Goal: Task Accomplishment & Management: Manage account settings

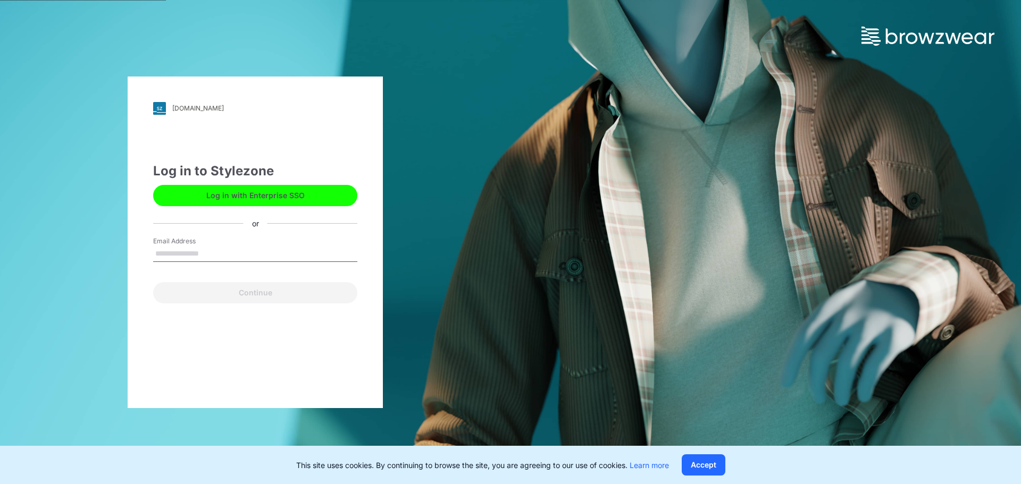
click at [198, 252] on input "Email Address" at bounding box center [255, 254] width 204 height 16
click at [208, 252] on input "Email Address" at bounding box center [255, 254] width 204 height 16
paste input "**********"
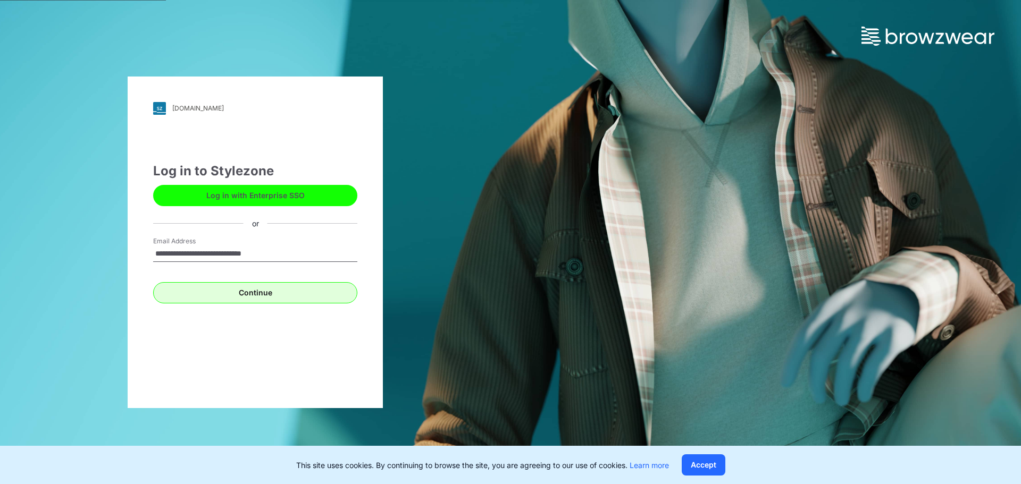
type input "**********"
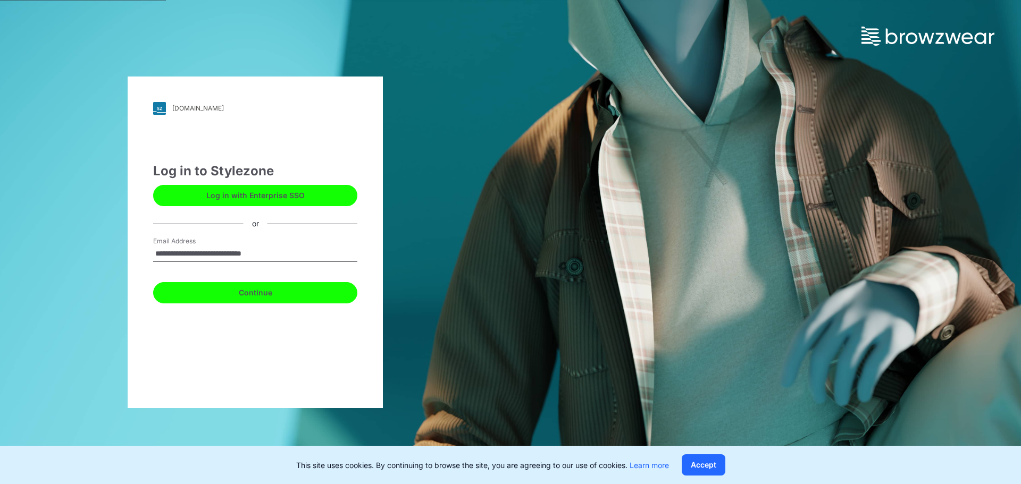
click at [180, 297] on button "Continue" at bounding box center [255, 292] width 204 height 21
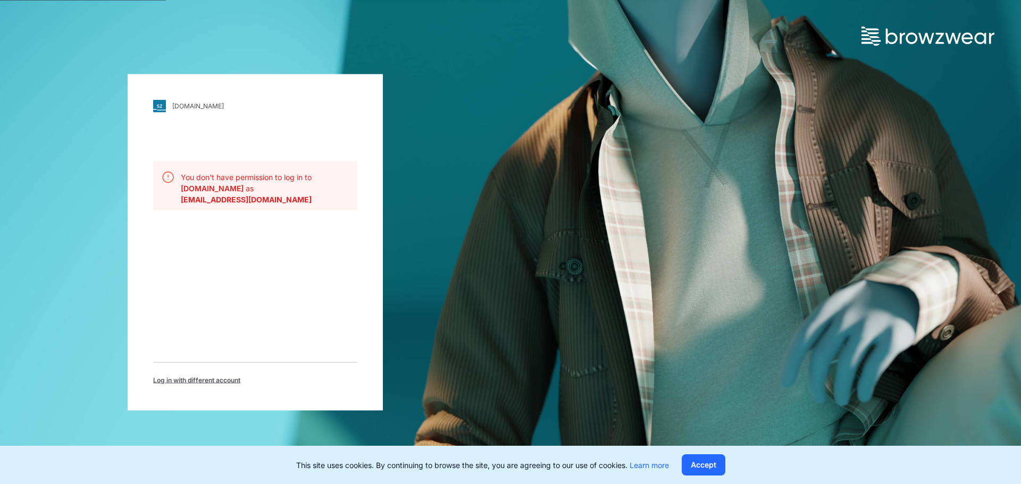
click at [205, 101] on link "[DOMAIN_NAME]" at bounding box center [255, 105] width 204 height 13
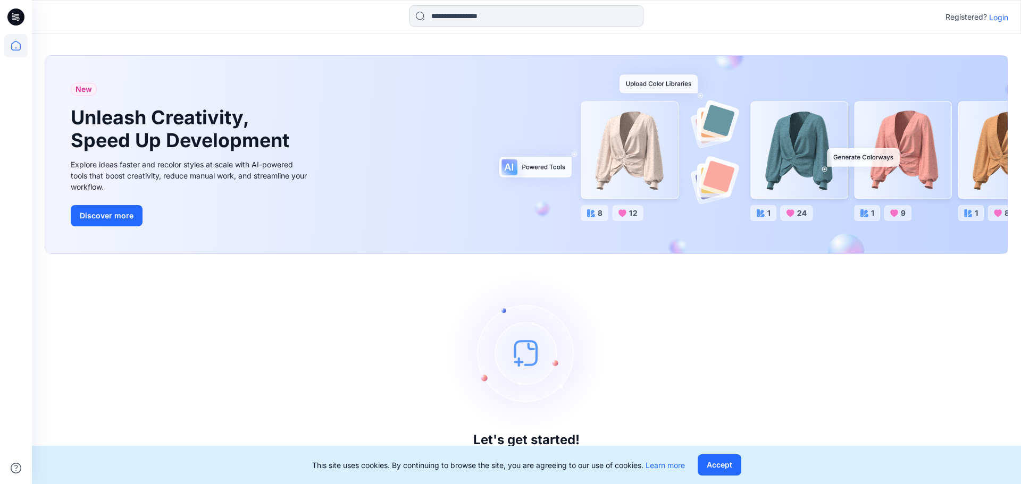
click at [1000, 18] on p "Login" at bounding box center [998, 17] width 19 height 11
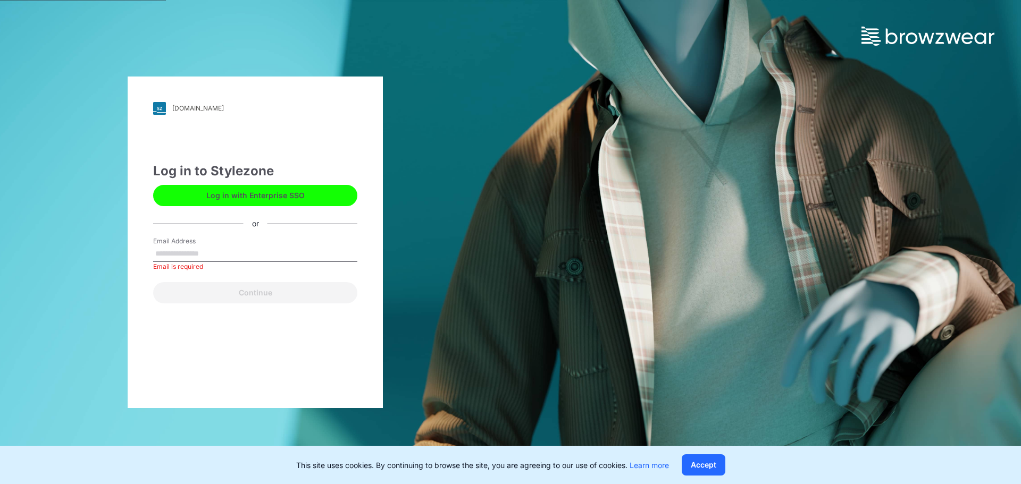
click at [195, 249] on input "Email Address" at bounding box center [255, 254] width 204 height 16
paste input "**********"
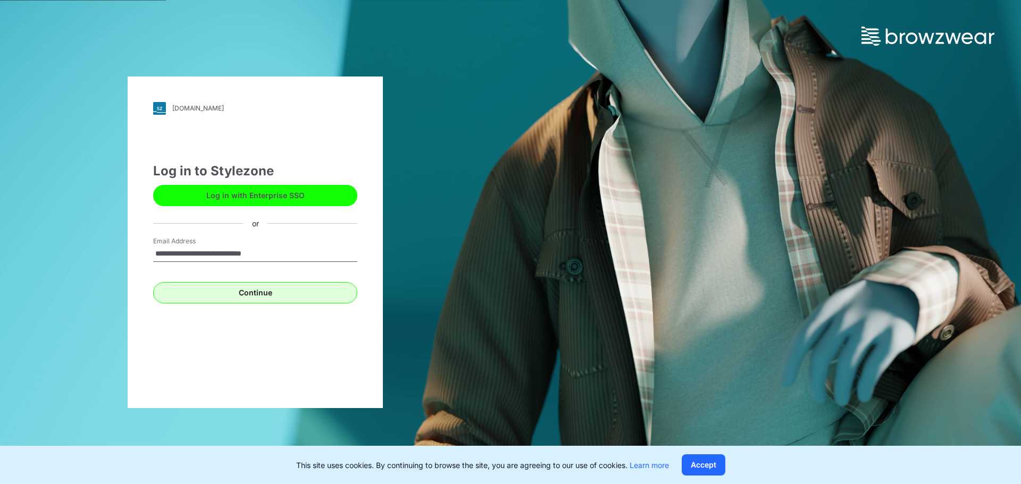
type input "**********"
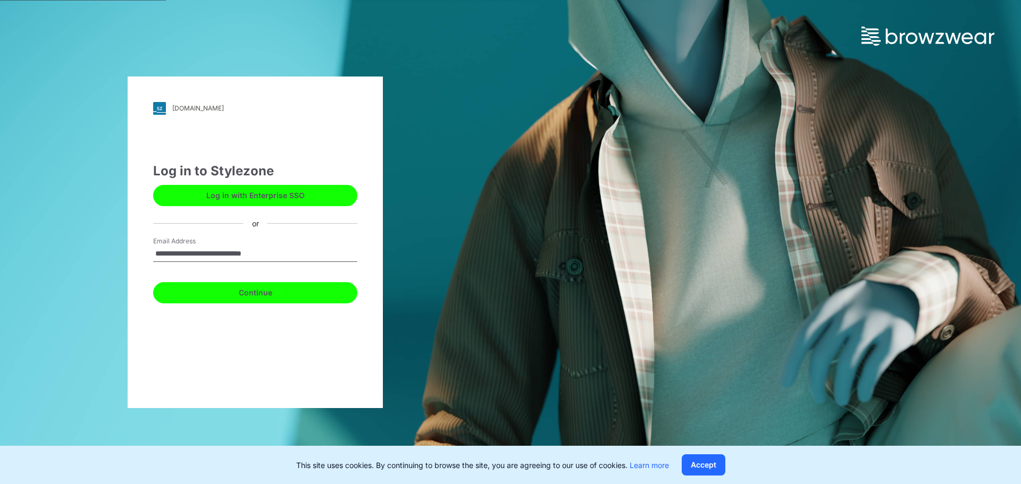
click at [210, 299] on button "Continue" at bounding box center [255, 292] width 204 height 21
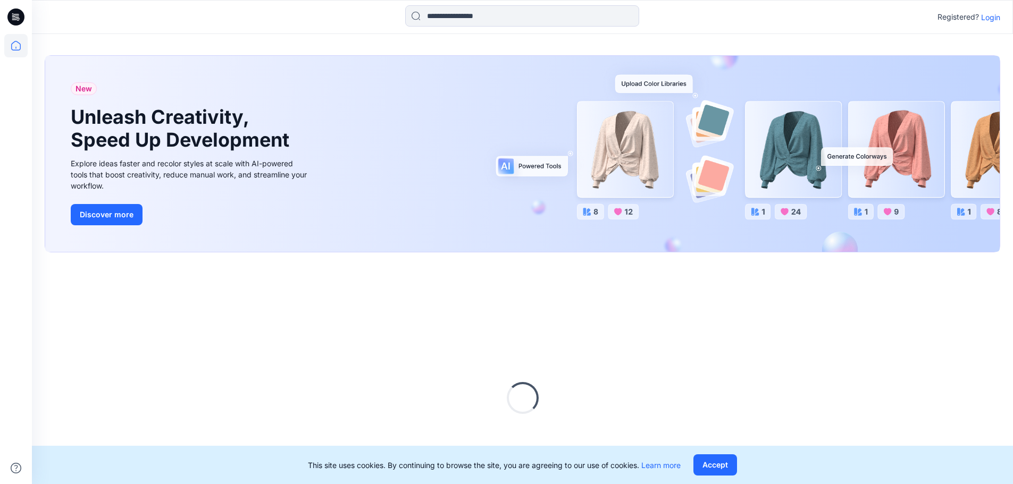
click at [994, 16] on p "Login" at bounding box center [990, 17] width 19 height 11
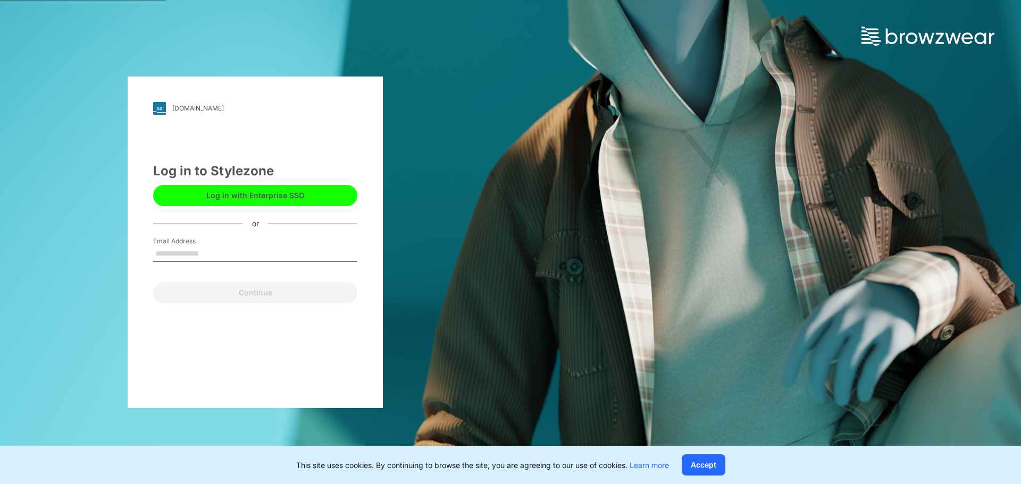
click at [208, 252] on input "Email Address" at bounding box center [255, 254] width 204 height 16
type input "**********"
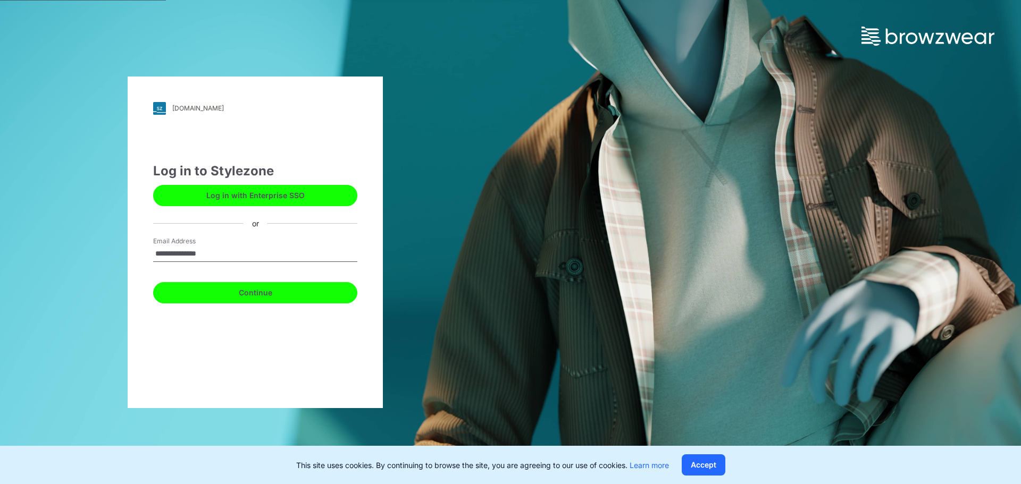
click at [268, 291] on button "Continue" at bounding box center [255, 292] width 204 height 21
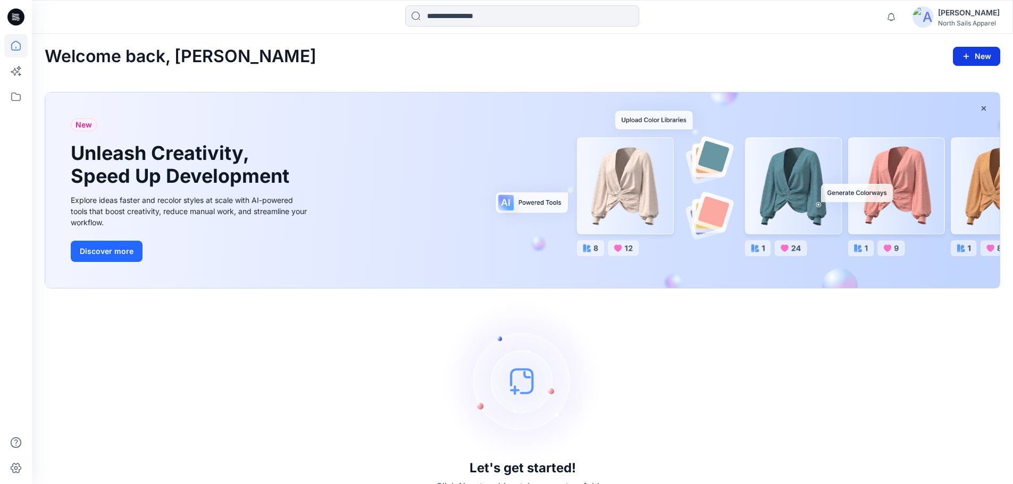
click at [969, 58] on icon "button" at bounding box center [966, 56] width 9 height 9
click at [881, 61] on div "Welcome back, Kapila New New Style New Folder New Collection" at bounding box center [522, 57] width 955 height 20
click at [14, 95] on icon at bounding box center [15, 96] width 23 height 23
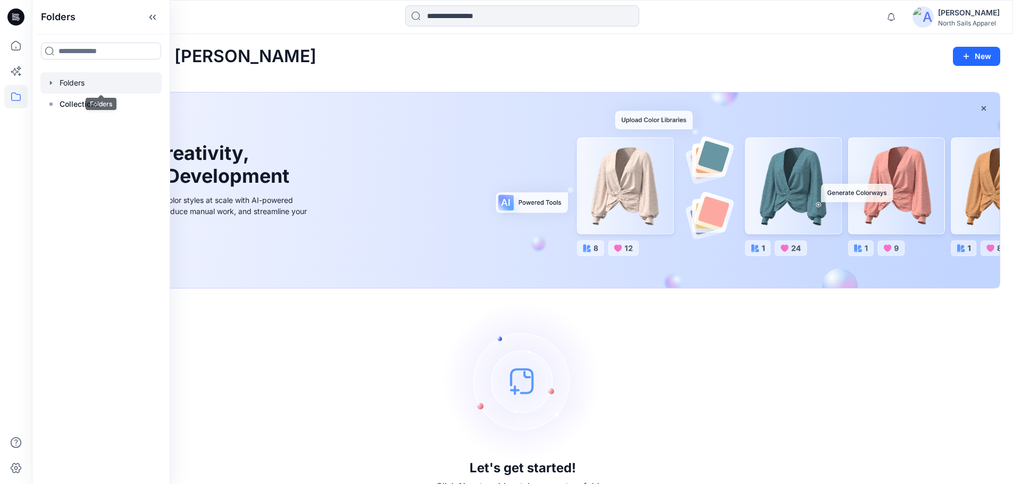
click at [77, 78] on div at bounding box center [100, 82] width 121 height 21
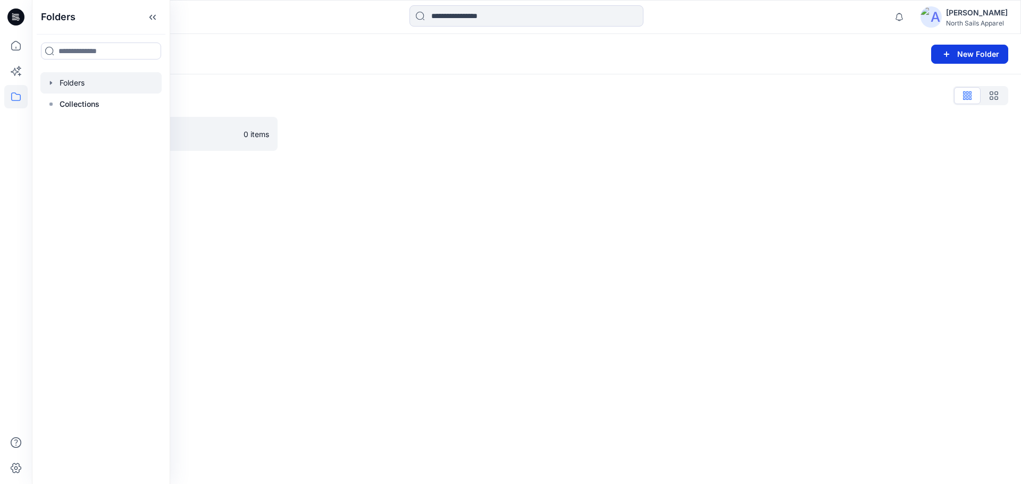
click at [957, 52] on button "New Folder" at bounding box center [969, 54] width 77 height 19
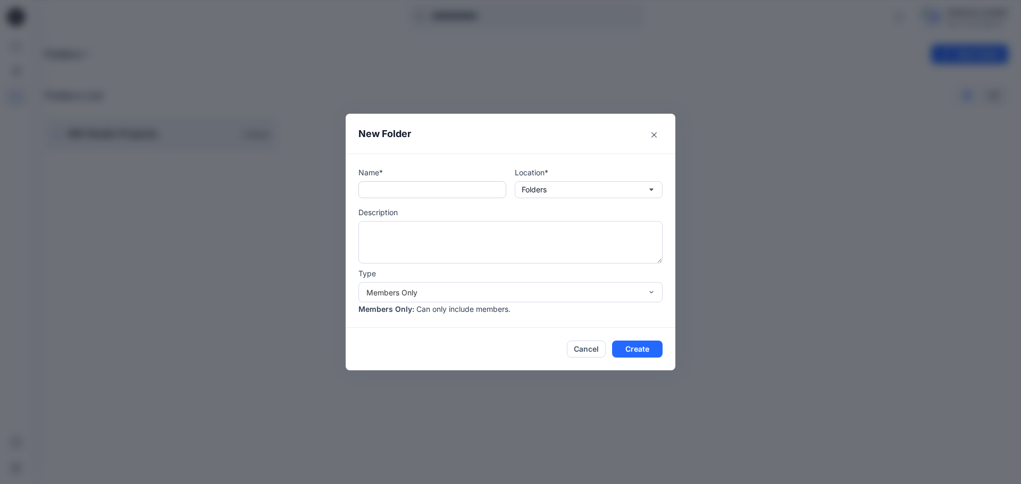
click at [414, 195] on input "text" at bounding box center [432, 189] width 148 height 17
click at [421, 193] on input "text" at bounding box center [432, 189] width 148 height 17
click at [477, 191] on input "text" at bounding box center [432, 189] width 148 height 17
click at [401, 191] on input "**********" at bounding box center [432, 189] width 148 height 17
drag, startPoint x: 403, startPoint y: 191, endPoint x: 362, endPoint y: 191, distance: 40.9
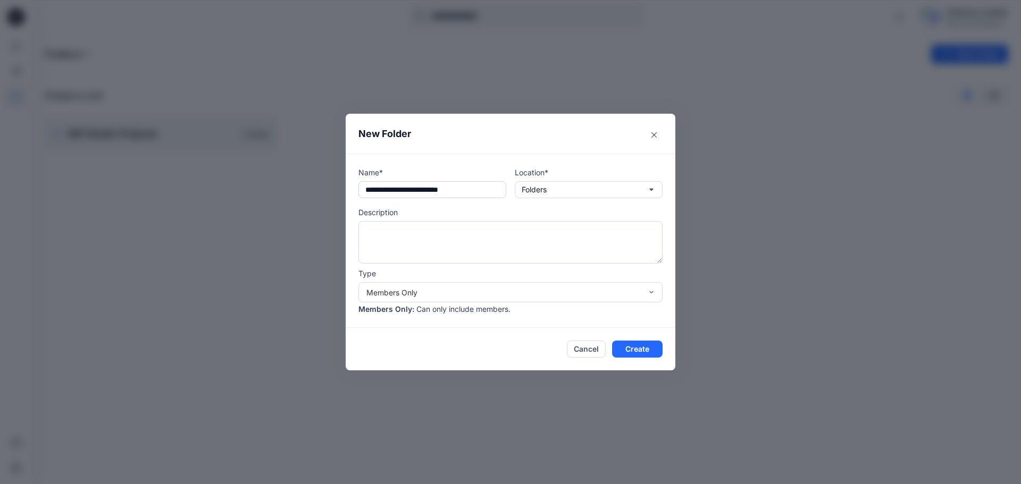
click at [362, 191] on input "**********" at bounding box center [432, 189] width 148 height 17
paste input "text"
drag, startPoint x: 457, startPoint y: 190, endPoint x: 444, endPoint y: 191, distance: 12.8
click at [444, 191] on input "**********" at bounding box center [432, 189] width 148 height 17
type input "**********"
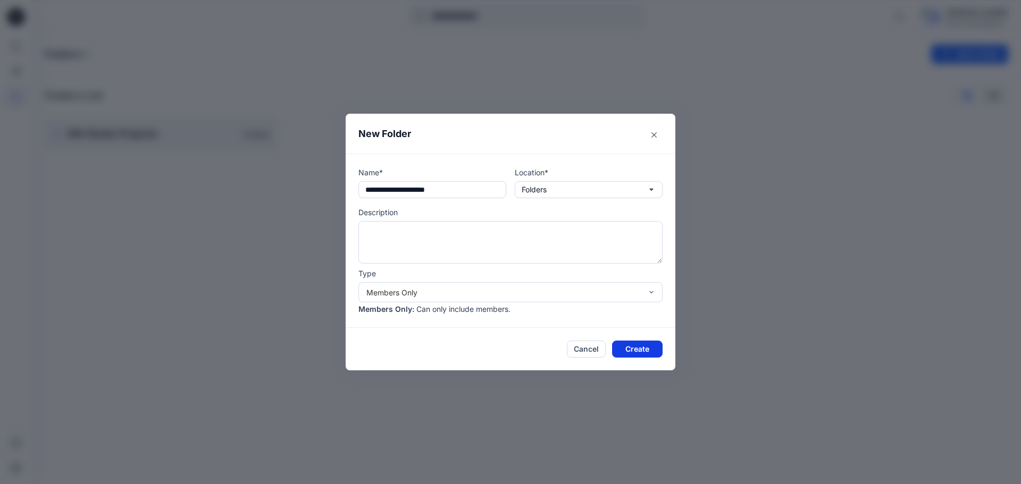
click at [646, 352] on button "Create" at bounding box center [637, 349] width 50 height 17
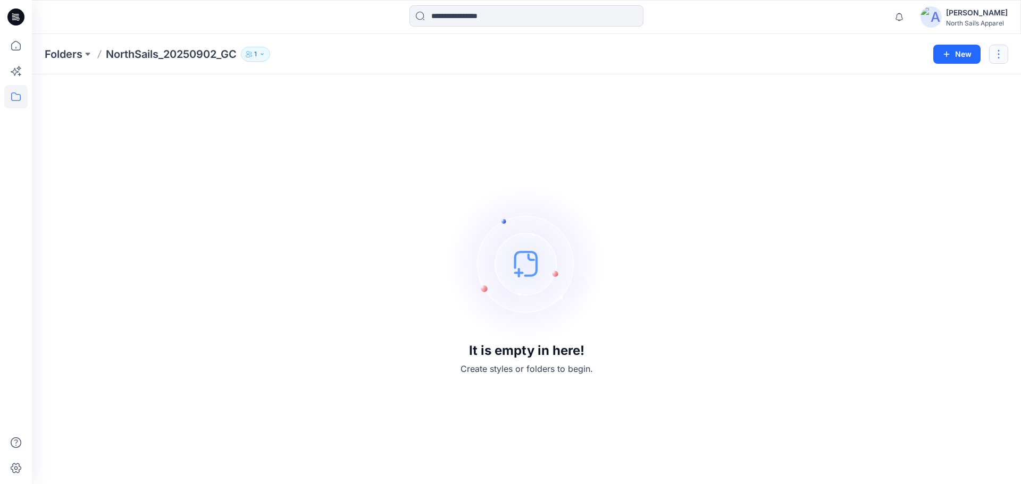
click at [999, 61] on button "button" at bounding box center [998, 54] width 19 height 19
click at [968, 78] on button "Edit" at bounding box center [948, 80] width 115 height 20
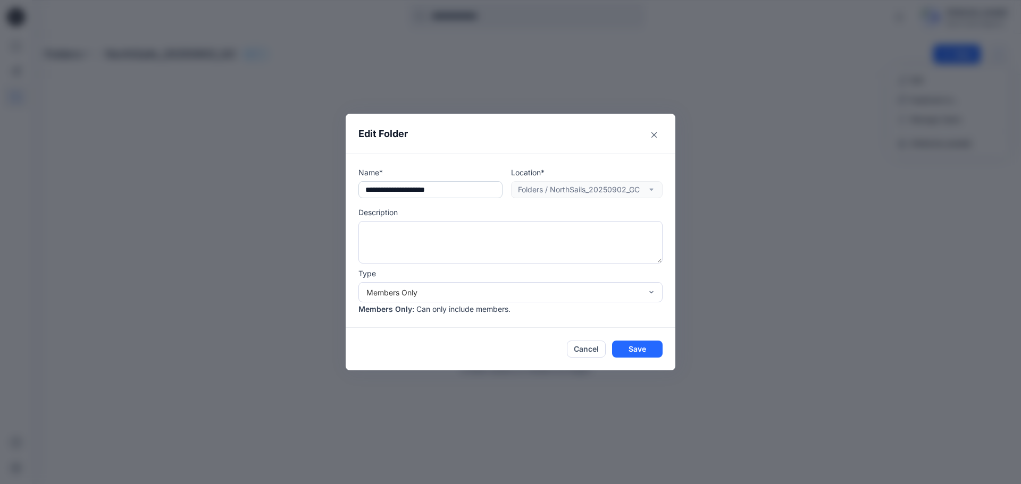
click at [446, 191] on input "**********" at bounding box center [430, 189] width 144 height 17
type input "**********"
click at [632, 351] on button "Save" at bounding box center [637, 349] width 50 height 17
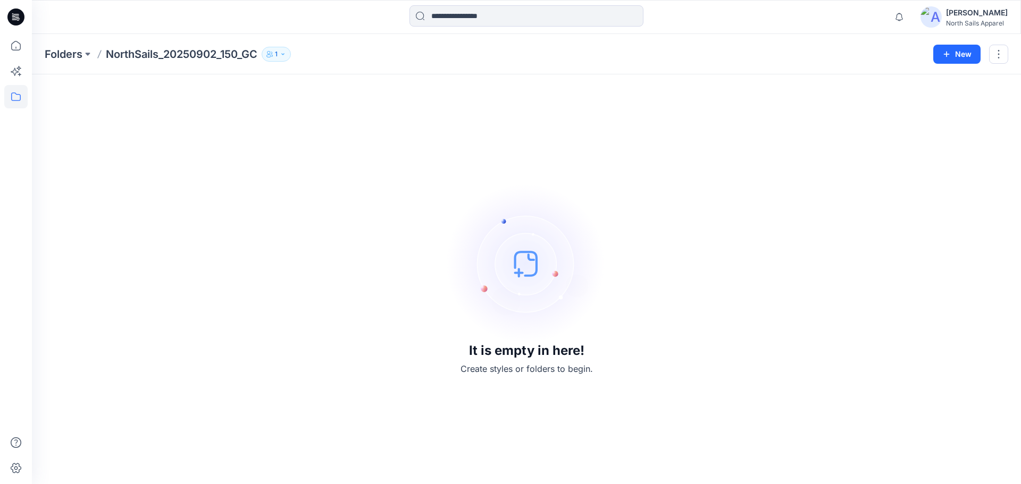
click at [286, 54] on icon "button" at bounding box center [283, 54] width 6 height 6
click at [309, 50] on div "Folders NorthSails_20250902_150_GC 1 Folder Access Members Only Kapila Kothalaw…" at bounding box center [485, 54] width 880 height 15
click at [285, 56] on icon "button" at bounding box center [283, 54] width 6 height 6
click at [407, 85] on icon "Manage Users" at bounding box center [407, 87] width 5 height 4
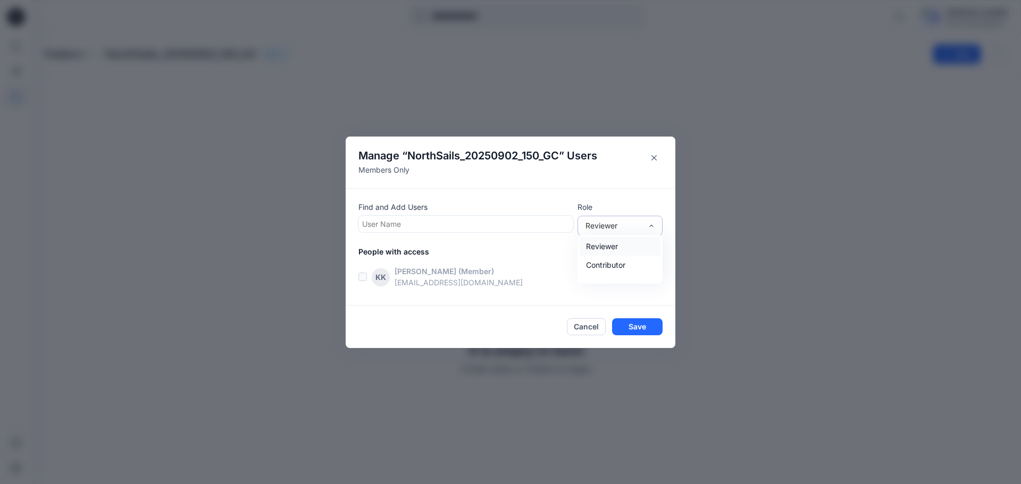
click at [621, 228] on div "Reviewer" at bounding box center [613, 225] width 56 height 11
click at [652, 159] on icon "Close" at bounding box center [653, 157] width 5 height 5
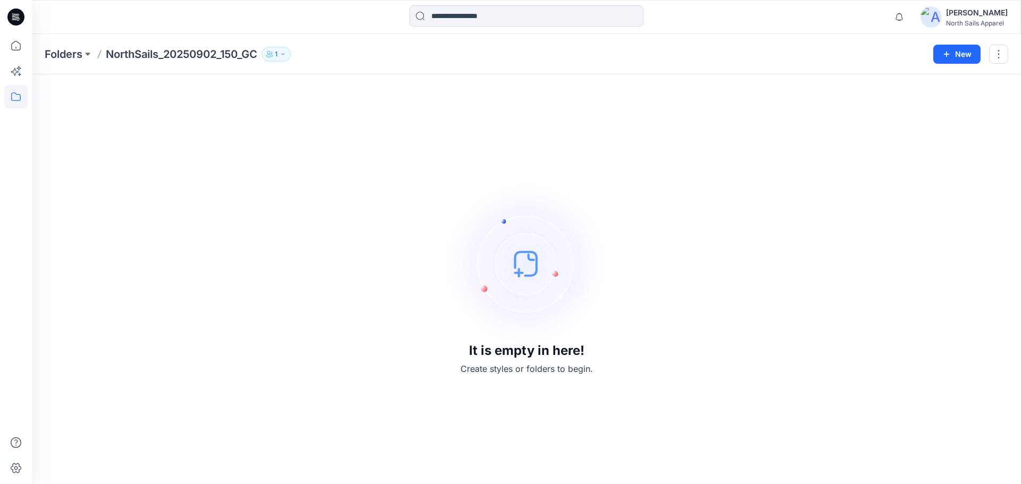
click at [284, 57] on button "1" at bounding box center [276, 54] width 29 height 15
click at [341, 175] on div "It is empty in here! Create styles or folders to begin." at bounding box center [526, 279] width 963 height 384
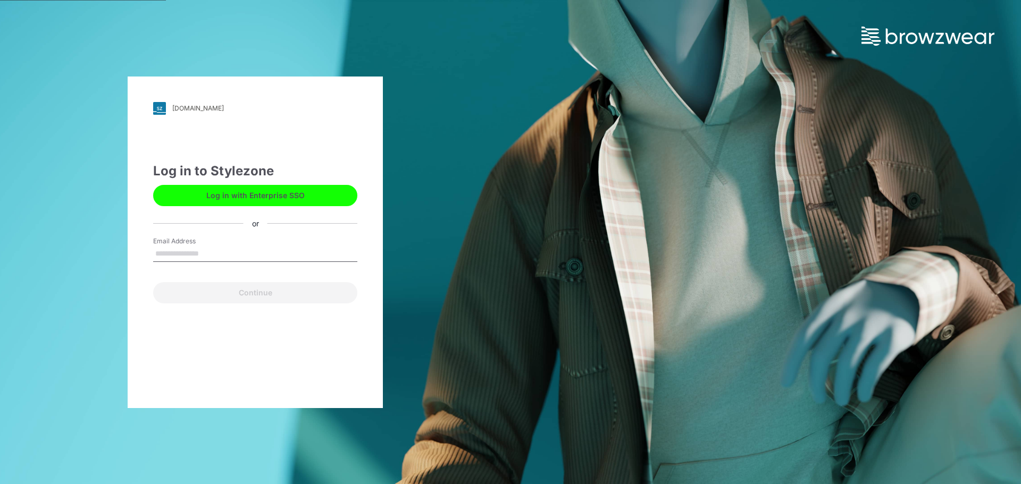
click at [222, 258] on input "Email Address" at bounding box center [255, 254] width 204 height 16
click at [215, 249] on input "Email Address" at bounding box center [255, 254] width 204 height 16
type input "**********"
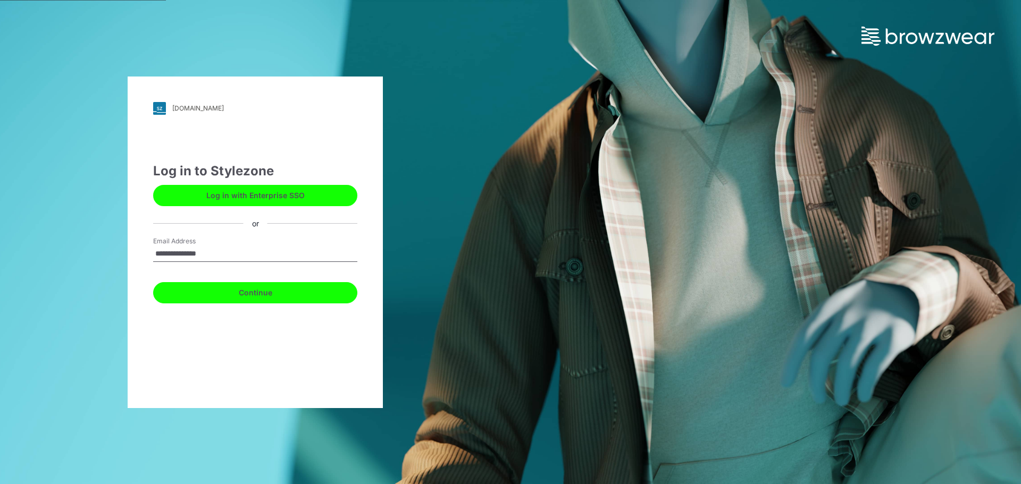
click at [204, 291] on button "Continue" at bounding box center [255, 292] width 204 height 21
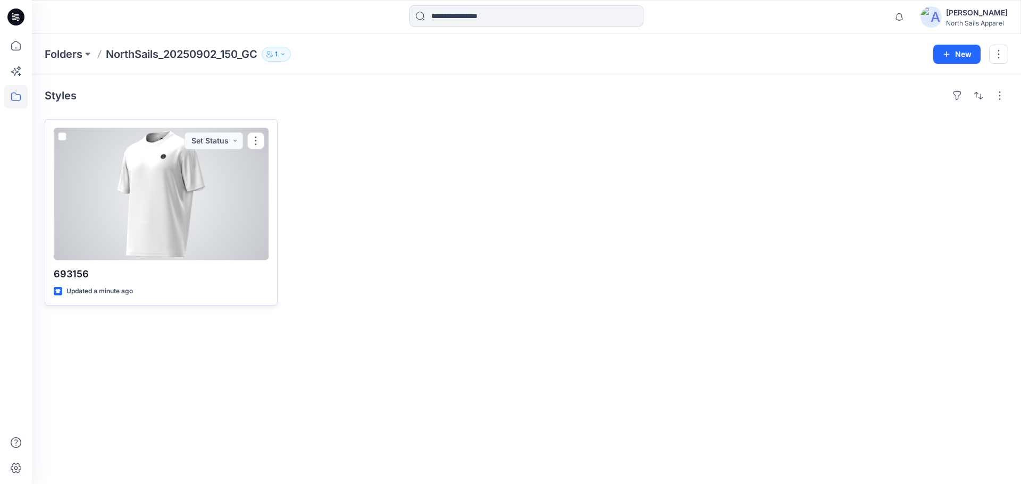
click at [229, 189] on div at bounding box center [161, 194] width 215 height 132
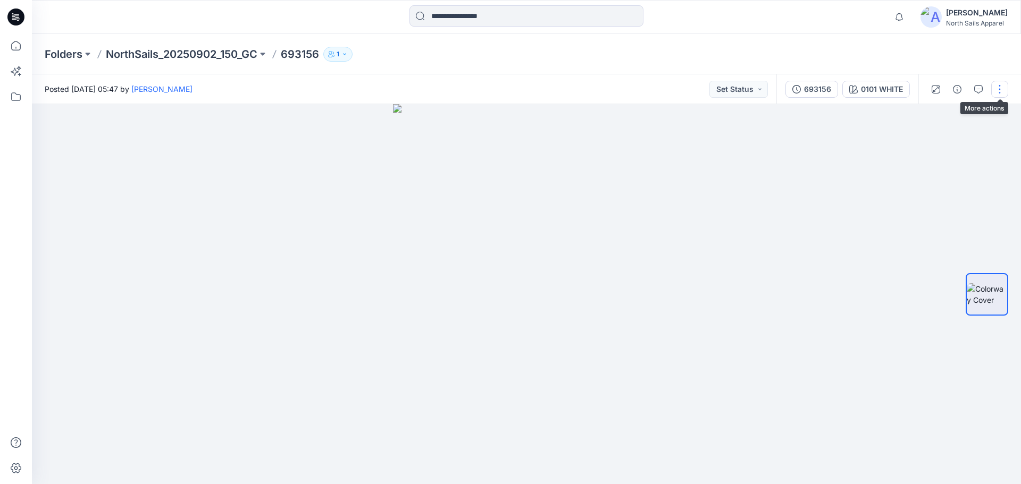
click at [995, 91] on button "button" at bounding box center [999, 89] width 17 height 17
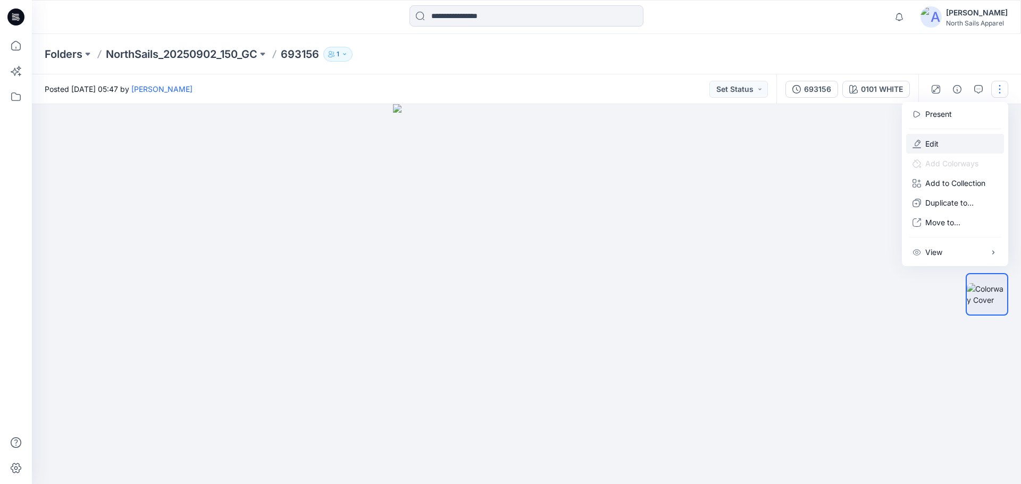
click at [965, 144] on button "Edit" at bounding box center [955, 144] width 98 height 20
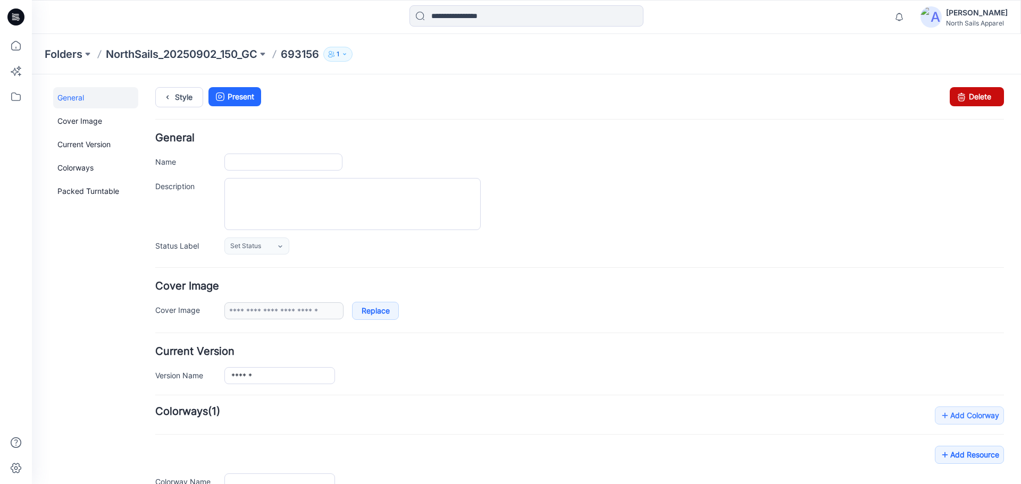
type input "******"
type input "**********"
drag, startPoint x: 960, startPoint y: 96, endPoint x: 582, endPoint y: 117, distance: 378.5
click at [960, 96] on icon at bounding box center [961, 96] width 15 height 19
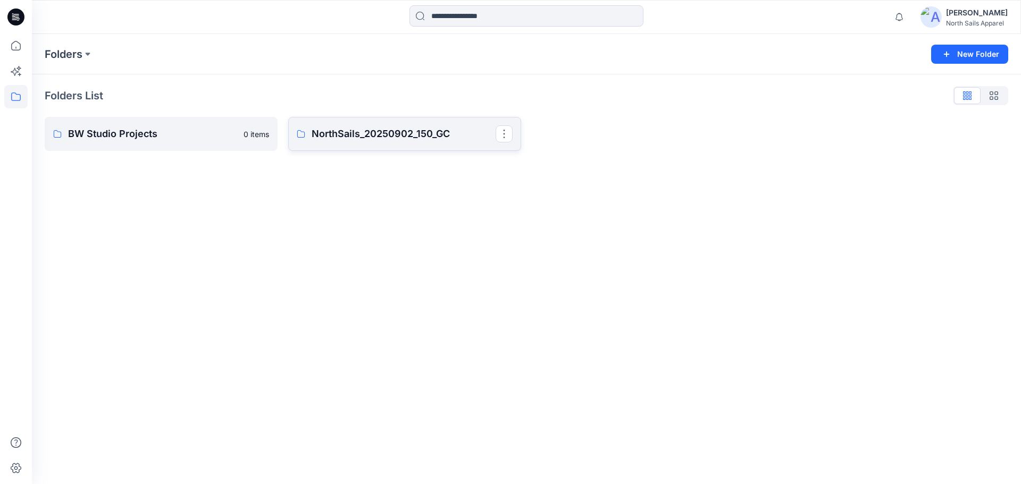
click at [365, 142] on link "NorthSails_20250902_150_GC" at bounding box center [404, 134] width 233 height 34
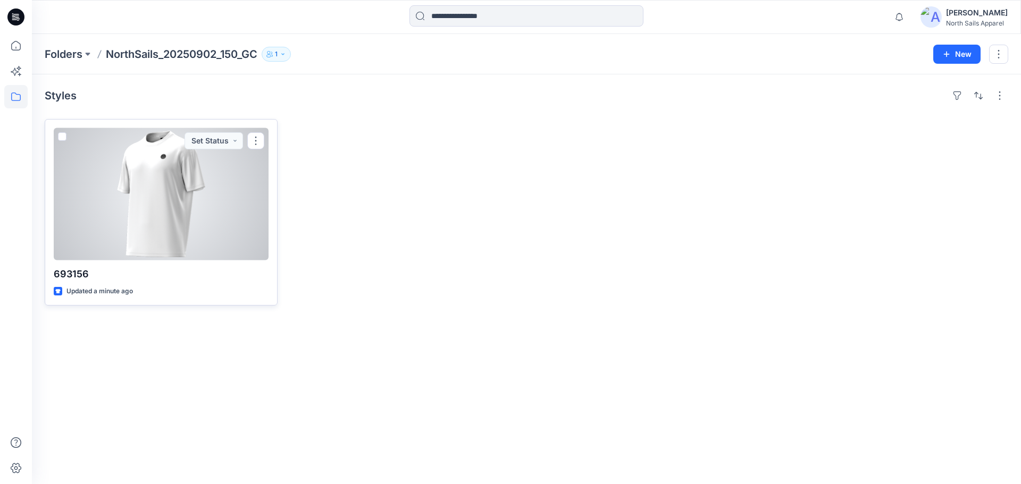
click at [216, 199] on div at bounding box center [161, 194] width 215 height 132
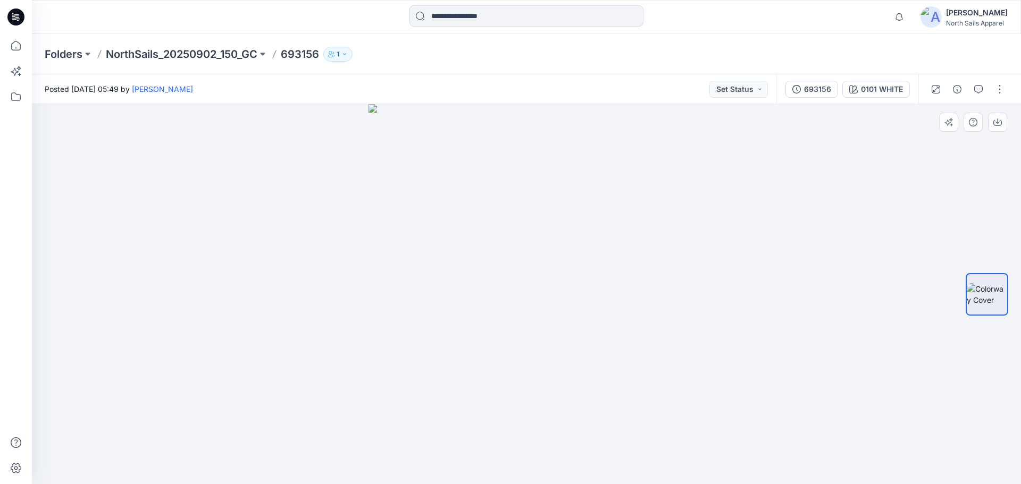
drag, startPoint x: 467, startPoint y: 207, endPoint x: 468, endPoint y: 283, distance: 76.6
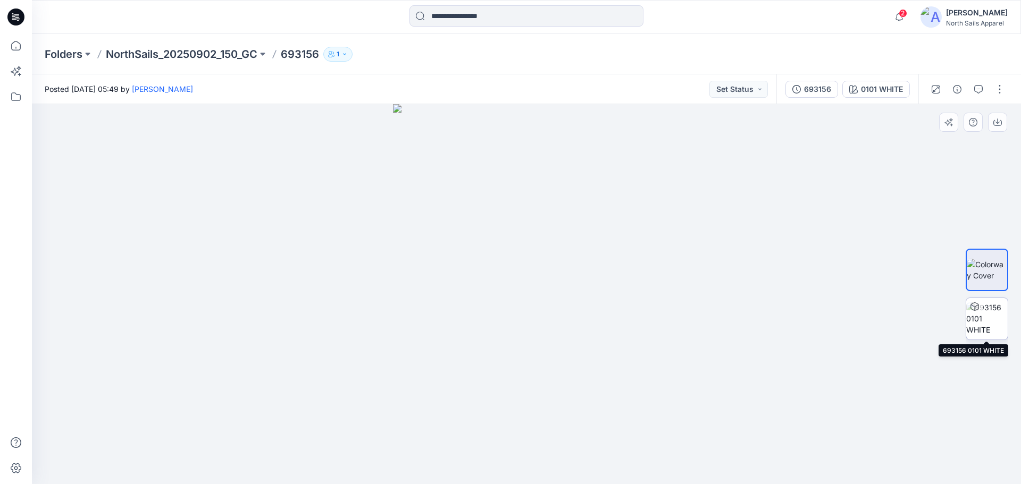
click at [984, 323] on img at bounding box center [986, 318] width 41 height 33
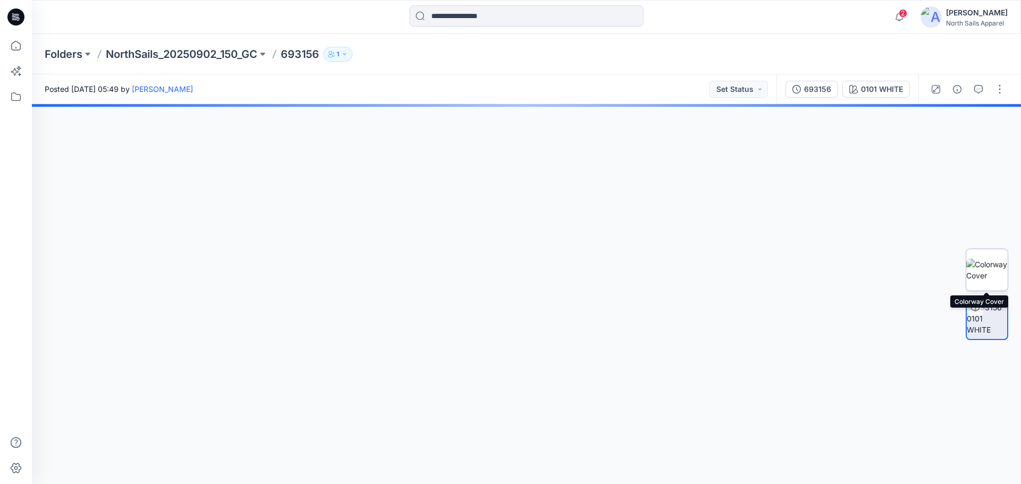
click at [980, 272] on img at bounding box center [986, 270] width 41 height 22
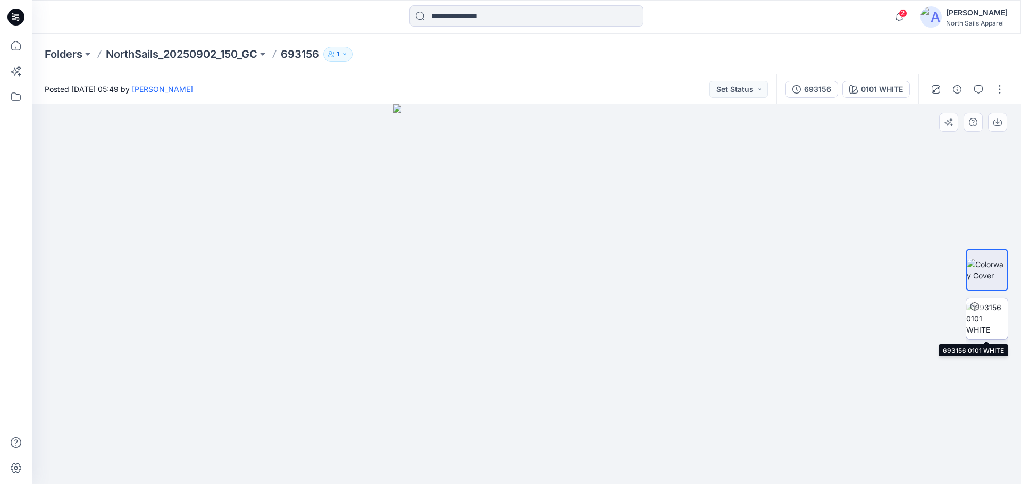
click at [993, 325] on img at bounding box center [986, 318] width 41 height 33
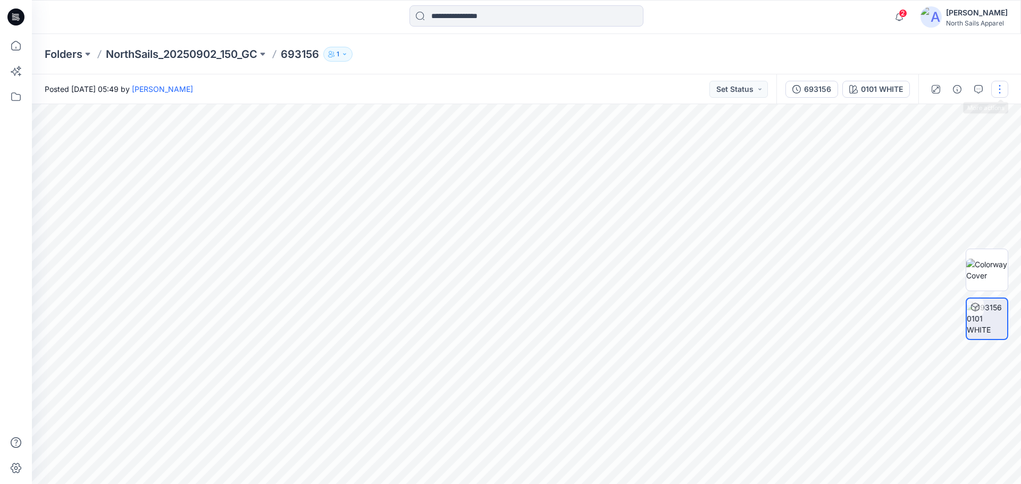
click at [998, 86] on button "button" at bounding box center [999, 89] width 17 height 17
click at [952, 141] on button "Edit" at bounding box center [955, 144] width 98 height 20
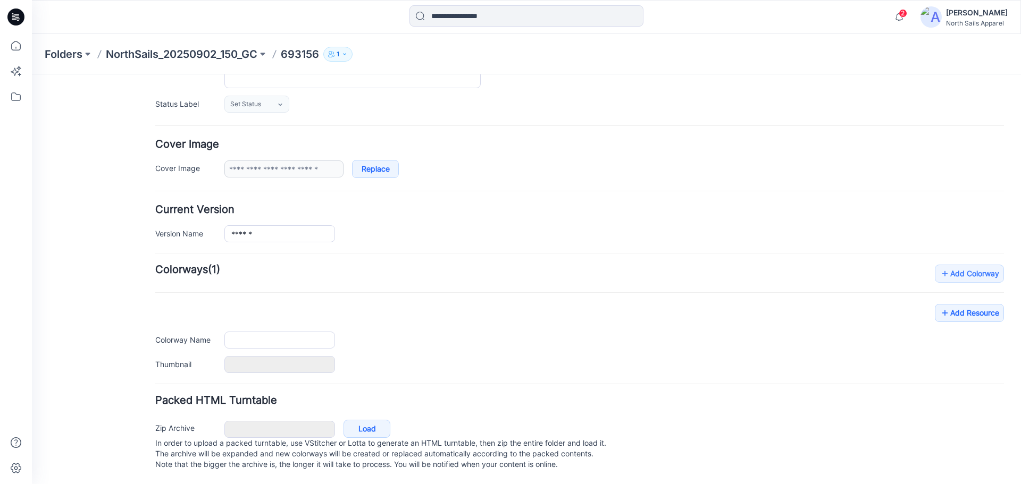
type input "******"
type input "**********"
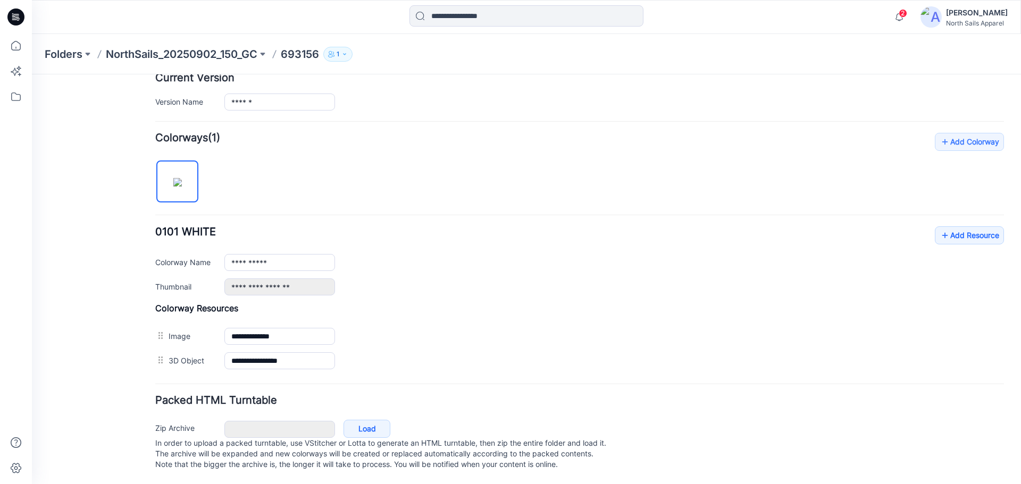
scroll to position [284, 0]
click at [958, 229] on link "Add Resource" at bounding box center [968, 235] width 69 height 18
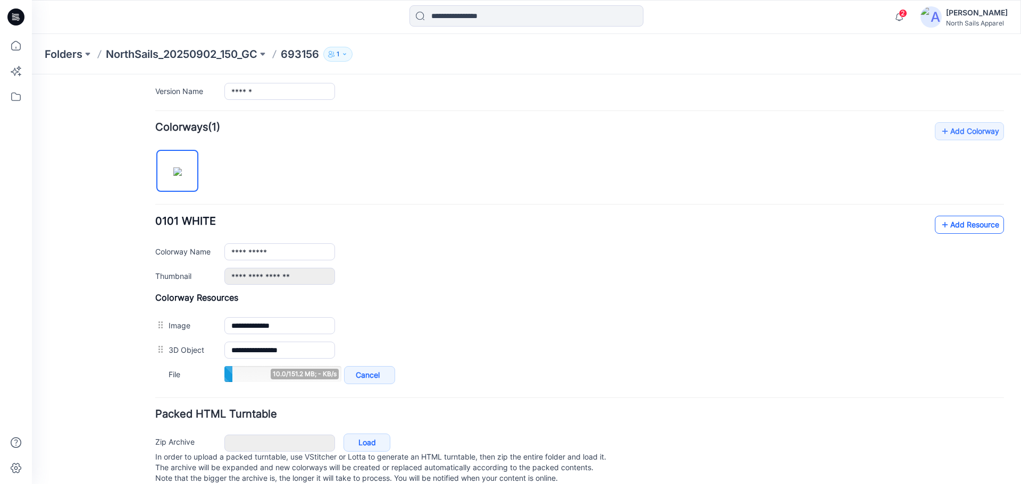
click at [954, 227] on link "Add Resource" at bounding box center [968, 225] width 69 height 18
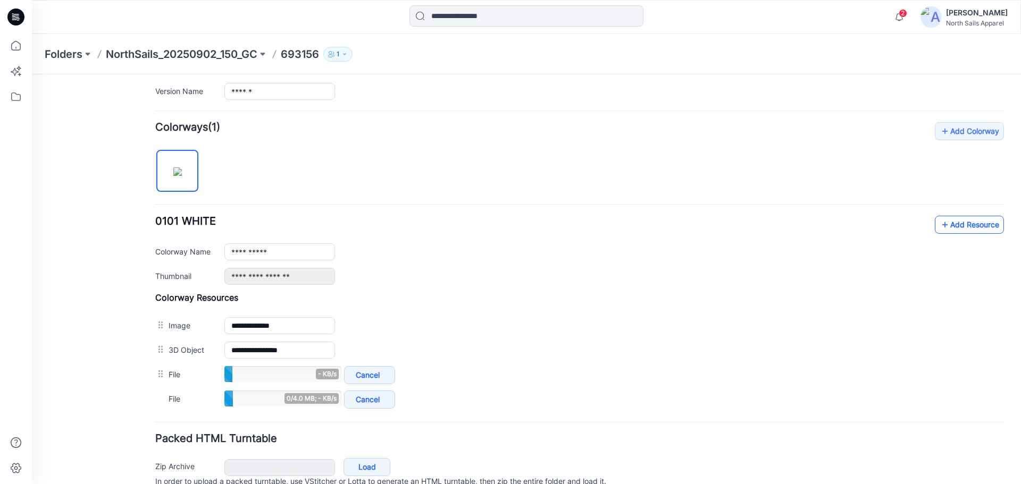
click at [963, 226] on link "Add Resource" at bounding box center [968, 225] width 69 height 18
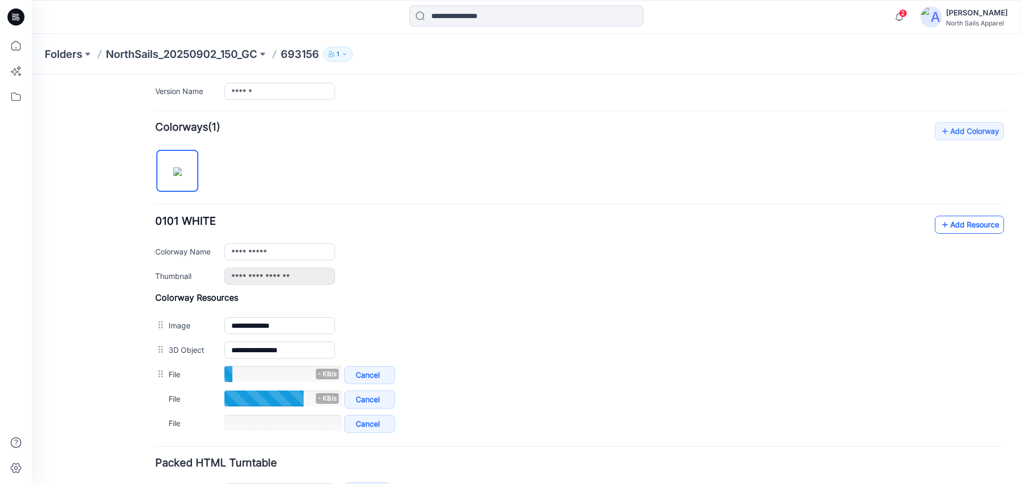
click at [972, 223] on link "Add Resource" at bounding box center [968, 225] width 69 height 18
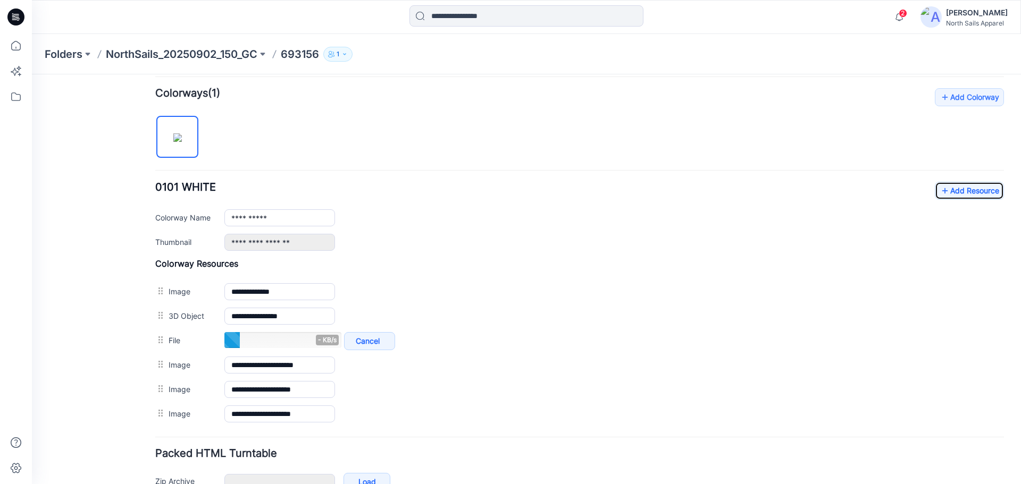
scroll to position [338, 0]
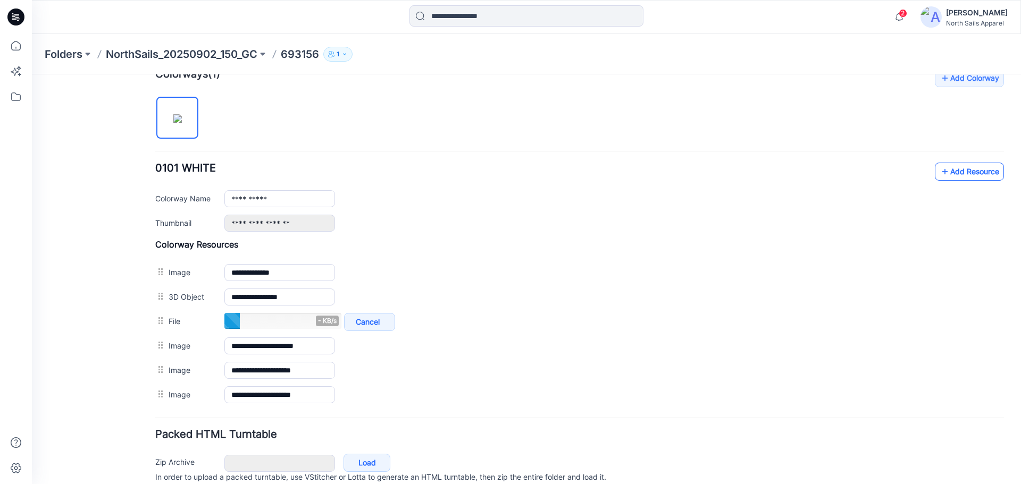
click at [971, 176] on link "Add Resource" at bounding box center [968, 172] width 69 height 18
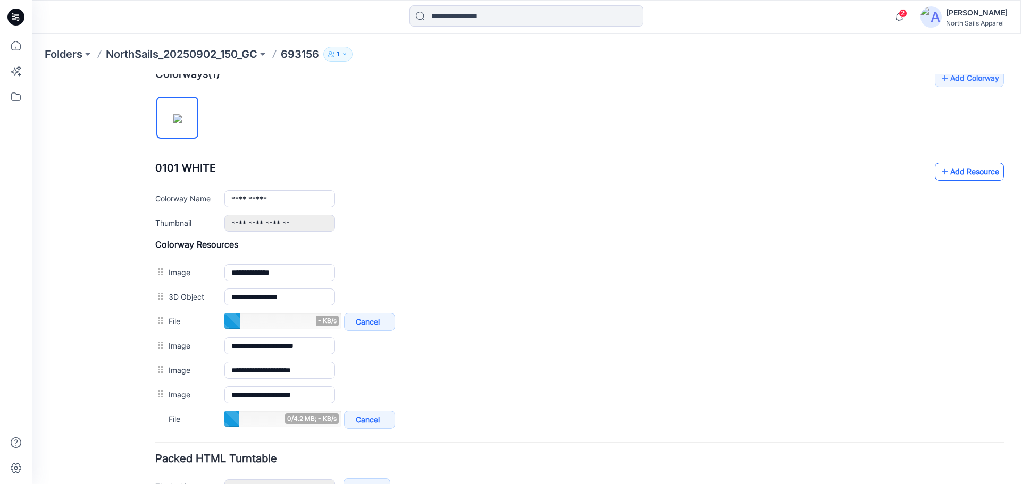
click at [962, 176] on link "Add Resource" at bounding box center [968, 172] width 69 height 18
click at [941, 178] on icon at bounding box center [944, 171] width 11 height 17
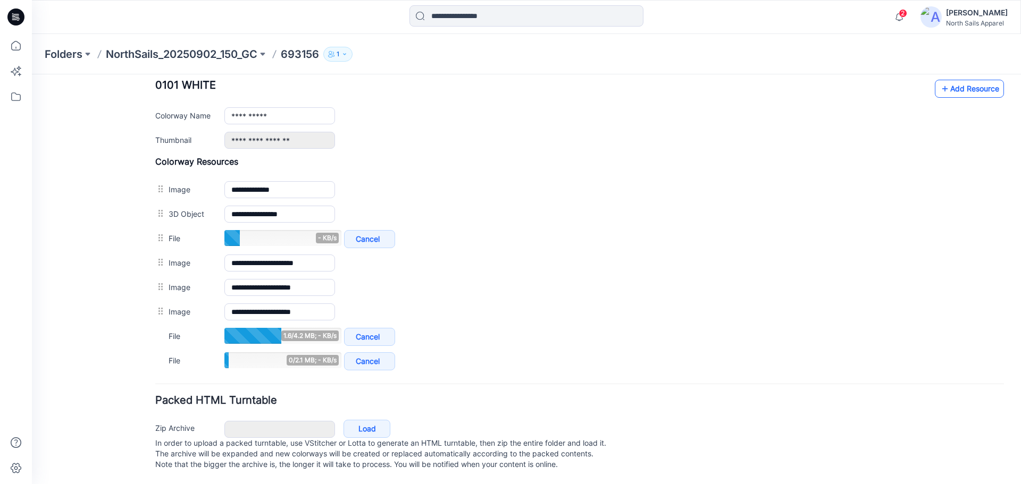
scroll to position [378, 0]
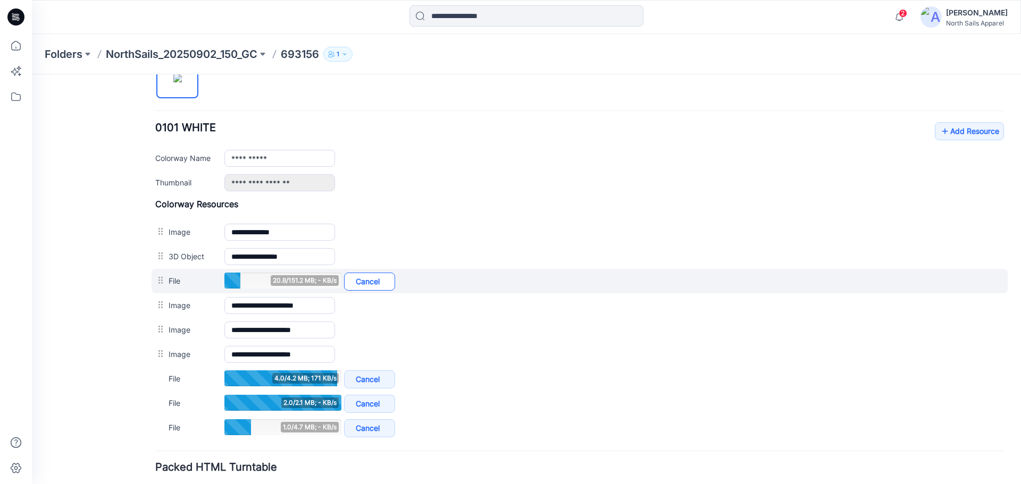
click at [362, 285] on link "Cancel" at bounding box center [369, 282] width 51 height 18
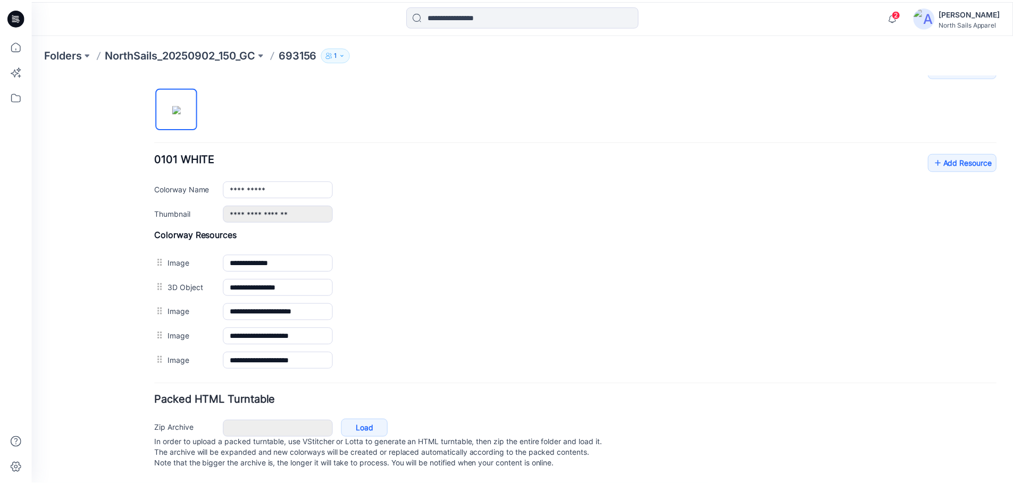
scroll to position [358, 0]
click at [19, 46] on icon at bounding box center [15, 45] width 23 height 23
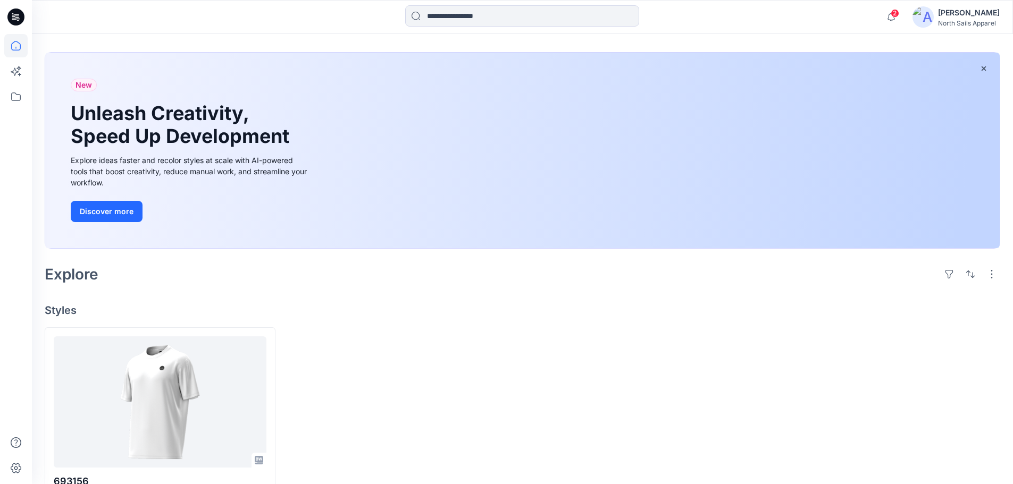
scroll to position [81, 0]
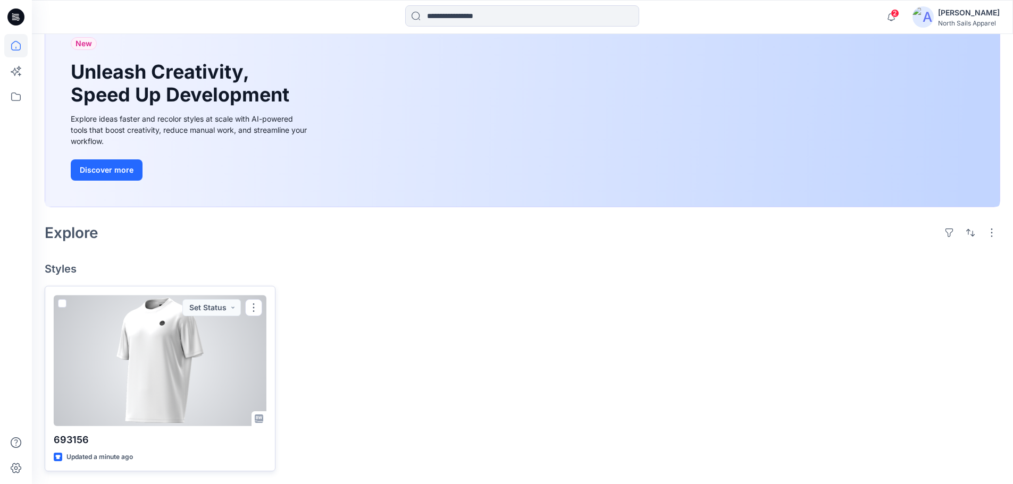
click at [187, 340] on div at bounding box center [160, 360] width 213 height 131
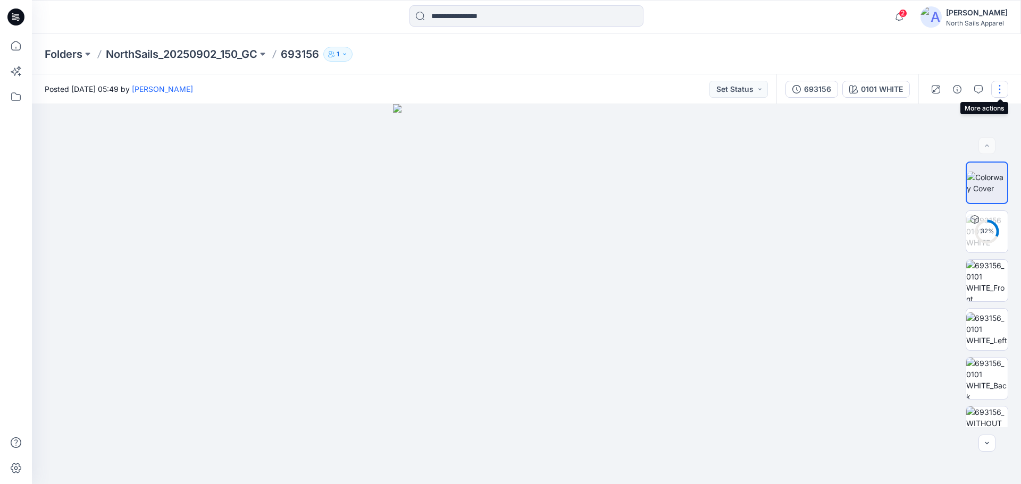
click at [994, 87] on button "button" at bounding box center [999, 89] width 17 height 17
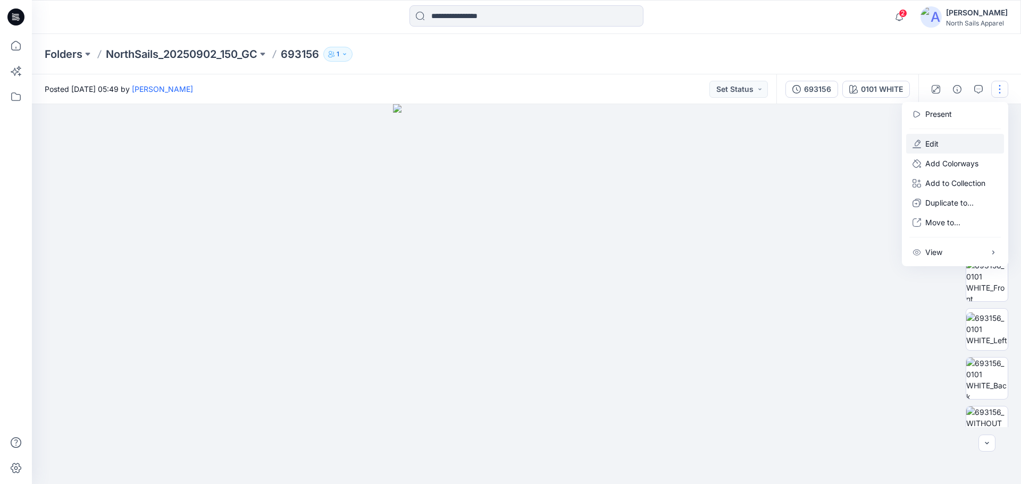
click at [951, 144] on button "Edit" at bounding box center [955, 144] width 98 height 20
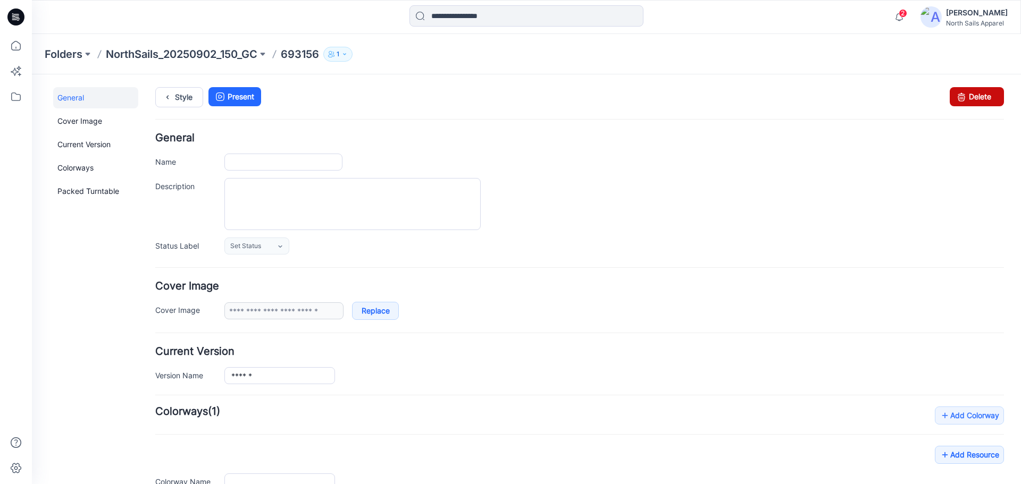
type input "******"
type input "**********"
drag, startPoint x: 588, startPoint y: 109, endPoint x: 973, endPoint y: 98, distance: 385.5
click at [973, 98] on link "Delete" at bounding box center [976, 96] width 54 height 19
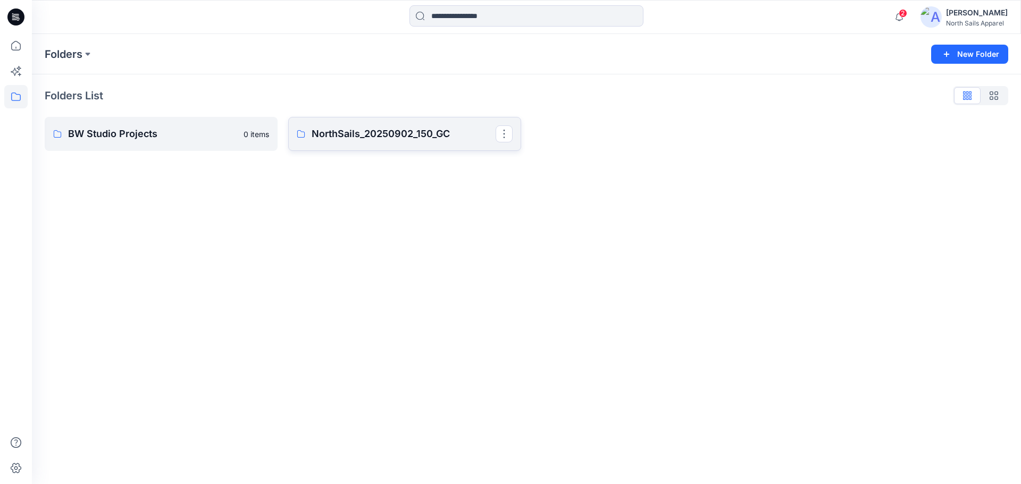
click at [451, 134] on p "NorthSails_20250902_150_GC" at bounding box center [403, 134] width 184 height 15
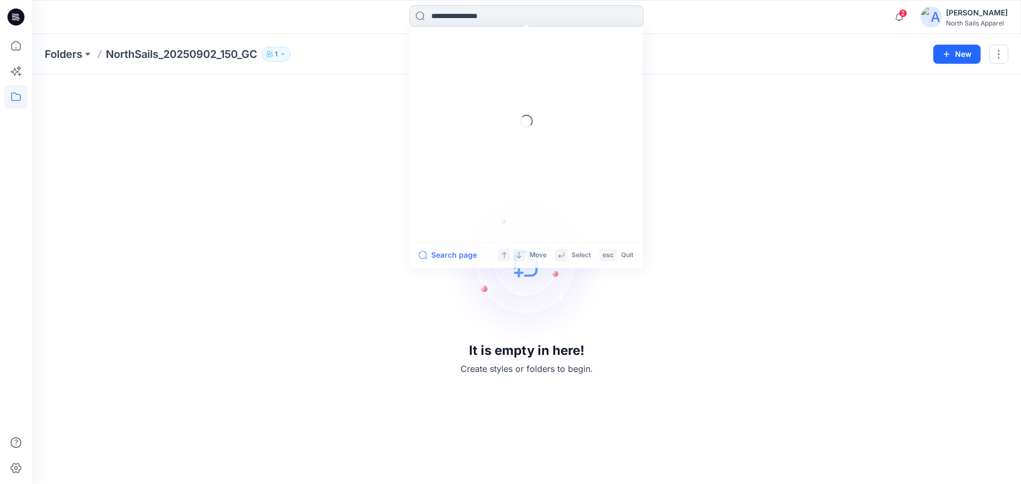
click at [508, 21] on input at bounding box center [526, 15] width 234 height 21
click at [507, 76] on link "BW Studio Projects" at bounding box center [526, 78] width 230 height 20
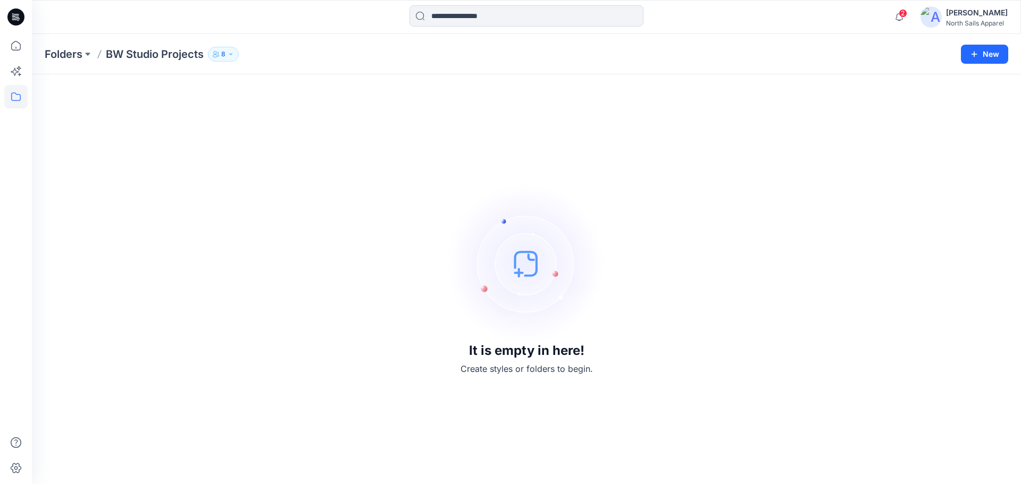
click at [229, 53] on icon "button" at bounding box center [230, 54] width 6 height 6
click at [583, 154] on div "It is empty in here! Create styles or folders to begin." at bounding box center [526, 279] width 963 height 384
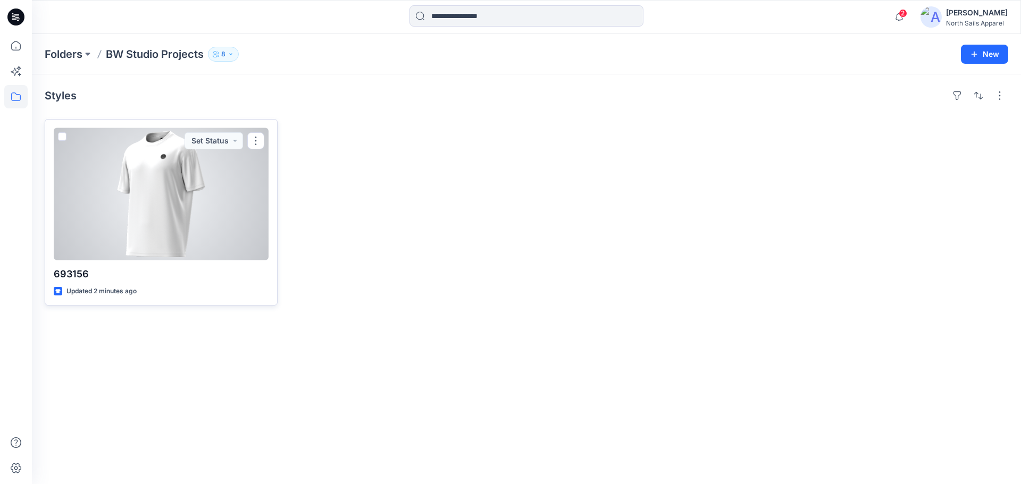
click at [220, 217] on div at bounding box center [161, 194] width 215 height 132
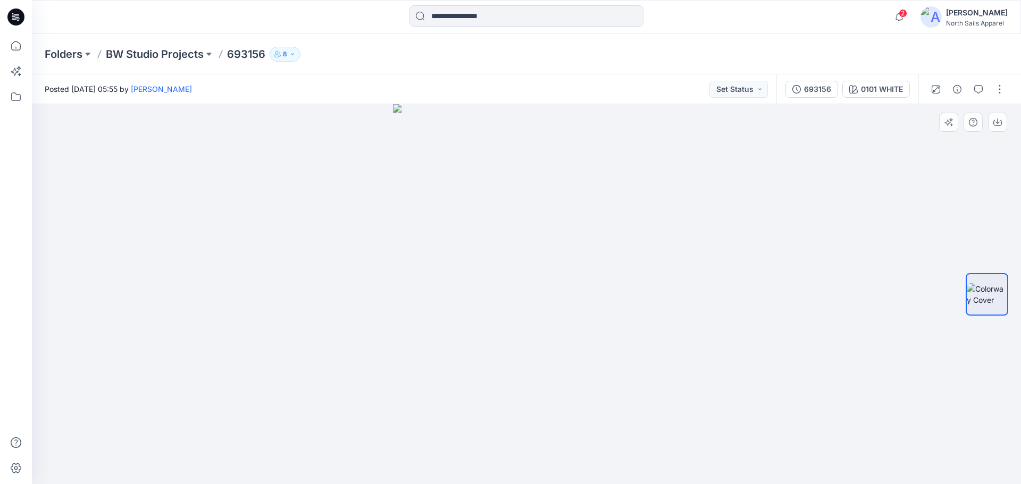
drag, startPoint x: 629, startPoint y: 377, endPoint x: 603, endPoint y: 369, distance: 27.1
drag, startPoint x: 499, startPoint y: 192, endPoint x: 510, endPoint y: 302, distance: 111.2
click at [821, 91] on div "693156" at bounding box center [817, 89] width 27 height 12
click at [815, 91] on div "693156" at bounding box center [817, 89] width 27 height 12
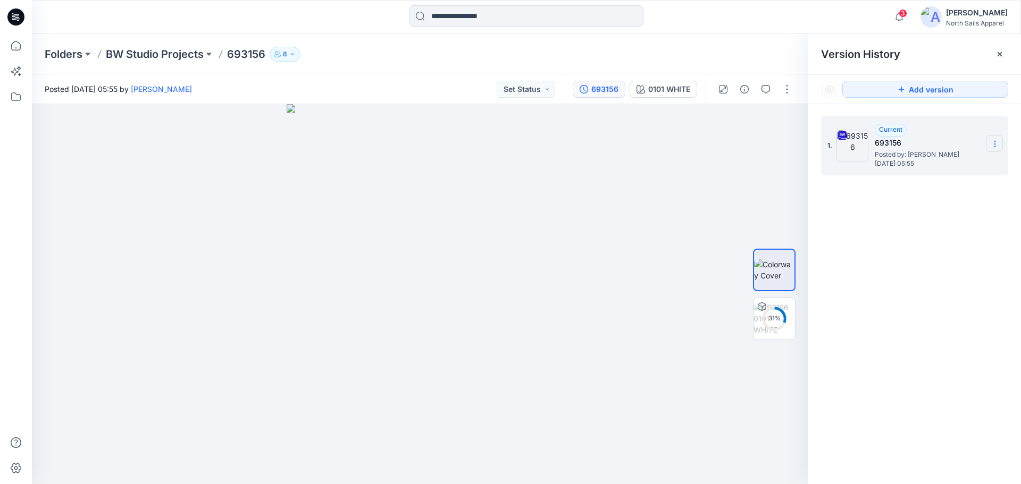
click at [996, 148] on icon at bounding box center [994, 144] width 9 height 9
click at [964, 165] on span "Download Source BW File" at bounding box center [940, 164] width 89 height 13
click at [769, 328] on img at bounding box center [773, 318] width 41 height 33
click at [765, 326] on img at bounding box center [774, 318] width 40 height 33
click at [769, 317] on img at bounding box center [774, 318] width 40 height 33
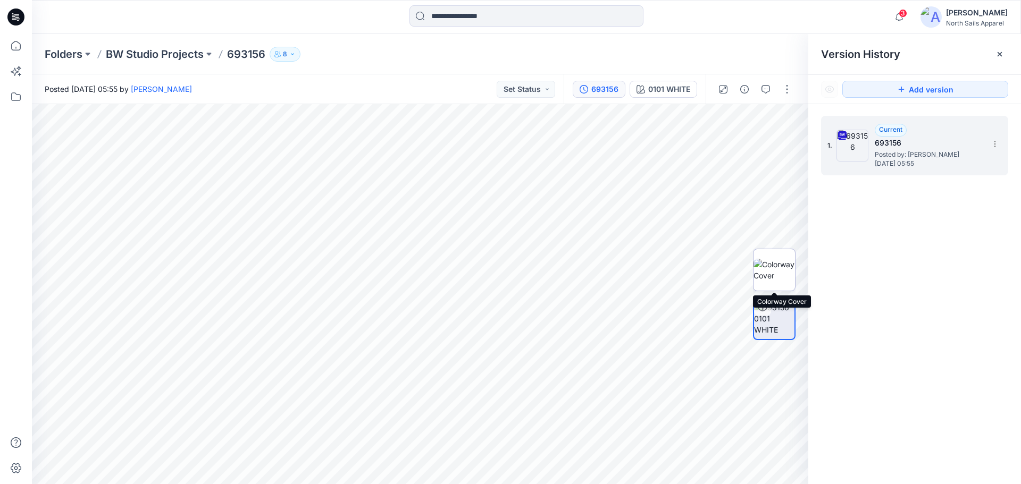
click at [773, 268] on img at bounding box center [773, 270] width 41 height 22
drag, startPoint x: 568, startPoint y: 273, endPoint x: 416, endPoint y: 294, distance: 153.5
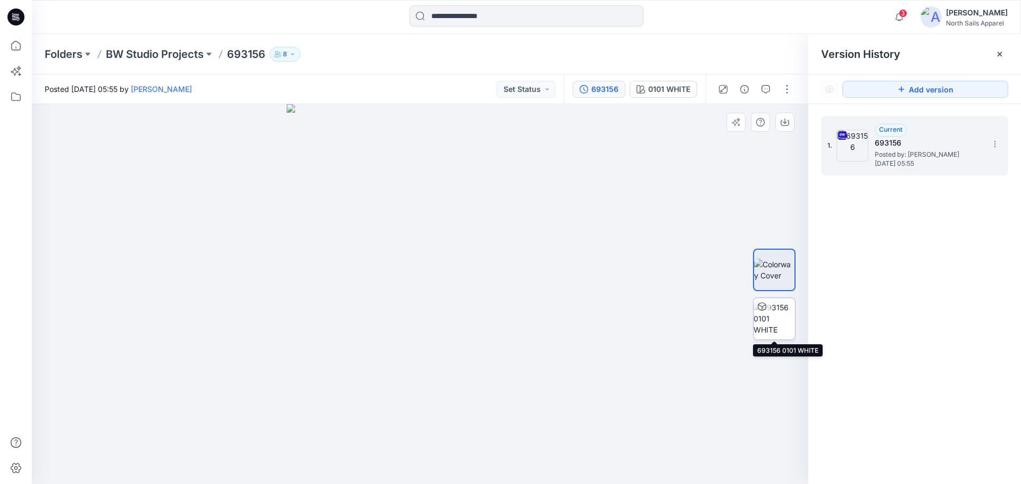
click at [778, 315] on img at bounding box center [773, 318] width 41 height 33
click at [777, 324] on img at bounding box center [774, 318] width 40 height 33
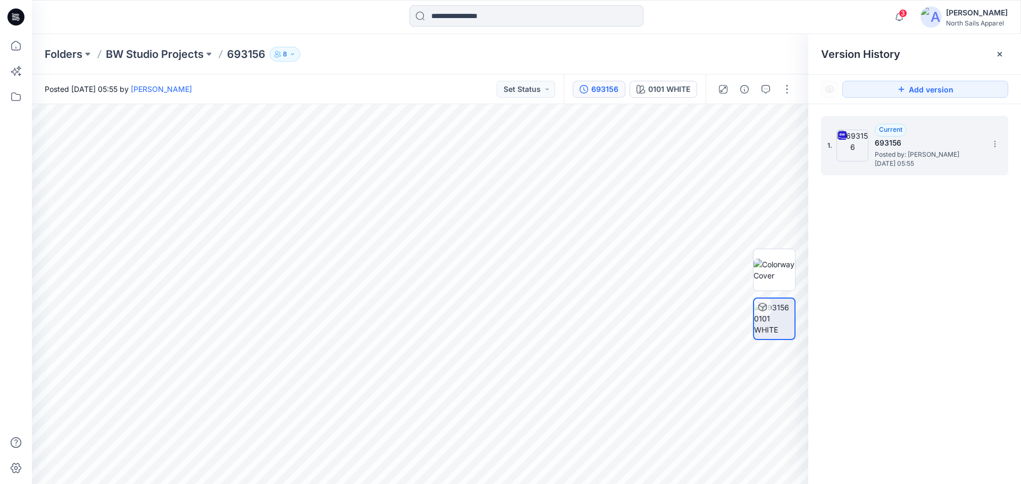
click at [777, 324] on img at bounding box center [774, 318] width 40 height 33
click at [759, 310] on icon at bounding box center [762, 307] width 9 height 9
click at [913, 160] on span "[DATE] 05:55" at bounding box center [927, 163] width 106 height 7
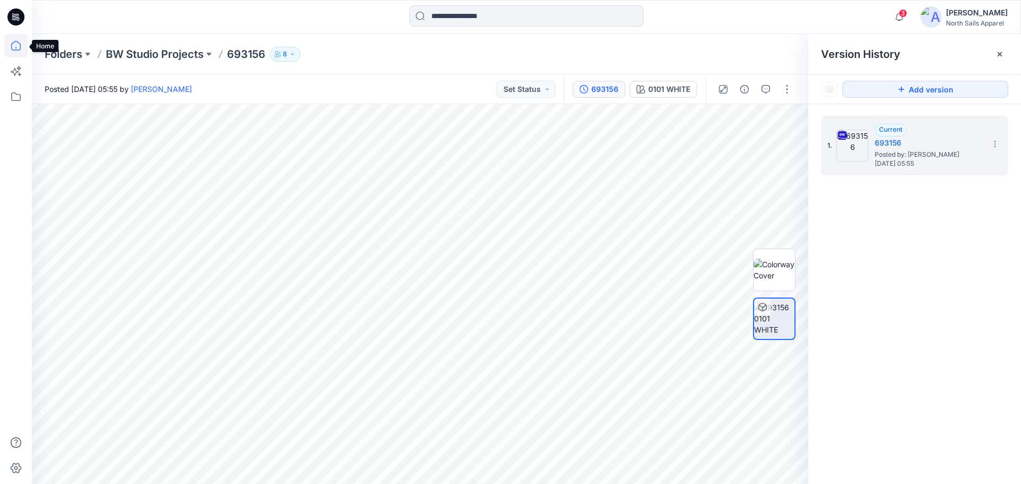
click at [18, 52] on icon at bounding box center [15, 45] width 23 height 23
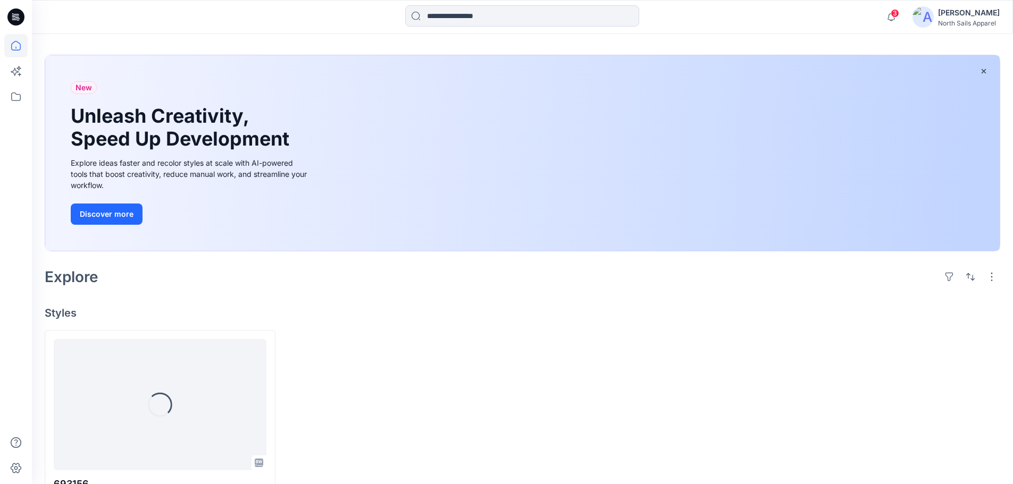
scroll to position [81, 0]
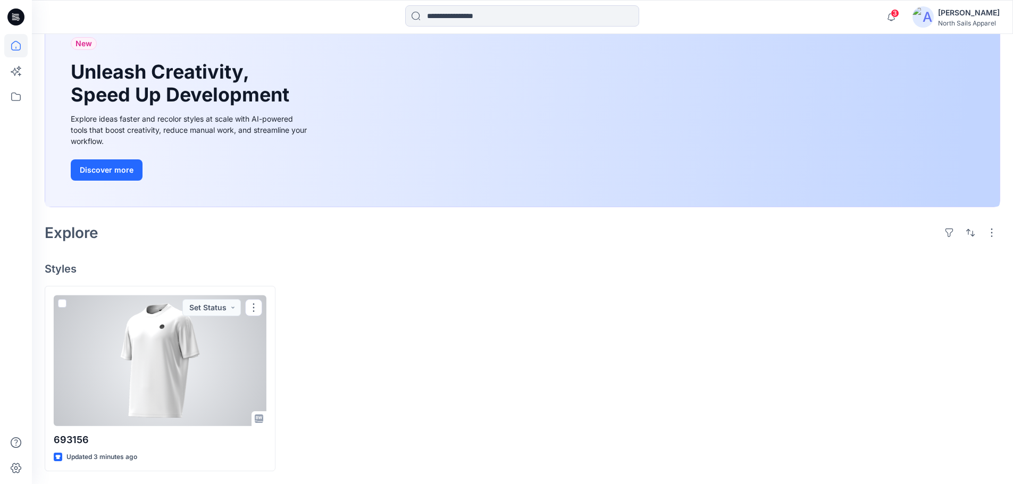
click at [224, 389] on div at bounding box center [160, 360] width 213 height 131
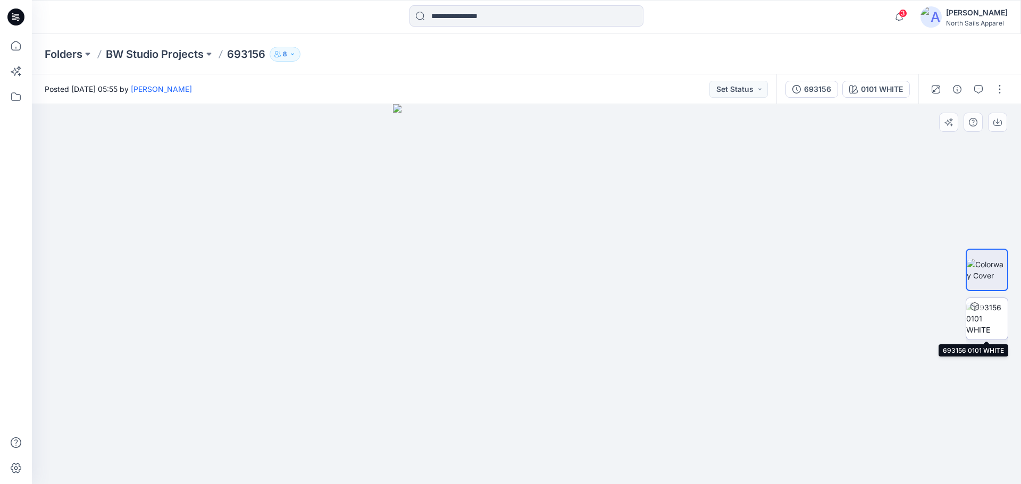
click at [974, 319] on img at bounding box center [986, 318] width 41 height 33
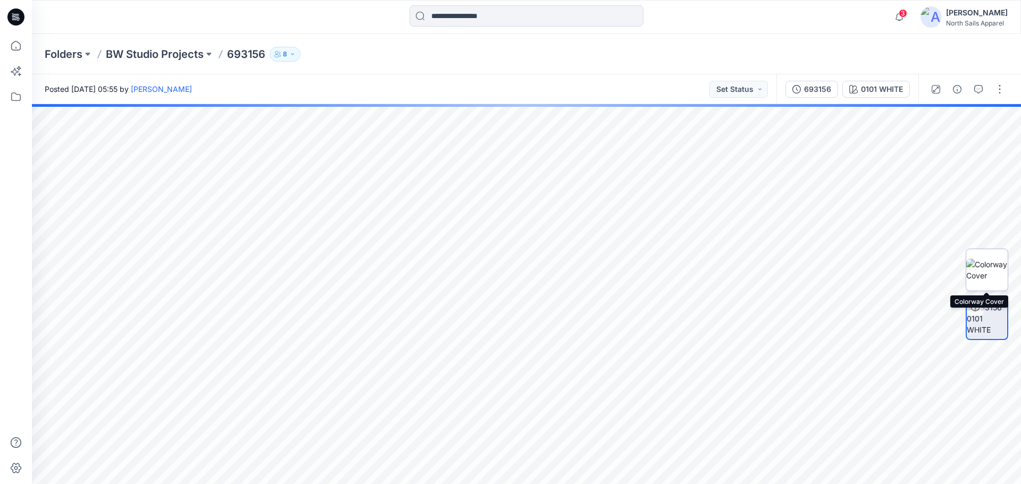
click at [988, 274] on img at bounding box center [986, 270] width 41 height 22
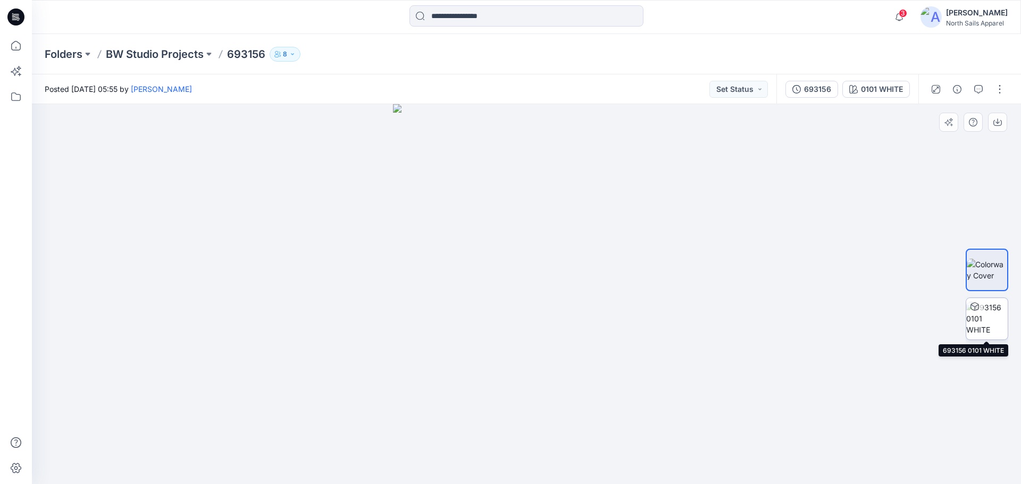
click at [993, 317] on img at bounding box center [986, 318] width 41 height 33
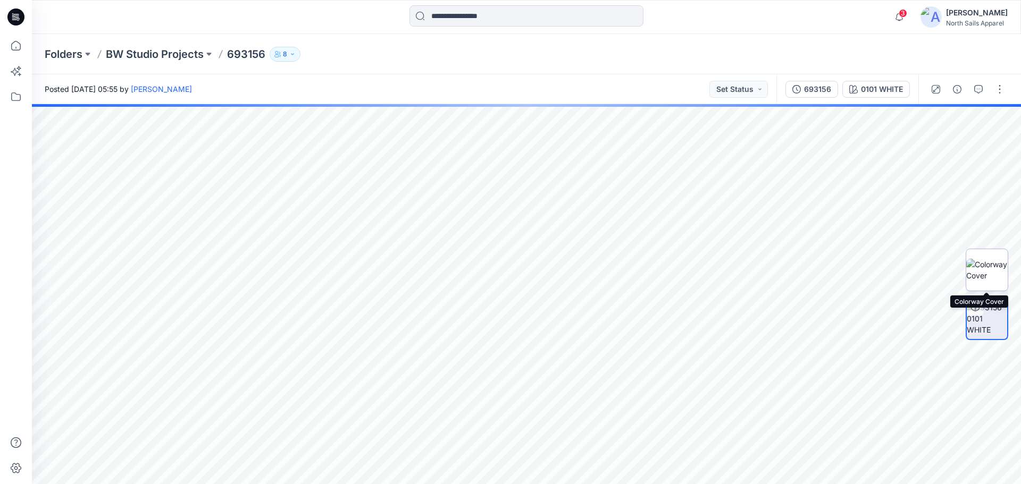
click at [990, 281] on img at bounding box center [986, 270] width 41 height 22
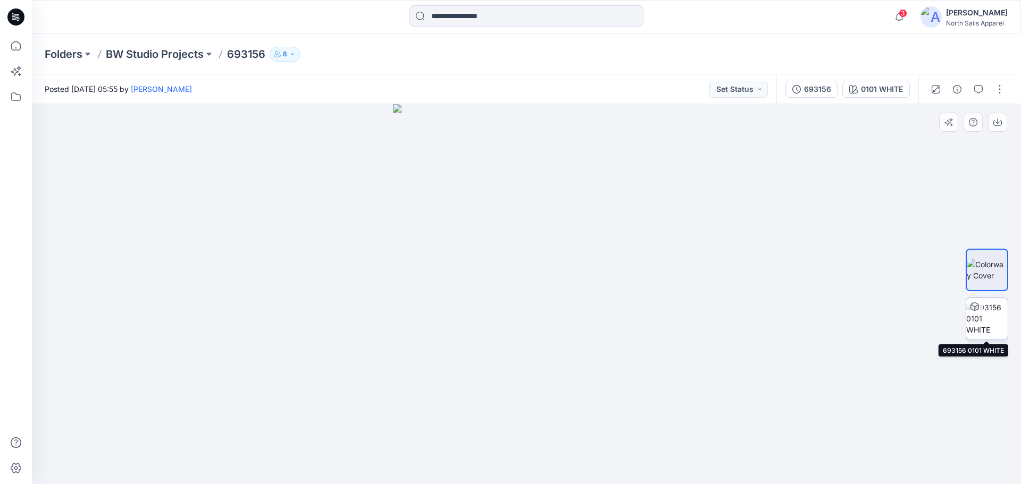
drag, startPoint x: 991, startPoint y: 313, endPoint x: 990, endPoint y: 302, distance: 11.2
click at [990, 313] on img at bounding box center [986, 318] width 41 height 33
click at [985, 323] on div "2 %" at bounding box center [987, 318] width 26 height 9
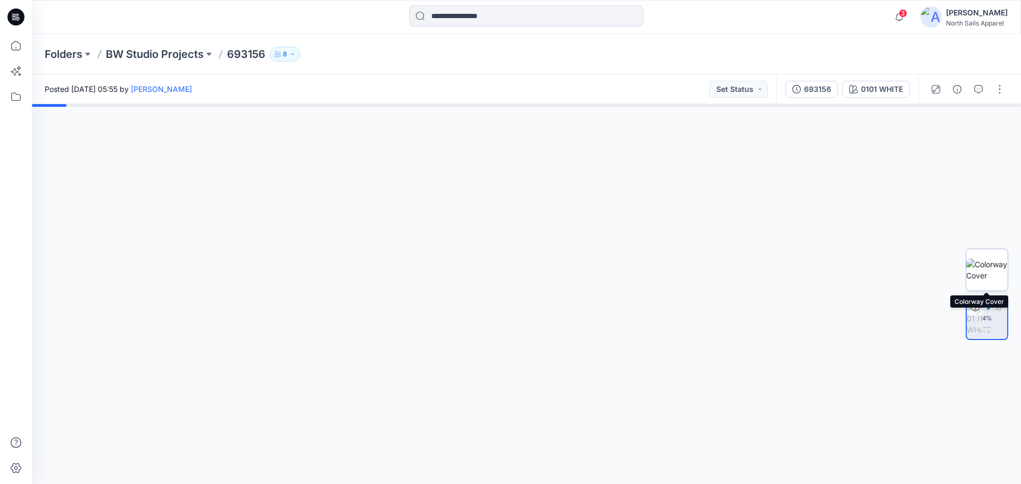
click at [991, 278] on img at bounding box center [986, 270] width 41 height 22
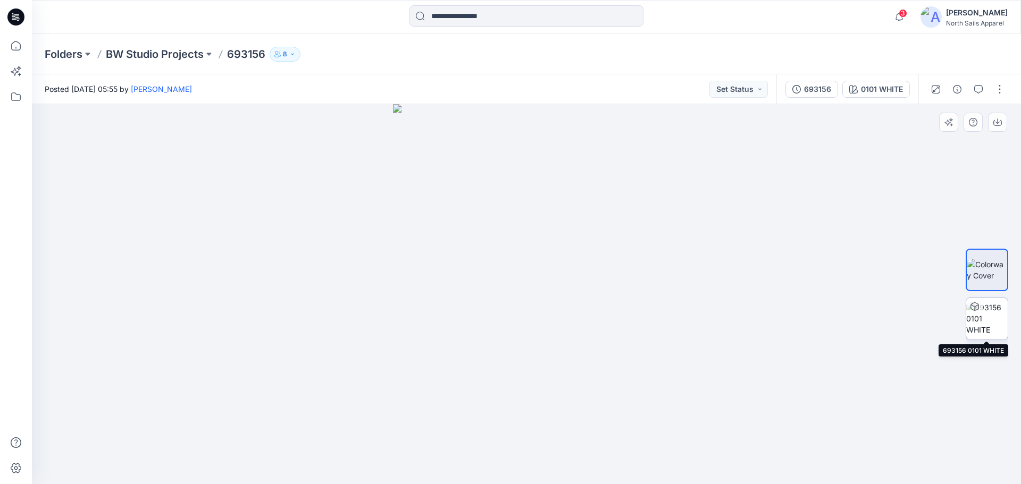
click at [990, 323] on img at bounding box center [986, 318] width 41 height 33
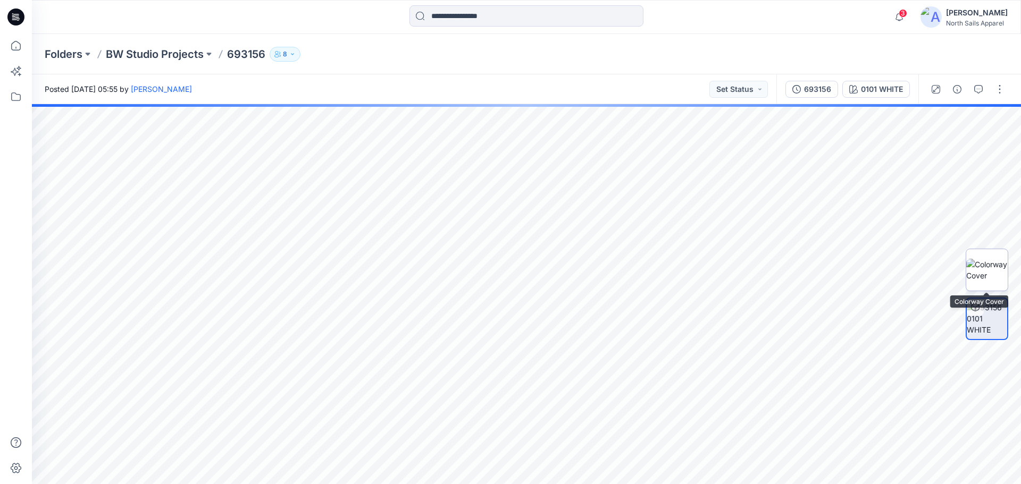
click at [989, 281] on img at bounding box center [986, 270] width 41 height 22
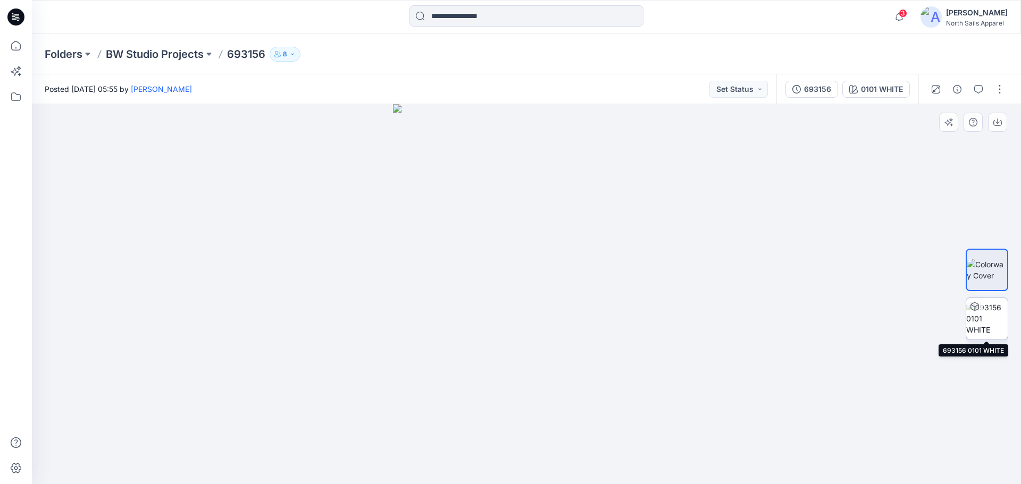
click at [994, 325] on img at bounding box center [986, 318] width 41 height 33
drag, startPoint x: 557, startPoint y: 284, endPoint x: 553, endPoint y: 373, distance: 88.9
click at [760, 253] on div at bounding box center [526, 294] width 989 height 380
click at [980, 323] on img at bounding box center [986, 318] width 41 height 33
click at [131, 58] on p "BW Studio Projects" at bounding box center [155, 54] width 98 height 15
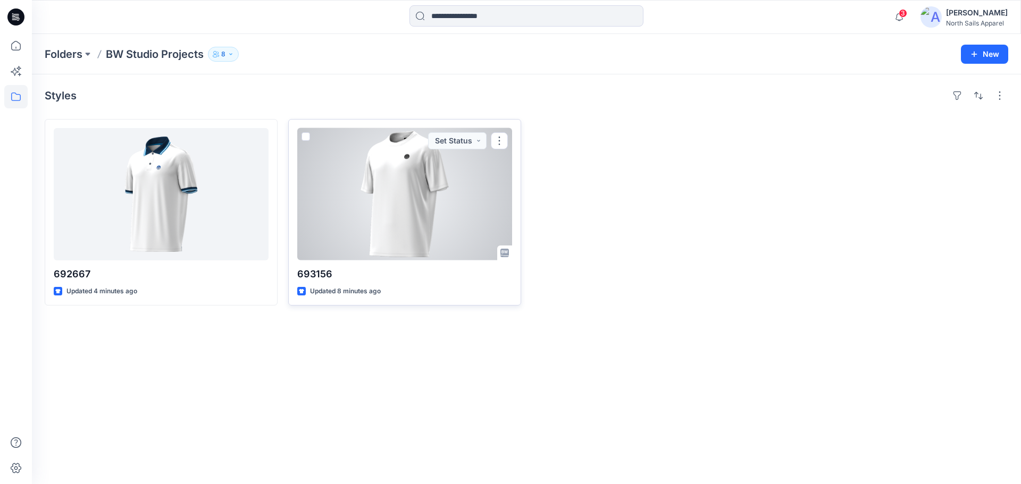
click at [460, 239] on div at bounding box center [404, 194] width 215 height 132
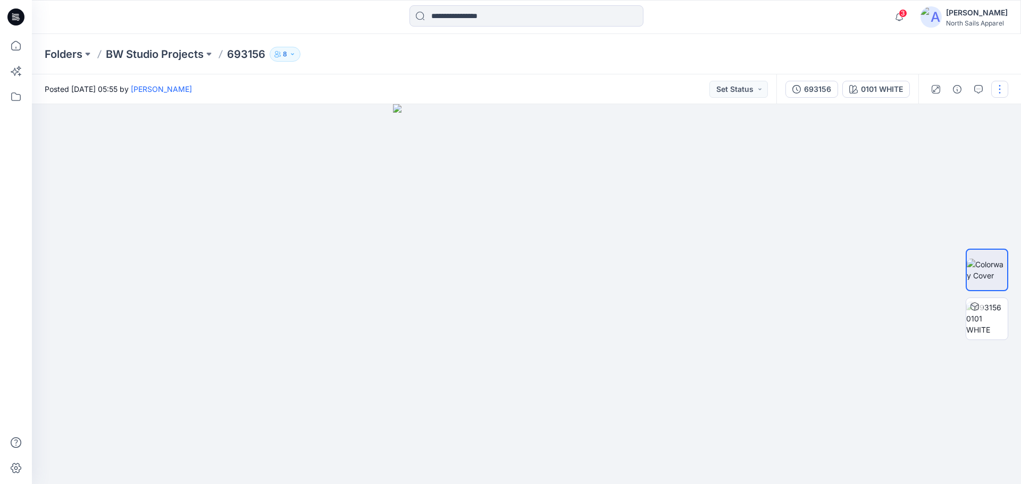
click at [997, 91] on button "button" at bounding box center [999, 89] width 17 height 17
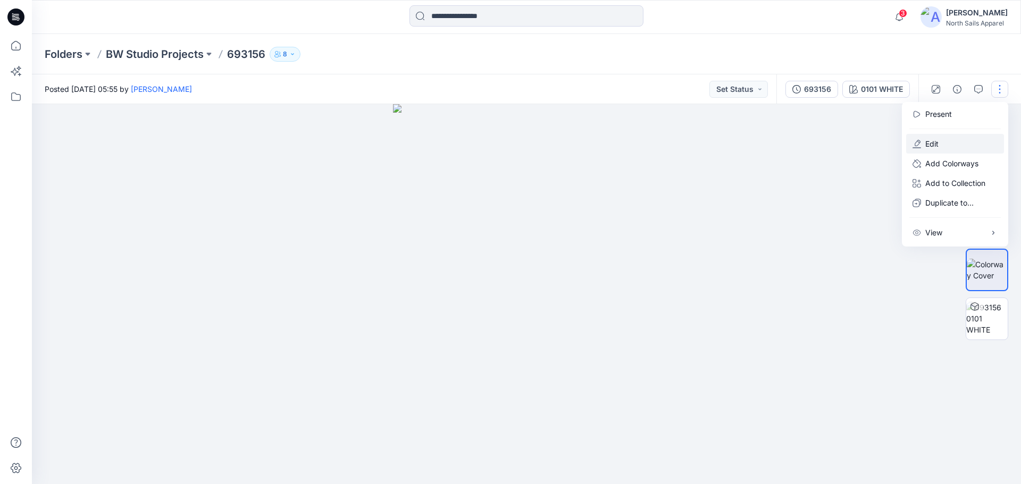
click at [944, 142] on button "Edit" at bounding box center [955, 144] width 98 height 20
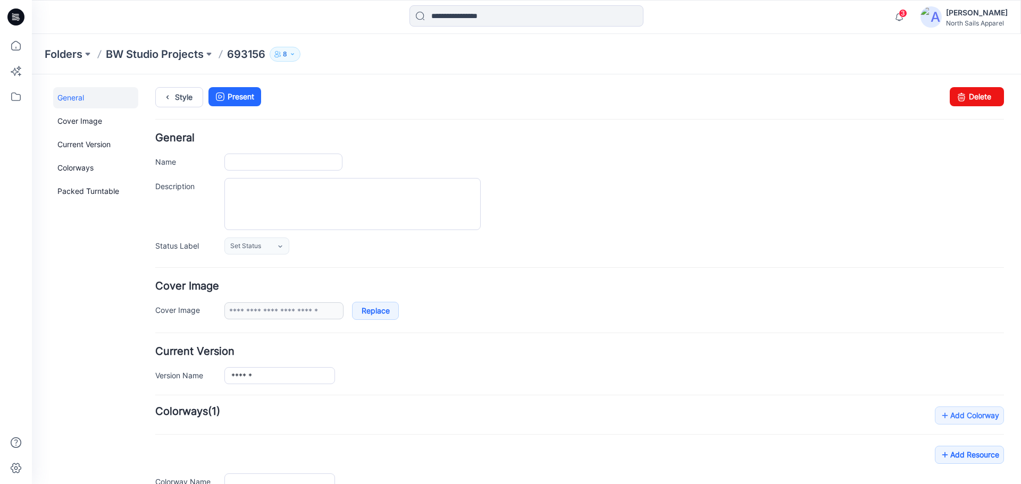
type input "******"
type input "**********"
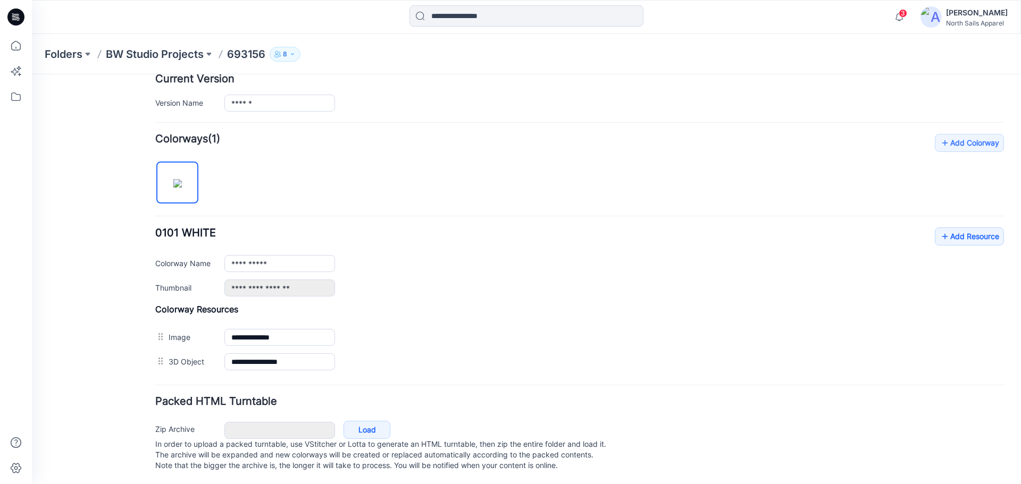
scroll to position [284, 0]
click at [939, 227] on icon at bounding box center [944, 235] width 11 height 17
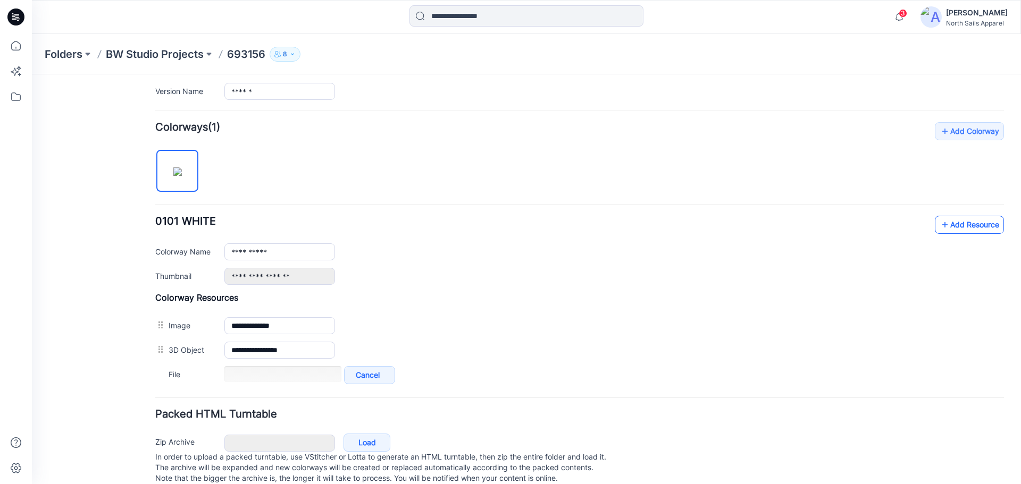
click at [957, 227] on link "Add Resource" at bounding box center [968, 225] width 69 height 18
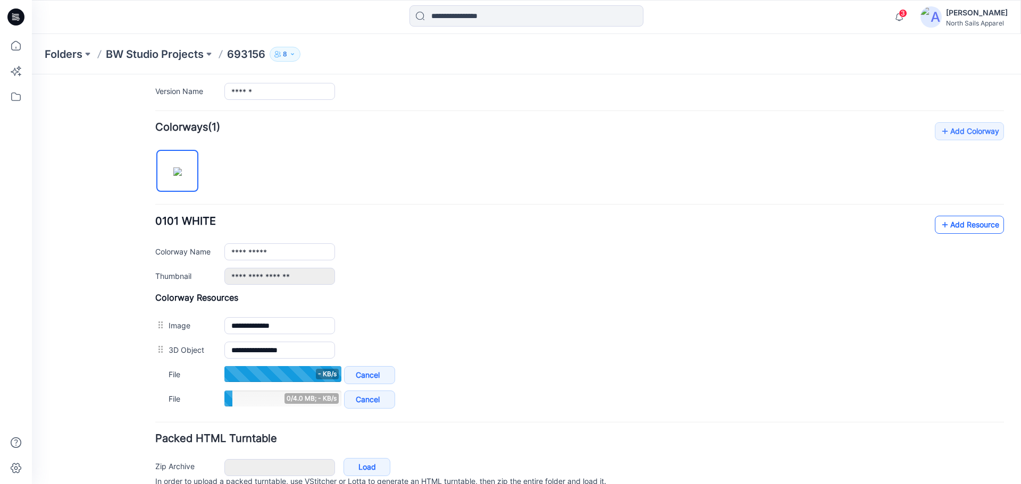
click at [964, 225] on link "Add Resource" at bounding box center [968, 225] width 69 height 18
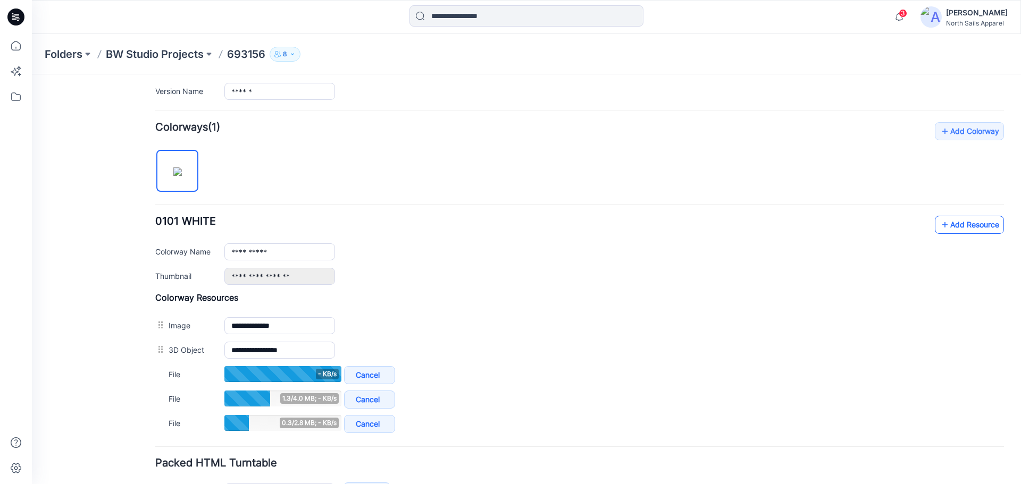
click at [948, 229] on link "Add Resource" at bounding box center [968, 225] width 69 height 18
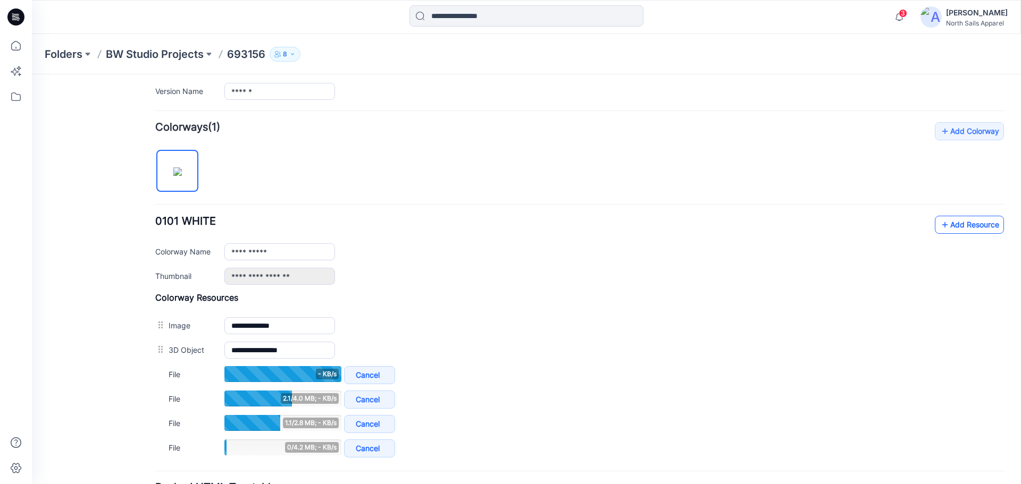
click at [955, 225] on link "Add Resource" at bounding box center [968, 225] width 69 height 18
click at [949, 223] on link "Add Resource" at bounding box center [968, 225] width 69 height 18
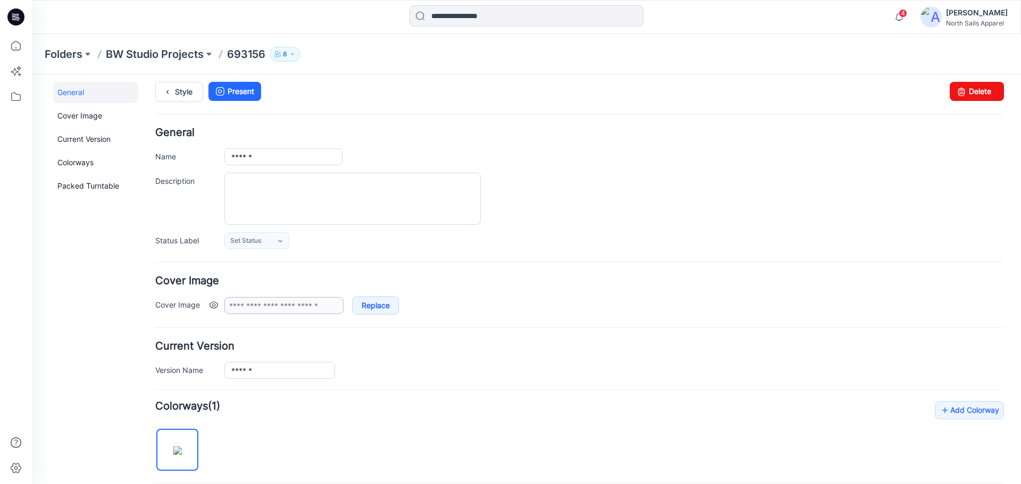
scroll to position [0, 0]
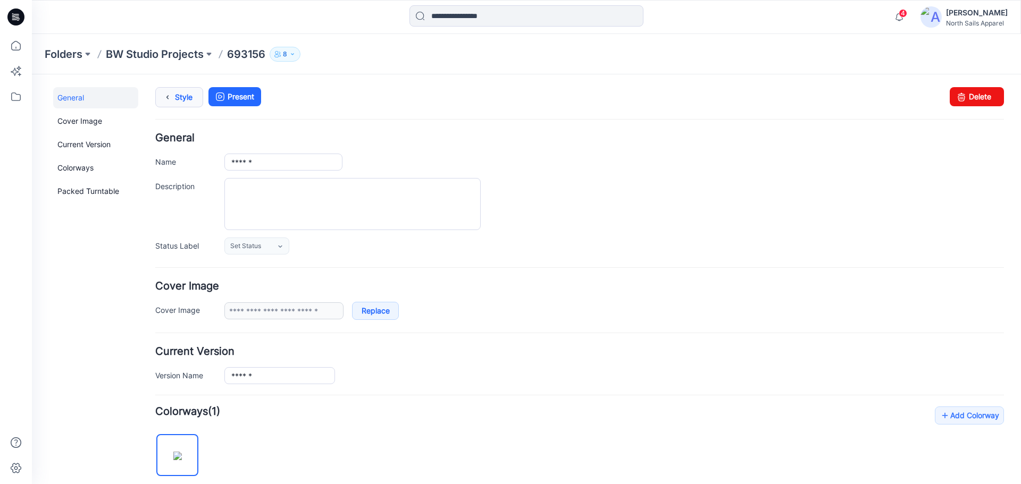
click at [185, 103] on link "Style" at bounding box center [179, 97] width 48 height 20
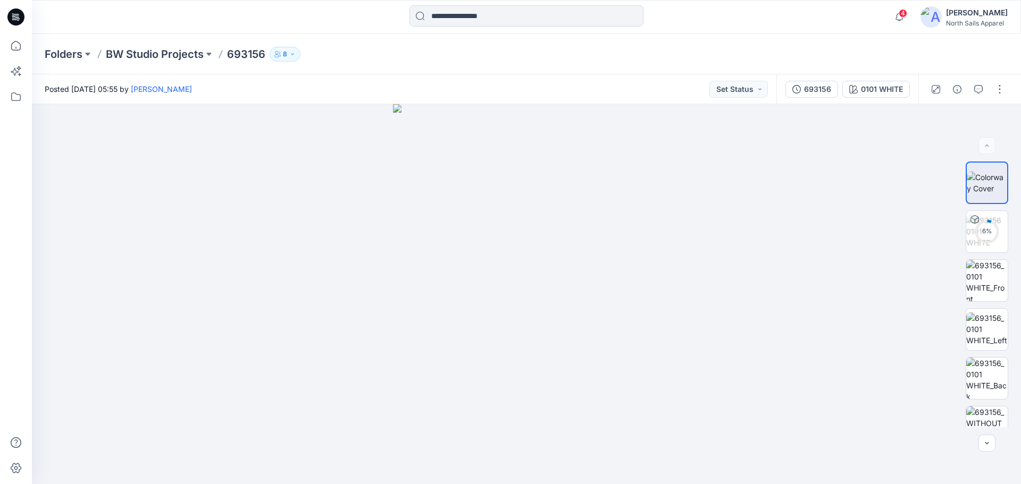
click at [145, 57] on p "BW Studio Projects" at bounding box center [155, 54] width 98 height 15
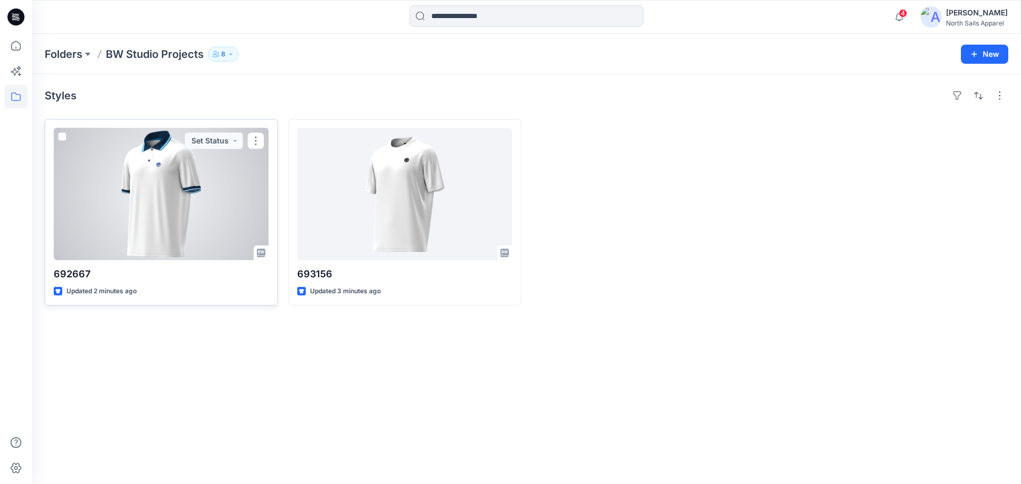
click at [212, 248] on div at bounding box center [161, 194] width 215 height 132
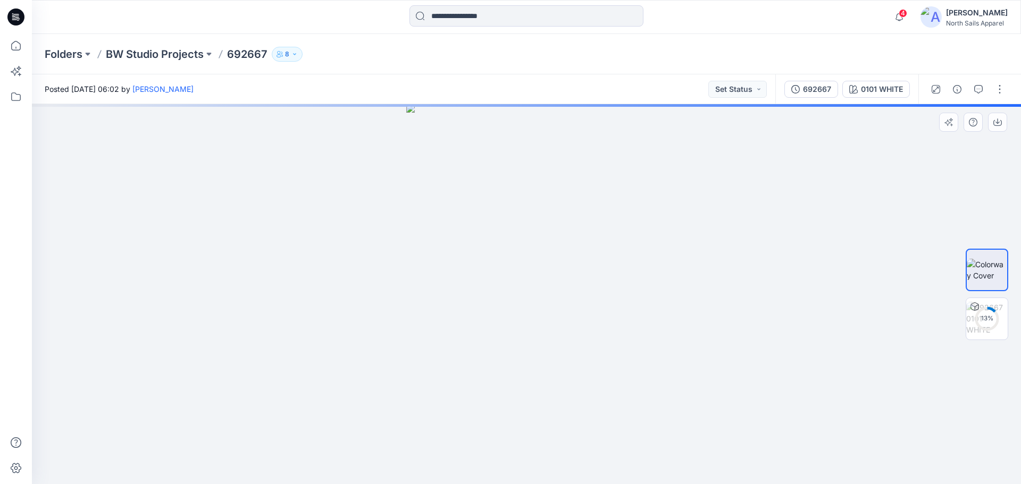
click at [772, 371] on div at bounding box center [526, 294] width 989 height 380
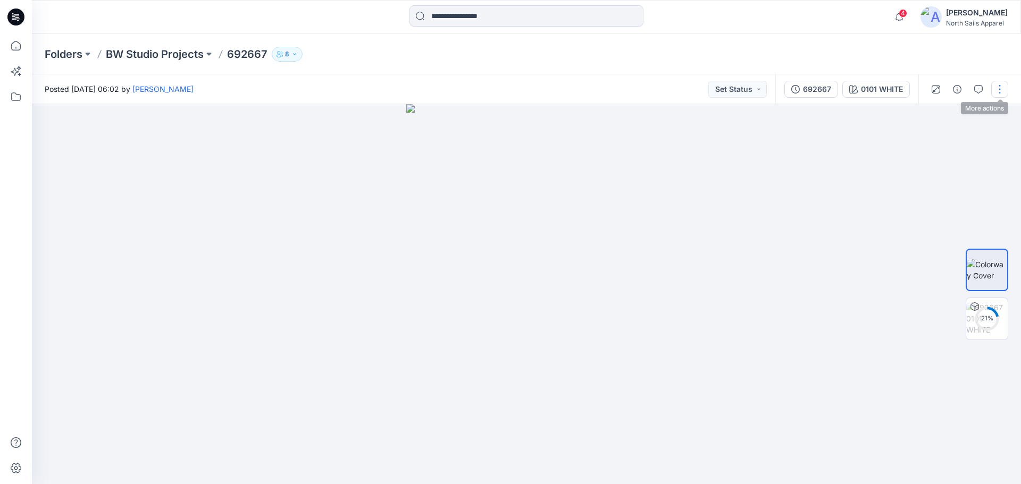
click at [995, 96] on button "button" at bounding box center [999, 89] width 17 height 17
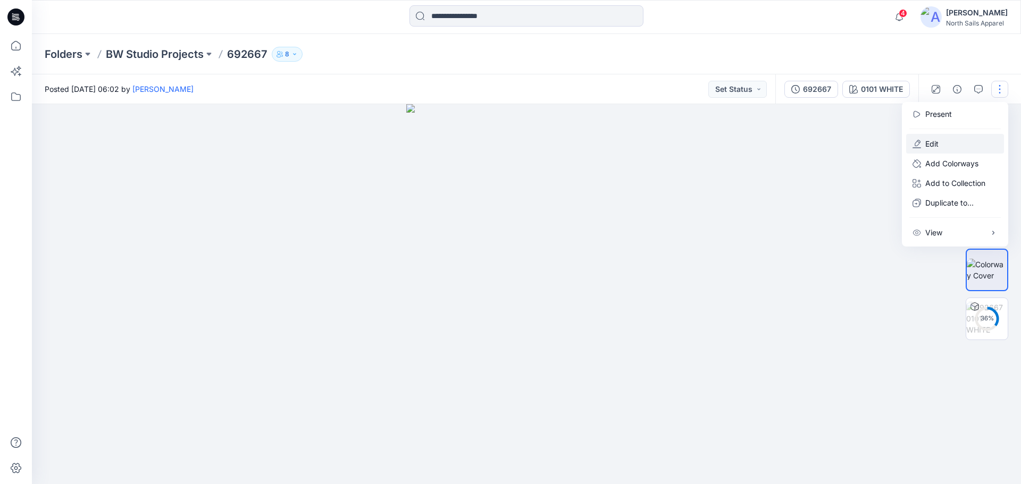
click at [955, 145] on button "Edit" at bounding box center [955, 144] width 98 height 20
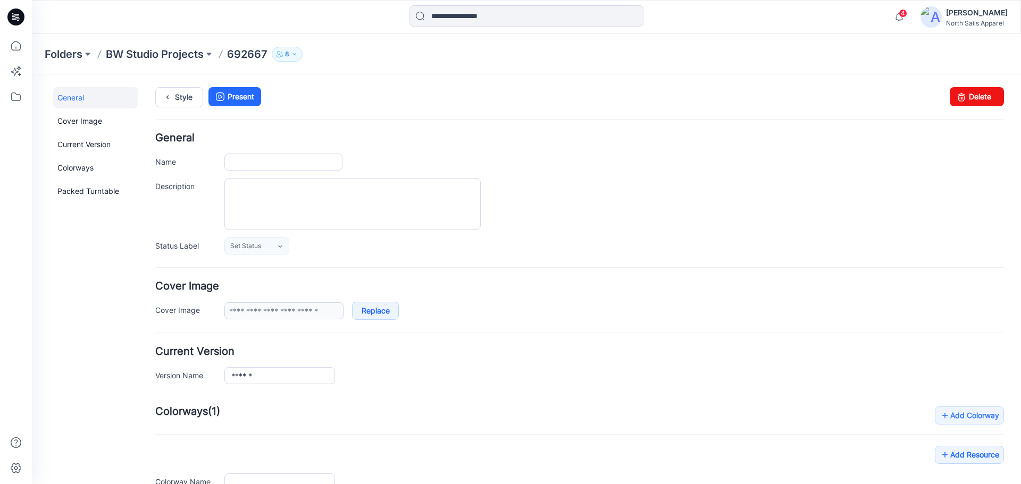
type input "******"
type input "**********"
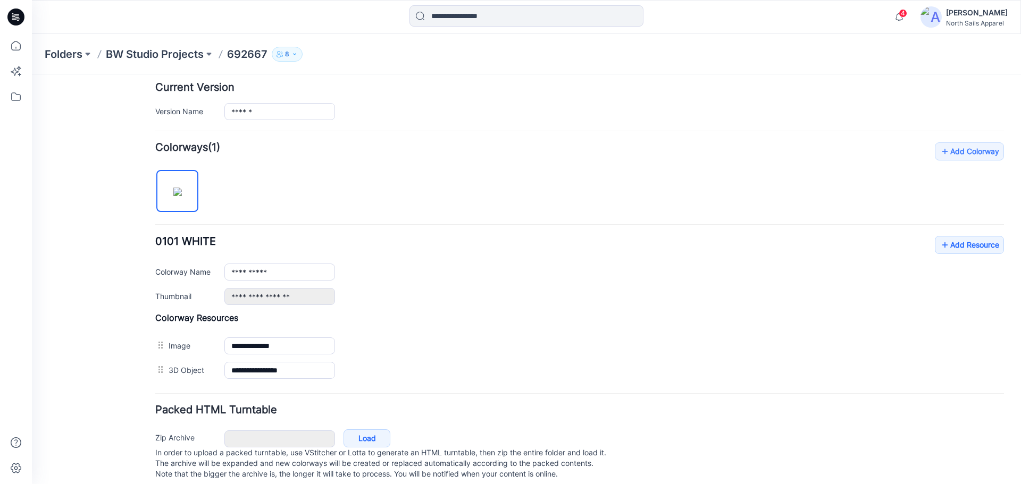
scroll to position [266, 0]
click at [951, 243] on link "Add Resource" at bounding box center [968, 243] width 69 height 18
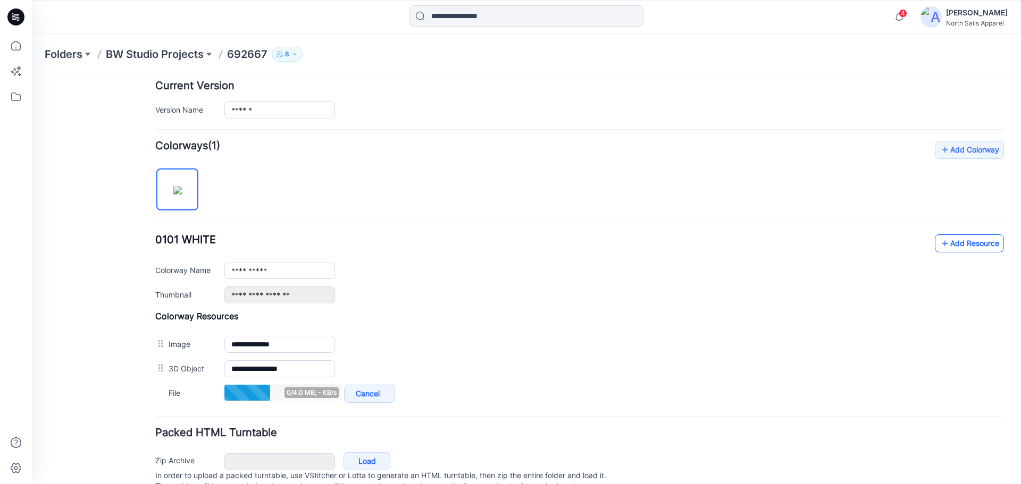
click at [952, 245] on link "Add Resource" at bounding box center [968, 243] width 69 height 18
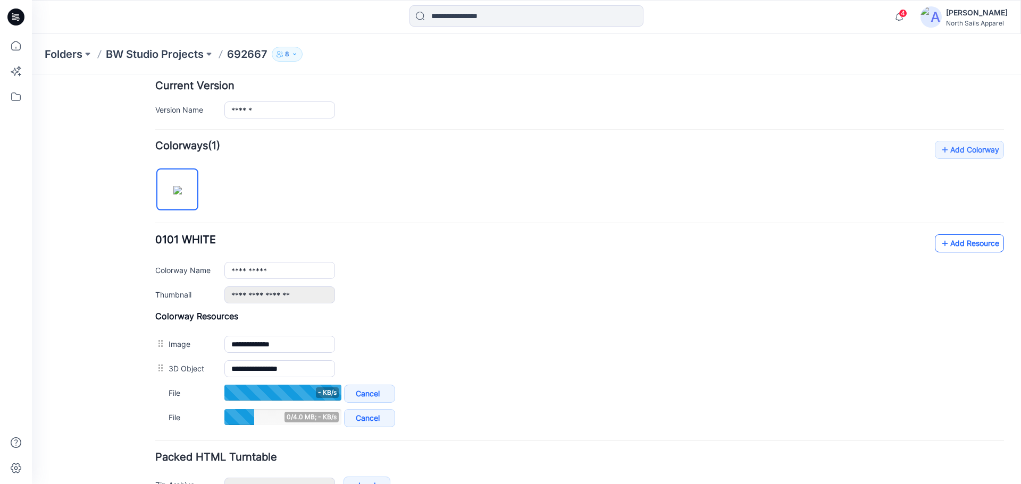
click at [952, 241] on link "Add Resource" at bounding box center [968, 243] width 69 height 18
click at [971, 243] on link "Add Resource" at bounding box center [968, 243] width 69 height 18
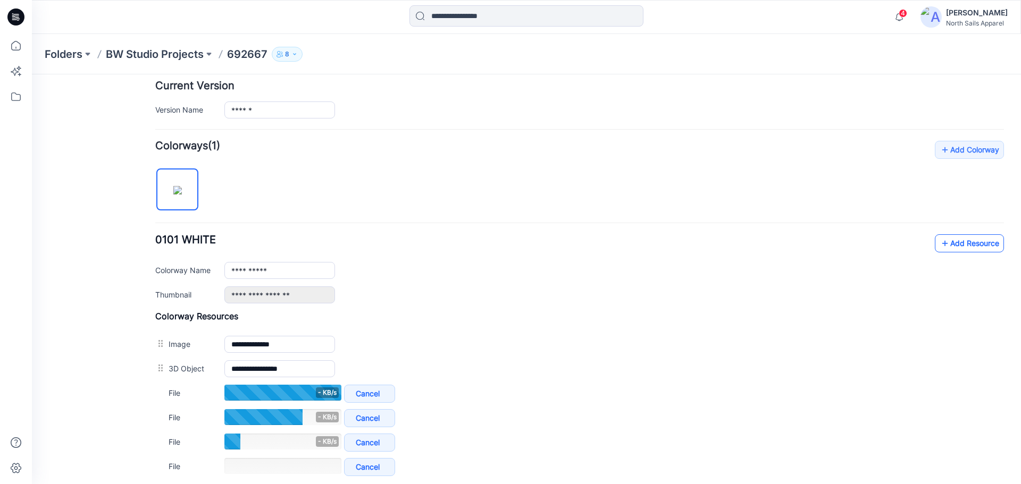
click at [941, 243] on link "Add Resource" at bounding box center [968, 243] width 69 height 18
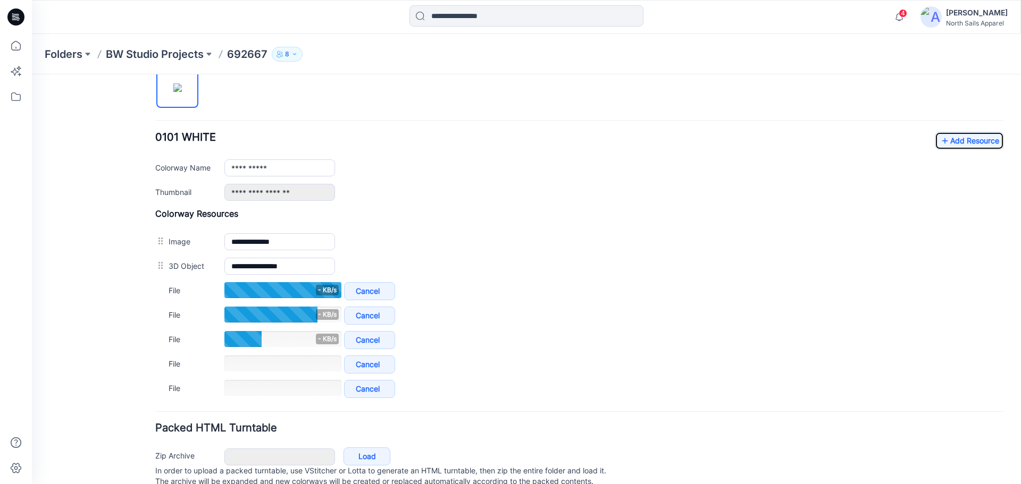
scroll to position [372, 0]
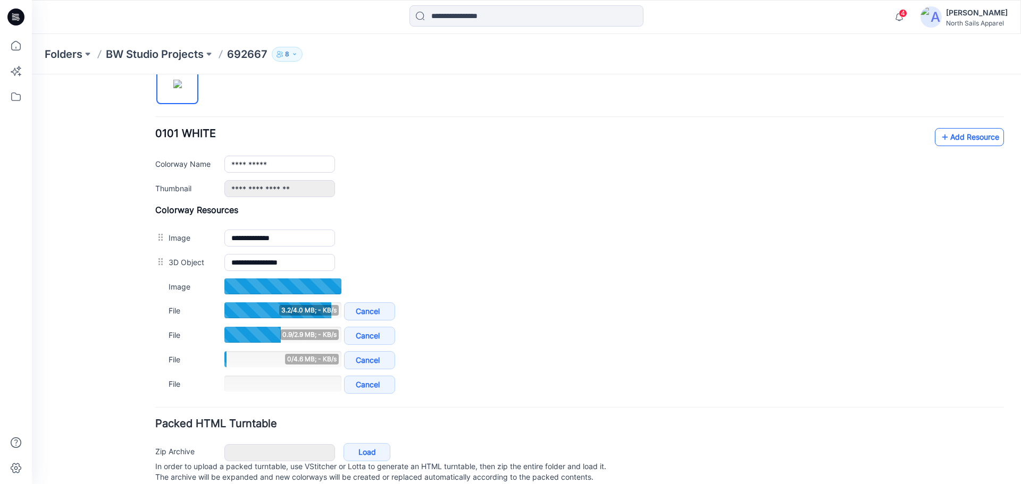
click at [953, 141] on link "Add Resource" at bounding box center [968, 137] width 69 height 18
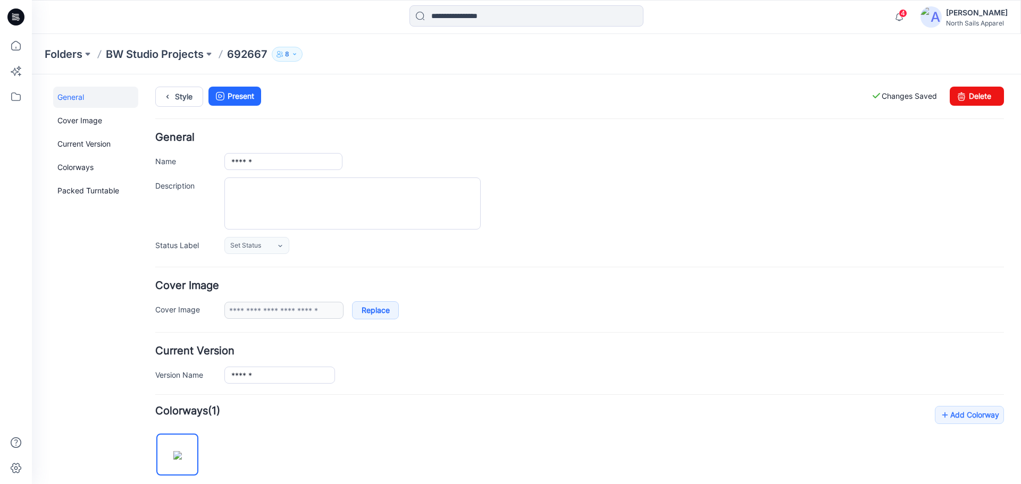
scroll to position [0, 0]
click at [186, 104] on link "Style" at bounding box center [179, 97] width 48 height 20
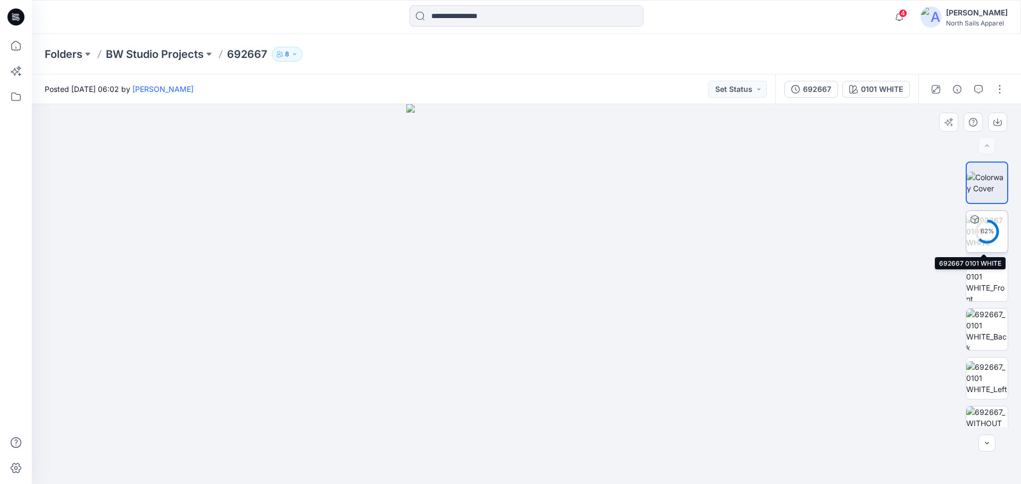
click at [975, 242] on icon at bounding box center [987, 232] width 26 height 26
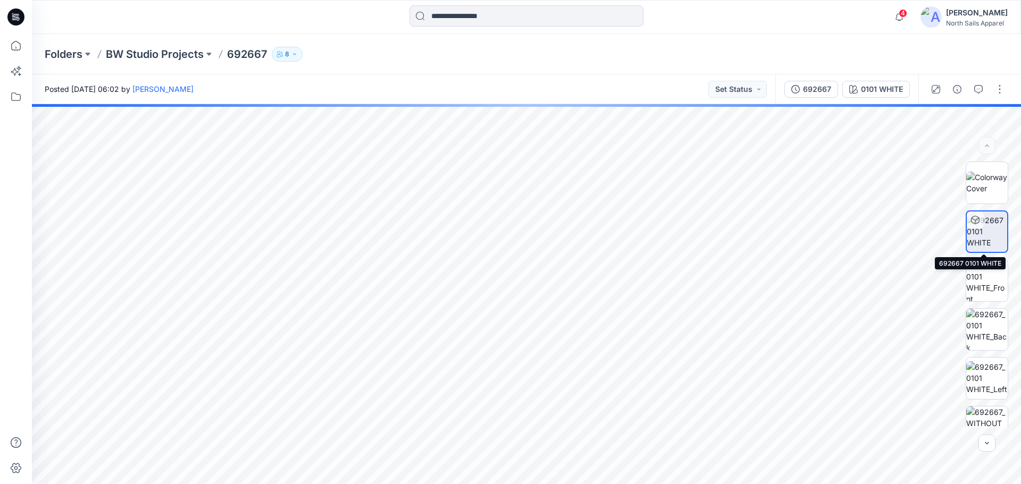
click at [977, 230] on img at bounding box center [986, 231] width 40 height 33
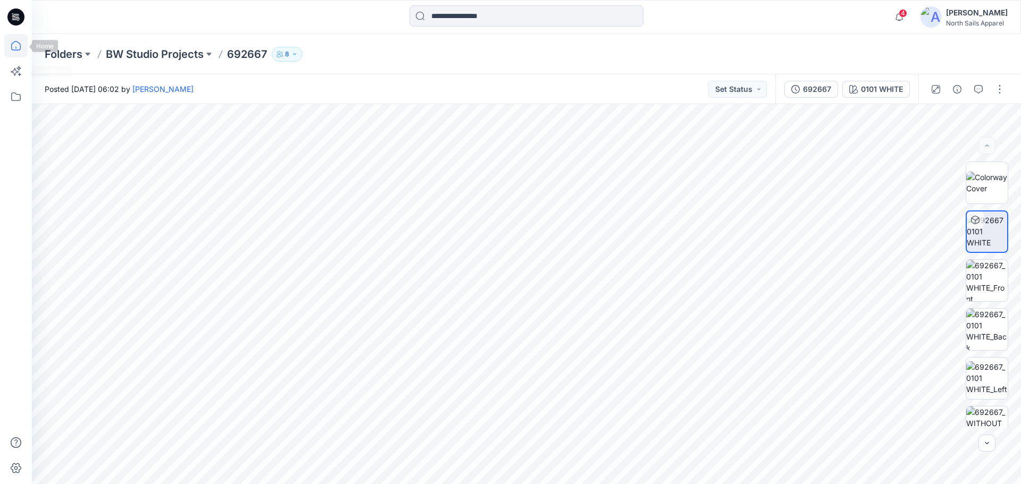
click at [17, 57] on icon at bounding box center [15, 45] width 23 height 23
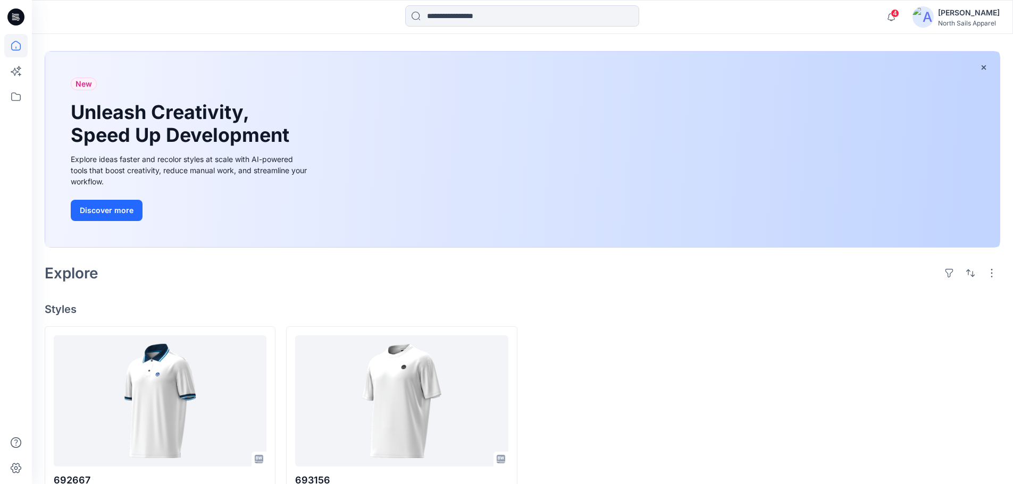
scroll to position [81, 0]
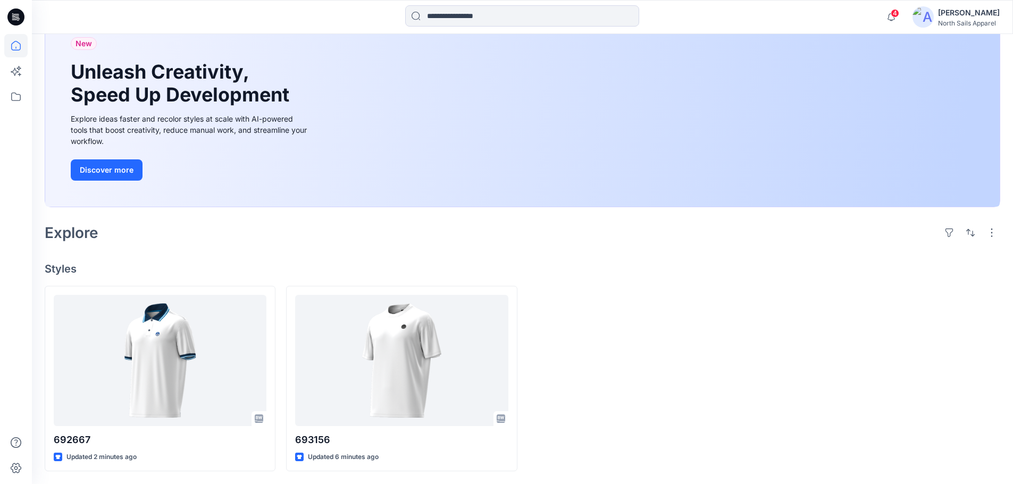
click at [839, 22] on div "4 Notifications Your style 692667 is ready 3 minutes ago Your style 693156 is r…" at bounding box center [522, 16] width 980 height 23
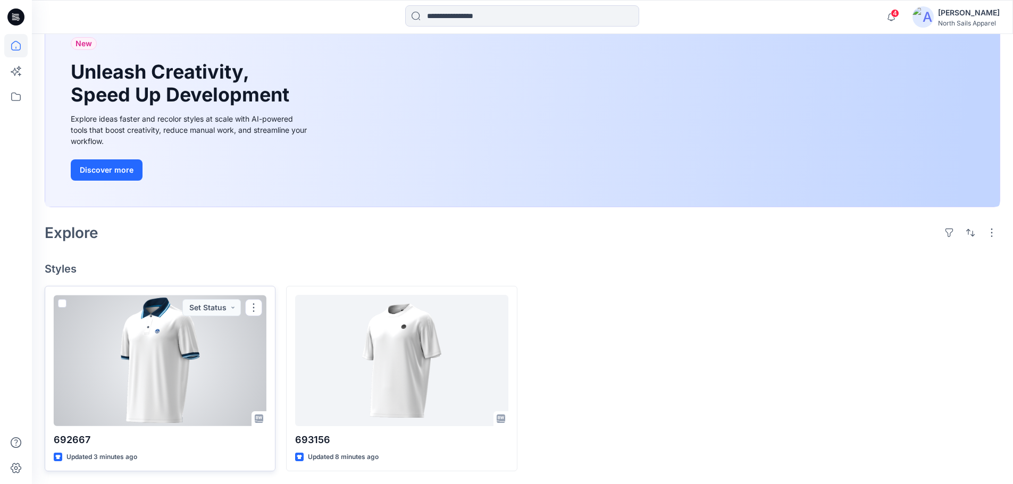
click at [207, 337] on div at bounding box center [160, 360] width 213 height 131
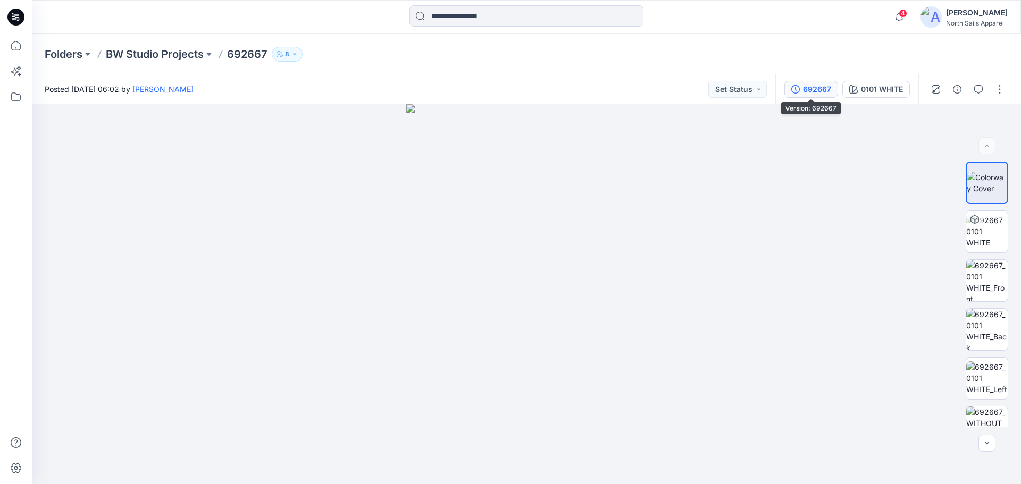
click at [824, 86] on div "692667" at bounding box center [817, 89] width 28 height 12
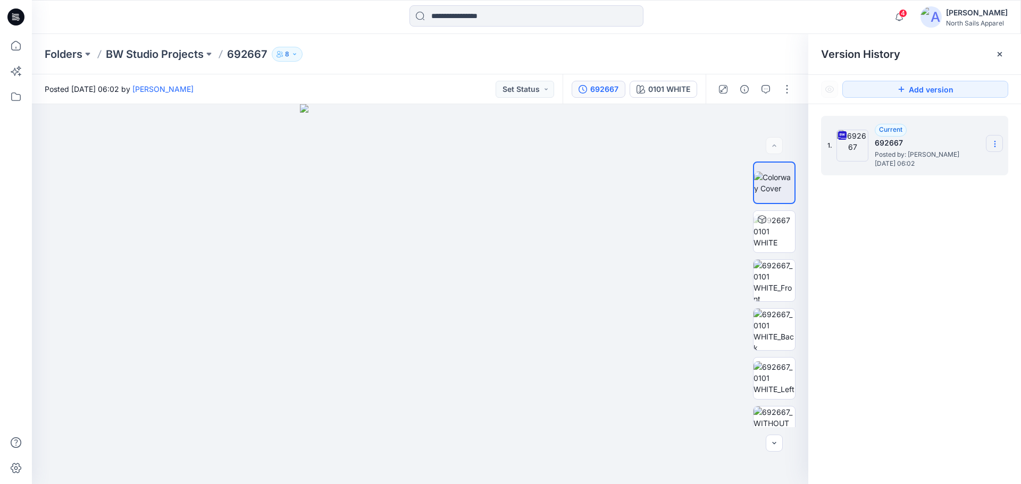
click at [991, 140] on icon at bounding box center [994, 144] width 9 height 9
click at [960, 169] on span "Download Source BW File" at bounding box center [940, 164] width 89 height 13
click at [144, 55] on p "BW Studio Projects" at bounding box center [155, 54] width 98 height 15
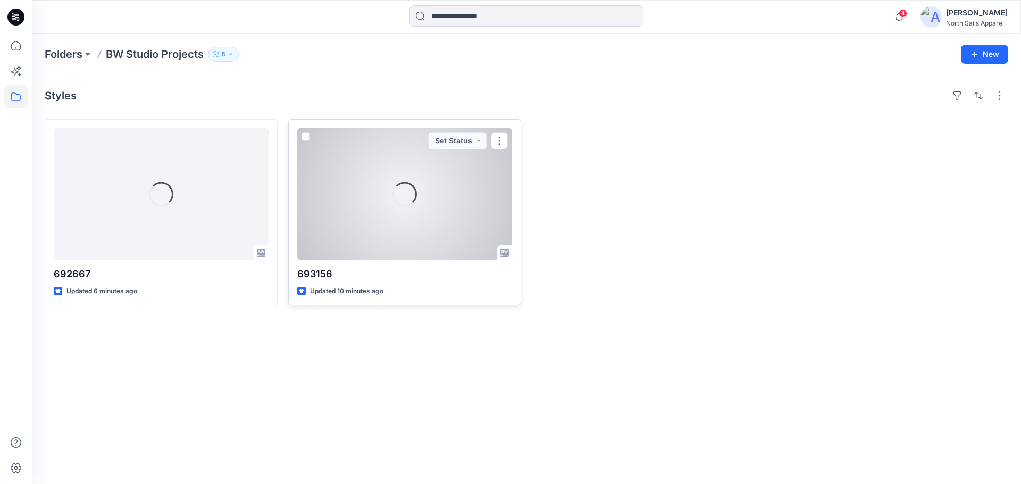
click at [476, 243] on div "Loading..." at bounding box center [404, 194] width 215 height 132
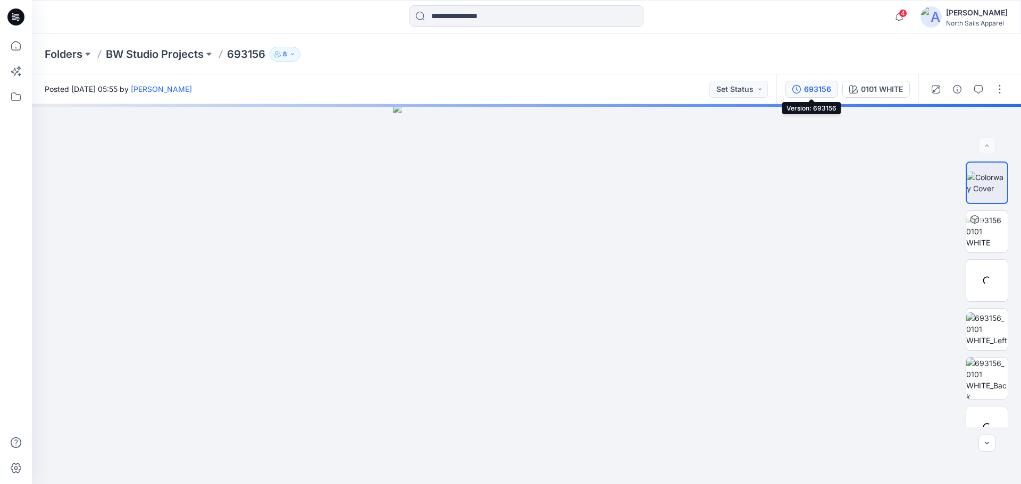
click at [825, 92] on div "693156" at bounding box center [817, 89] width 27 height 12
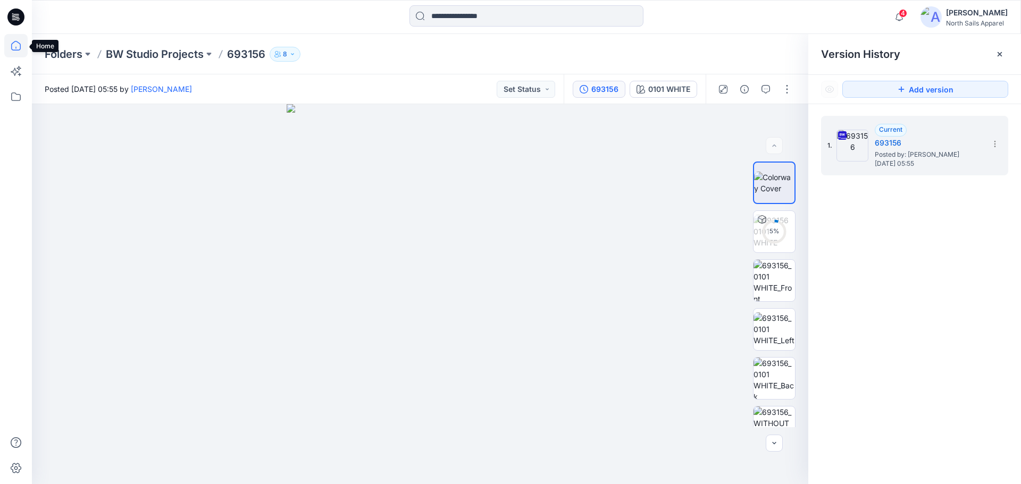
click at [20, 47] on icon at bounding box center [16, 46] width 10 height 10
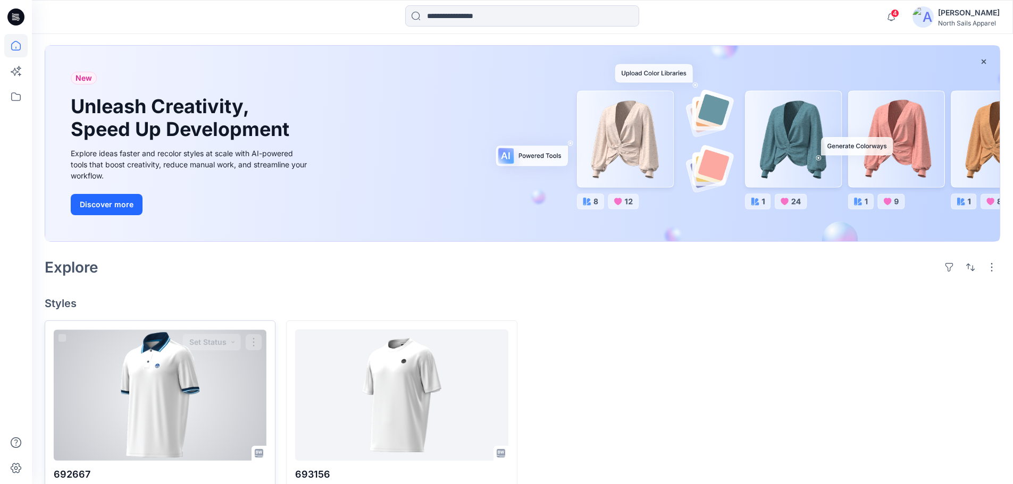
scroll to position [81, 0]
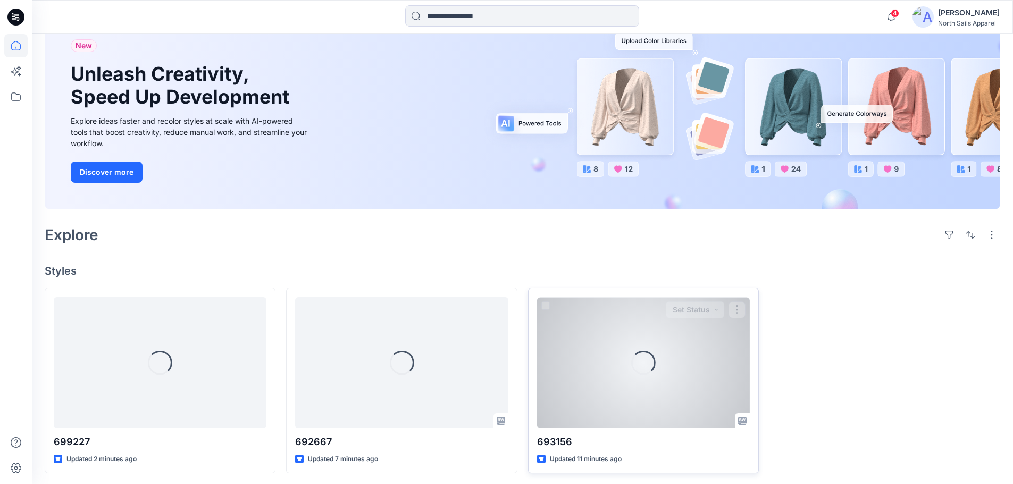
scroll to position [81, 0]
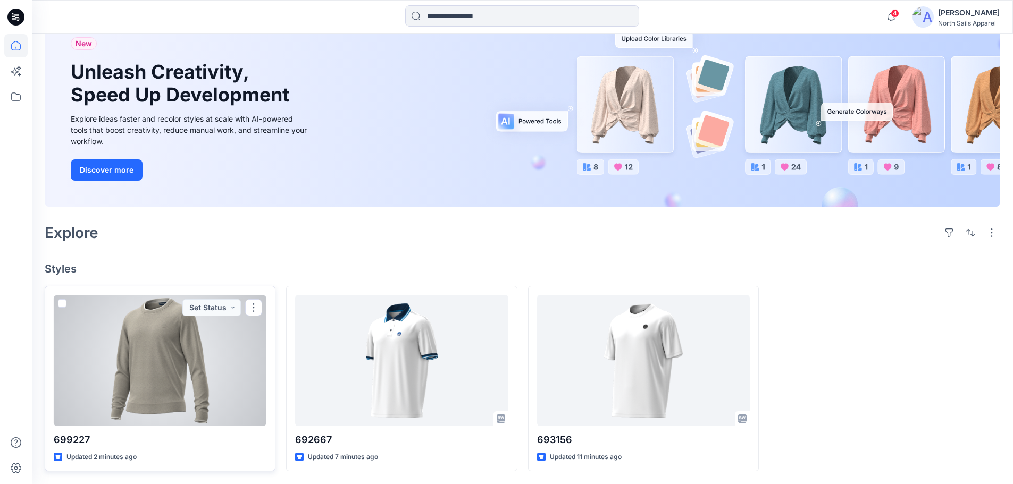
click at [188, 383] on div at bounding box center [160, 360] width 213 height 131
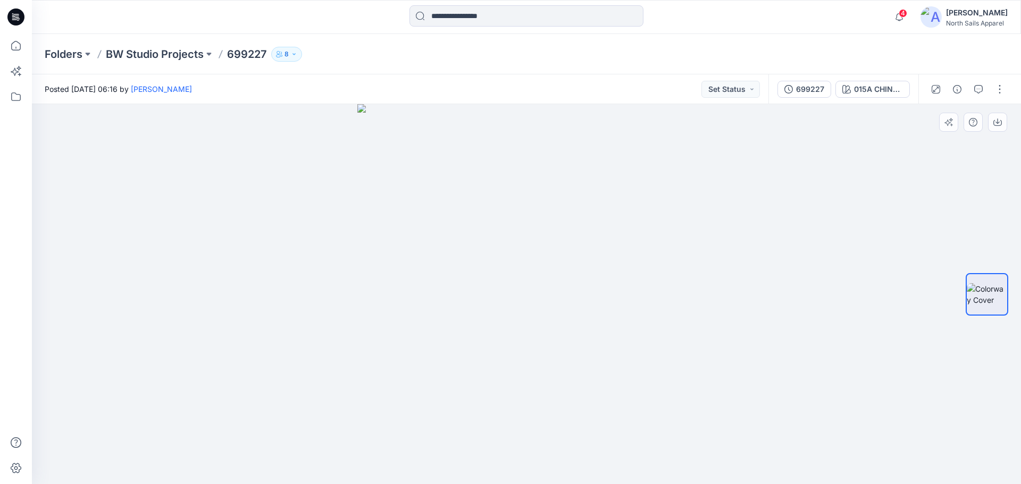
drag, startPoint x: 493, startPoint y: 124, endPoint x: 486, endPoint y: 180, distance: 56.8
click at [1004, 91] on button "button" at bounding box center [999, 89] width 17 height 17
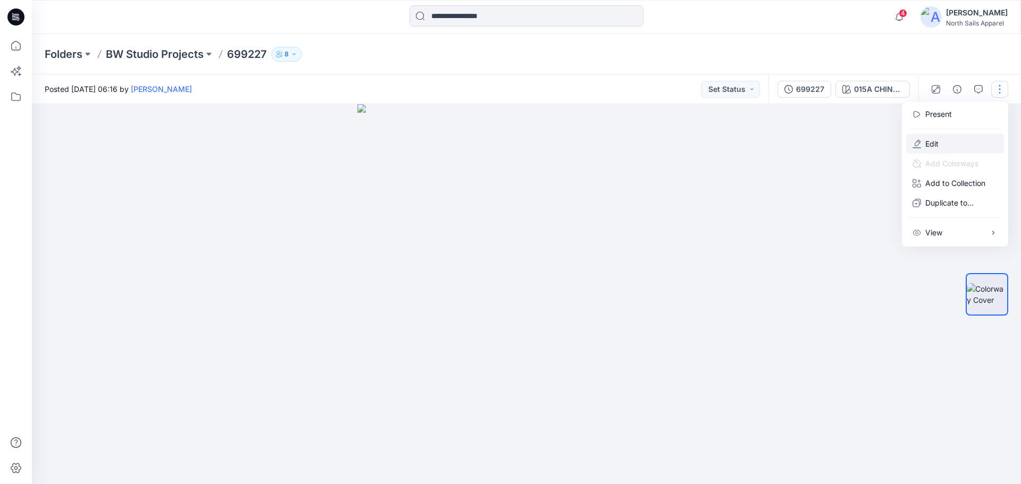
click at [967, 144] on button "Edit" at bounding box center [955, 144] width 98 height 20
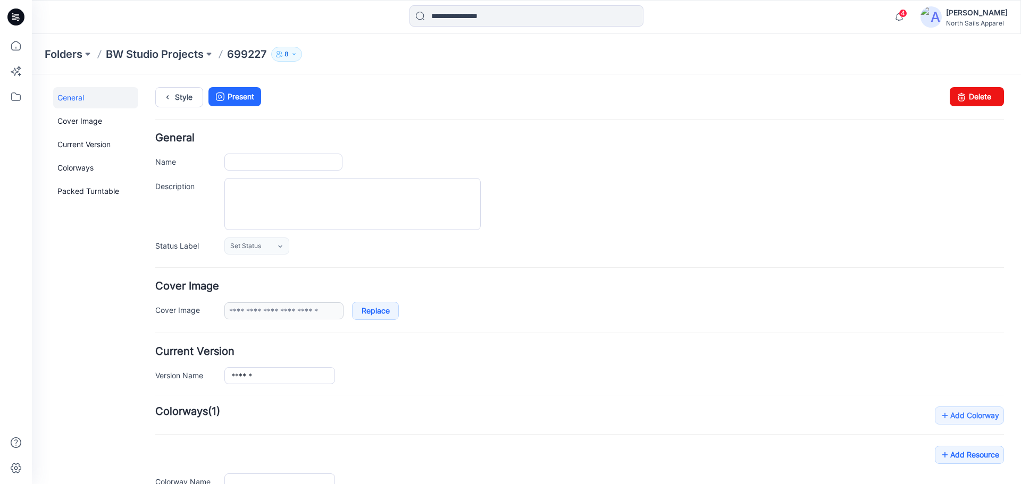
type input "******"
type input "**********"
drag, startPoint x: 974, startPoint y: 96, endPoint x: 588, endPoint y: 113, distance: 386.8
click at [974, 96] on link "Delete" at bounding box center [976, 96] width 54 height 19
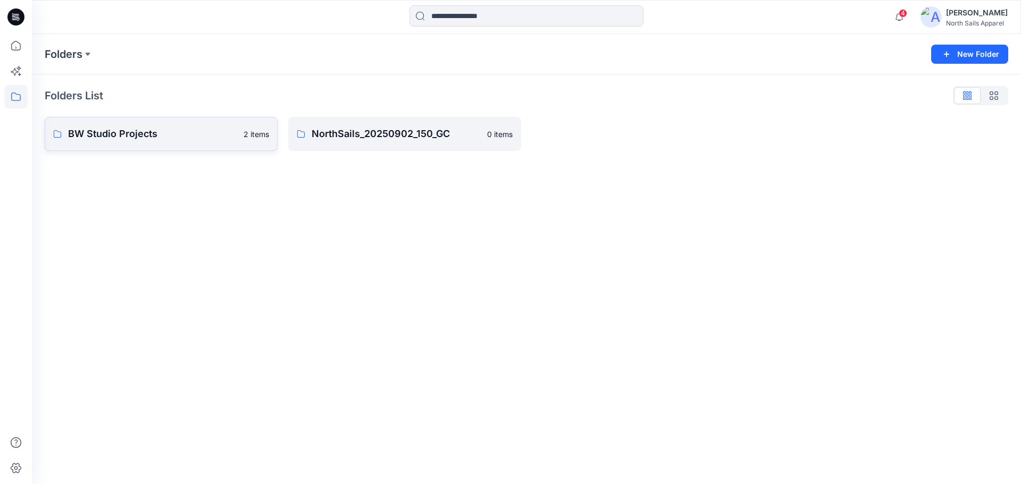
click at [197, 132] on p "BW Studio Projects" at bounding box center [152, 134] width 169 height 15
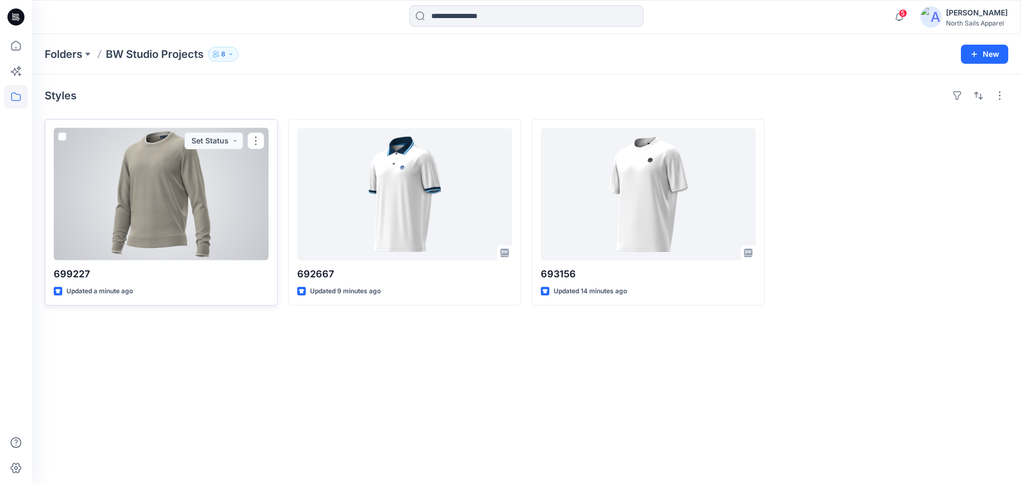
click at [209, 214] on div at bounding box center [161, 194] width 215 height 132
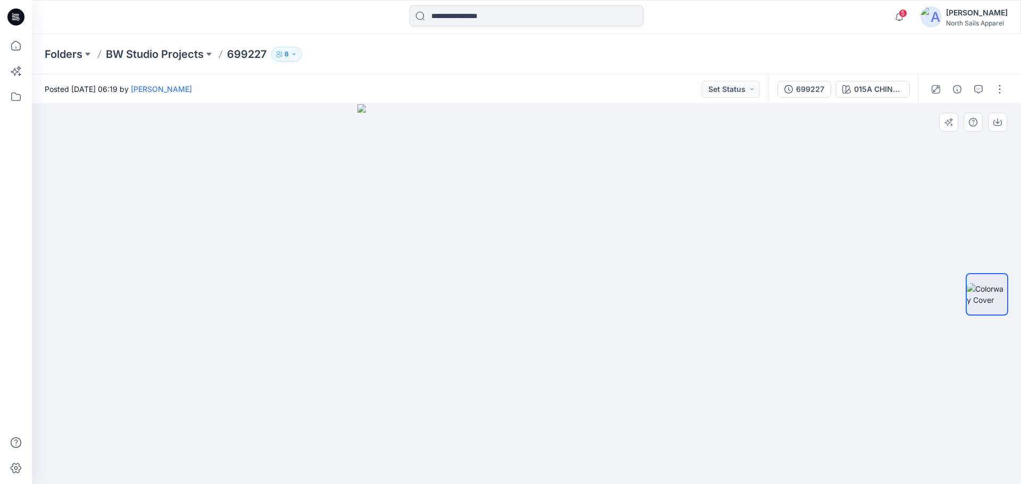
drag, startPoint x: 499, startPoint y: 176, endPoint x: 495, endPoint y: 282, distance: 105.3
click at [737, 326] on div at bounding box center [526, 294] width 989 height 380
click at [923, 373] on div at bounding box center [526, 294] width 989 height 380
click at [17, 44] on icon at bounding box center [15, 45] width 23 height 23
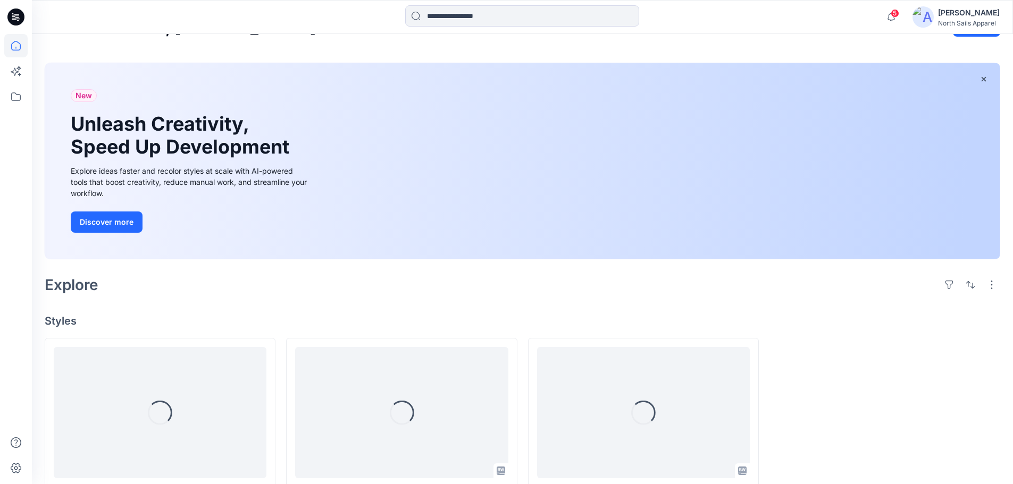
scroll to position [81, 0]
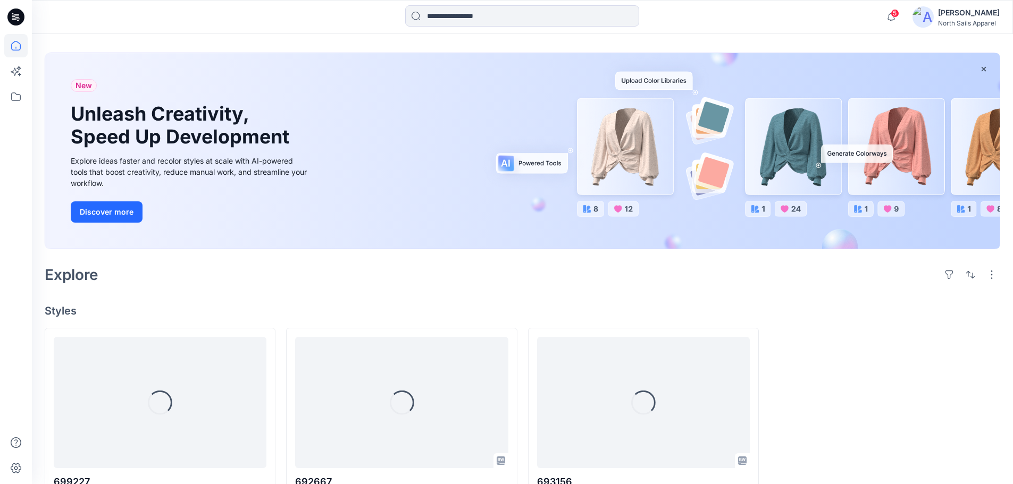
scroll to position [81, 0]
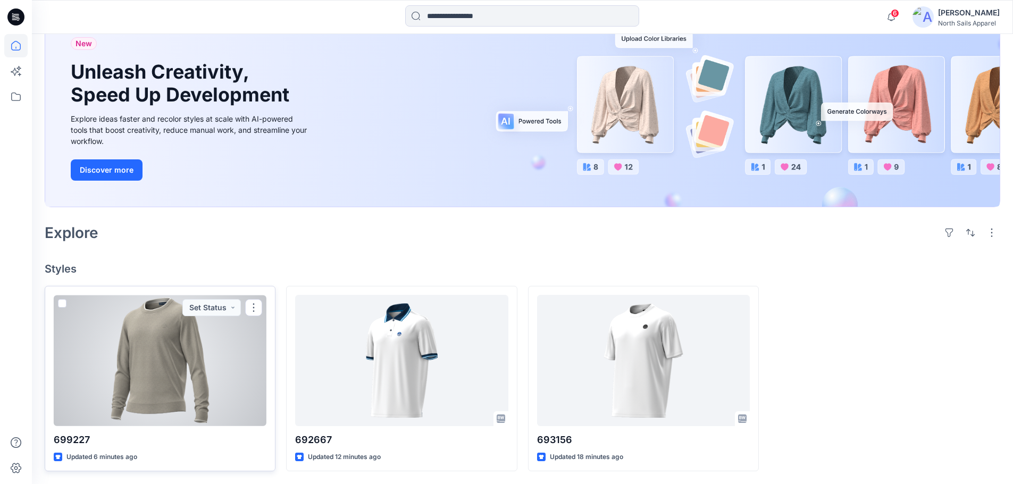
click at [164, 424] on div at bounding box center [160, 360] width 213 height 131
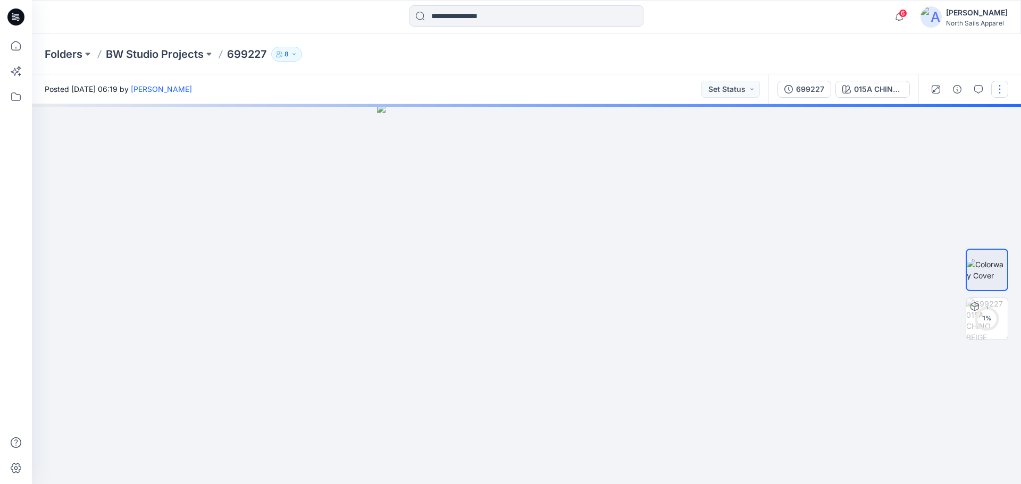
click at [999, 93] on button "button" at bounding box center [999, 89] width 17 height 17
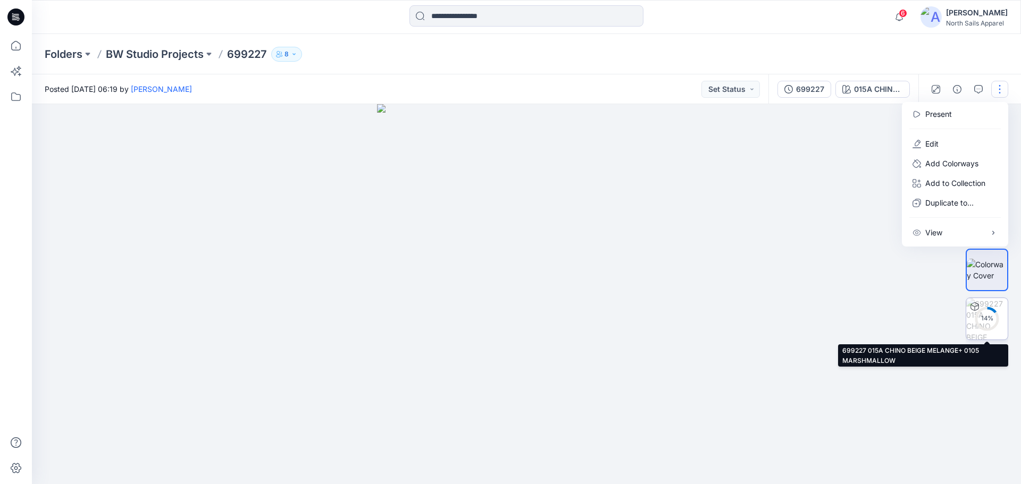
click at [985, 324] on circle at bounding box center [986, 318] width 21 height 21
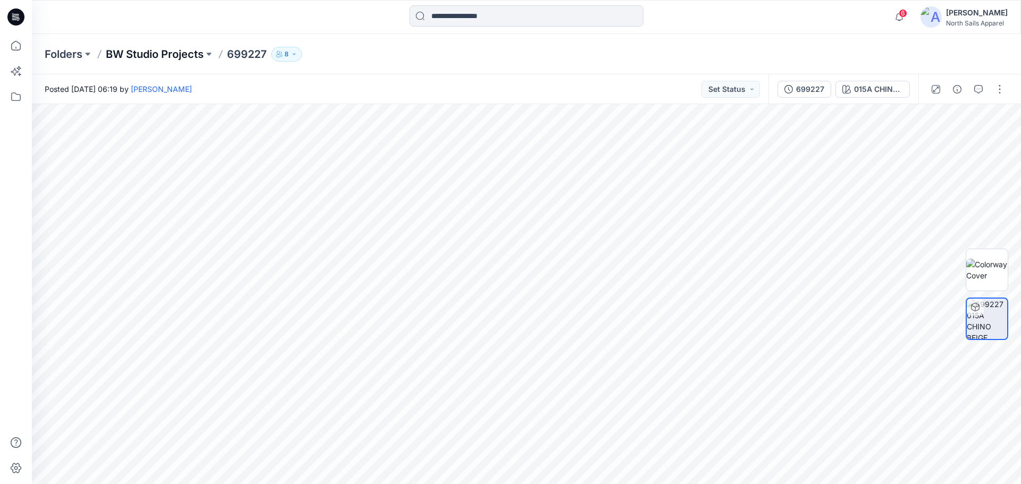
click at [157, 49] on p "BW Studio Projects" at bounding box center [155, 54] width 98 height 15
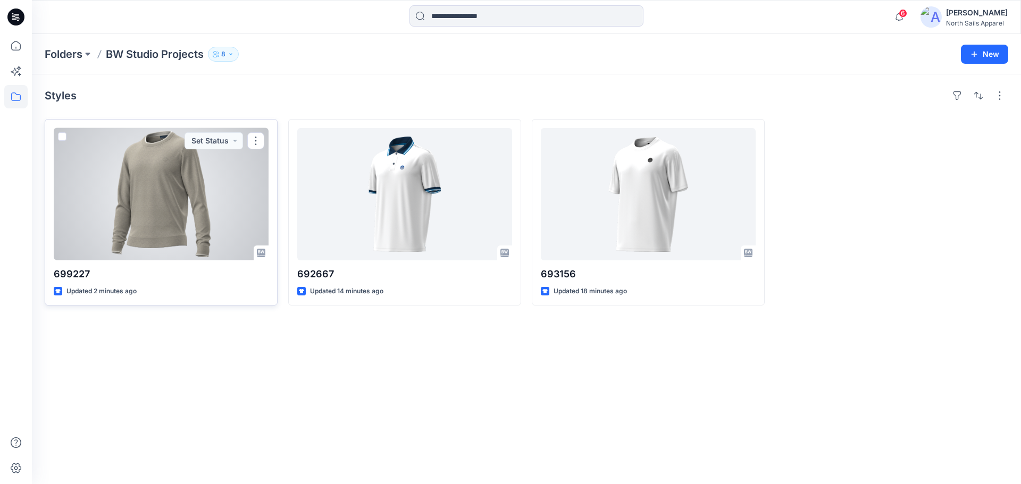
click at [210, 235] on div at bounding box center [161, 194] width 215 height 132
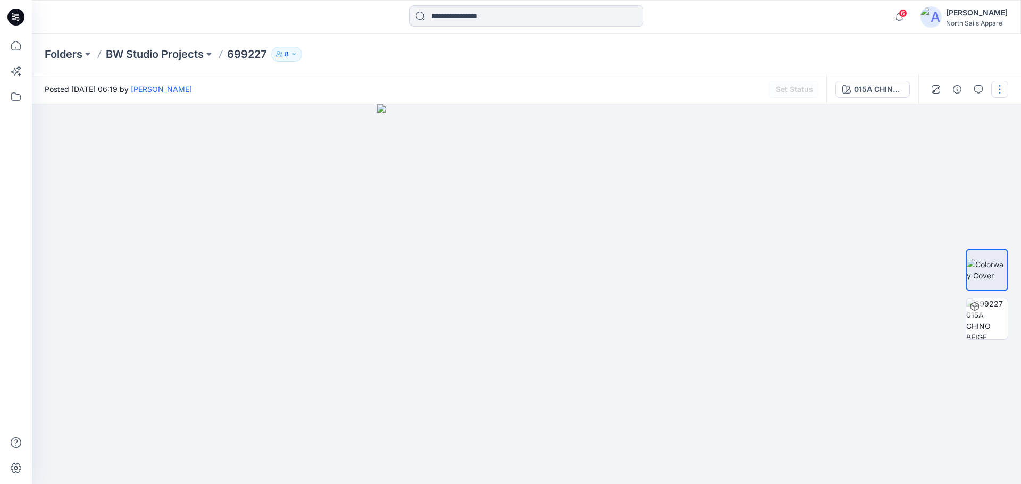
click at [1002, 89] on button "button" at bounding box center [999, 89] width 17 height 17
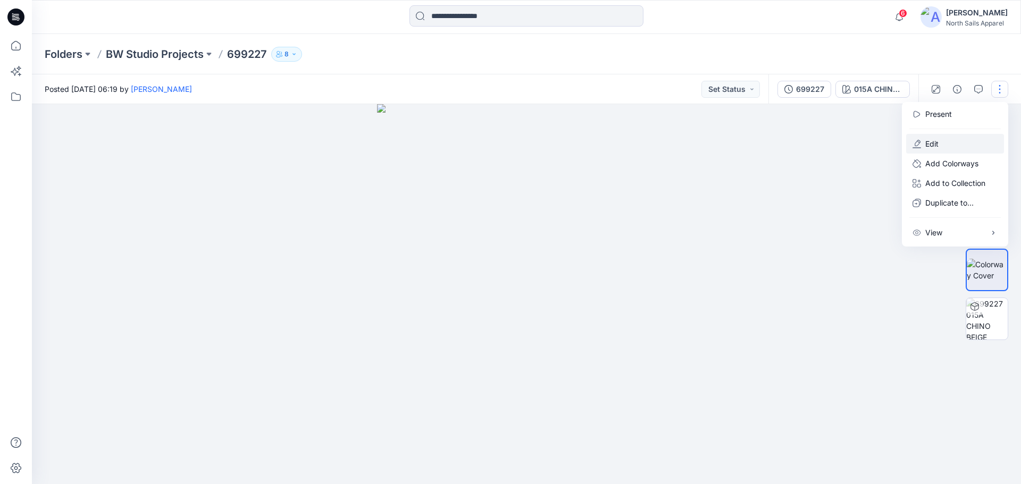
click at [957, 140] on button "Edit" at bounding box center [955, 144] width 98 height 20
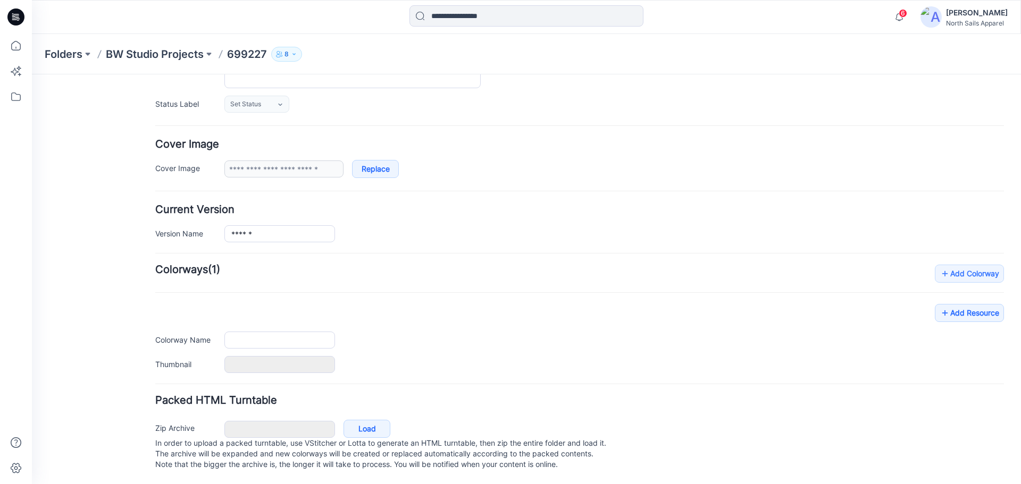
type input "******"
type input "**********"
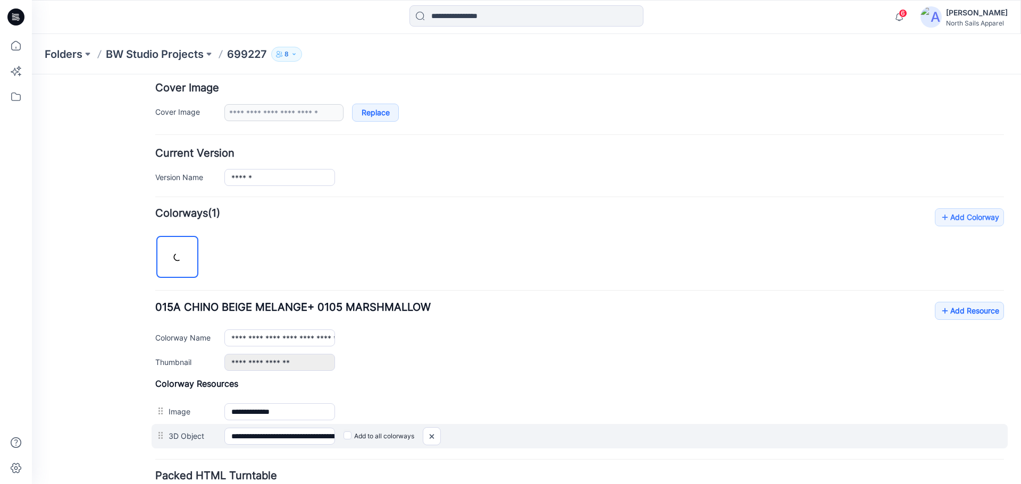
scroll to position [284, 0]
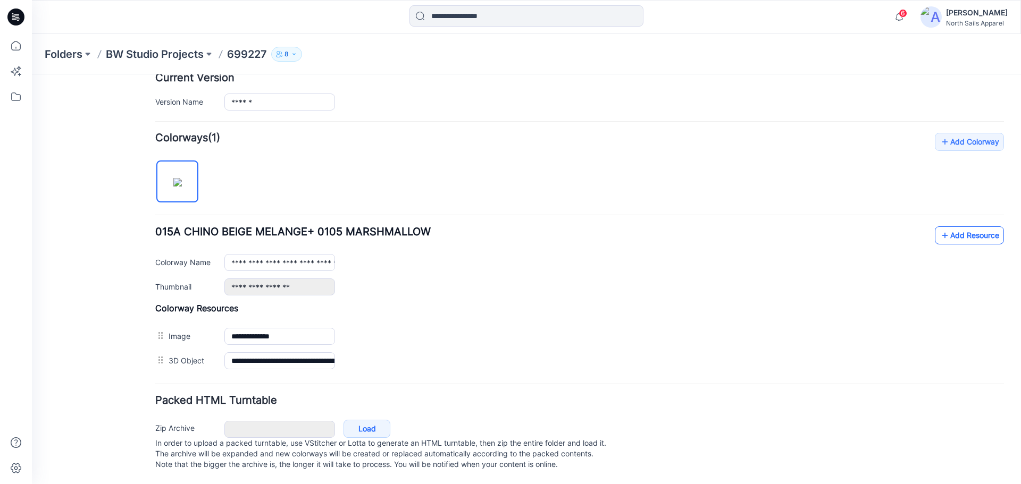
click at [942, 226] on link "Add Resource" at bounding box center [968, 235] width 69 height 18
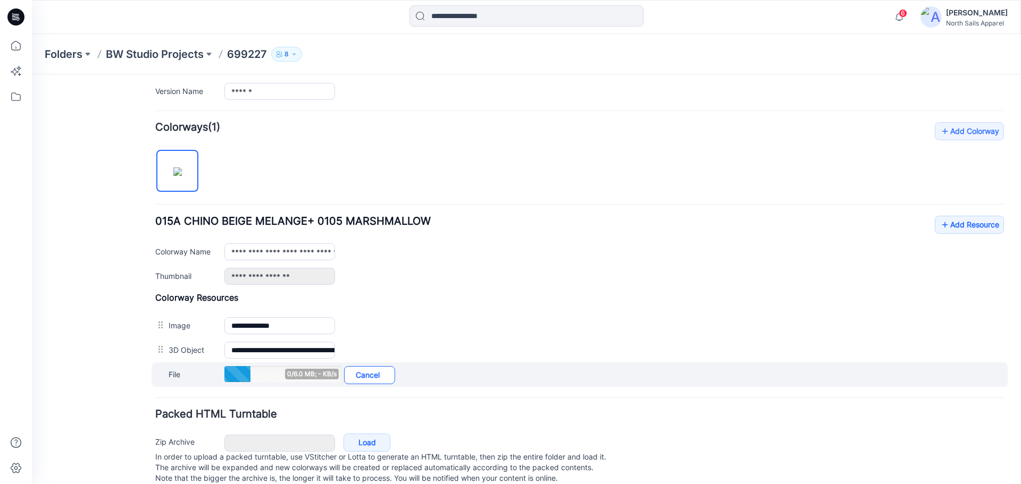
click at [370, 378] on link "Cancel" at bounding box center [369, 375] width 51 height 18
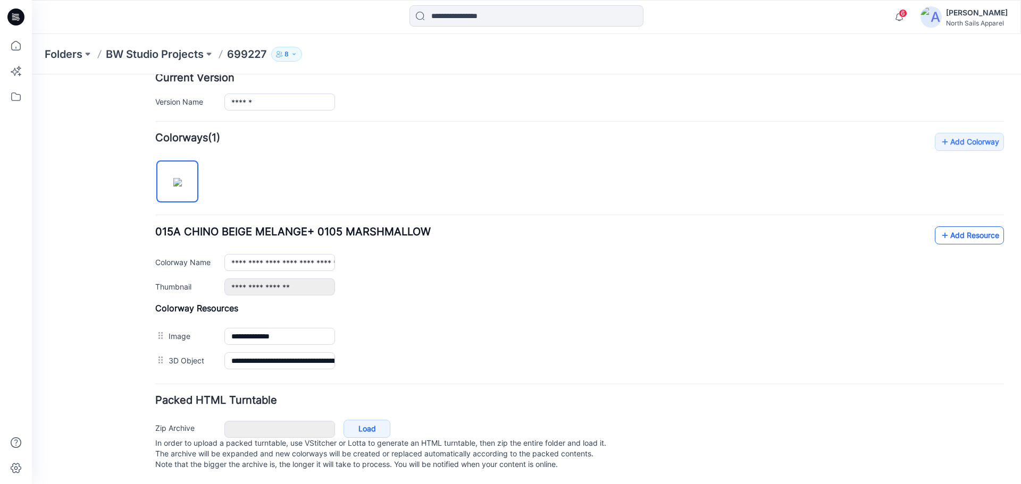
click at [961, 226] on link "Add Resource" at bounding box center [968, 235] width 69 height 18
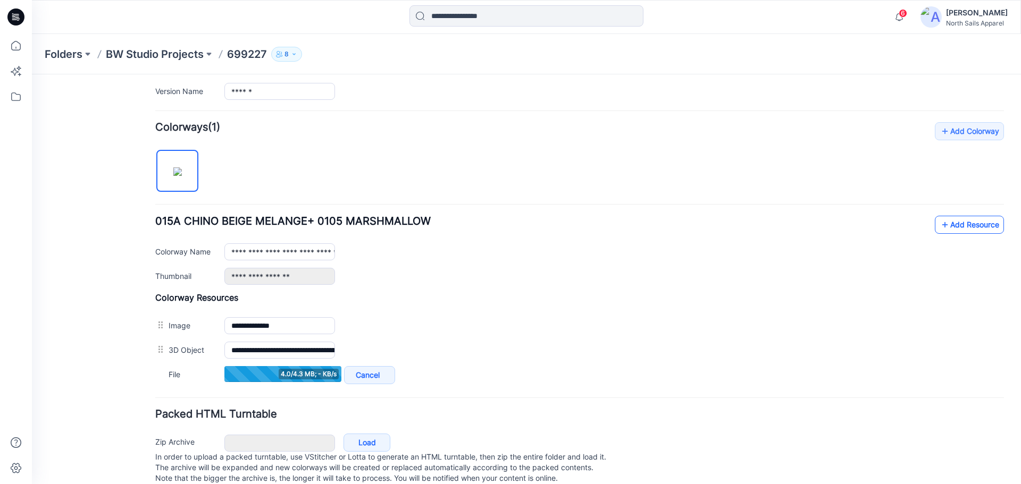
click at [953, 223] on link "Add Resource" at bounding box center [968, 225] width 69 height 18
click at [950, 228] on link "Add Resource" at bounding box center [968, 225] width 69 height 18
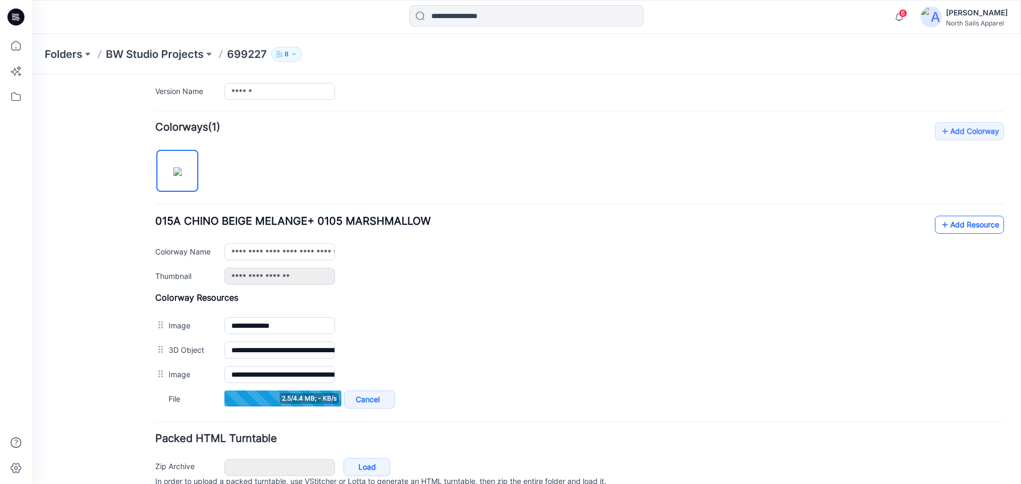
click at [951, 230] on link "Add Resource" at bounding box center [968, 225] width 69 height 18
click at [957, 228] on link "Add Resource" at bounding box center [968, 225] width 69 height 18
click at [958, 229] on link "Add Resource" at bounding box center [968, 225] width 69 height 18
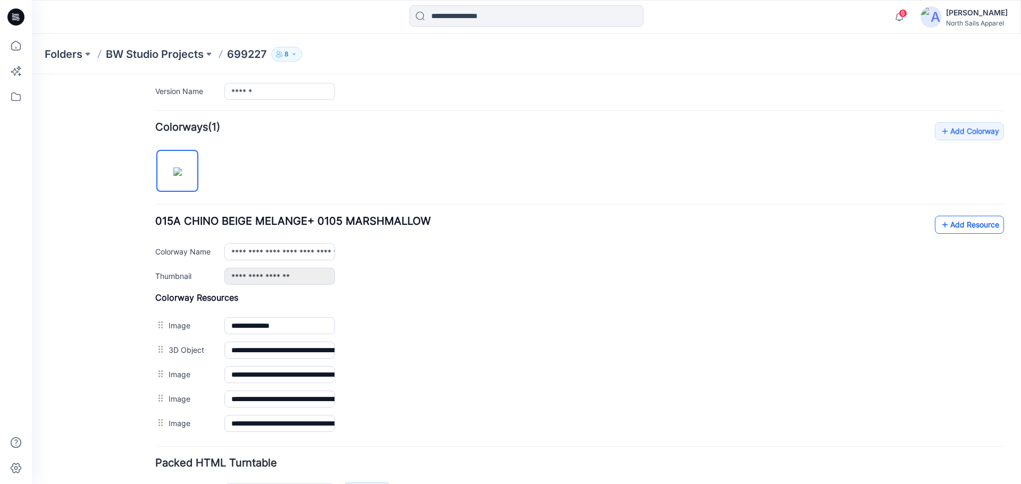
click at [966, 222] on link "Add Resource" at bounding box center [968, 225] width 69 height 18
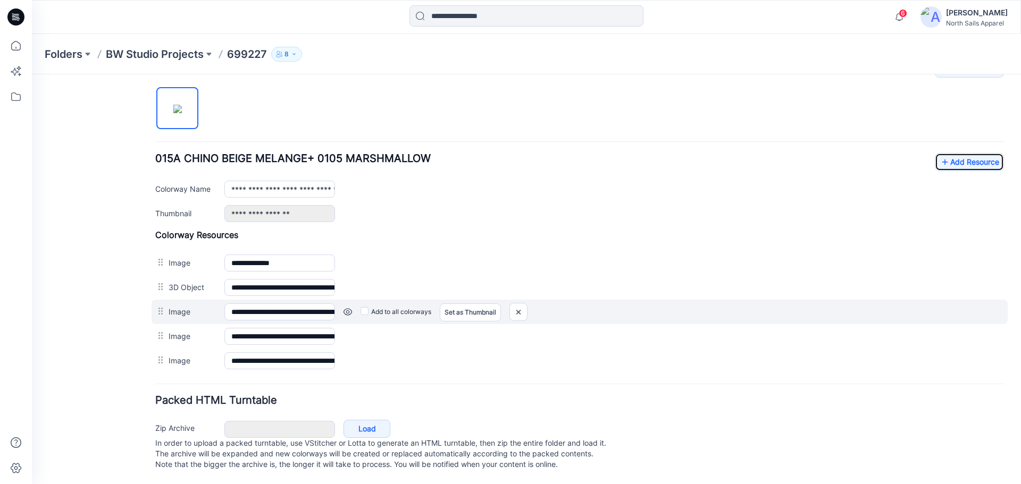
scroll to position [358, 0]
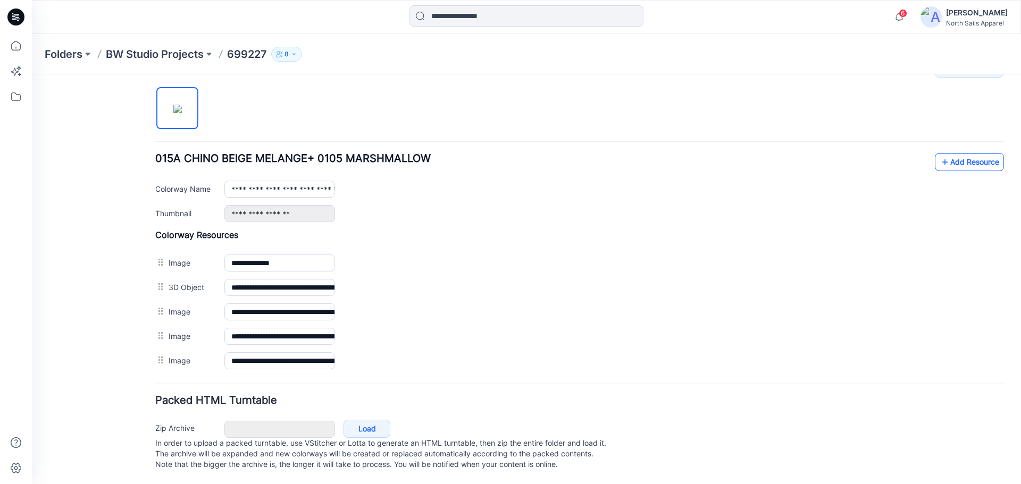
click at [950, 154] on link "Add Resource" at bounding box center [968, 162] width 69 height 18
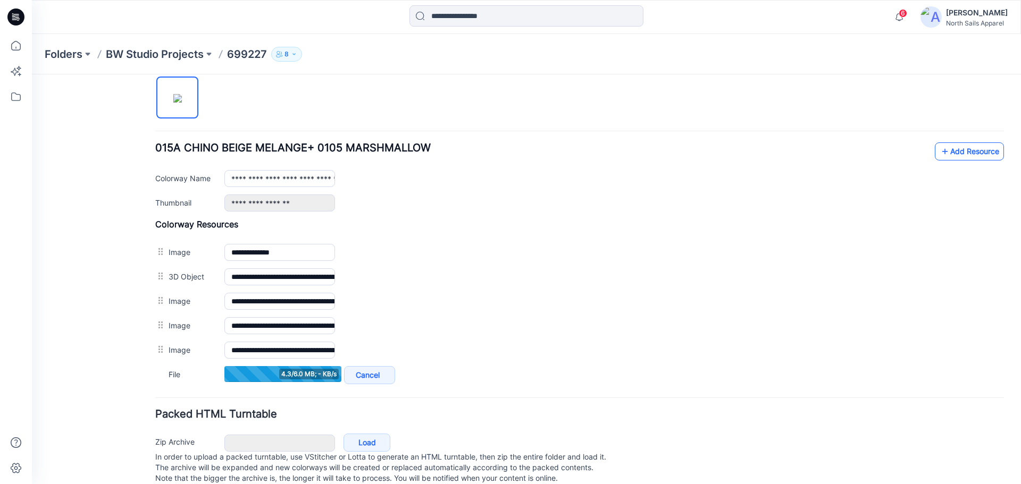
click at [946, 149] on link "Add Resource" at bounding box center [968, 151] width 69 height 18
click at [962, 153] on link "Add Resource" at bounding box center [968, 151] width 69 height 18
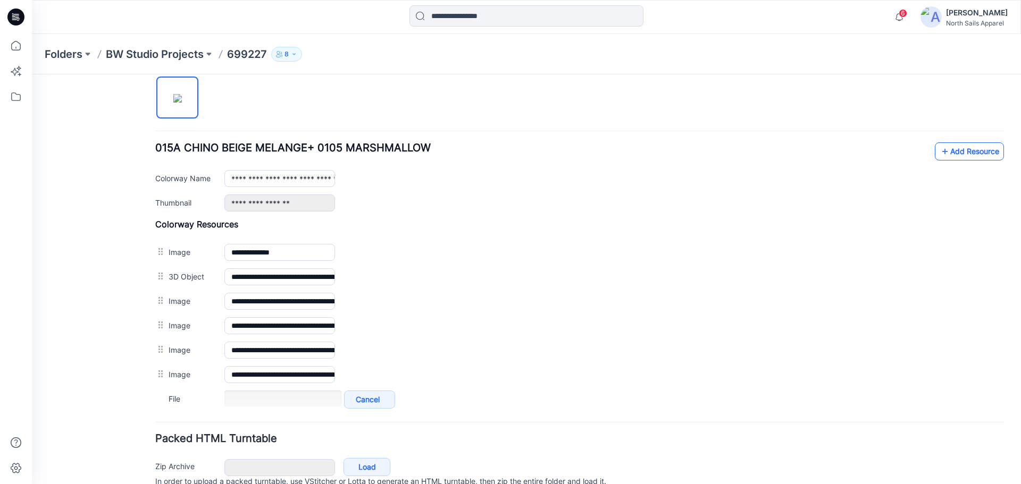
click at [955, 154] on link "Add Resource" at bounding box center [968, 151] width 69 height 18
click at [965, 153] on link "Add Resource" at bounding box center [968, 151] width 69 height 18
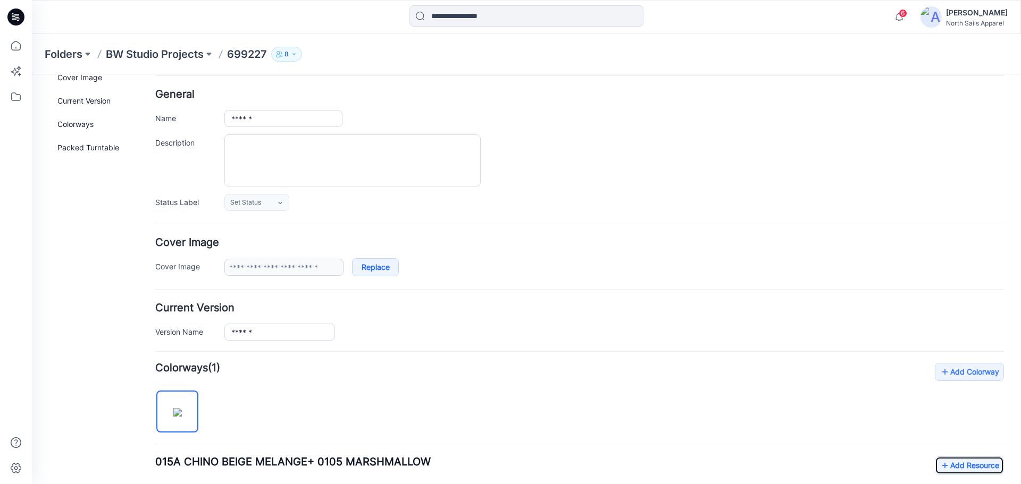
scroll to position [0, 0]
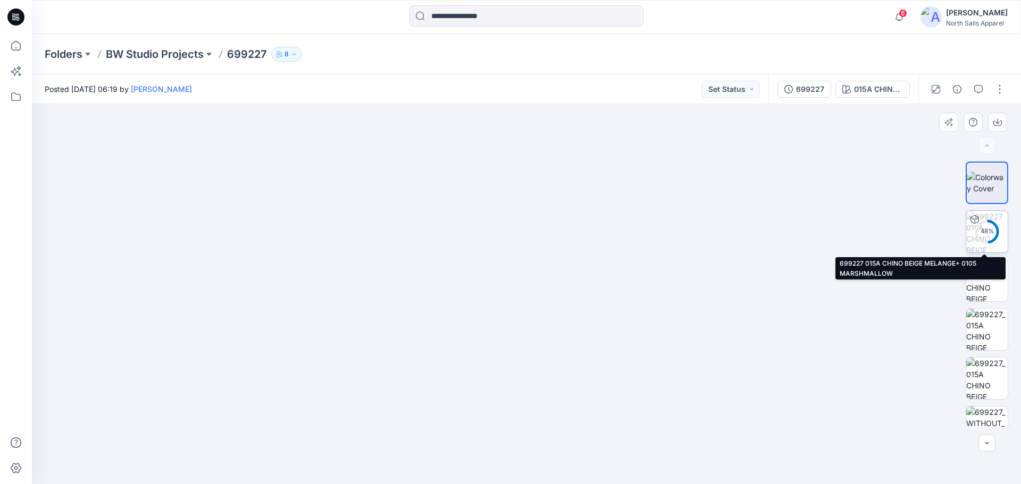
click at [988, 232] on div "48 %" at bounding box center [987, 231] width 26 height 9
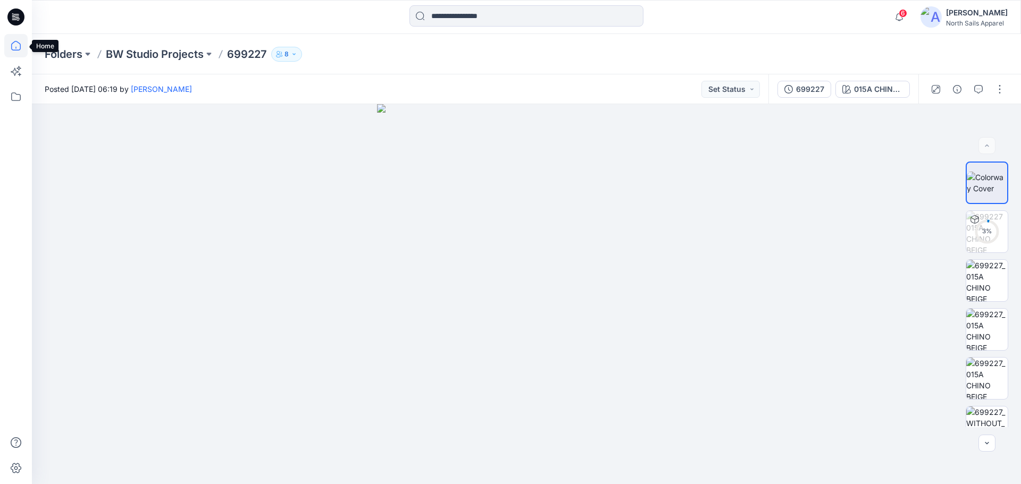
click at [13, 48] on icon at bounding box center [15, 45] width 23 height 23
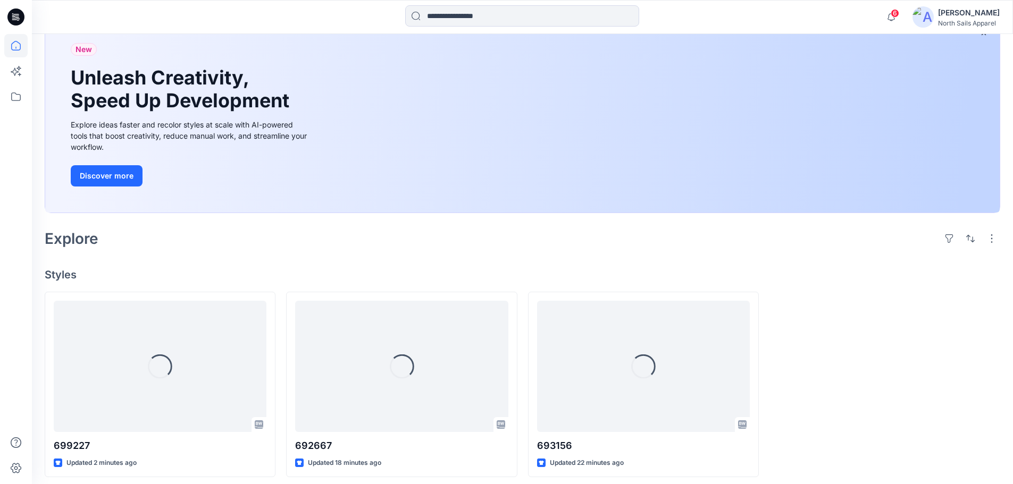
scroll to position [81, 0]
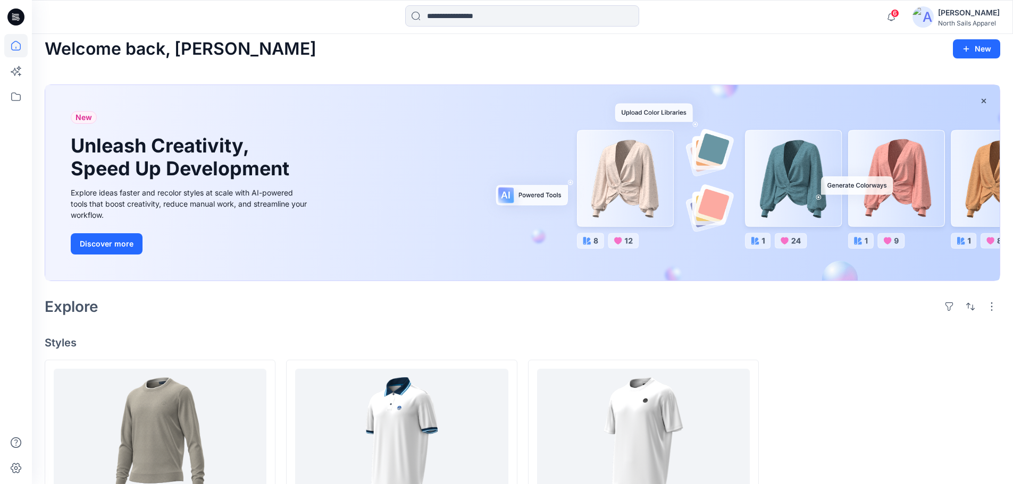
scroll to position [81, 0]
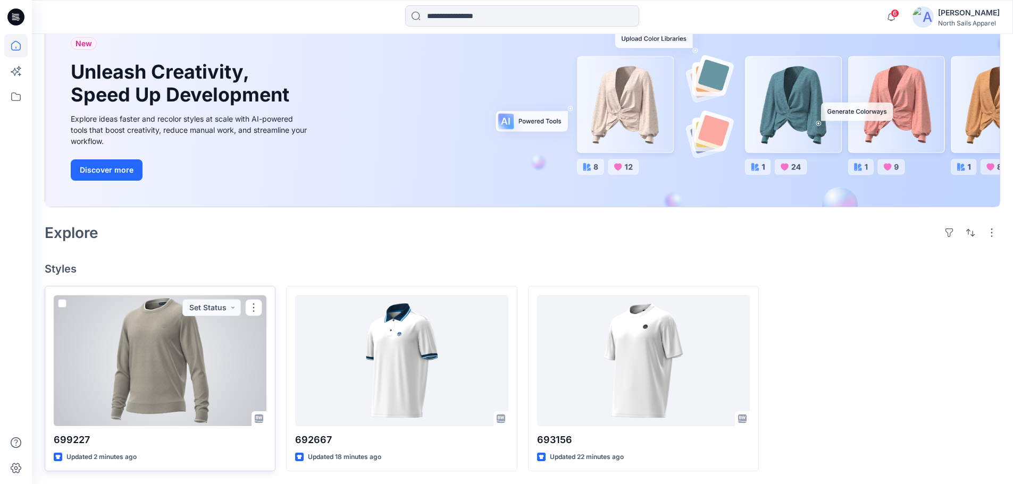
click at [148, 338] on div at bounding box center [160, 360] width 213 height 131
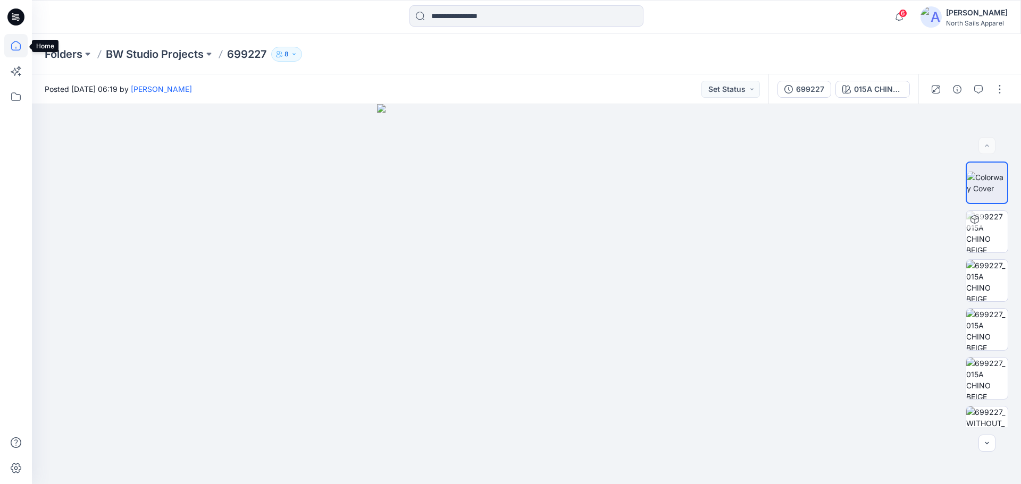
click at [20, 45] on icon at bounding box center [16, 46] width 10 height 10
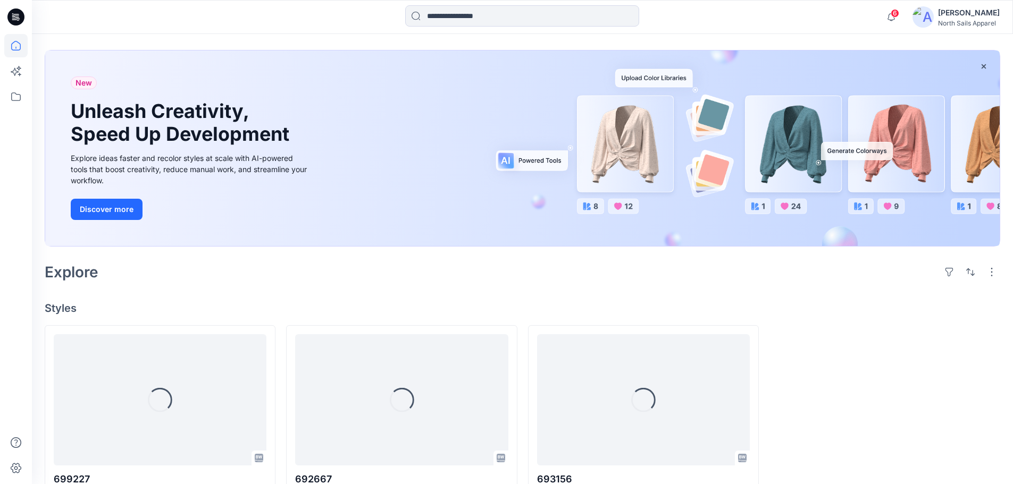
scroll to position [81, 0]
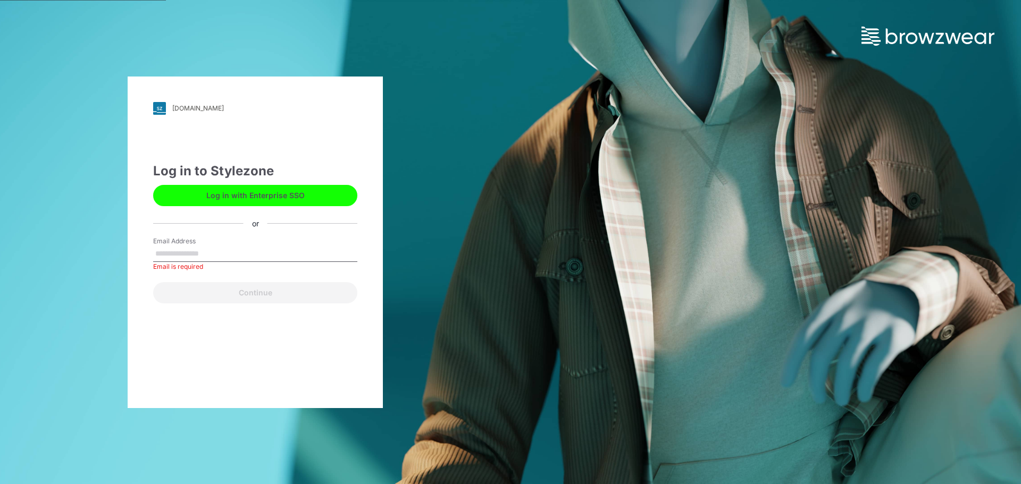
click at [187, 255] on input "Email Address" at bounding box center [255, 254] width 204 height 16
click at [169, 255] on input "Email Address" at bounding box center [255, 254] width 204 height 16
type input "**********"
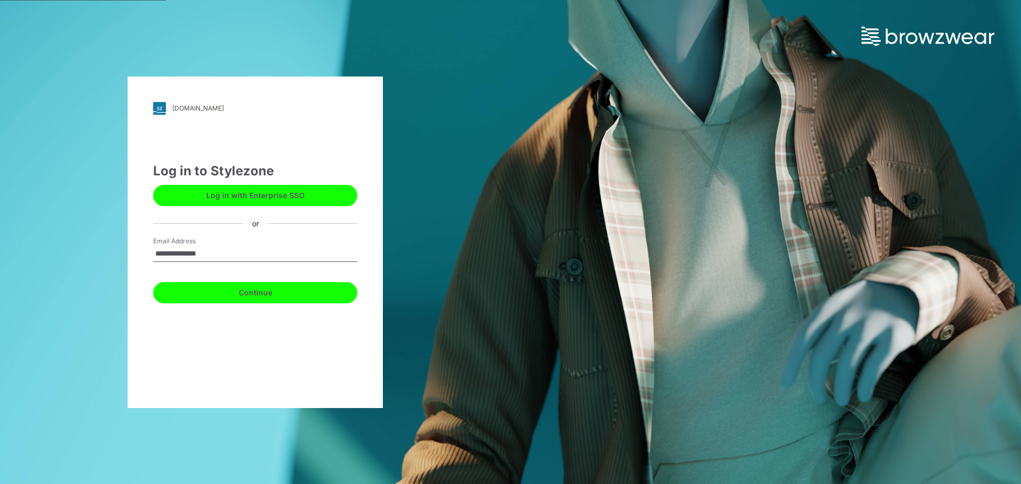
click at [236, 289] on button "Continue" at bounding box center [255, 292] width 204 height 21
click at [247, 293] on button "Continue" at bounding box center [255, 292] width 204 height 21
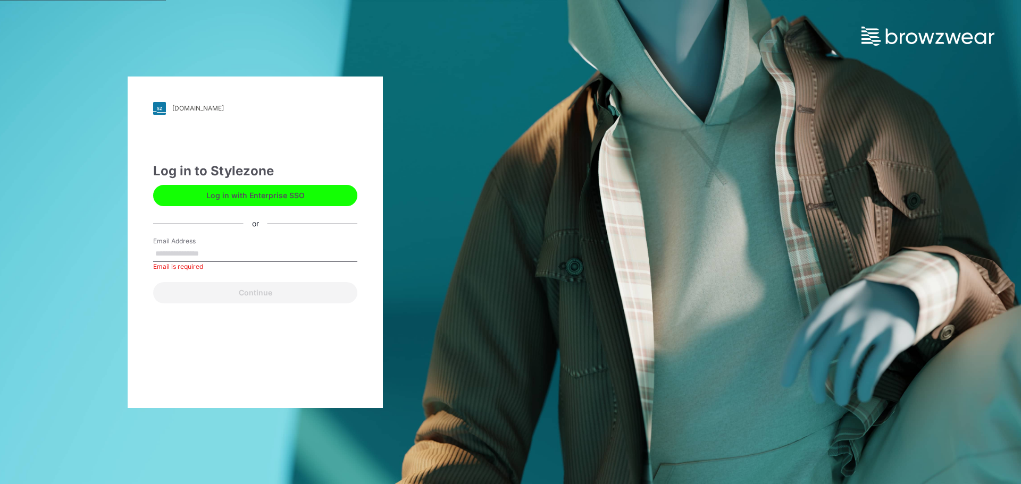
click at [197, 257] on input "Email Address" at bounding box center [255, 254] width 204 height 16
type input "**********"
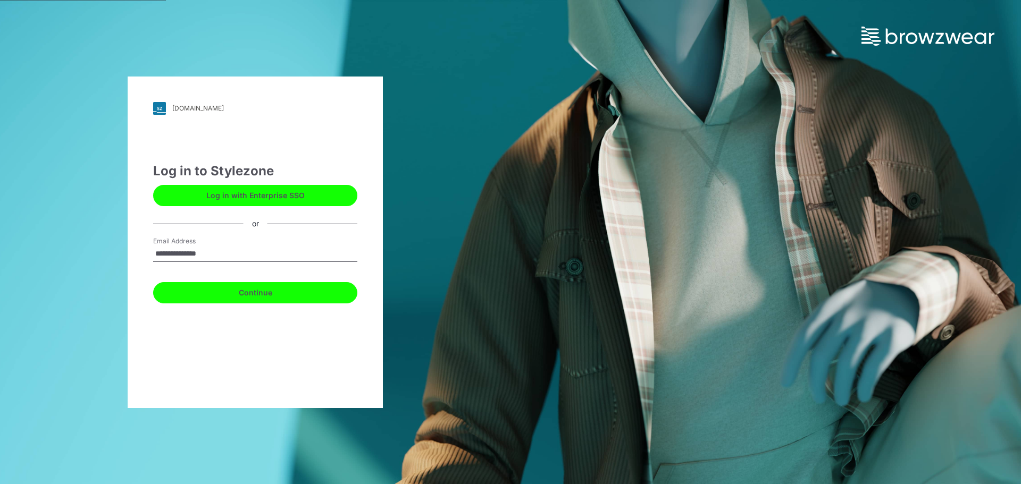
click at [253, 292] on button "Continue" at bounding box center [255, 292] width 204 height 21
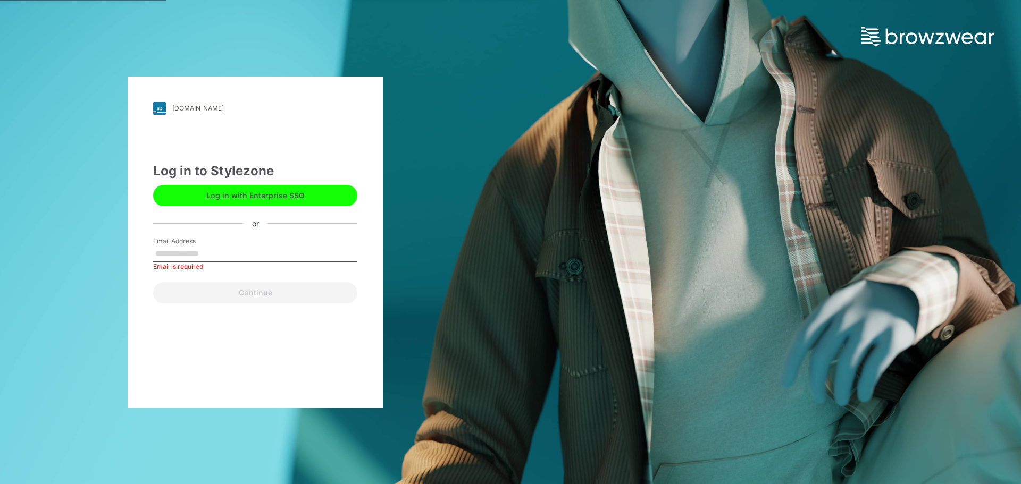
click at [186, 254] on input "Email Address" at bounding box center [255, 254] width 204 height 16
type input "**********"
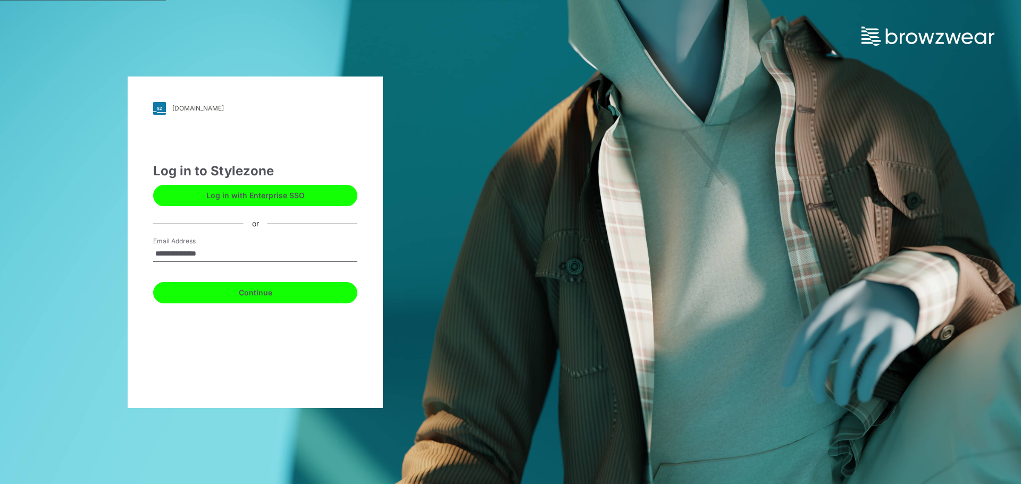
click at [259, 293] on button "Continue" at bounding box center [255, 292] width 204 height 21
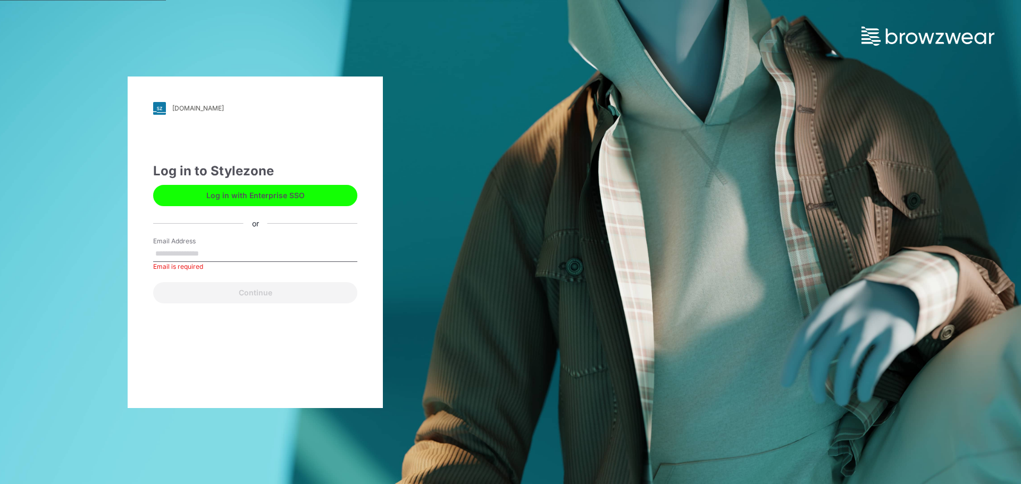
drag, startPoint x: 200, startPoint y: 107, endPoint x: 206, endPoint y: 107, distance: 5.3
click at [200, 107] on div "[DOMAIN_NAME]" at bounding box center [198, 108] width 52 height 8
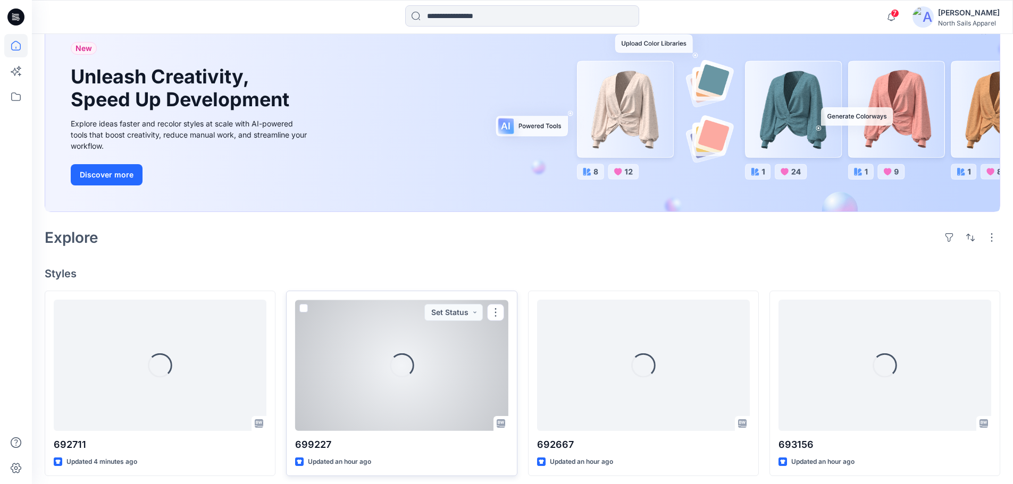
scroll to position [81, 0]
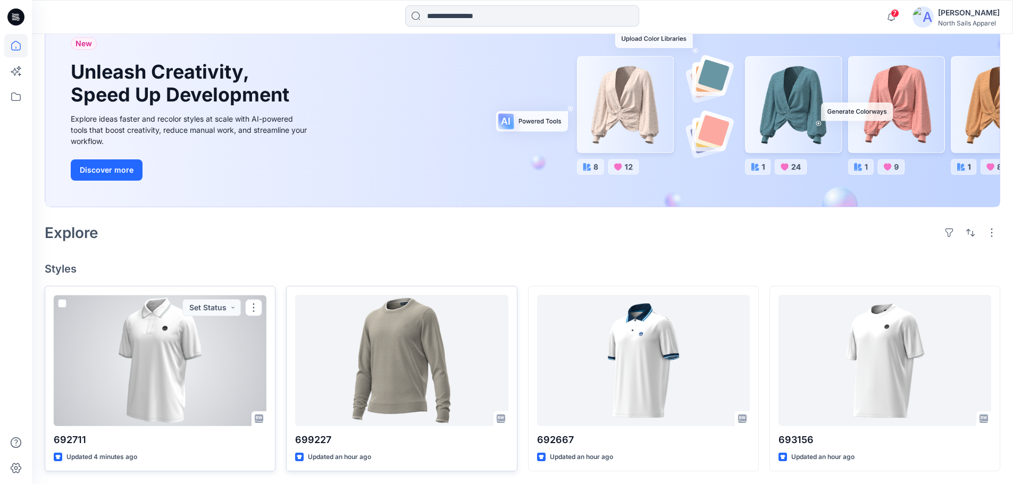
click at [173, 362] on div at bounding box center [160, 360] width 213 height 131
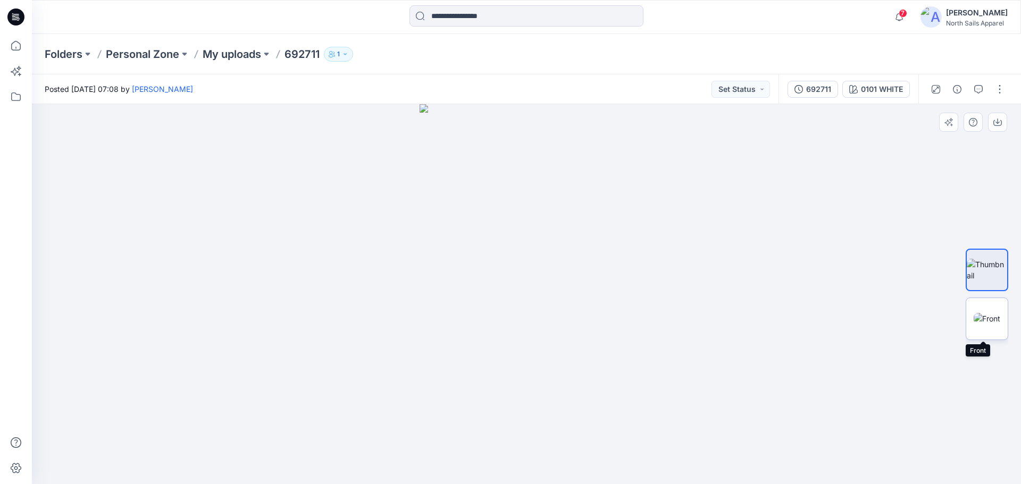
click at [980, 313] on img at bounding box center [986, 318] width 27 height 11
click at [987, 262] on img at bounding box center [986, 270] width 41 height 22
click at [988, 313] on img at bounding box center [986, 318] width 27 height 11
click at [985, 259] on img at bounding box center [986, 270] width 41 height 22
click at [990, 315] on img at bounding box center [986, 318] width 27 height 11
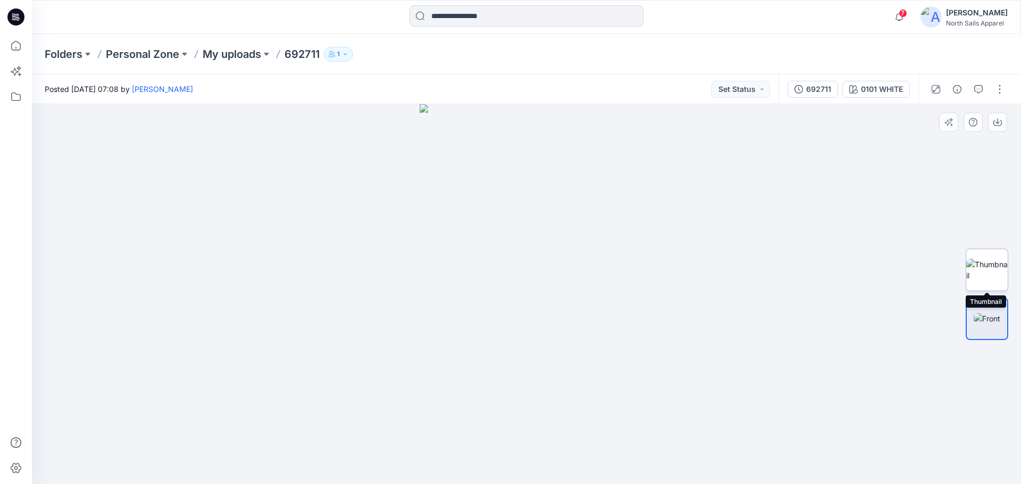
click at [989, 265] on img at bounding box center [986, 270] width 41 height 22
click at [983, 313] on img at bounding box center [986, 318] width 27 height 11
click at [988, 259] on img at bounding box center [986, 270] width 41 height 22
click at [984, 317] on img at bounding box center [986, 318] width 27 height 11
click at [984, 268] on img at bounding box center [986, 270] width 41 height 22
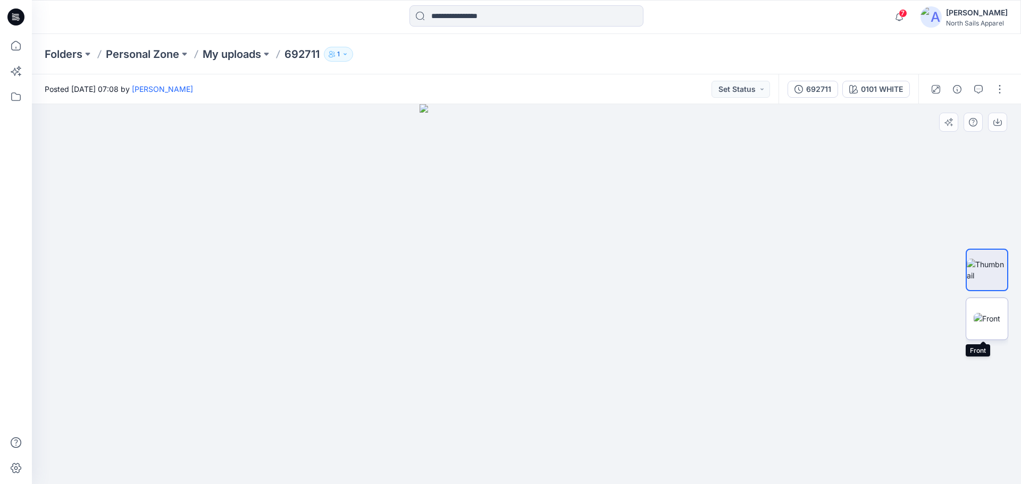
click at [987, 314] on img at bounding box center [986, 318] width 27 height 11
click at [962, 21] on div "North Sails Apparel" at bounding box center [977, 23] width 62 height 8
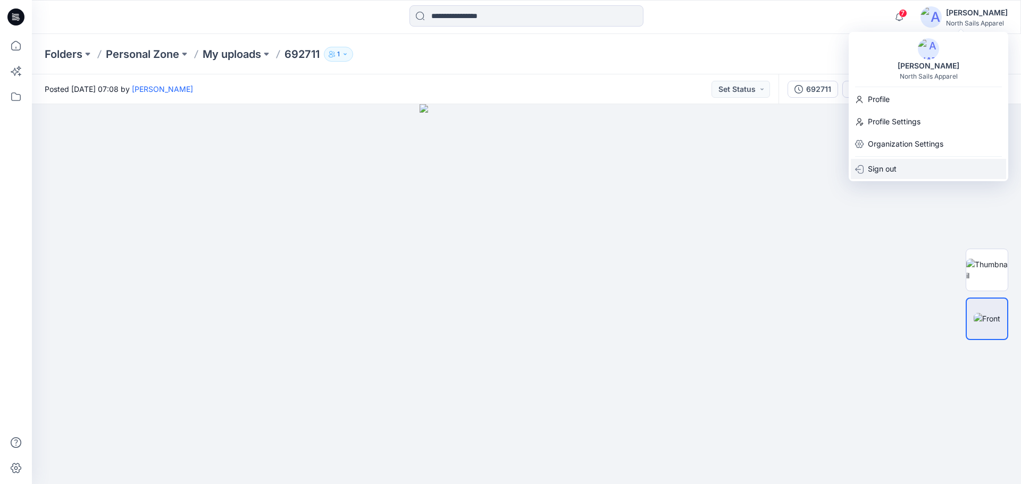
click at [901, 168] on div "Sign out" at bounding box center [927, 169] width 155 height 20
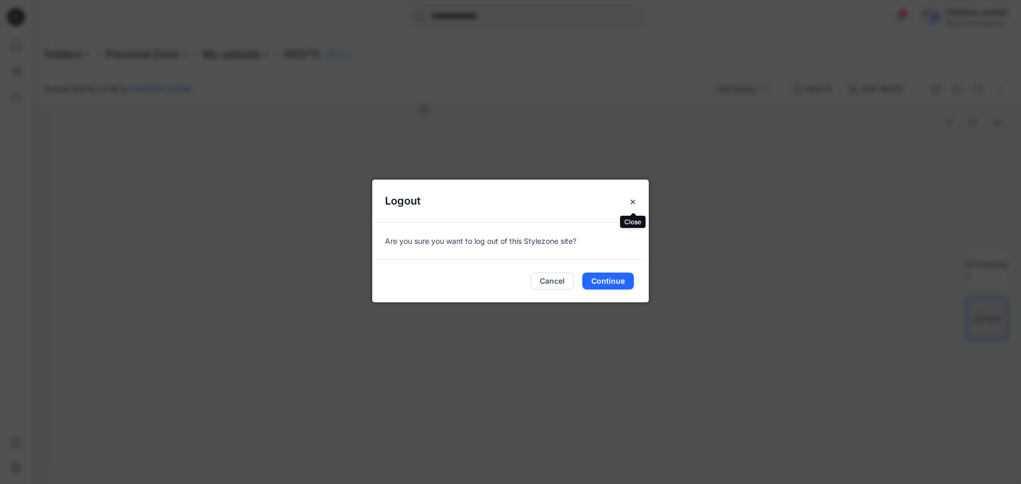
drag, startPoint x: 634, startPoint y: 203, endPoint x: 747, endPoint y: 225, distance: 115.8
click at [637, 204] on button "Close" at bounding box center [632, 201] width 19 height 19
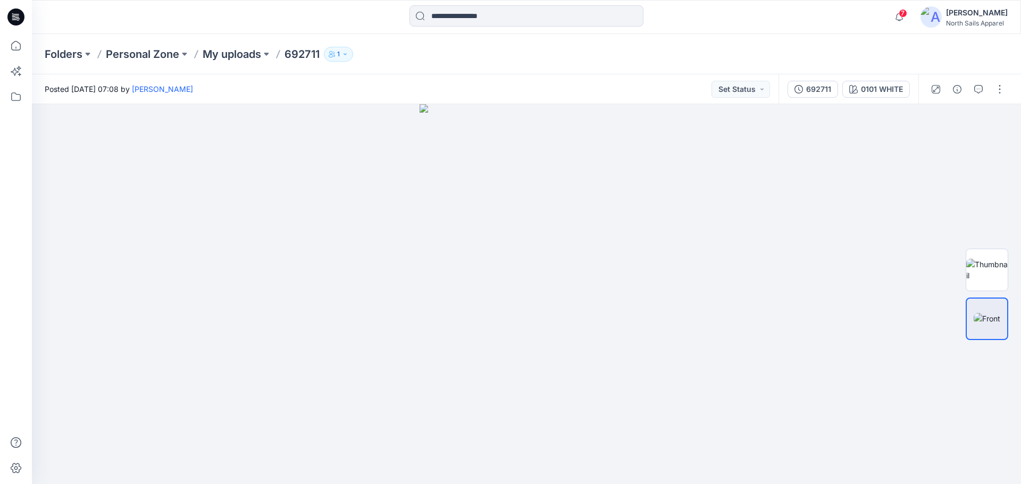
click at [984, 19] on div "[PERSON_NAME]" at bounding box center [977, 12] width 62 height 13
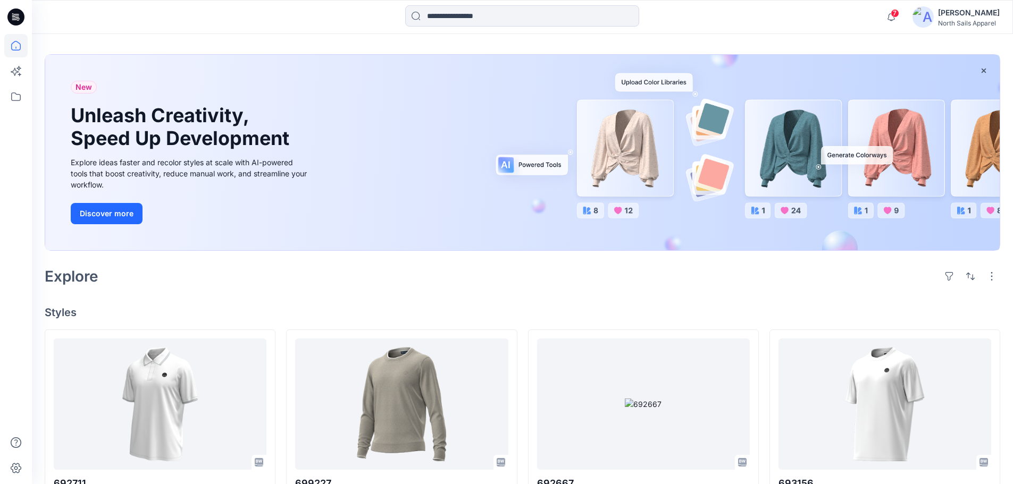
scroll to position [81, 0]
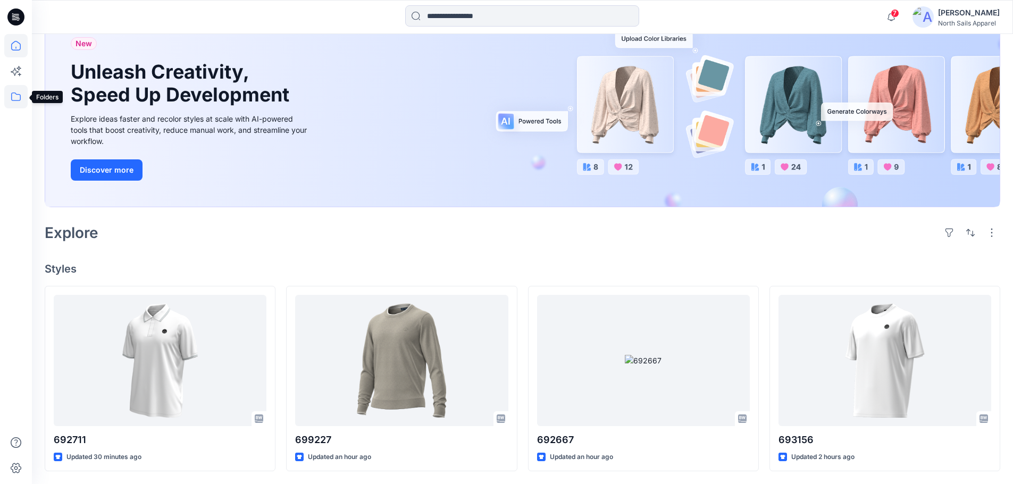
click at [17, 92] on icon at bounding box center [15, 96] width 23 height 23
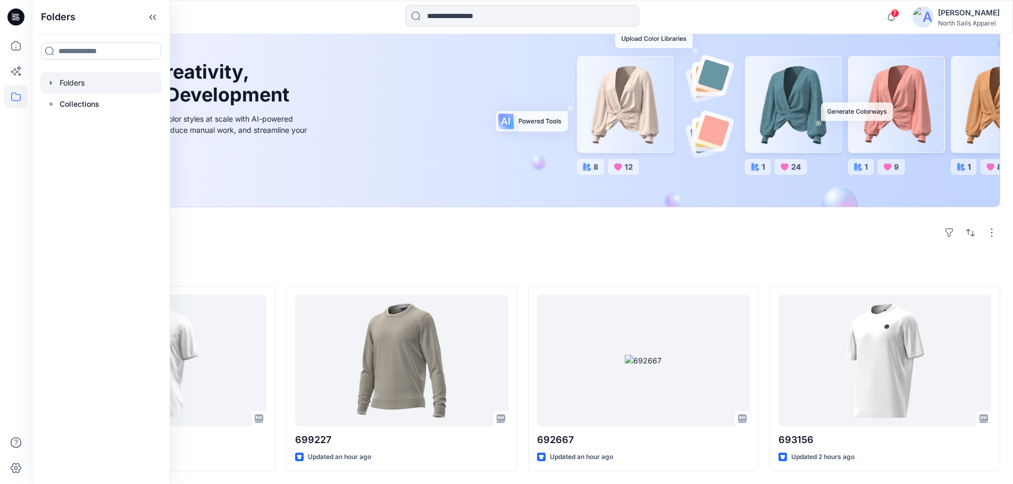
click at [95, 91] on div at bounding box center [100, 82] width 121 height 21
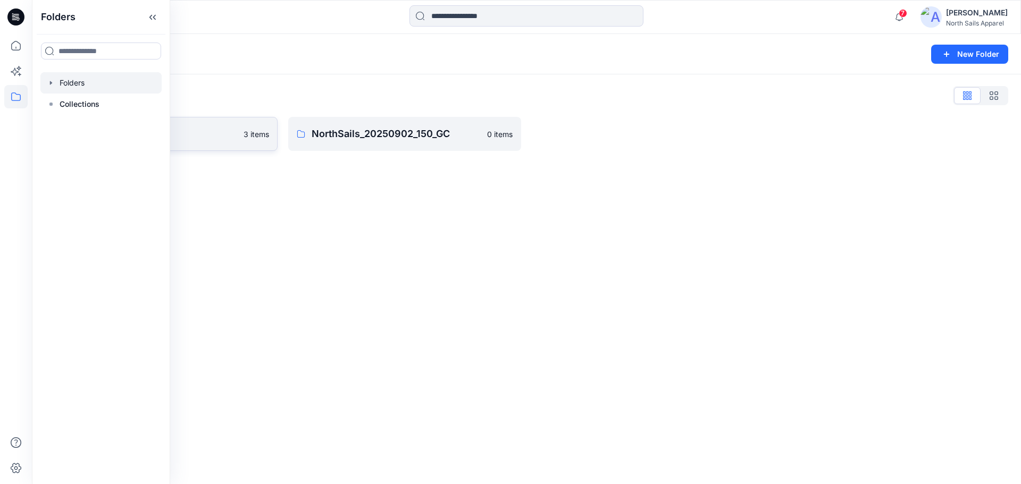
click at [216, 133] on p "BW Studio Projects" at bounding box center [152, 134] width 169 height 15
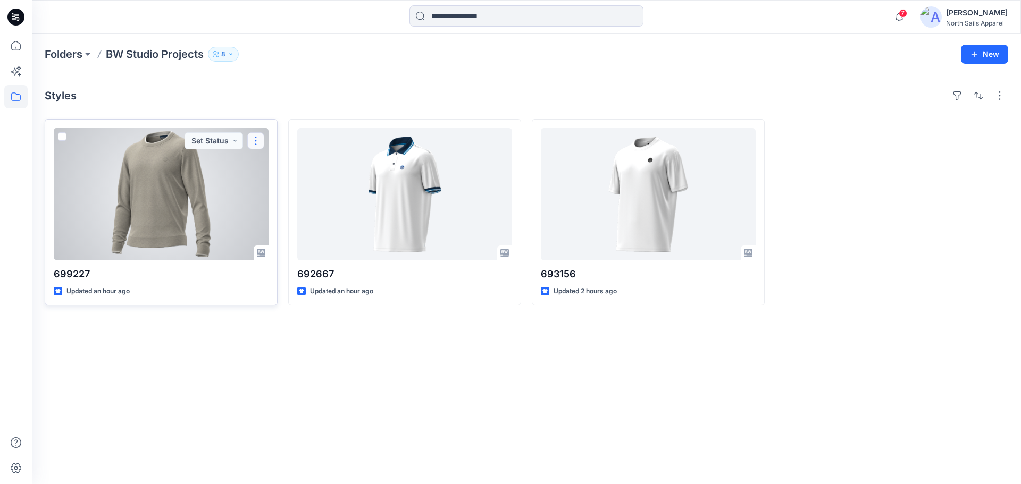
click at [256, 141] on button "button" at bounding box center [255, 140] width 17 height 17
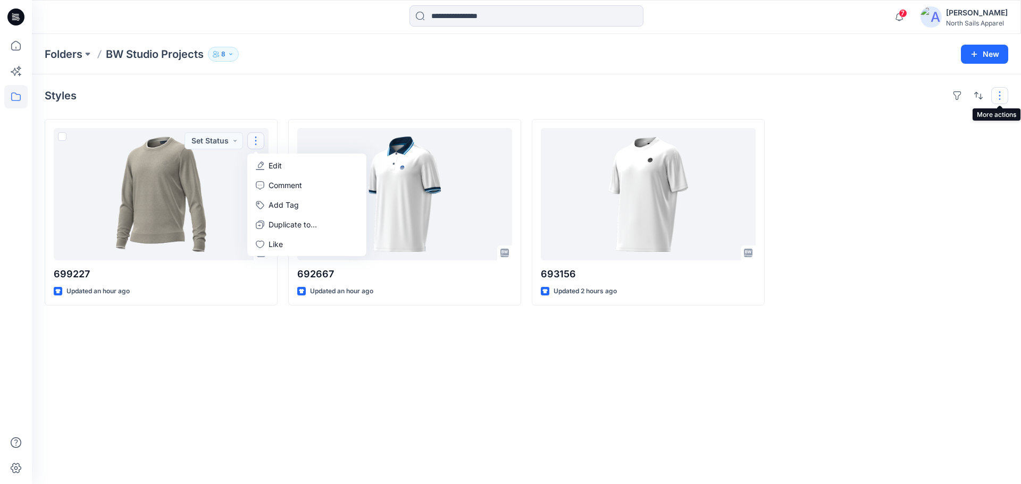
click at [996, 97] on button "button" at bounding box center [999, 95] width 17 height 17
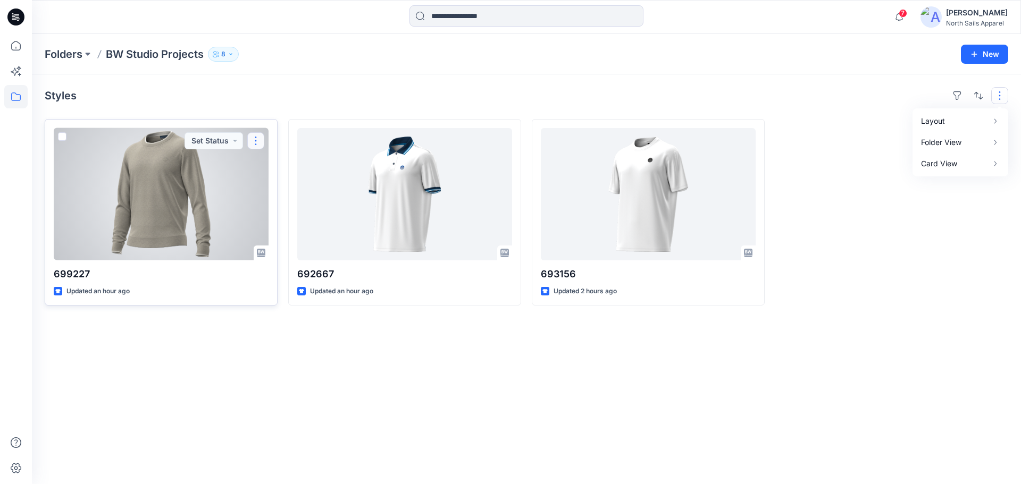
click at [257, 140] on button "button" at bounding box center [255, 140] width 17 height 17
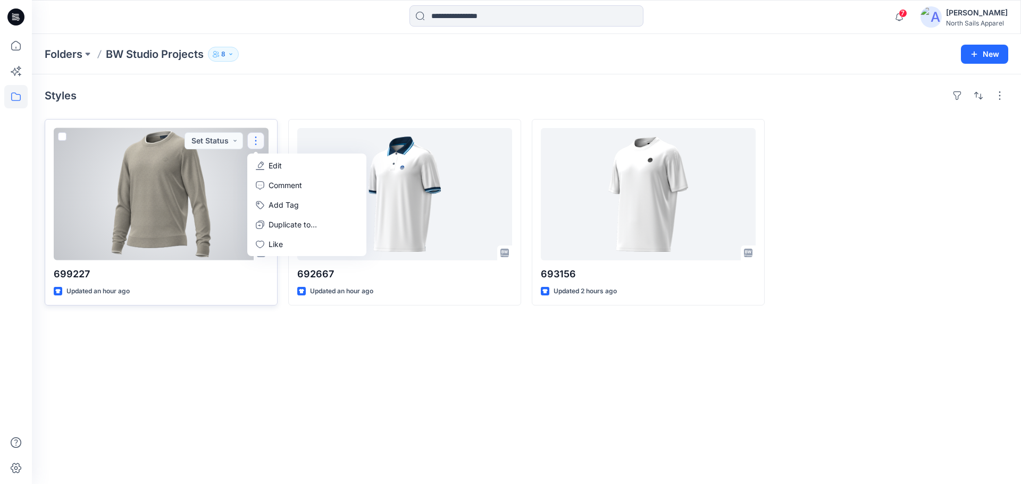
click at [273, 167] on p "Edit" at bounding box center [274, 165] width 13 height 11
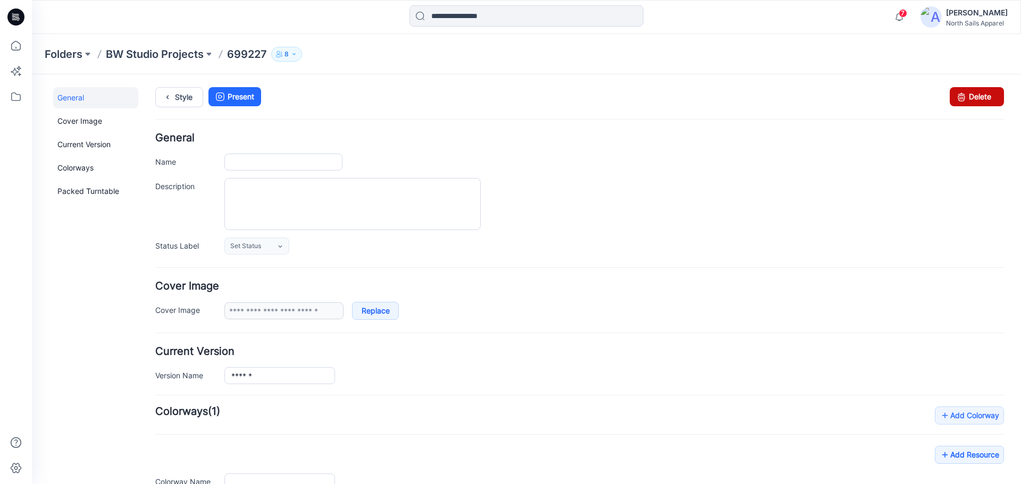
click at [981, 103] on link "Delete" at bounding box center [976, 96] width 54 height 19
click at [976, 99] on link "Delete" at bounding box center [976, 96] width 54 height 19
type input "******"
type input "**********"
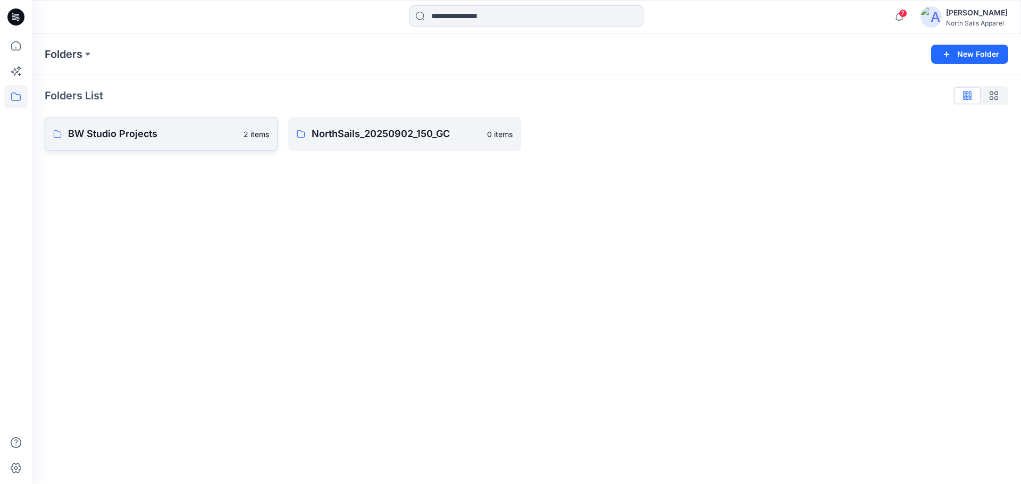
click at [202, 127] on p "BW Studio Projects" at bounding box center [152, 134] width 169 height 15
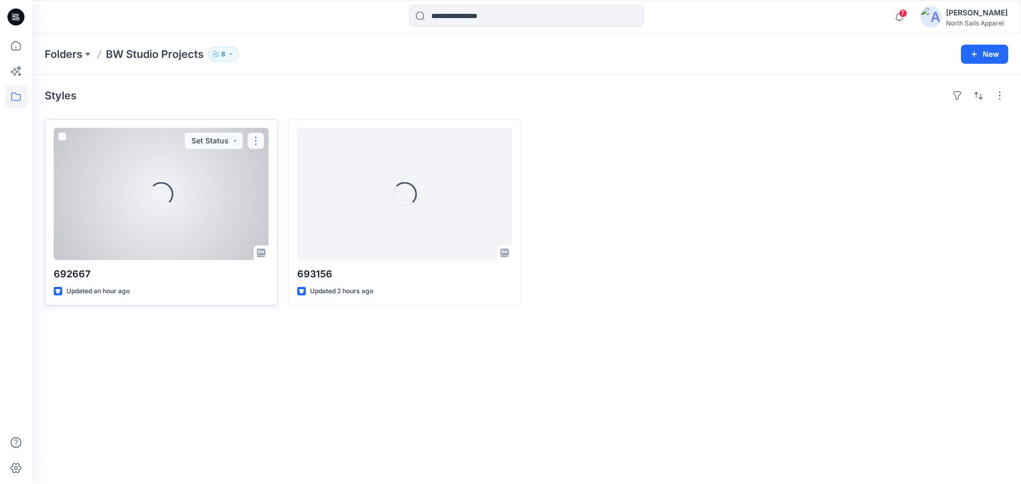
click at [254, 140] on button "button" at bounding box center [255, 140] width 17 height 17
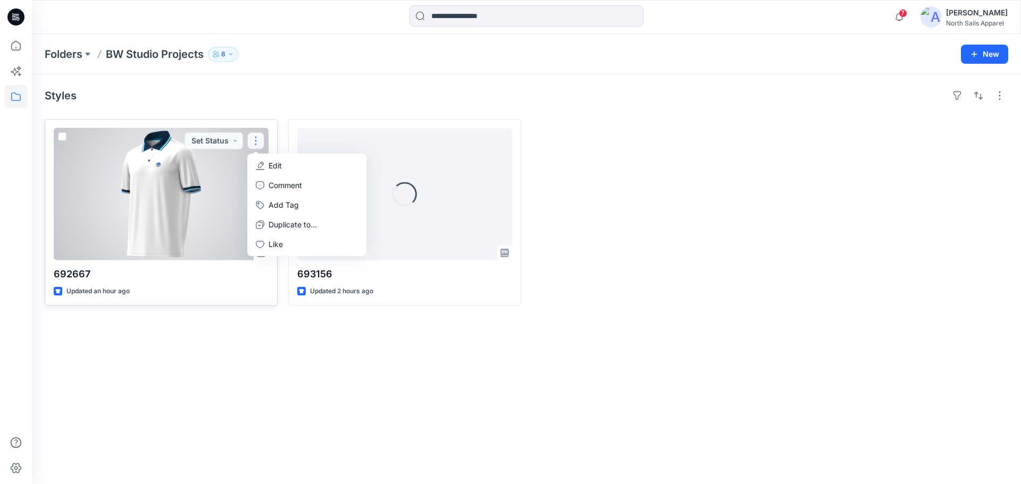
click at [274, 167] on p "Edit" at bounding box center [274, 165] width 13 height 11
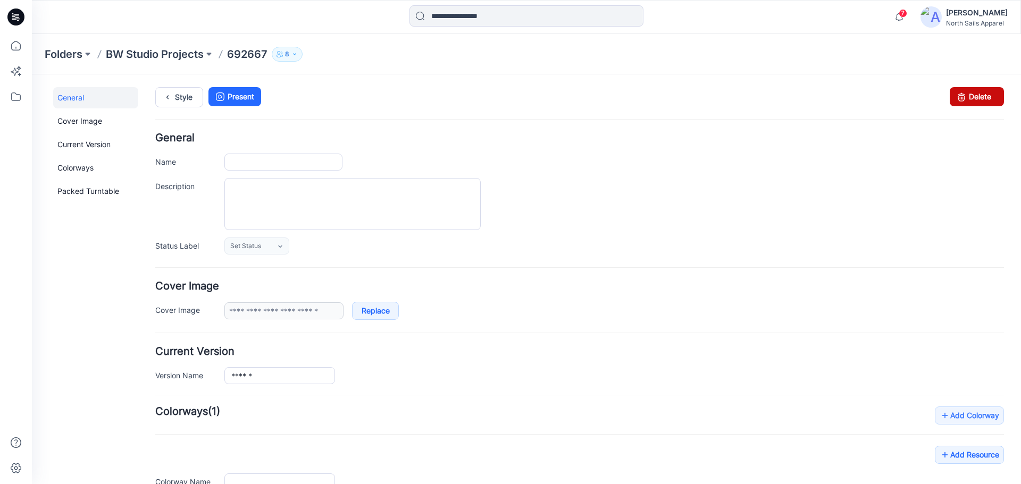
click at [987, 99] on link "Delete" at bounding box center [976, 96] width 54 height 19
type input "******"
type input "**********"
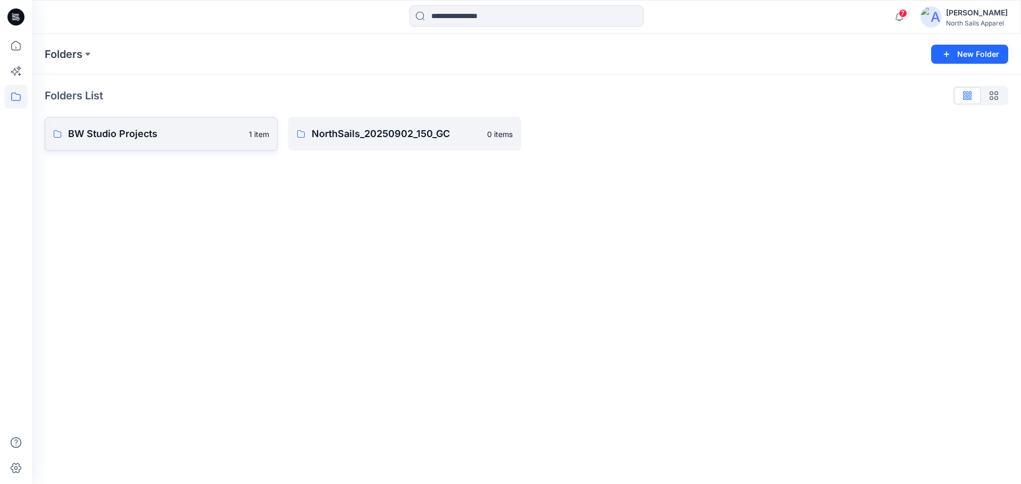
click at [236, 148] on link "BW Studio Projects 1 item" at bounding box center [161, 134] width 233 height 34
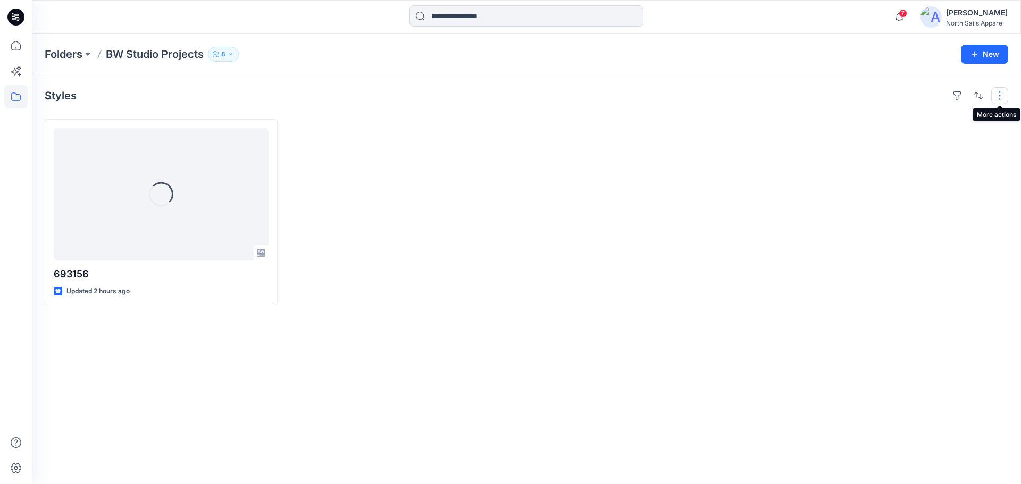
click at [999, 100] on button "button" at bounding box center [999, 95] width 17 height 17
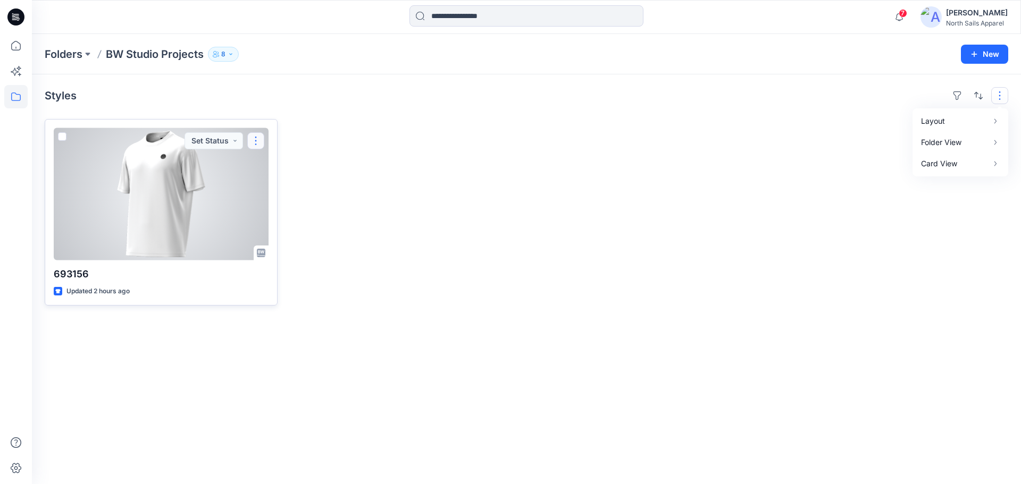
click at [257, 141] on button "button" at bounding box center [255, 140] width 17 height 17
click at [261, 164] on icon "button" at bounding box center [260, 166] width 9 height 9
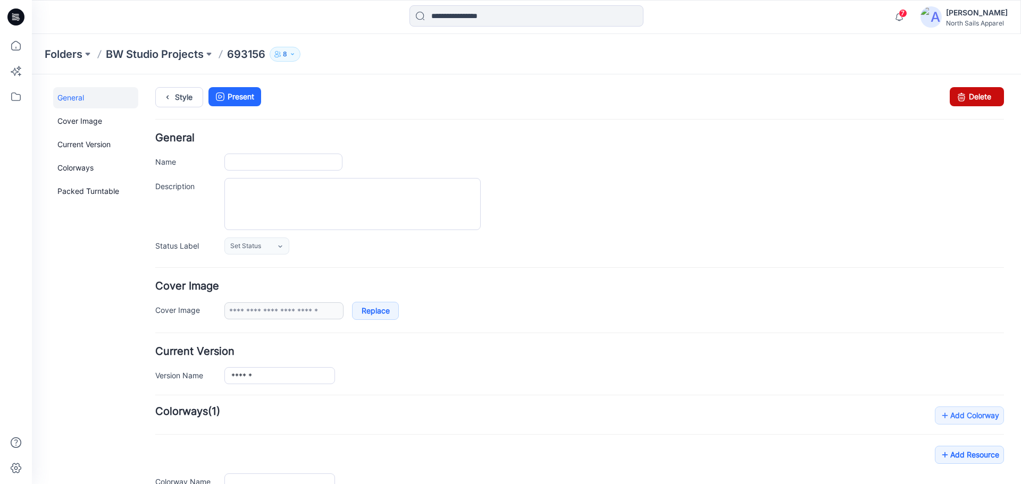
click at [976, 97] on link "Delete" at bounding box center [976, 96] width 54 height 19
type input "******"
type input "**********"
click at [966, 100] on link "Delete" at bounding box center [976, 96] width 54 height 19
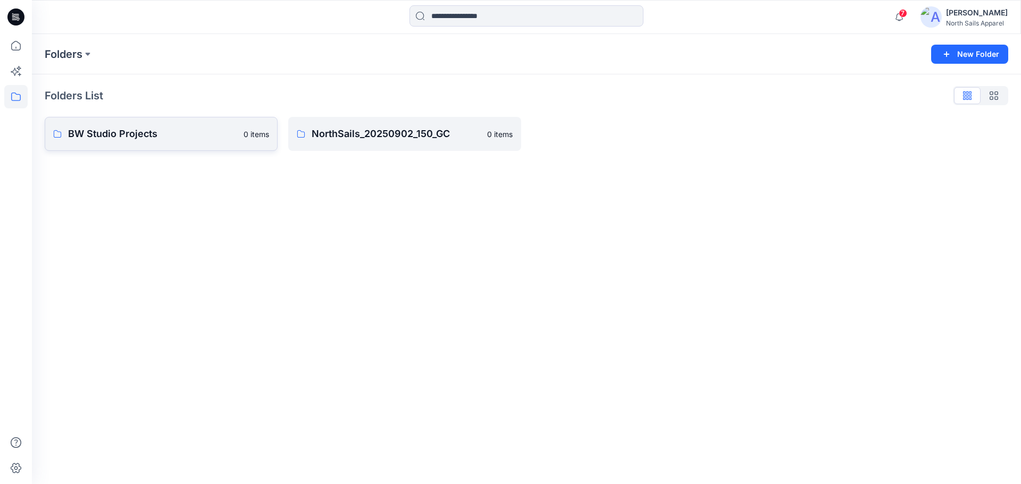
click at [227, 137] on p "BW Studio Projects" at bounding box center [152, 134] width 169 height 15
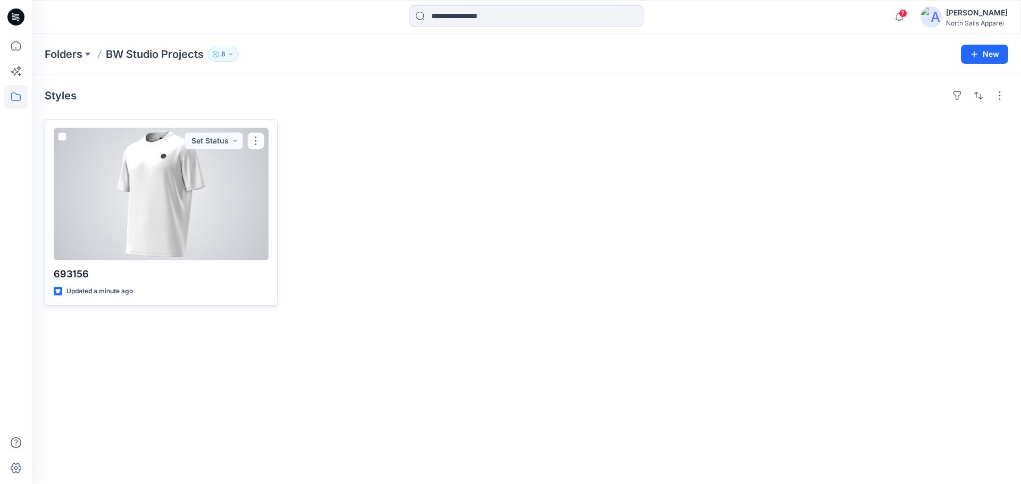
click at [225, 224] on div at bounding box center [161, 194] width 215 height 132
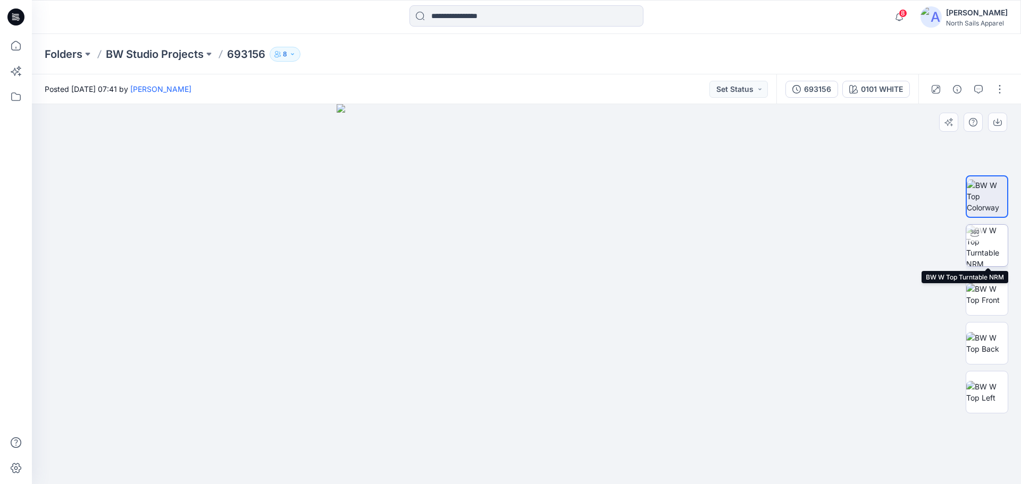
click at [990, 255] on img at bounding box center [986, 245] width 41 height 41
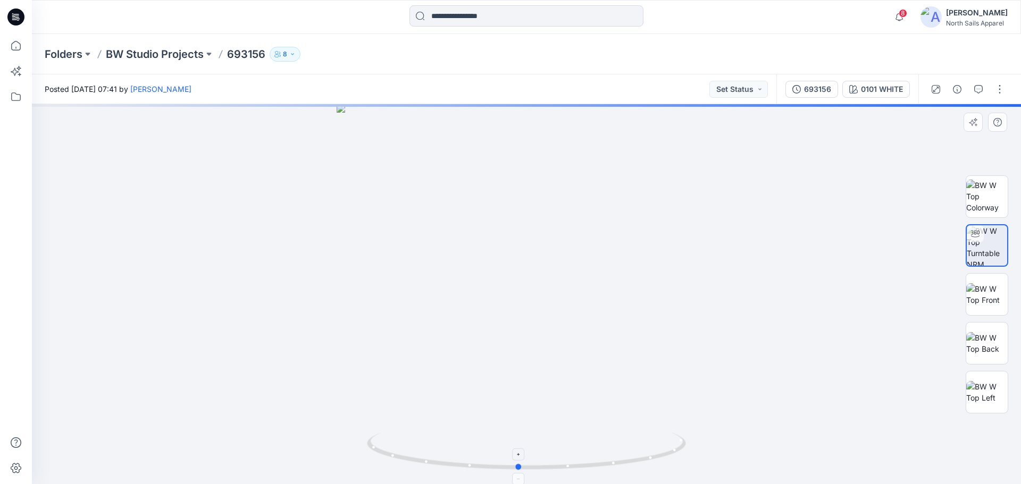
drag, startPoint x: 670, startPoint y: 468, endPoint x: 678, endPoint y: 458, distance: 12.5
click at [678, 458] on icon at bounding box center [528, 453] width 322 height 40
drag, startPoint x: 540, startPoint y: 309, endPoint x: 583, endPoint y: 285, distance: 48.5
drag, startPoint x: 565, startPoint y: 55, endPoint x: 554, endPoint y: 257, distance: 201.7
drag, startPoint x: 557, startPoint y: 306, endPoint x: 558, endPoint y: 444, distance: 138.2
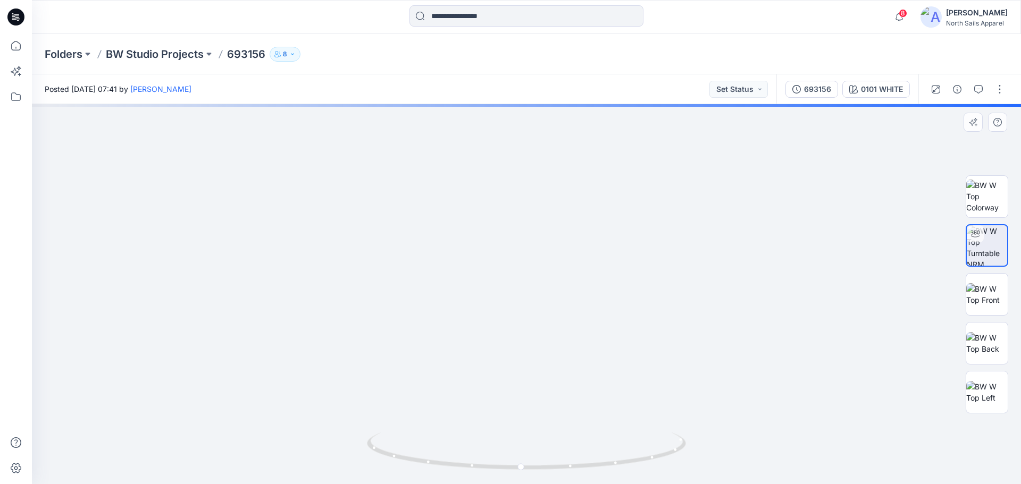
drag, startPoint x: 568, startPoint y: 275, endPoint x: 566, endPoint y: 326, distance: 51.1
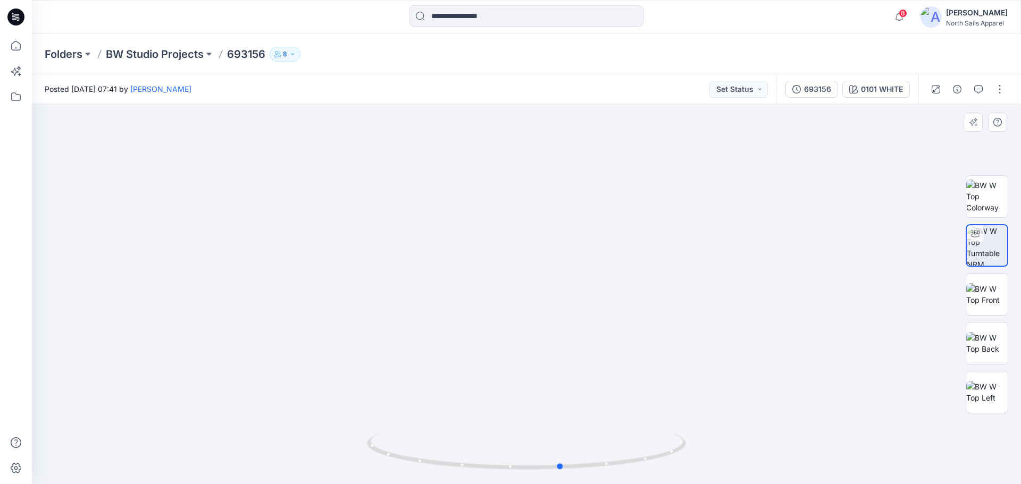
drag, startPoint x: 624, startPoint y: 464, endPoint x: 691, endPoint y: 436, distance: 72.5
click at [691, 438] on div at bounding box center [526, 294] width 989 height 380
click at [983, 292] on img at bounding box center [986, 294] width 41 height 22
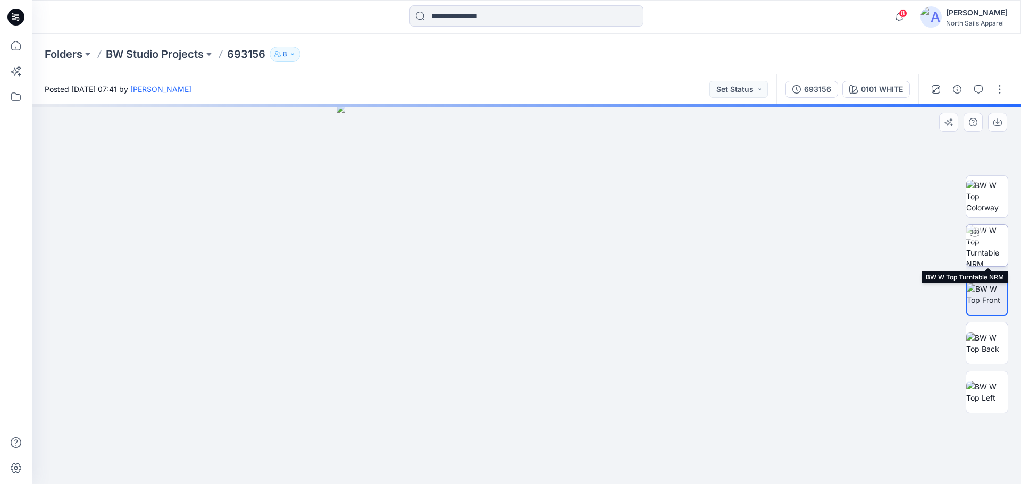
click at [979, 244] on img at bounding box center [986, 245] width 41 height 41
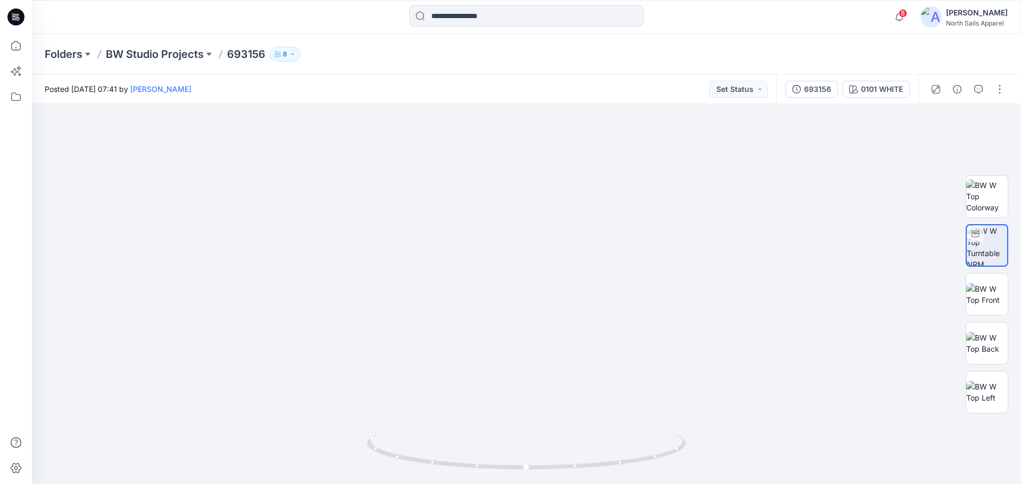
drag, startPoint x: 547, startPoint y: 325, endPoint x: 551, endPoint y: 509, distance: 183.4
drag, startPoint x: 513, startPoint y: 268, endPoint x: 504, endPoint y: 460, distance: 192.6
drag, startPoint x: 604, startPoint y: 463, endPoint x: 537, endPoint y: 433, distance: 73.7
click at [525, 435] on icon at bounding box center [528, 453] width 322 height 40
click at [21, 48] on icon at bounding box center [15, 45] width 23 height 23
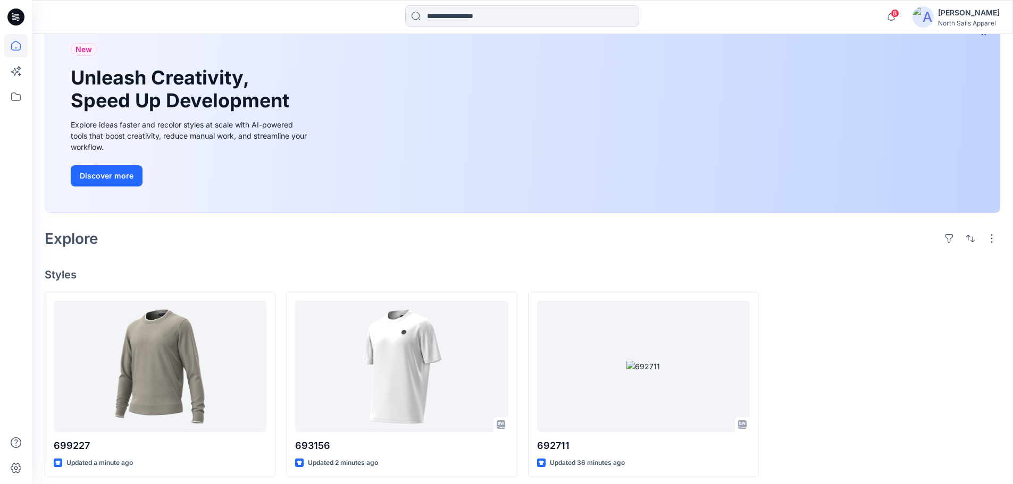
scroll to position [81, 0]
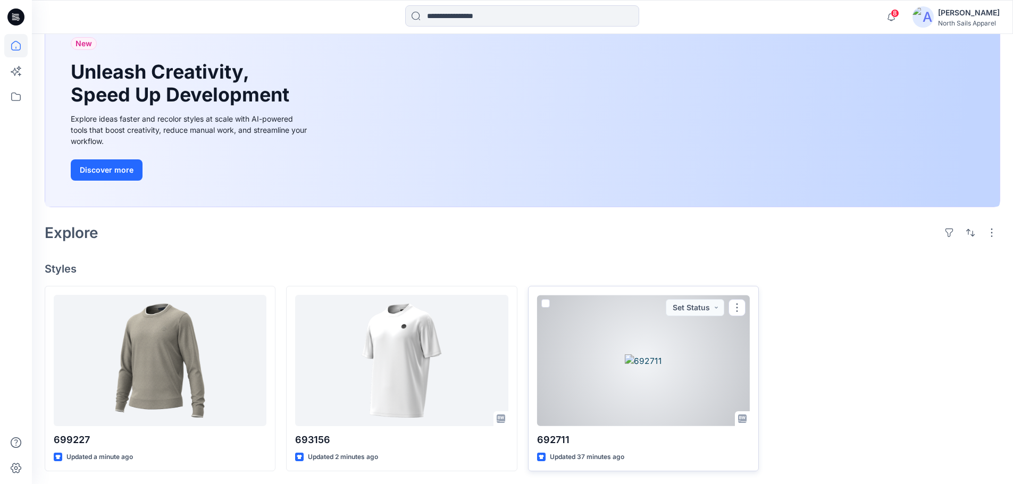
click at [665, 377] on div at bounding box center [643, 360] width 213 height 131
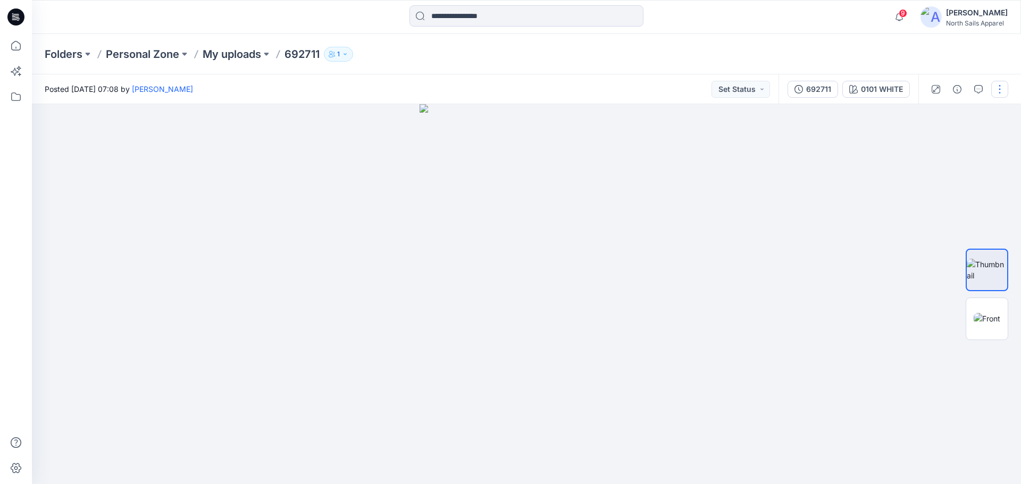
click at [998, 95] on button "button" at bounding box center [999, 89] width 17 height 17
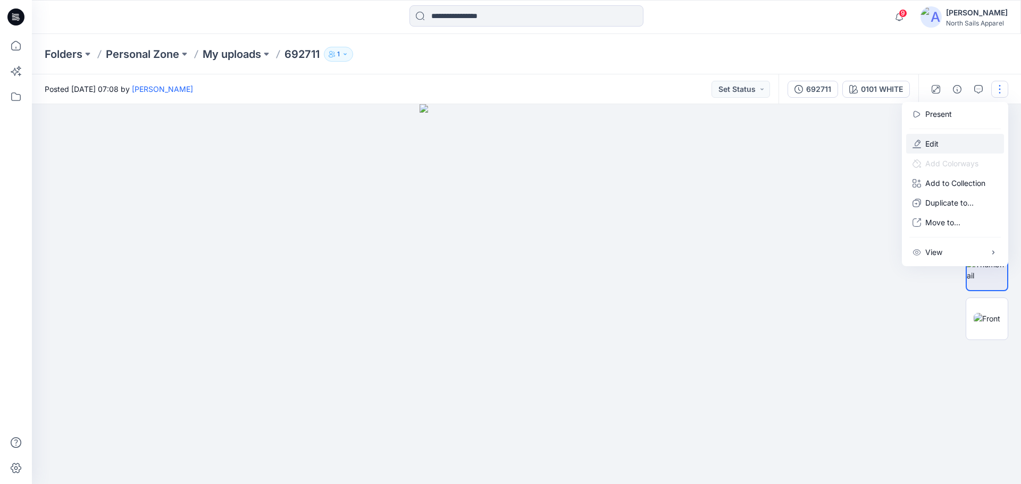
click at [965, 146] on button "Edit" at bounding box center [955, 144] width 98 height 20
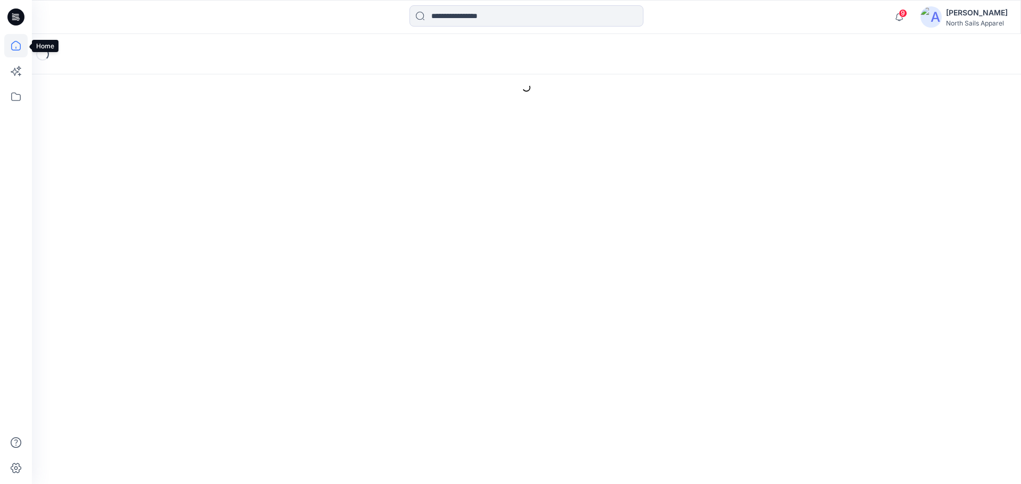
click at [19, 41] on icon at bounding box center [15, 45] width 23 height 23
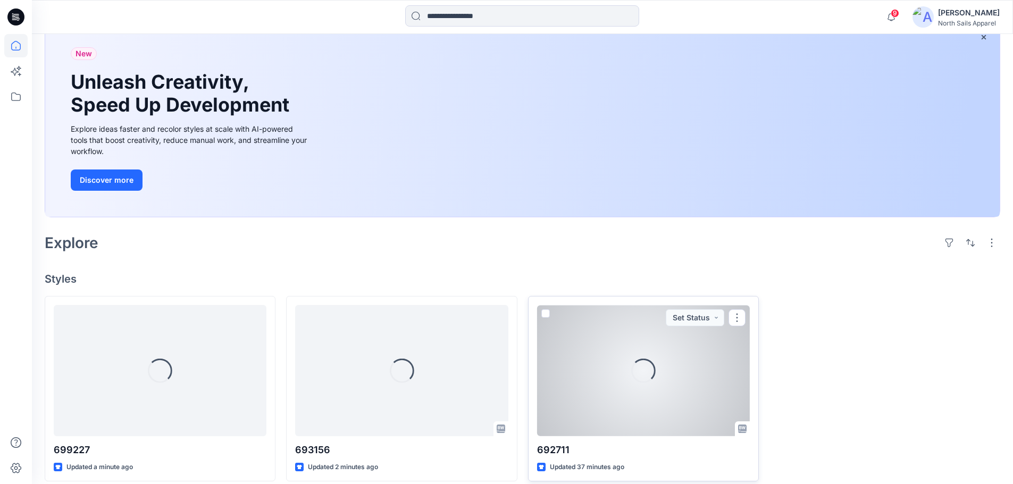
scroll to position [81, 0]
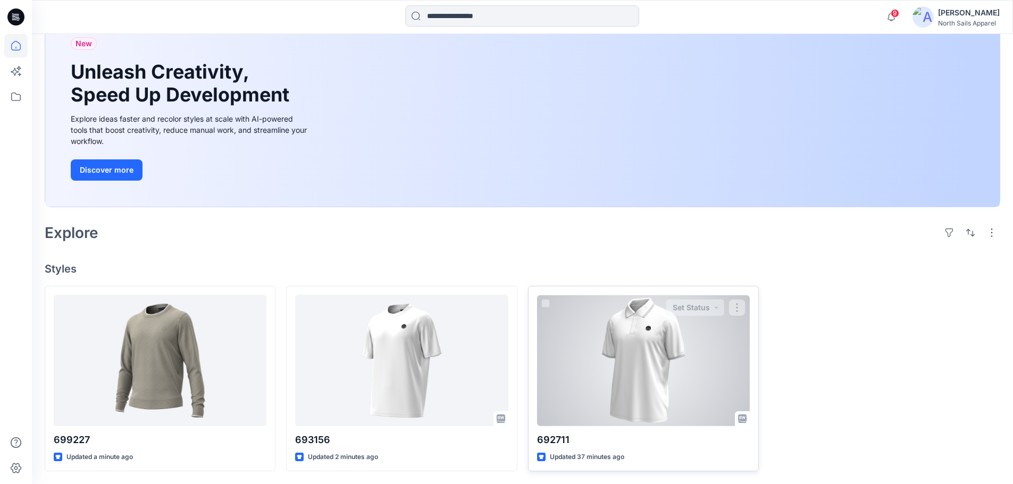
click at [639, 376] on div at bounding box center [643, 360] width 213 height 131
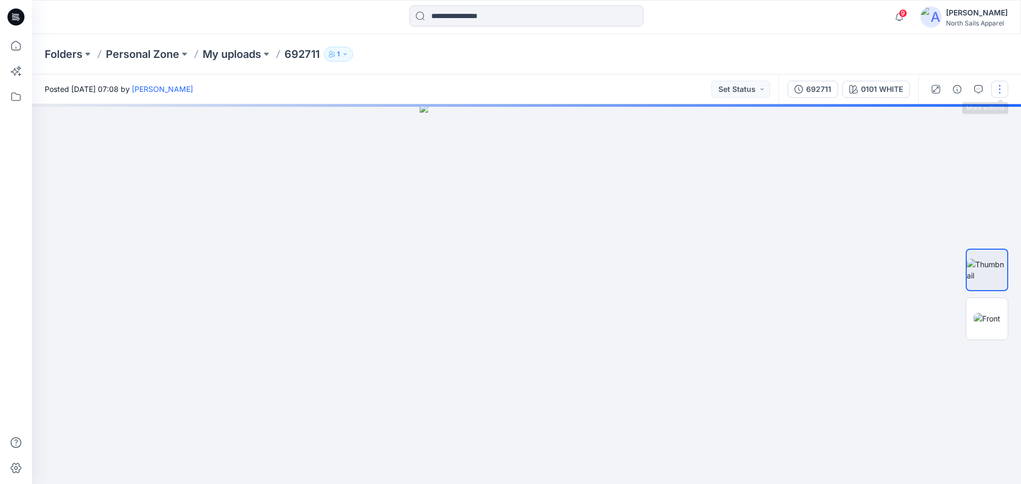
click at [998, 92] on button "button" at bounding box center [999, 89] width 17 height 17
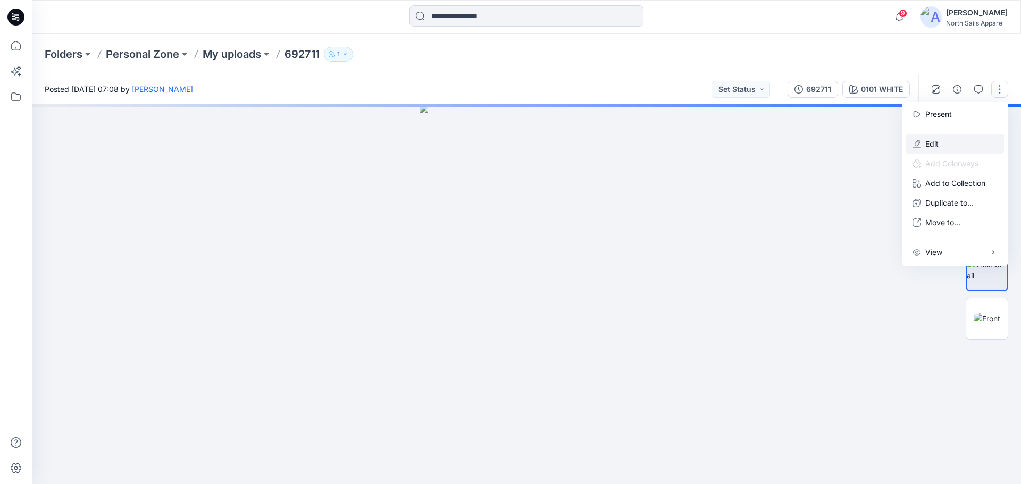
click at [962, 142] on button "Edit" at bounding box center [955, 144] width 98 height 20
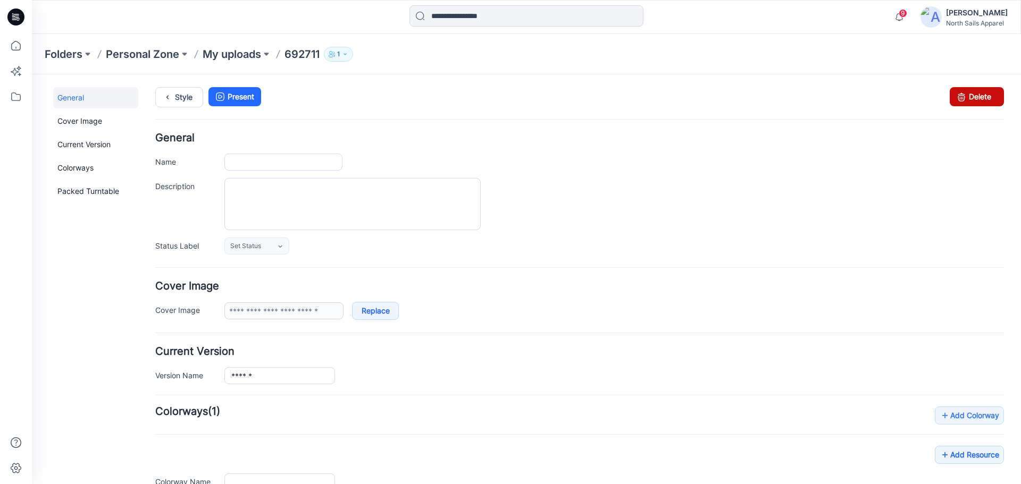
click at [976, 97] on link "Delete" at bounding box center [976, 96] width 54 height 19
type input "******"
type input "**********"
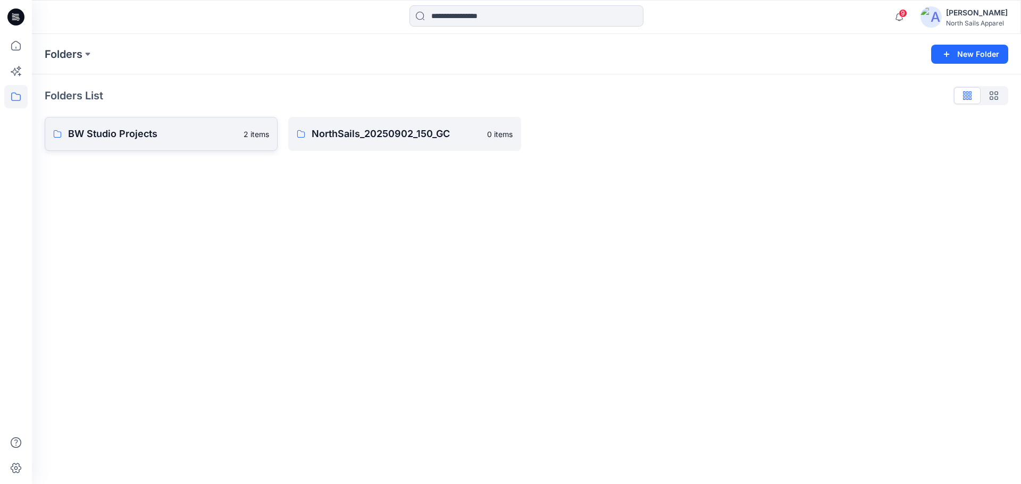
click at [195, 132] on p "BW Studio Projects" at bounding box center [152, 134] width 169 height 15
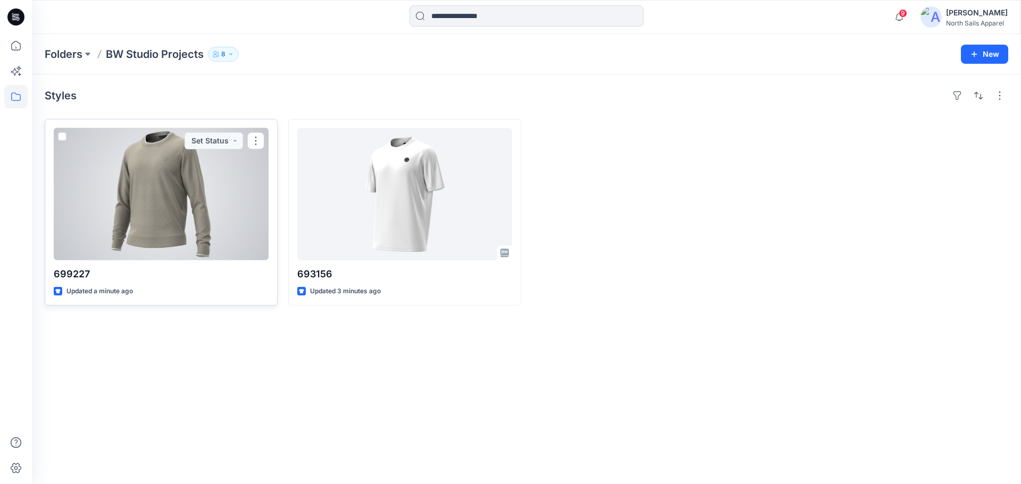
click at [110, 218] on div at bounding box center [161, 194] width 215 height 132
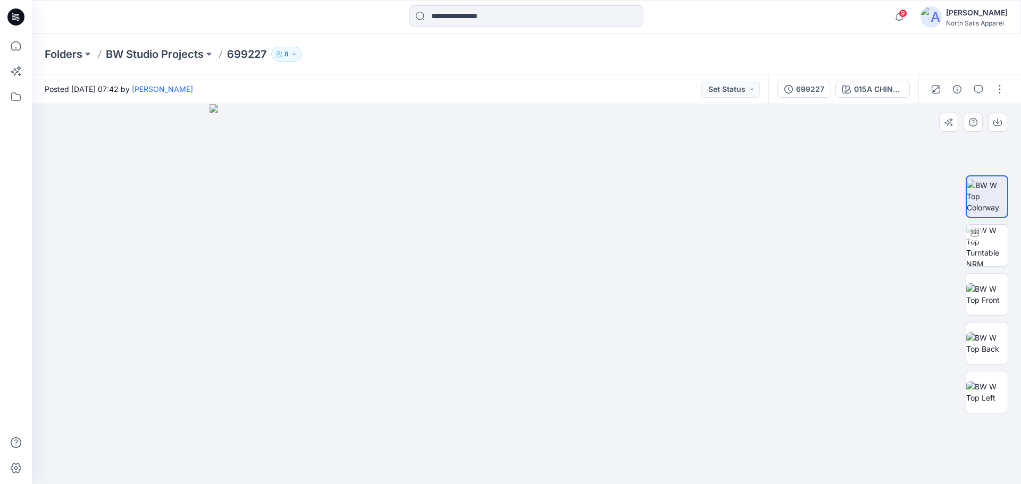
drag, startPoint x: 596, startPoint y: 207, endPoint x: 500, endPoint y: 380, distance: 197.5
click at [984, 240] on img at bounding box center [986, 245] width 41 height 41
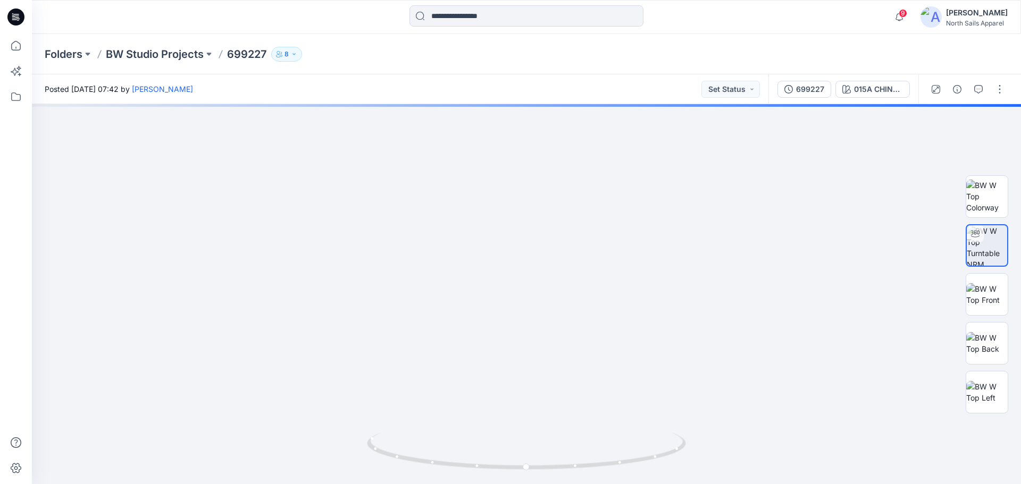
drag, startPoint x: 535, startPoint y: 220, endPoint x: 548, endPoint y: 509, distance: 290.0
drag, startPoint x: 561, startPoint y: 328, endPoint x: 562, endPoint y: 418, distance: 89.8
click at [984, 195] on img at bounding box center [986, 196] width 41 height 33
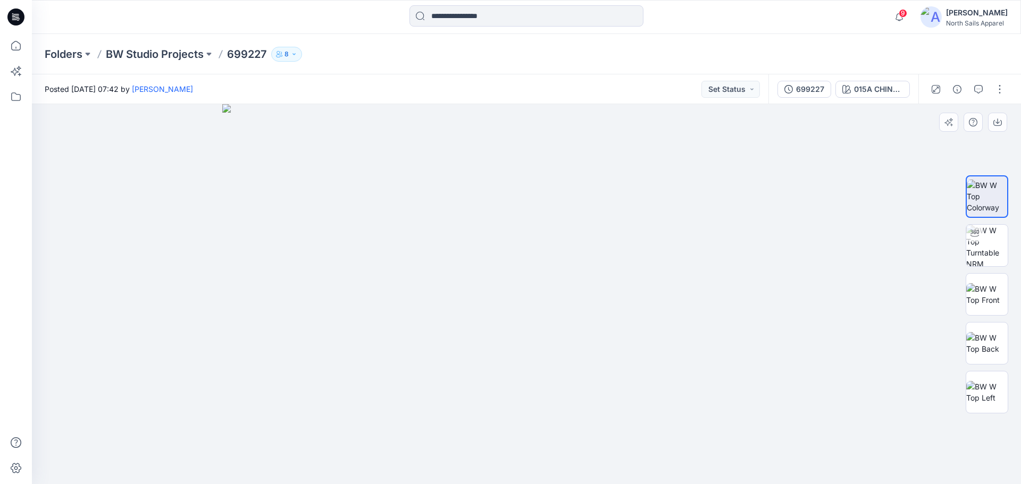
drag, startPoint x: 494, startPoint y: 221, endPoint x: 520, endPoint y: 464, distance: 244.2
click at [981, 303] on img at bounding box center [986, 294] width 41 height 22
drag, startPoint x: 639, startPoint y: 355, endPoint x: 657, endPoint y: 472, distance: 118.3
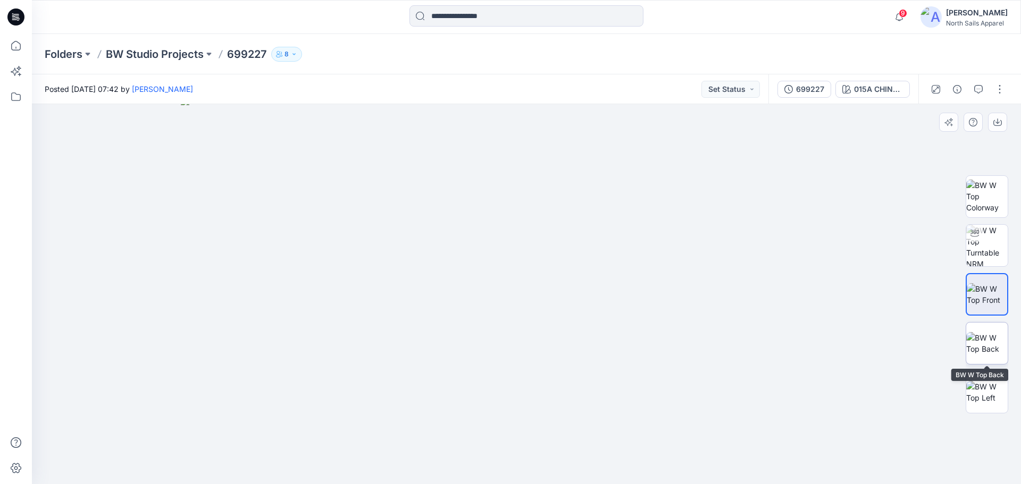
click at [985, 332] on img at bounding box center [986, 343] width 41 height 22
drag, startPoint x: 570, startPoint y: 252, endPoint x: 601, endPoint y: 404, distance: 154.6
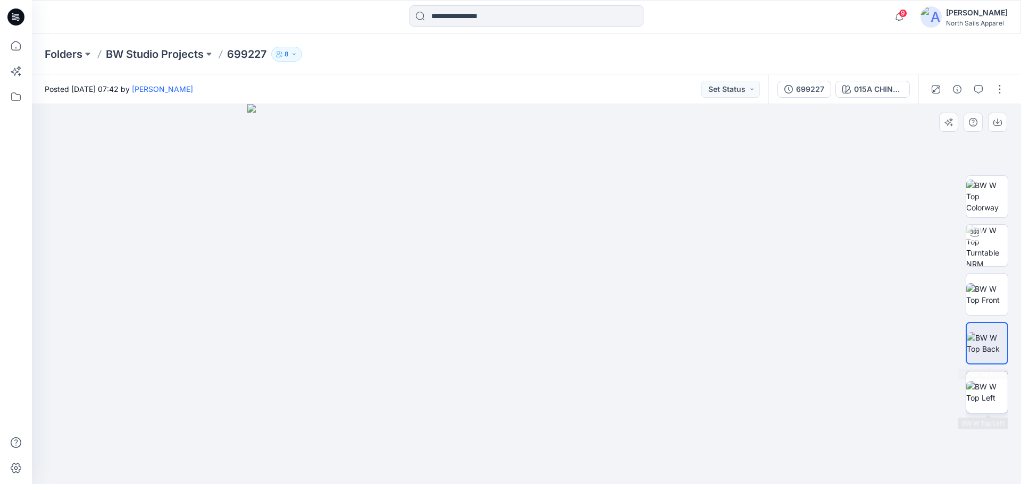
click at [986, 388] on img at bounding box center [986, 392] width 41 height 22
drag, startPoint x: 590, startPoint y: 290, endPoint x: 616, endPoint y: 467, distance: 178.8
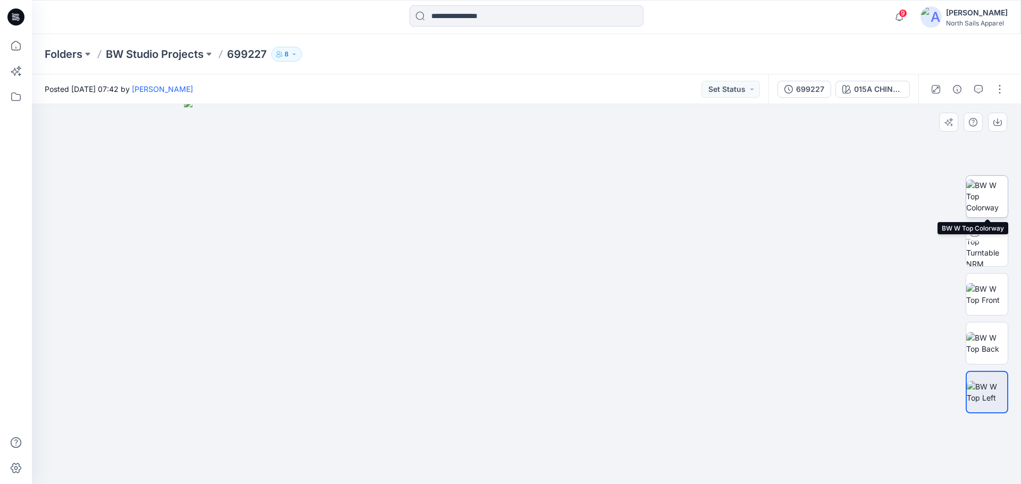
click at [991, 201] on img at bounding box center [986, 196] width 41 height 33
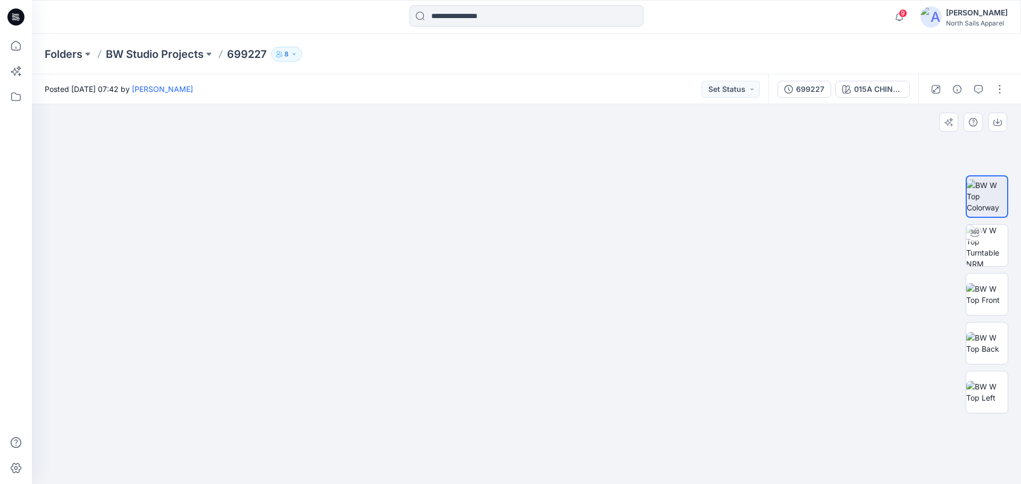
drag, startPoint x: 559, startPoint y: 243, endPoint x: 545, endPoint y: 254, distance: 17.9
click at [15, 47] on icon at bounding box center [15, 45] width 23 height 23
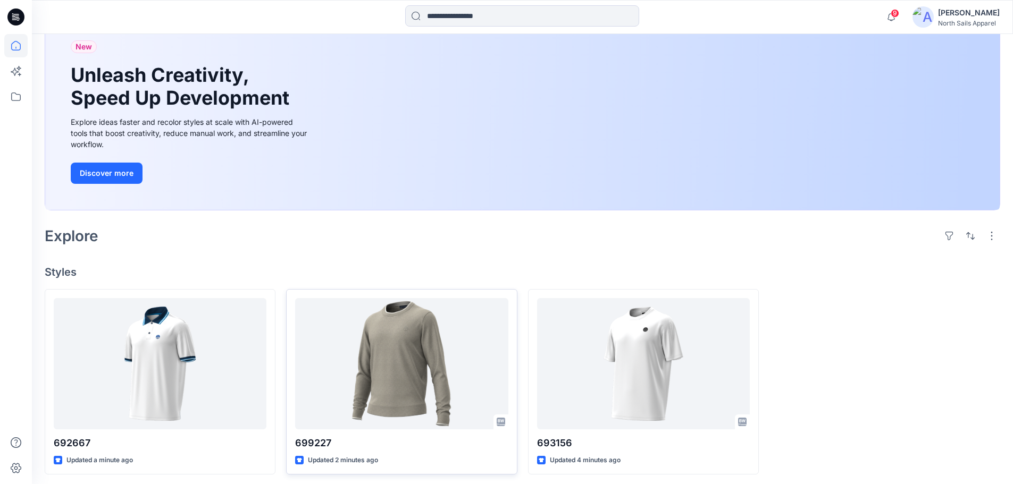
scroll to position [81, 0]
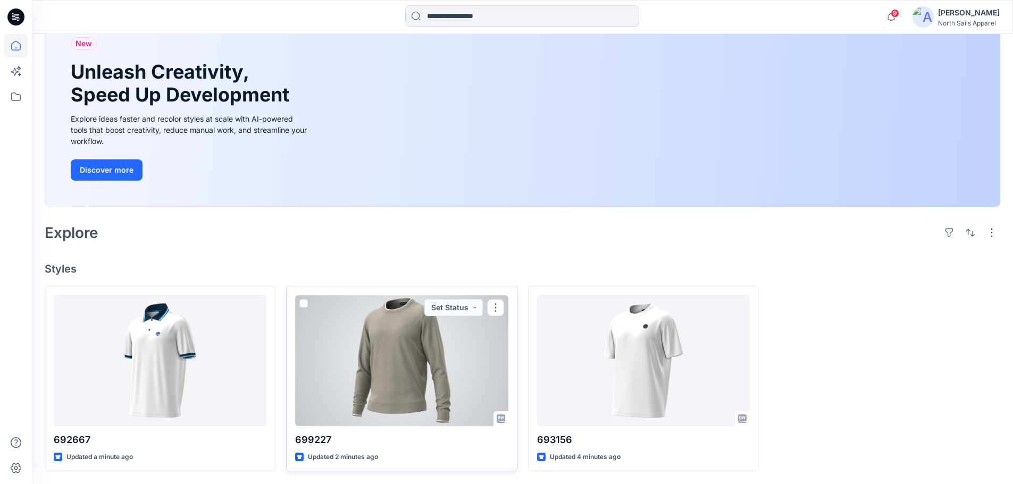
click at [417, 359] on div at bounding box center [401, 360] width 213 height 131
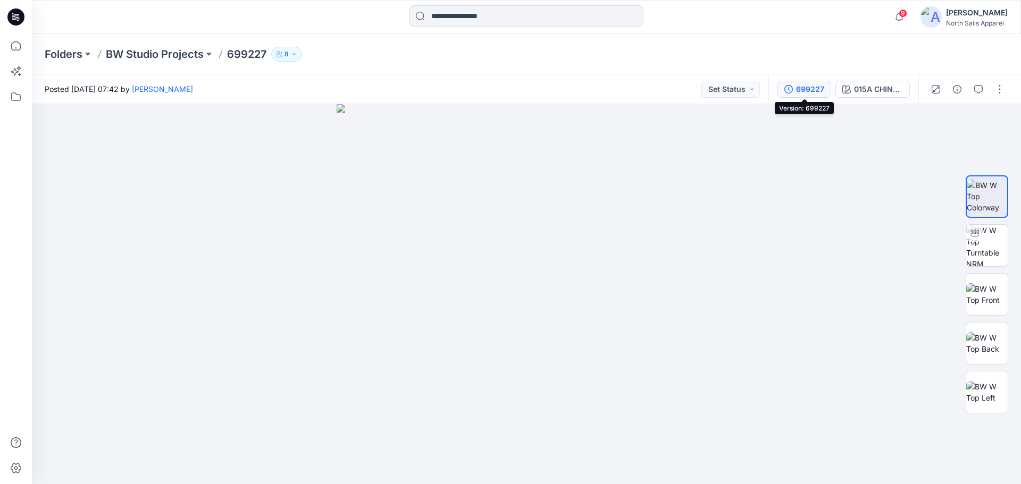
click at [803, 88] on div "699227" at bounding box center [810, 89] width 28 height 12
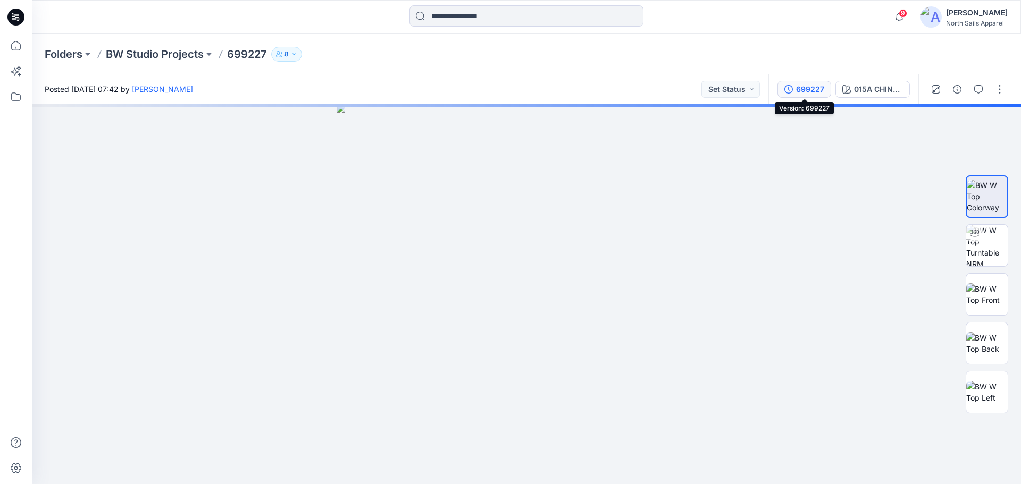
click at [814, 90] on div "699227" at bounding box center [810, 89] width 28 height 12
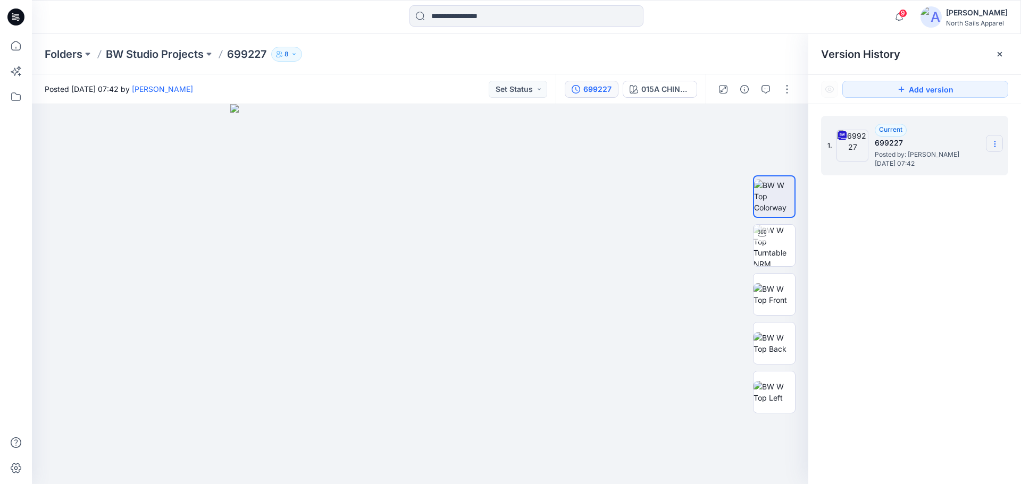
click at [994, 147] on icon at bounding box center [994, 146] width 1 height 1
click at [939, 209] on span "Rename Version" at bounding box center [924, 207] width 56 height 13
click at [938, 145] on input "******" at bounding box center [941, 142] width 117 height 17
type input "*********"
click at [920, 268] on div "1. Current 699227 Posted by: Kapila Kothalawala Wednesday, September 17, 2025 0…" at bounding box center [914, 301] width 213 height 395
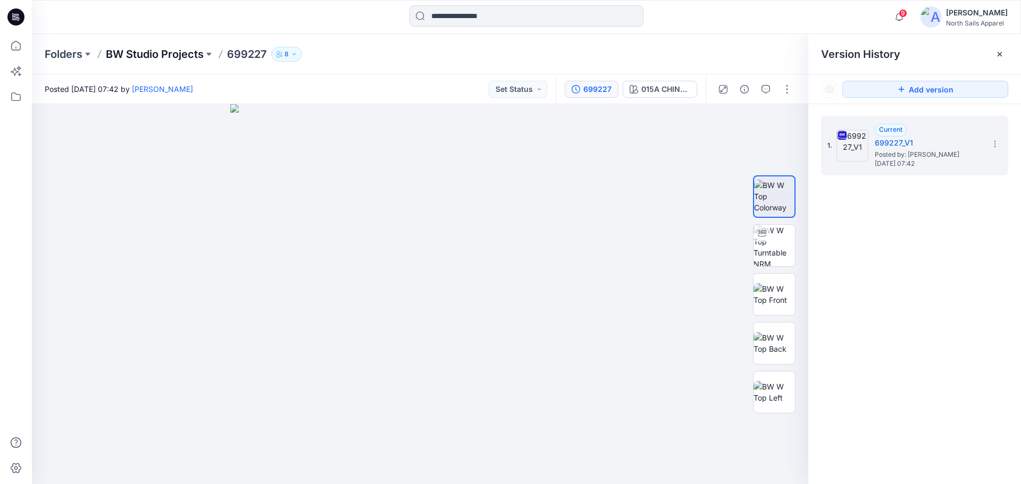
click at [134, 49] on p "BW Studio Projects" at bounding box center [155, 54] width 98 height 15
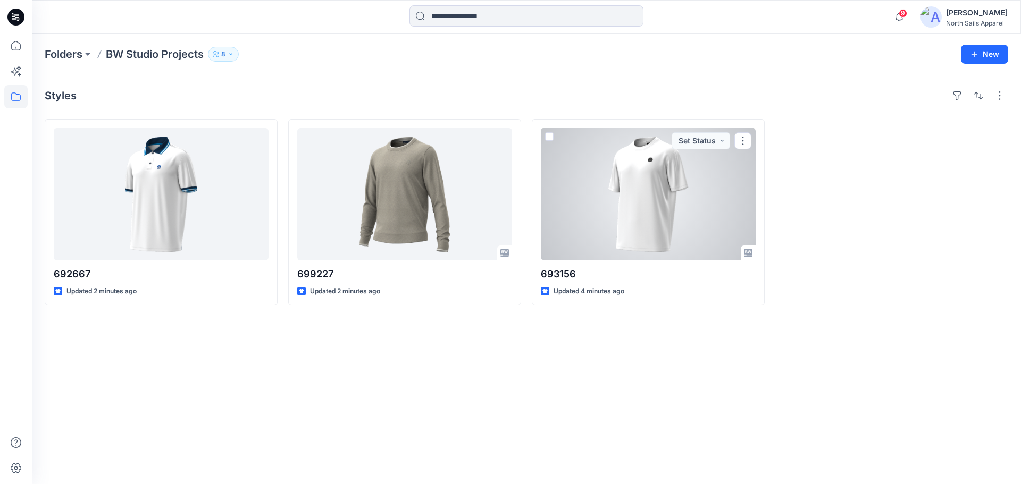
click at [645, 247] on div at bounding box center [648, 194] width 215 height 132
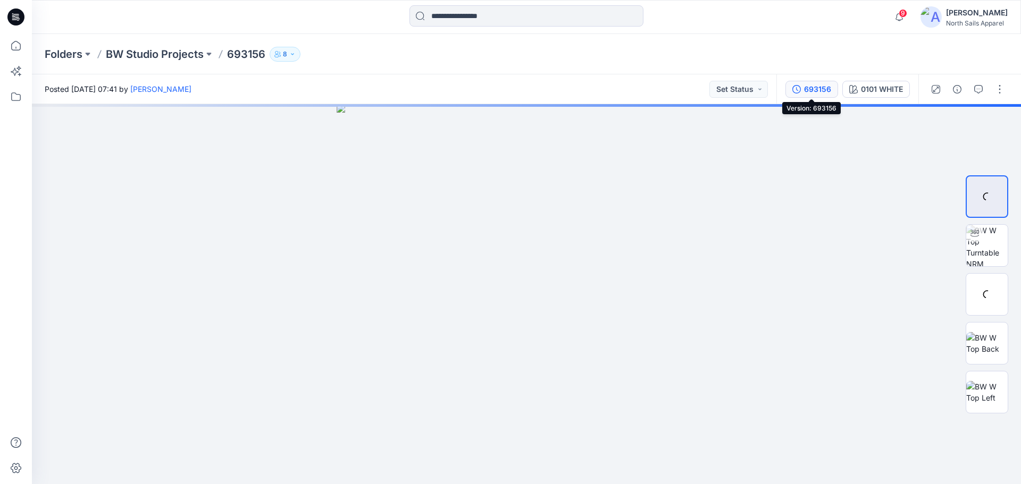
click at [804, 89] on div "693156" at bounding box center [817, 89] width 27 height 12
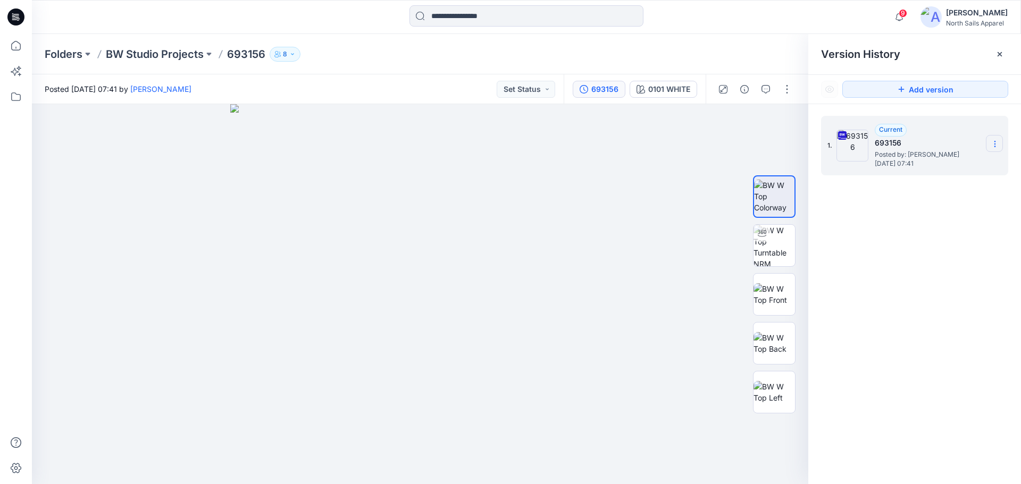
click at [990, 143] on icon at bounding box center [994, 144] width 9 height 9
click at [932, 204] on span "Rename Version" at bounding box center [924, 207] width 56 height 13
click at [938, 143] on input "******" at bounding box center [941, 142] width 117 height 17
type input "*********"
click at [939, 197] on div "1. *********" at bounding box center [914, 301] width 213 height 395
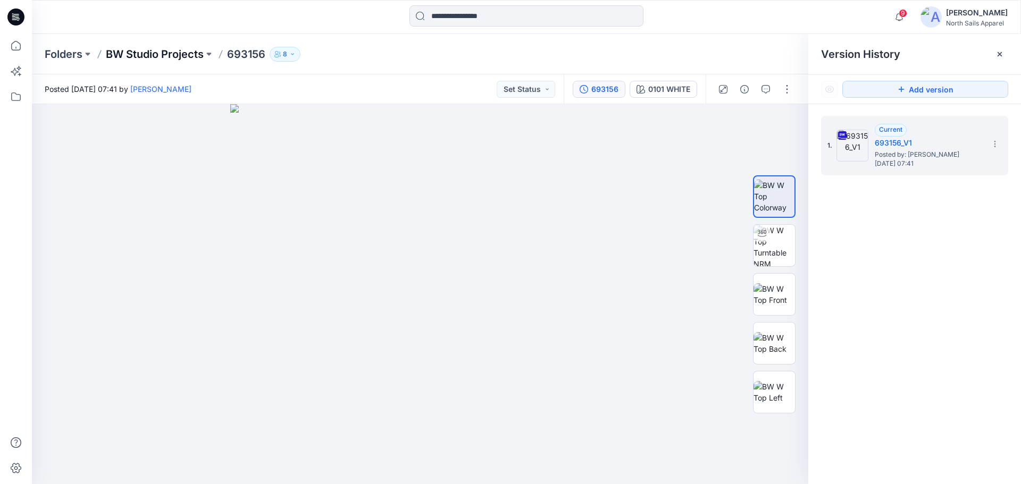
click at [157, 60] on p "BW Studio Projects" at bounding box center [155, 54] width 98 height 15
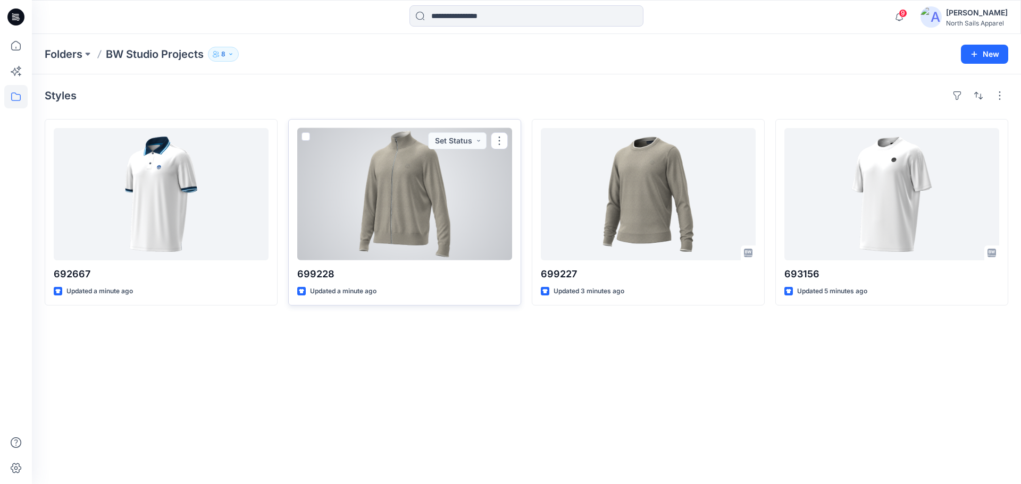
click at [451, 206] on div at bounding box center [404, 194] width 215 height 132
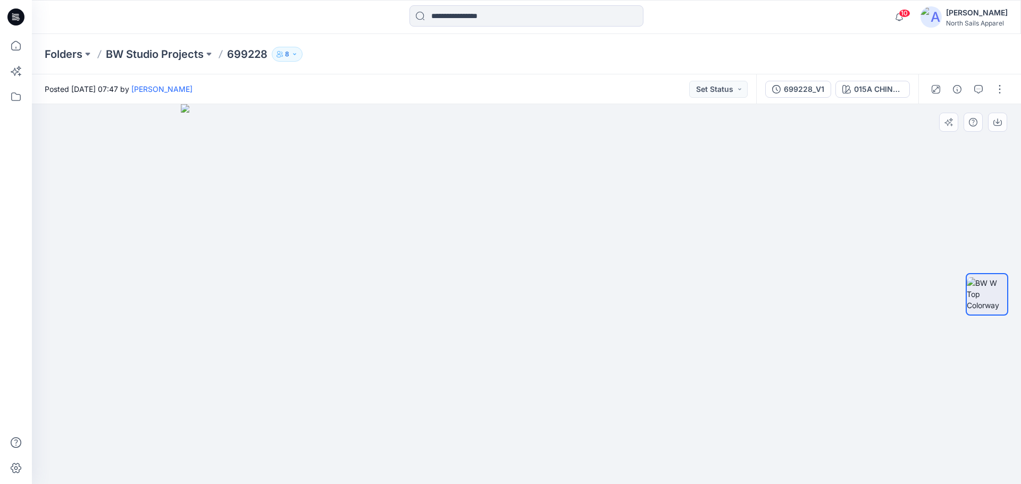
drag, startPoint x: 551, startPoint y: 228, endPoint x: 537, endPoint y: 436, distance: 208.8
click at [20, 45] on icon at bounding box center [15, 45] width 23 height 23
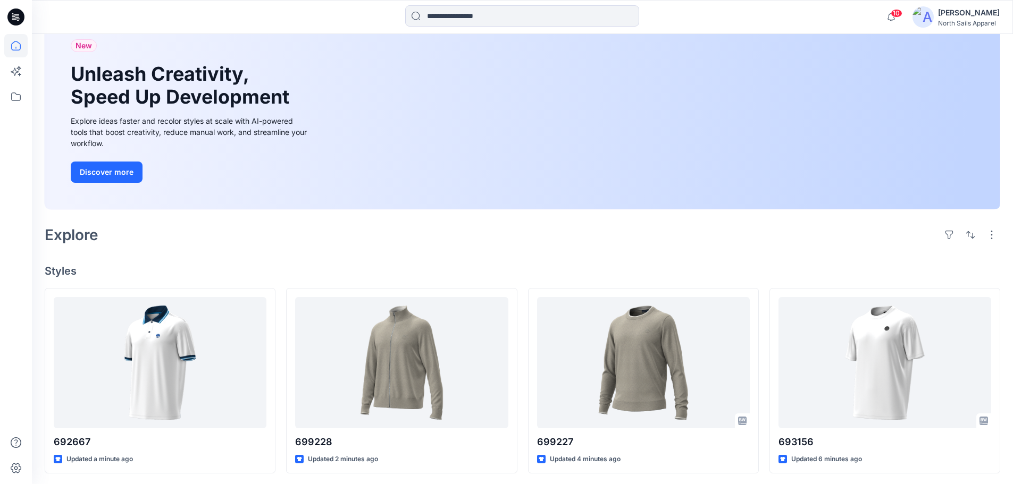
scroll to position [81, 0]
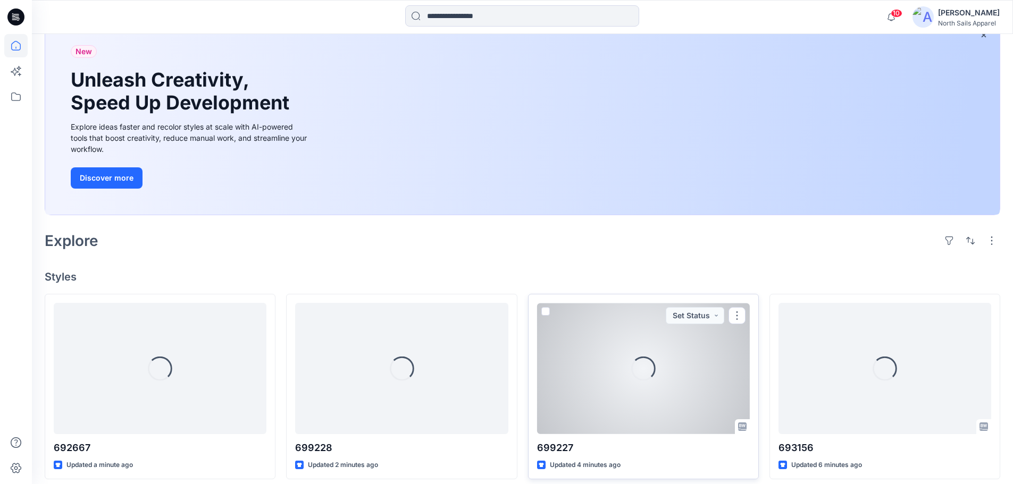
scroll to position [81, 0]
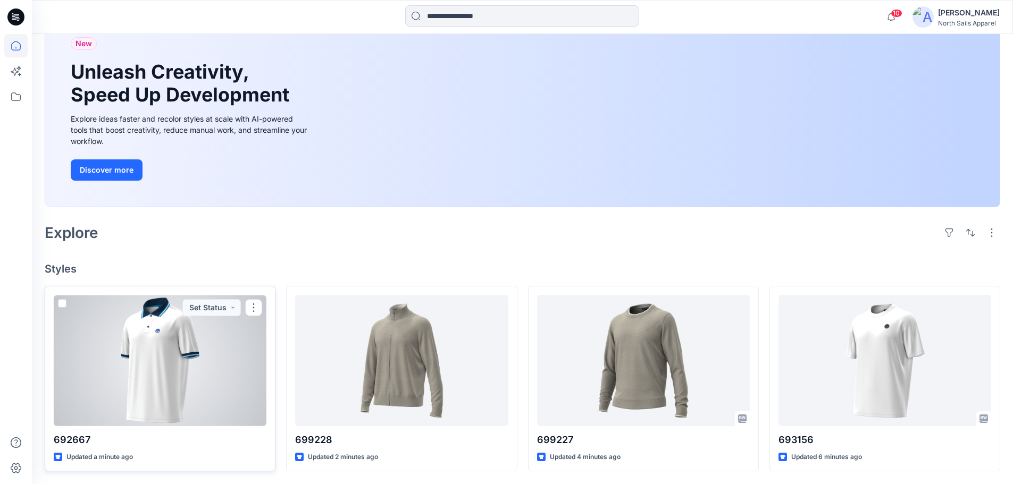
click at [149, 341] on div at bounding box center [160, 360] width 213 height 131
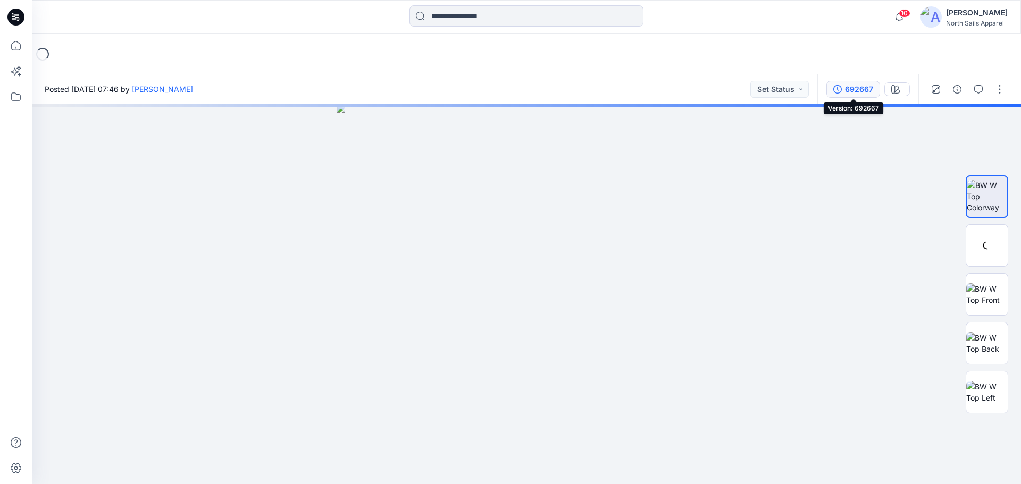
click at [850, 95] on button "692667" at bounding box center [853, 89] width 54 height 17
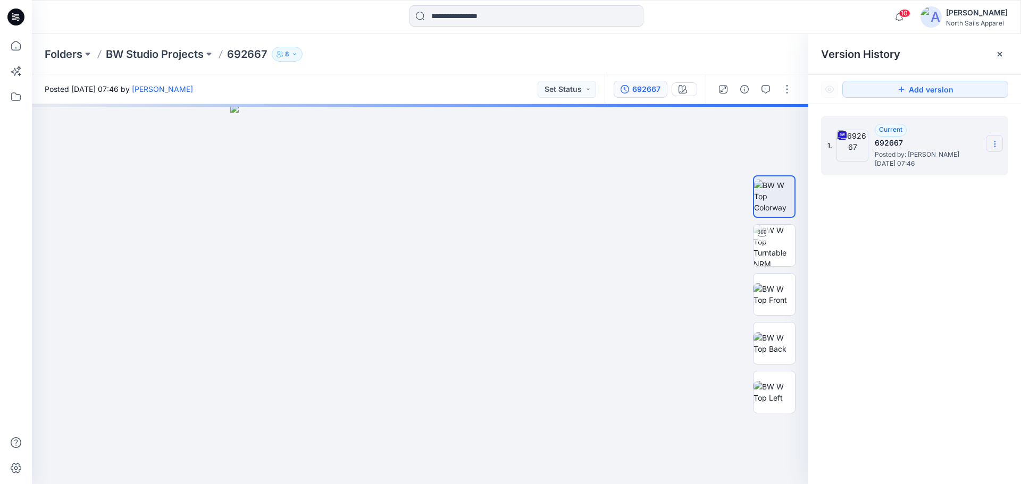
click at [994, 142] on icon at bounding box center [994, 141] width 1 height 1
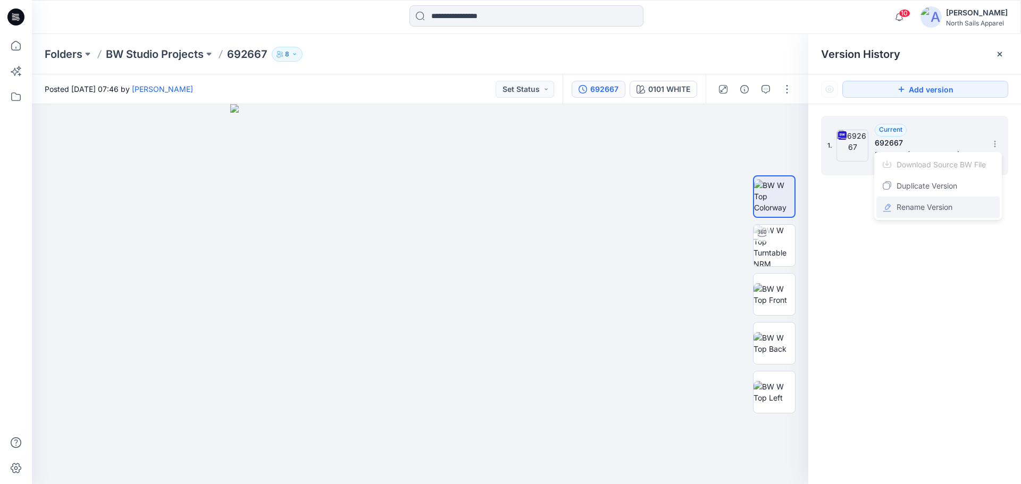
click at [942, 206] on span "Rename Version" at bounding box center [924, 207] width 56 height 13
click at [932, 142] on input "******" at bounding box center [941, 142] width 117 height 17
type input "*********"
click at [925, 343] on div "1. Current 692667 Posted by: Kapila Kothalawala Wednesday, September 17, 2025 0…" at bounding box center [914, 301] width 213 height 395
click at [155, 47] on p "BW Studio Projects" at bounding box center [155, 54] width 98 height 15
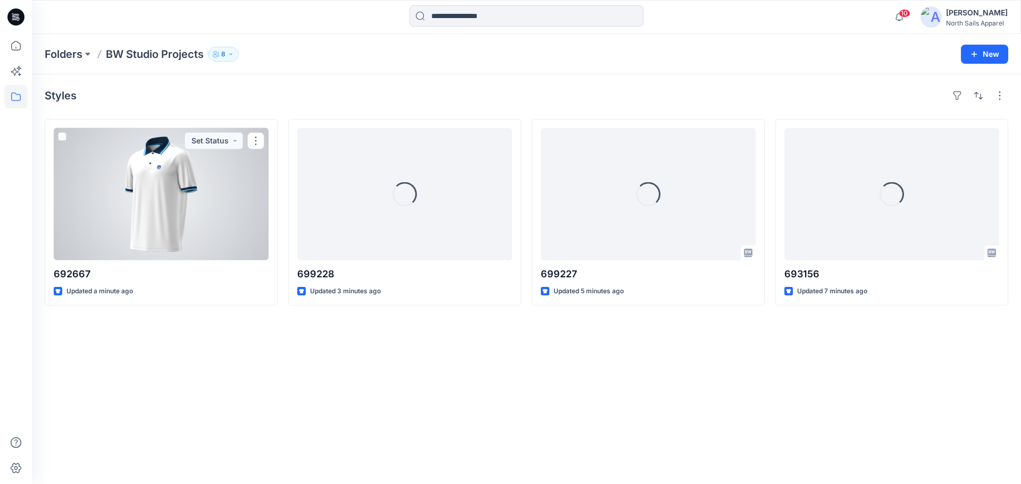
click at [217, 239] on div at bounding box center [161, 194] width 215 height 132
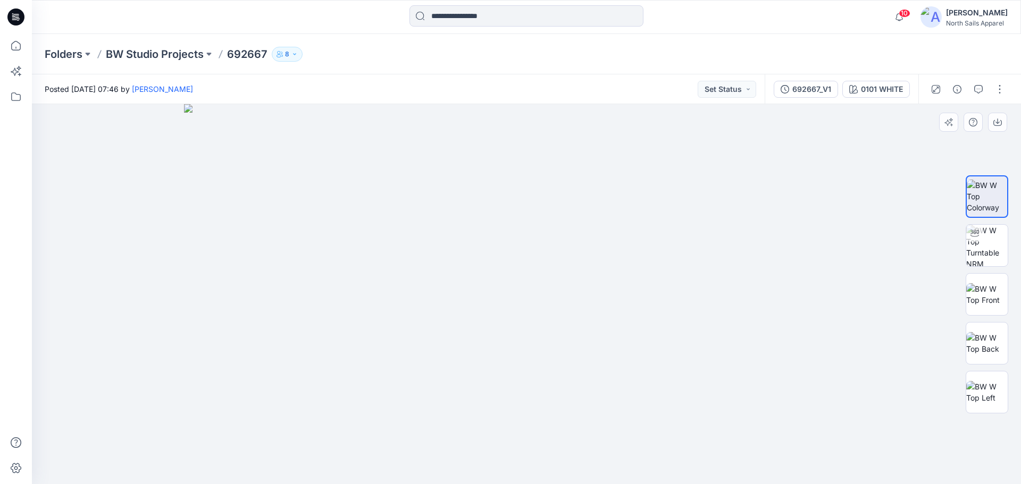
drag, startPoint x: 580, startPoint y: 309, endPoint x: 579, endPoint y: 406, distance: 97.3
click at [991, 251] on img at bounding box center [986, 245] width 41 height 41
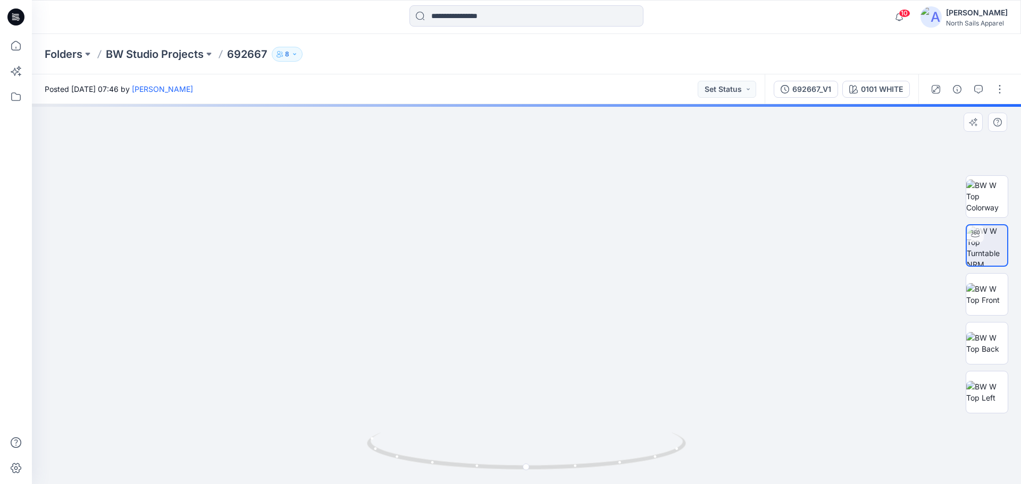
drag, startPoint x: 606, startPoint y: 288, endPoint x: 637, endPoint y: 479, distance: 193.8
drag, startPoint x: 612, startPoint y: 279, endPoint x: 622, endPoint y: 421, distance: 142.8
click at [998, 294] on img at bounding box center [986, 294] width 41 height 22
drag, startPoint x: 581, startPoint y: 275, endPoint x: 585, endPoint y: 396, distance: 121.3
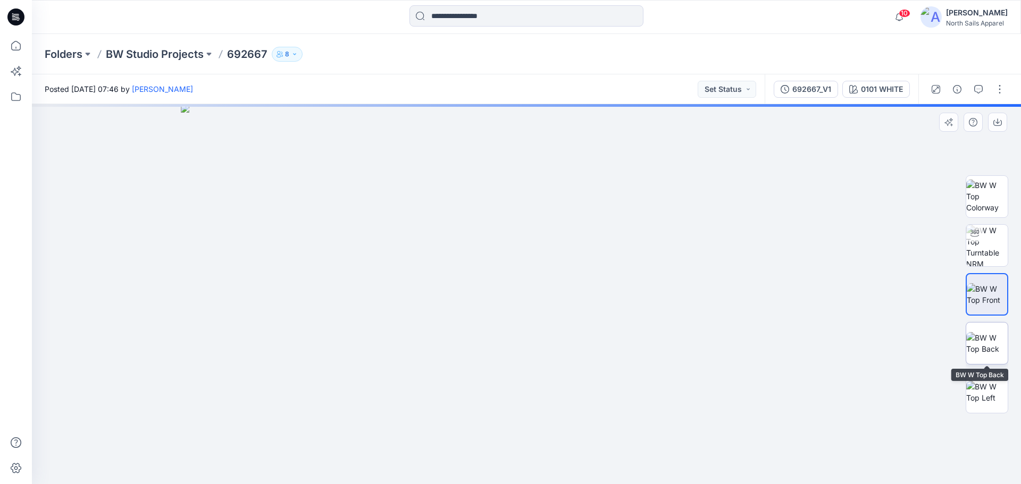
click at [976, 348] on img at bounding box center [986, 343] width 41 height 22
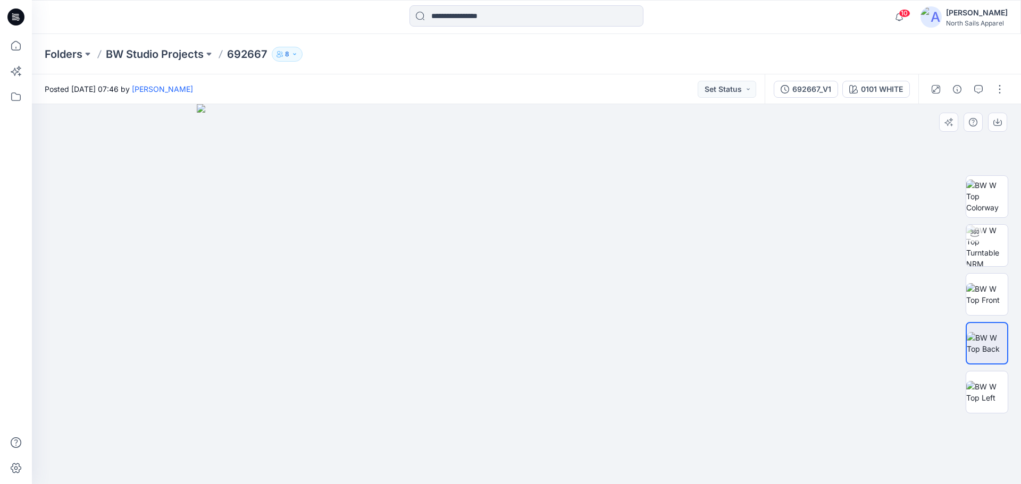
drag, startPoint x: 594, startPoint y: 283, endPoint x: 601, endPoint y: 434, distance: 151.1
click at [984, 385] on img at bounding box center [986, 392] width 41 height 22
drag, startPoint x: 590, startPoint y: 277, endPoint x: 828, endPoint y: 365, distance: 253.4
click at [973, 332] on img at bounding box center [986, 343] width 41 height 22
click at [985, 300] on img at bounding box center [986, 294] width 41 height 22
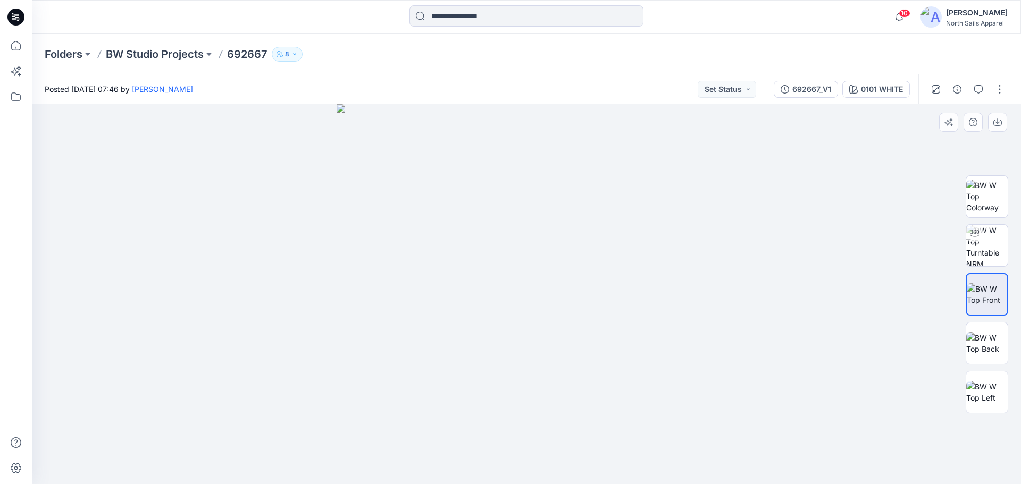
click at [984, 269] on div at bounding box center [986, 295] width 43 height 266
click at [988, 252] on img at bounding box center [986, 245] width 41 height 41
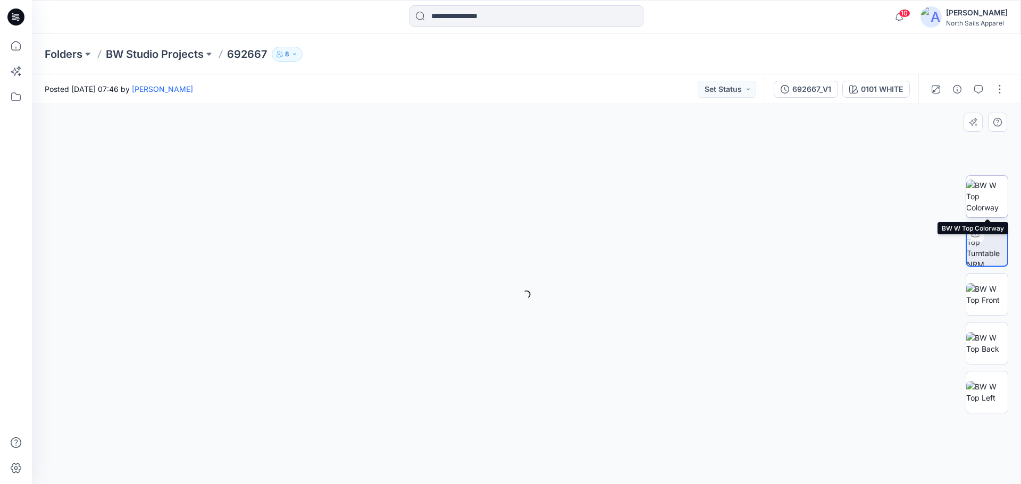
click at [994, 197] on img at bounding box center [986, 196] width 41 height 33
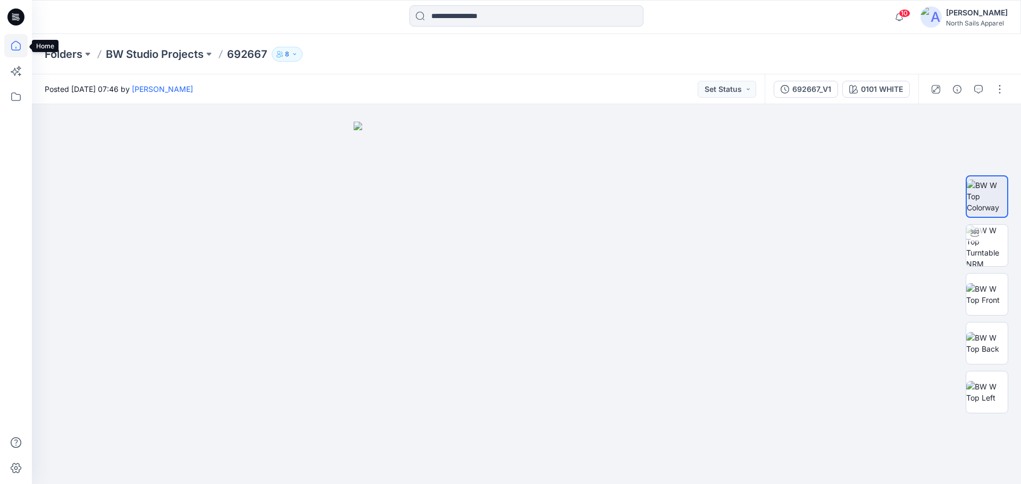
click at [27, 40] on icon at bounding box center [15, 45] width 23 height 23
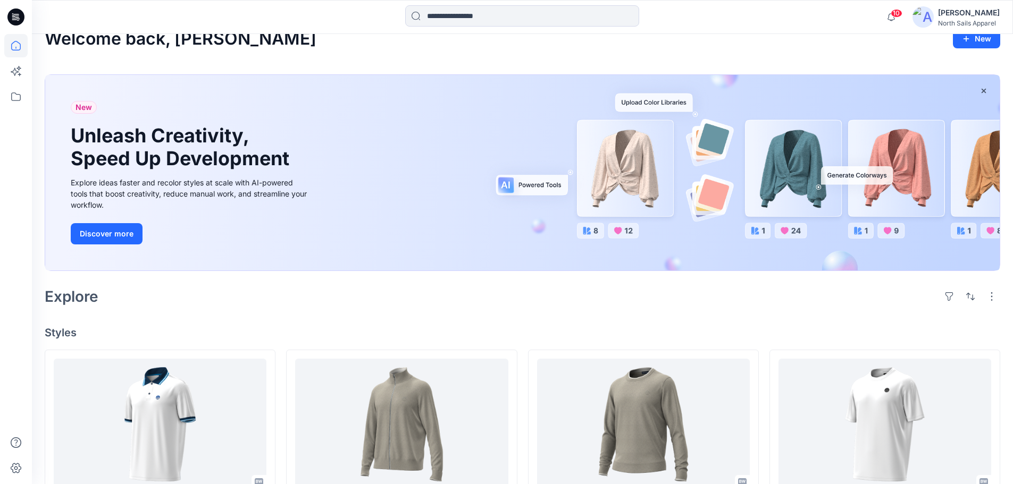
scroll to position [81, 0]
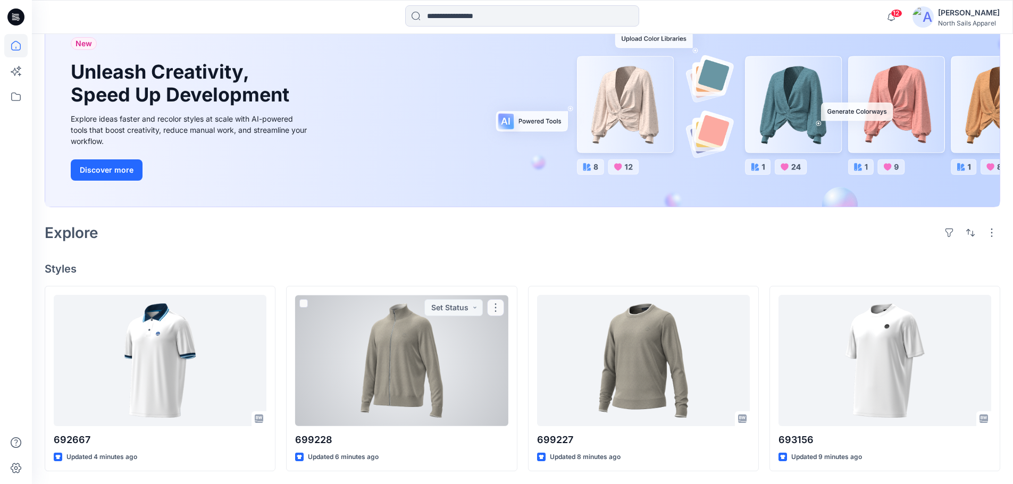
click at [403, 390] on div at bounding box center [401, 360] width 213 height 131
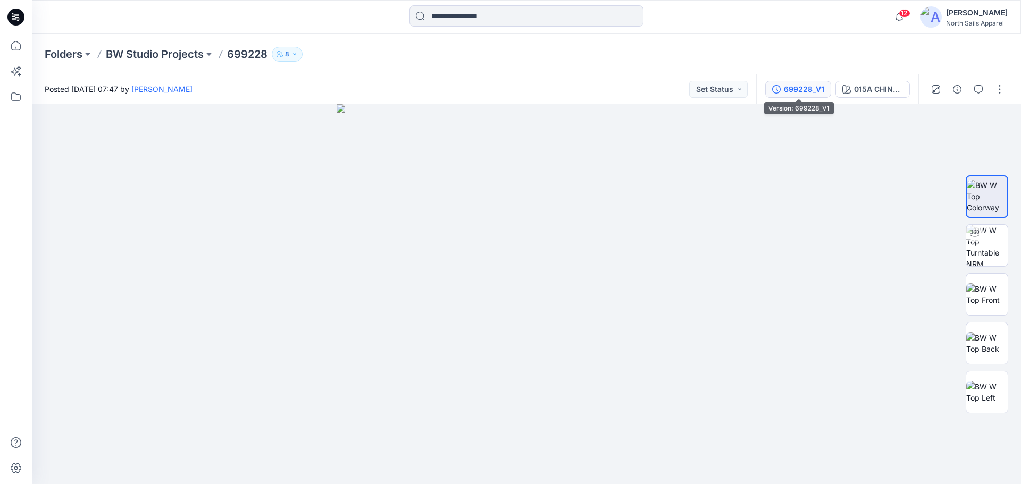
click at [788, 82] on button "699228_V1" at bounding box center [798, 89] width 66 height 17
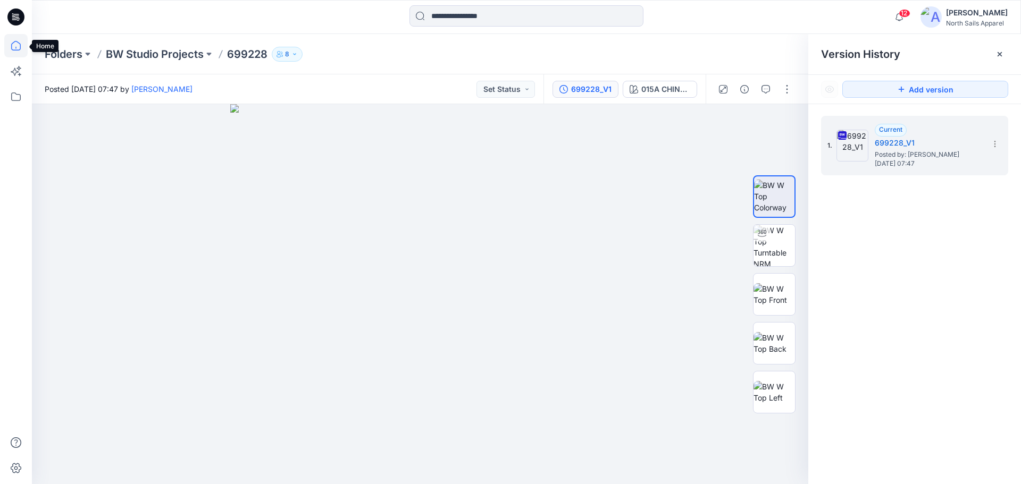
click at [14, 39] on icon at bounding box center [15, 45] width 23 height 23
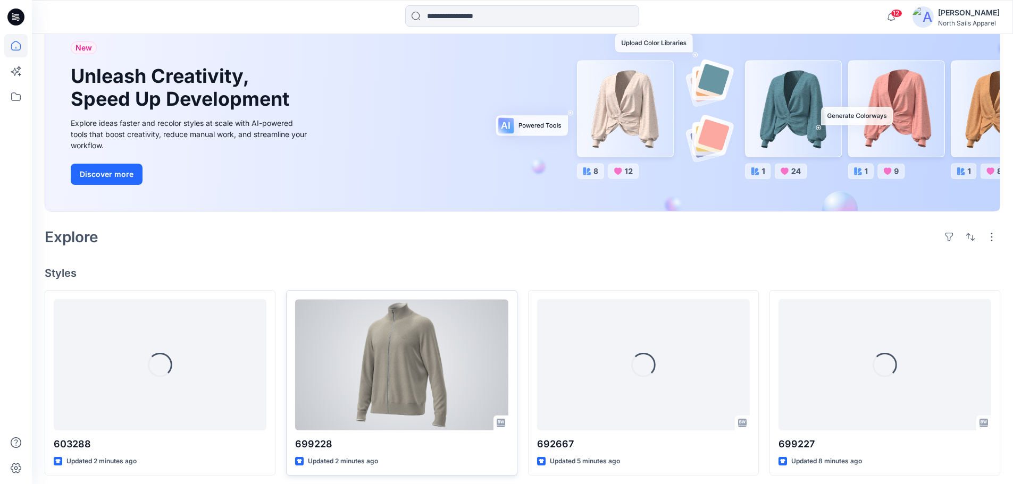
scroll to position [213, 0]
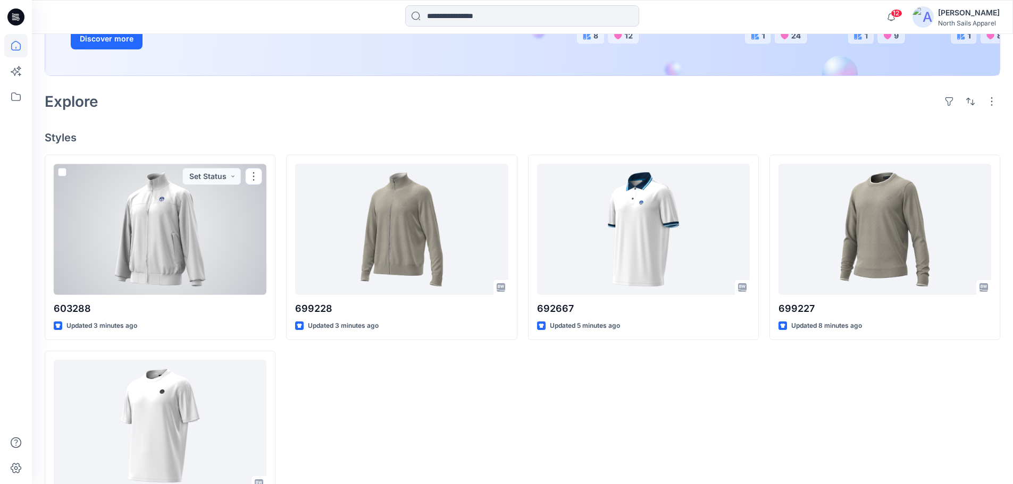
click at [121, 208] on div at bounding box center [160, 229] width 213 height 131
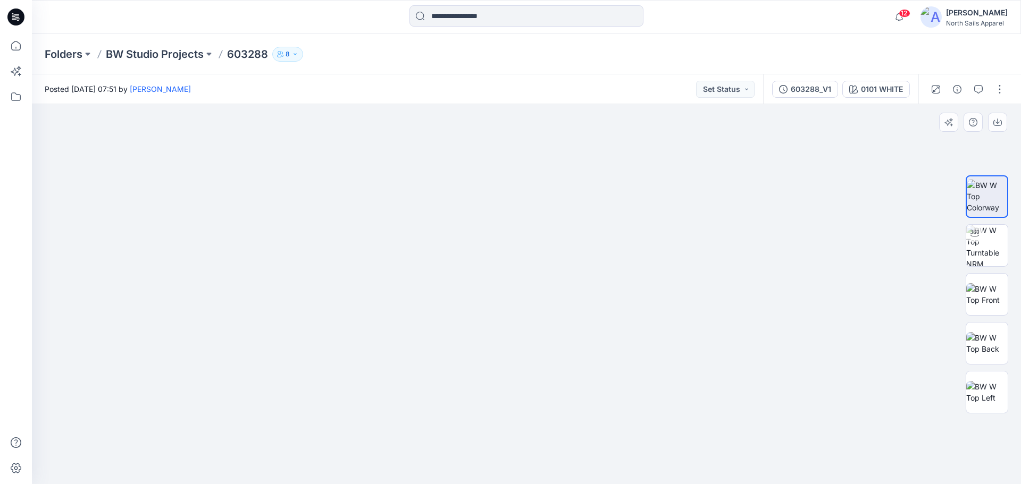
drag, startPoint x: 621, startPoint y: 262, endPoint x: 625, endPoint y: 313, distance: 51.1
click at [992, 295] on img at bounding box center [986, 294] width 41 height 22
click at [989, 250] on img at bounding box center [986, 245] width 41 height 41
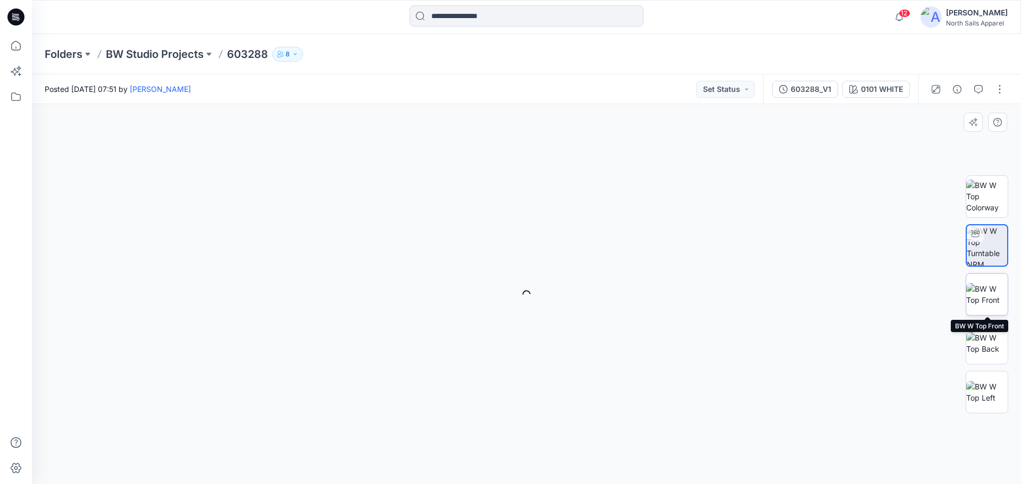
click at [990, 287] on img at bounding box center [986, 294] width 41 height 22
drag, startPoint x: 606, startPoint y: 262, endPoint x: 612, endPoint y: 356, distance: 93.7
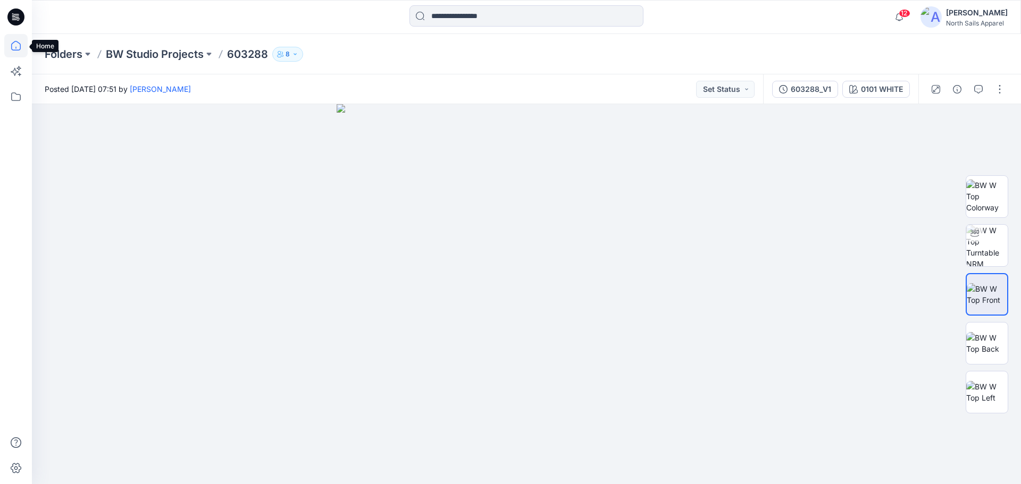
click at [6, 48] on icon at bounding box center [15, 45] width 23 height 23
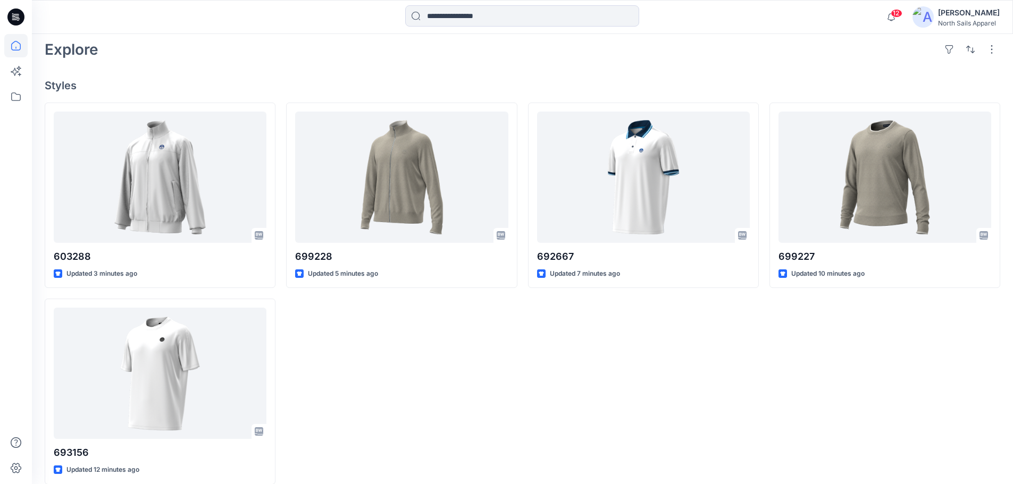
scroll to position [278, 0]
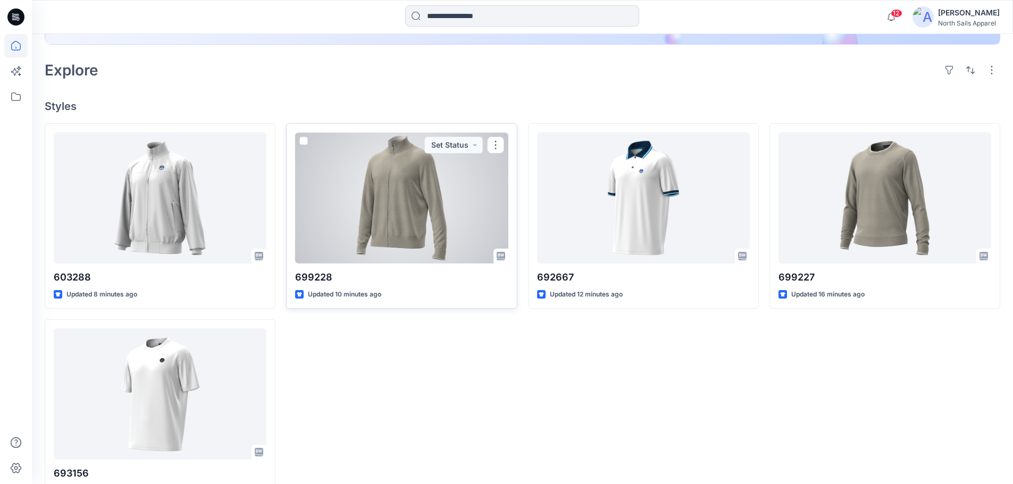
scroll to position [278, 0]
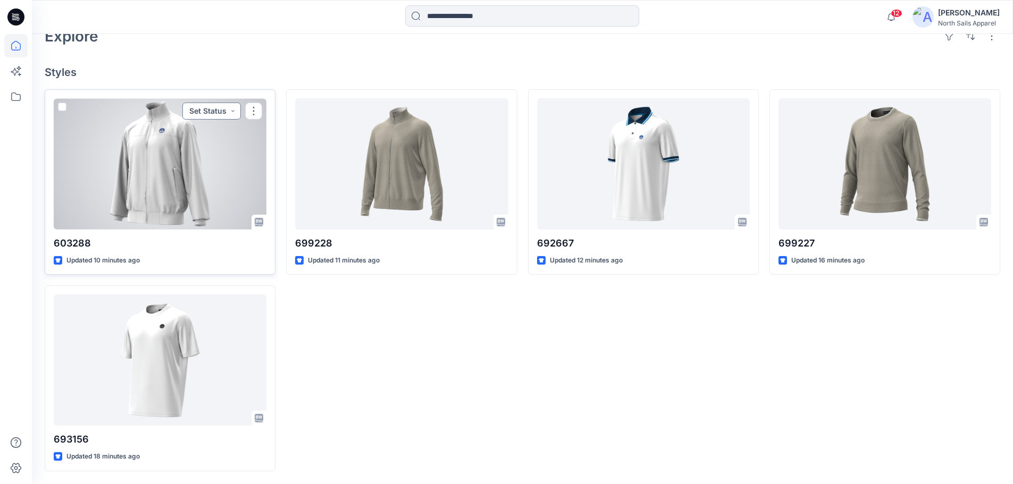
click at [238, 116] on button "Set Status" at bounding box center [211, 111] width 58 height 17
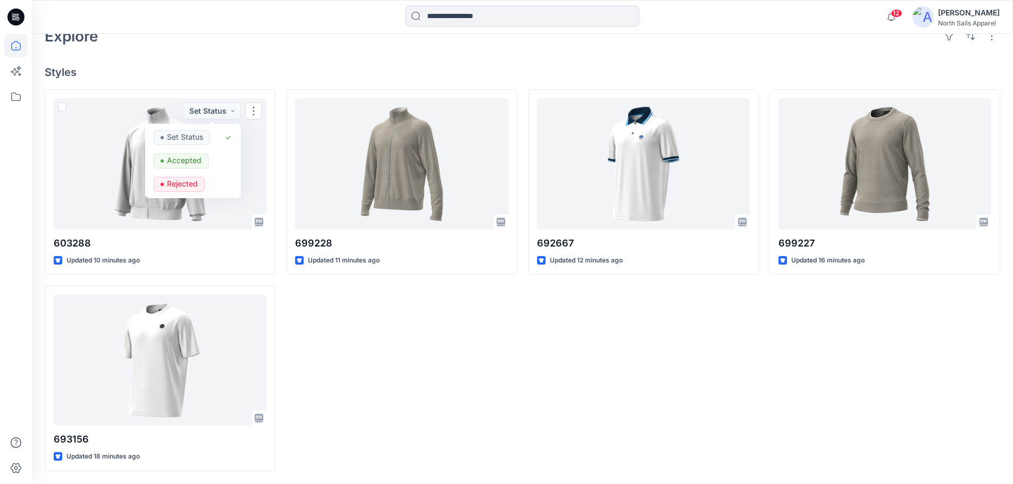
click at [339, 57] on div "Welcome back, Kapila New New Unleash Creativity, Speed Up Development Explore i…" at bounding box center [522, 120] width 981 height 728
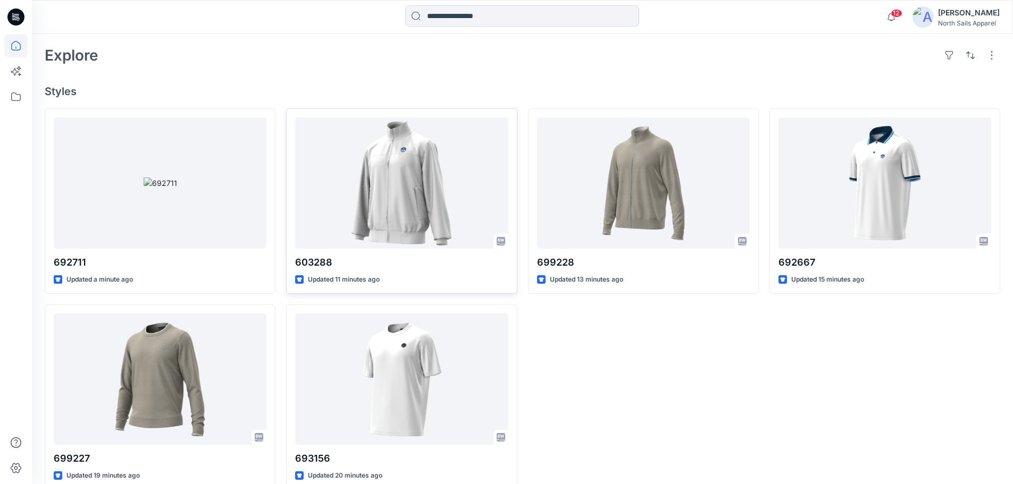
scroll to position [266, 0]
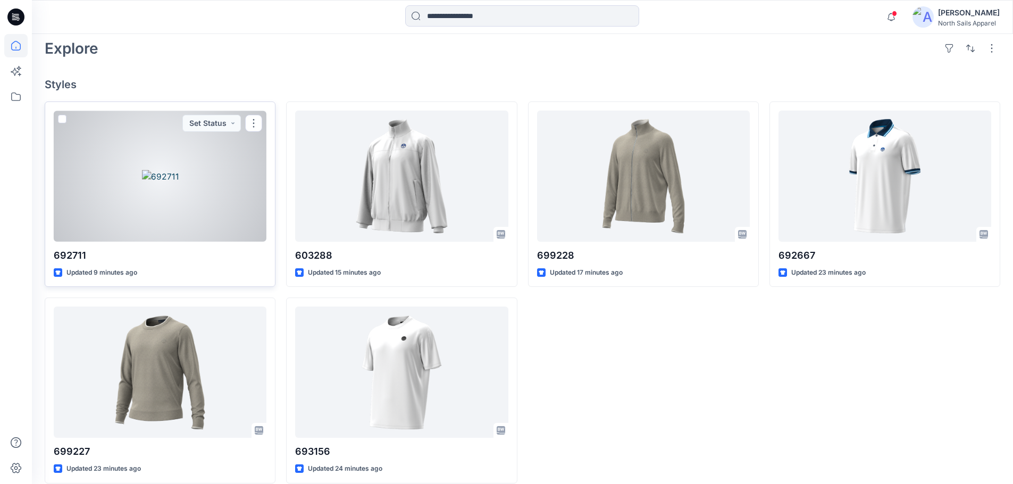
click at [181, 176] on div at bounding box center [160, 176] width 213 height 131
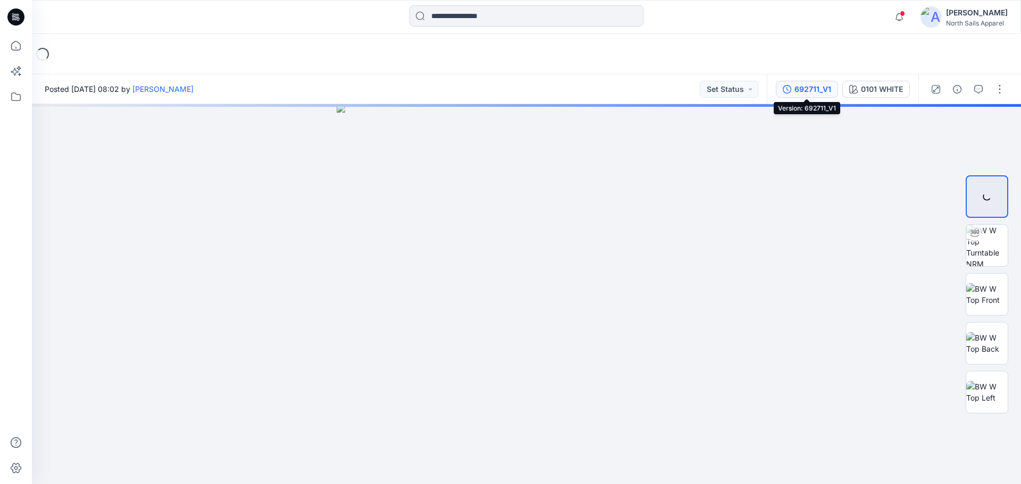
click at [809, 87] on div "692711_V1" at bounding box center [812, 89] width 37 height 12
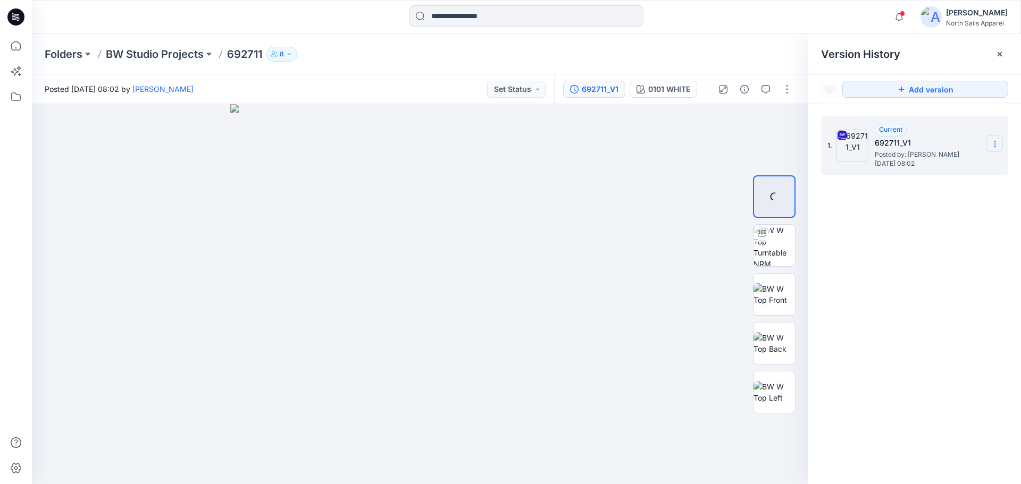
click at [987, 146] on section at bounding box center [993, 143] width 17 height 17
click at [945, 166] on span "Download Source BW File" at bounding box center [940, 164] width 89 height 13
click at [158, 58] on p "BW Studio Projects" at bounding box center [155, 54] width 98 height 15
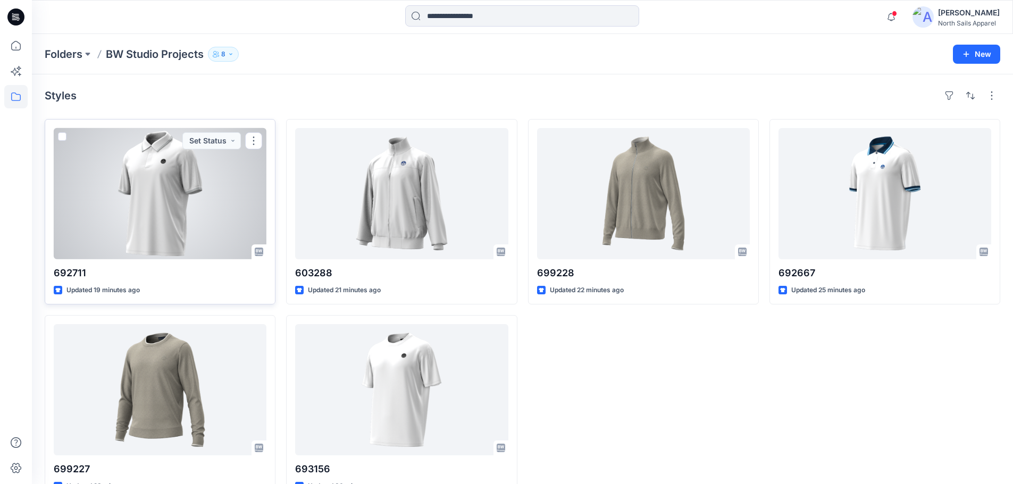
click at [145, 230] on div at bounding box center [160, 193] width 213 height 131
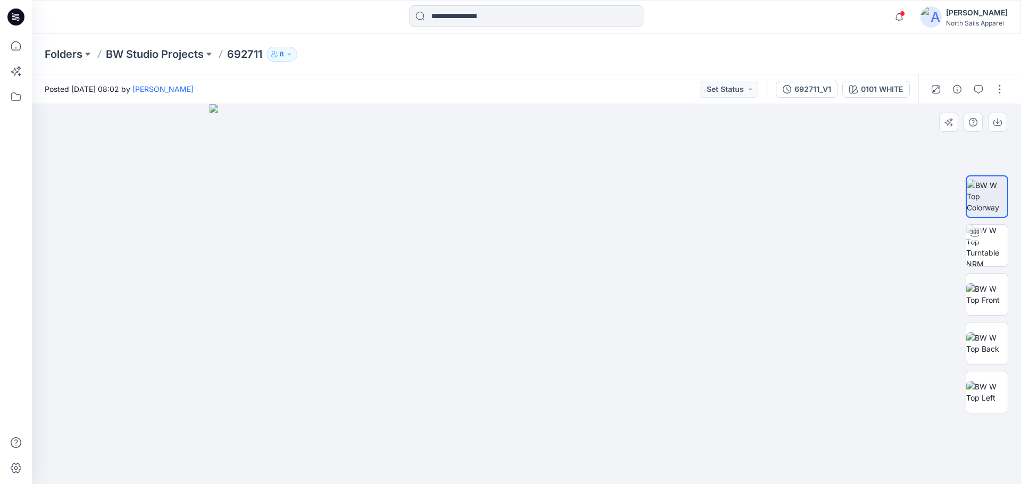
drag, startPoint x: 567, startPoint y: 190, endPoint x: 535, endPoint y: 362, distance: 175.2
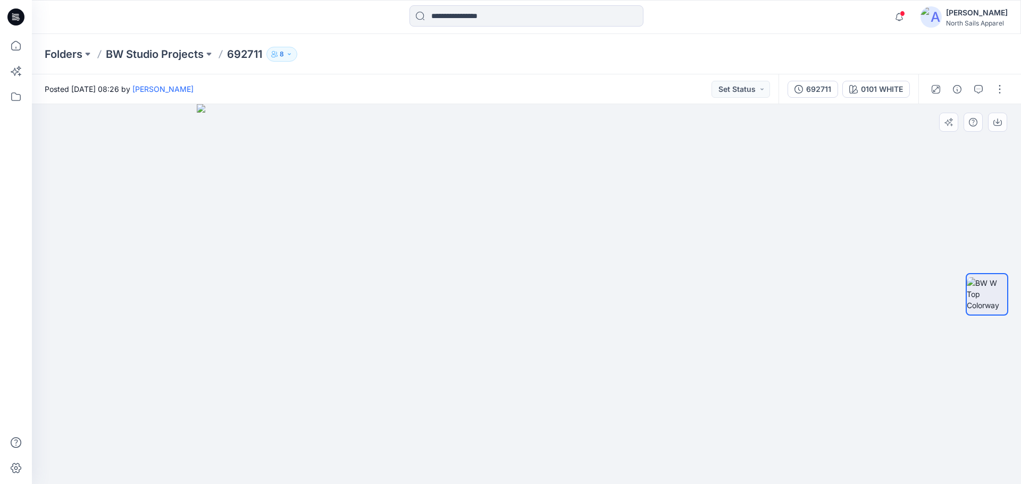
drag, startPoint x: 530, startPoint y: 184, endPoint x: 496, endPoint y: 376, distance: 194.9
click at [16, 46] on icon at bounding box center [15, 45] width 23 height 23
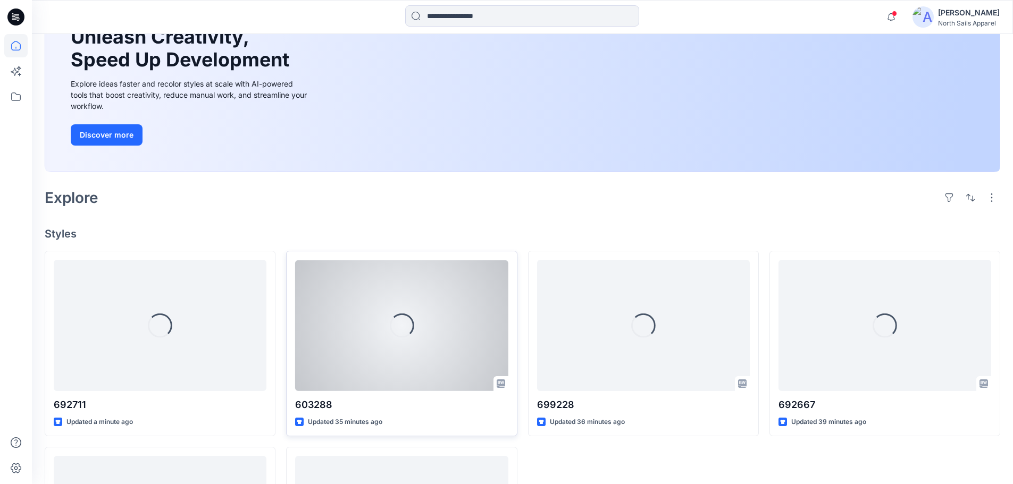
scroll to position [266, 0]
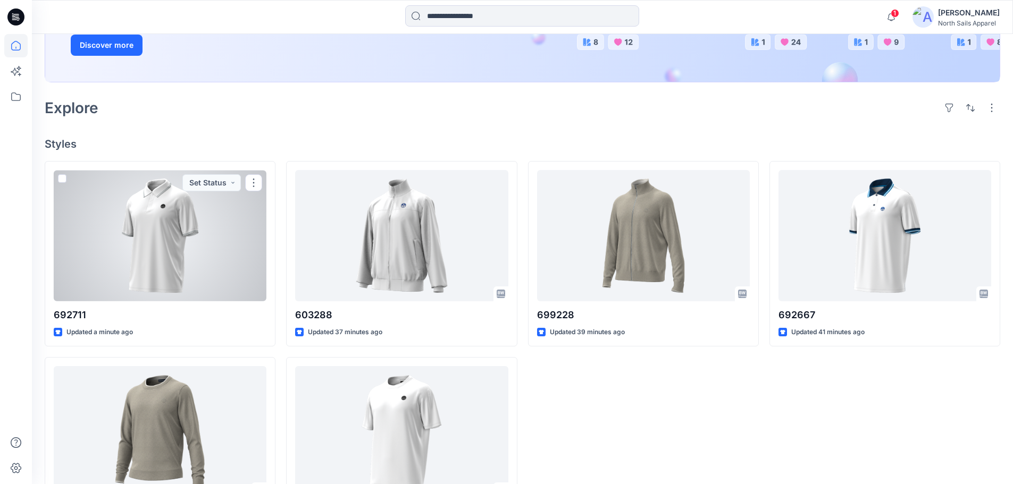
scroll to position [278, 0]
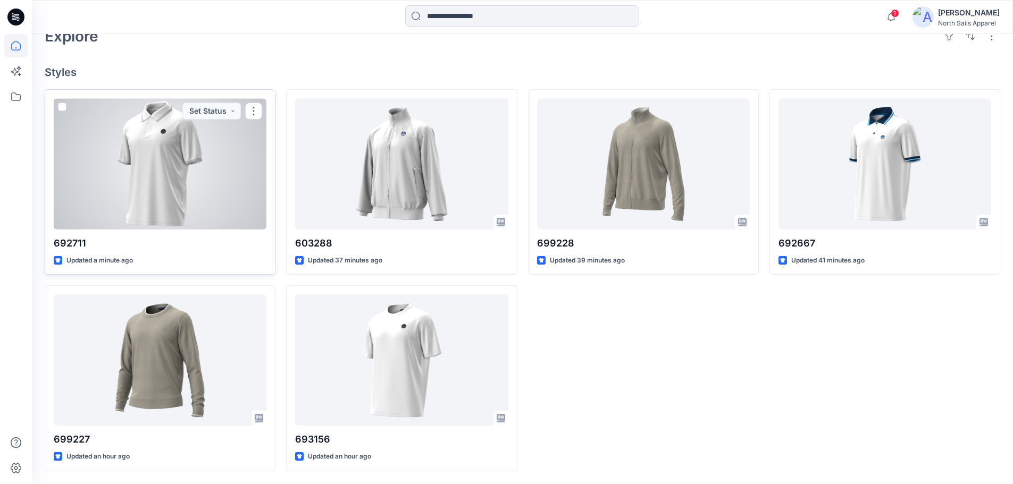
click at [144, 193] on div at bounding box center [160, 163] width 213 height 131
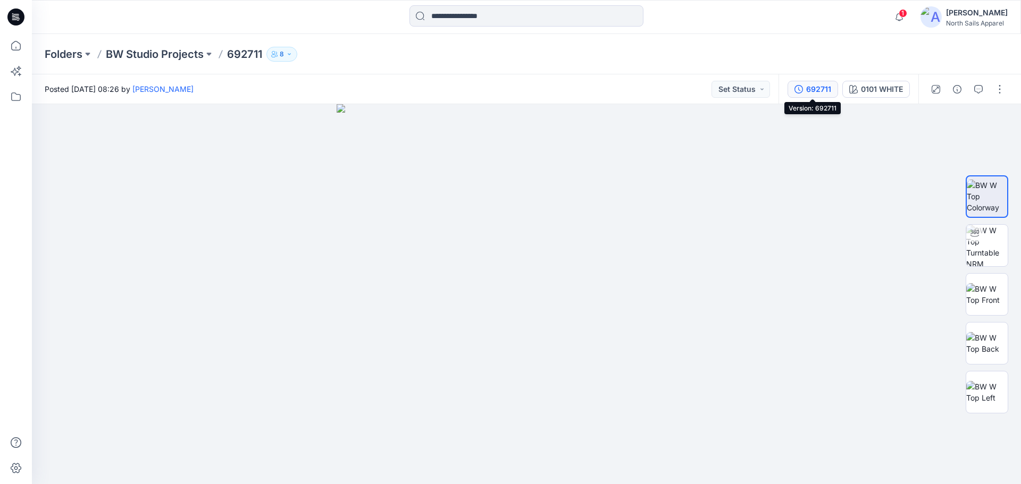
click at [813, 90] on div "692711" at bounding box center [818, 89] width 25 height 12
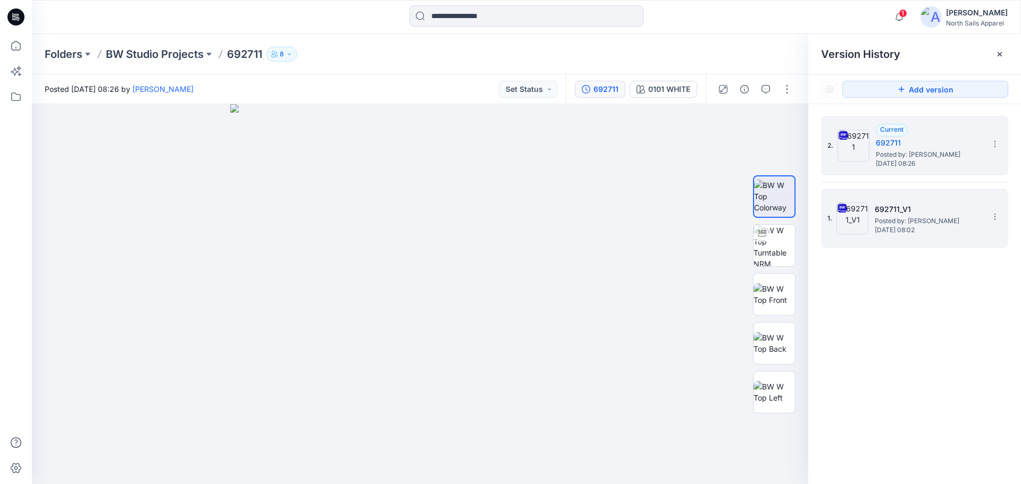
click at [890, 204] on h5 "692711_V1" at bounding box center [927, 209] width 106 height 13
click at [915, 151] on span "Posted by: [PERSON_NAME]" at bounding box center [928, 154] width 106 height 11
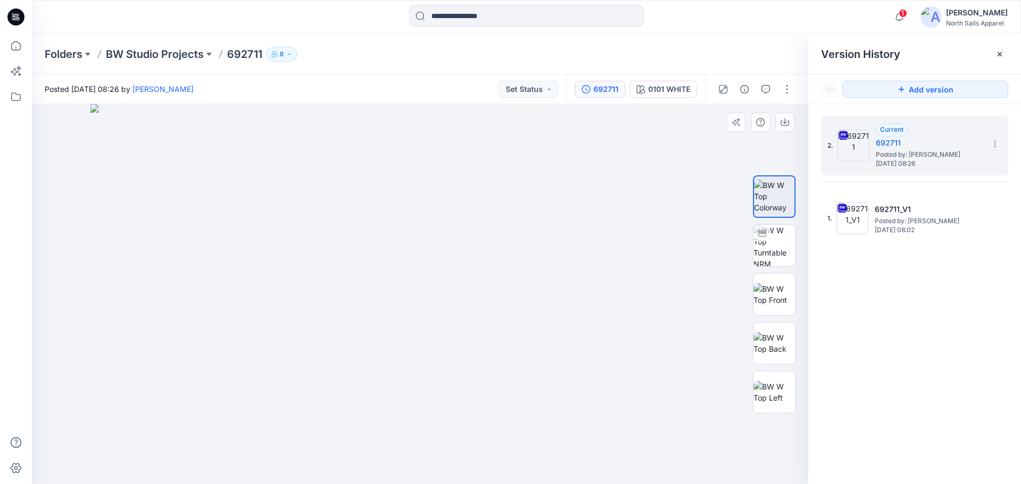
drag, startPoint x: 435, startPoint y: 182, endPoint x: 456, endPoint y: 310, distance: 129.7
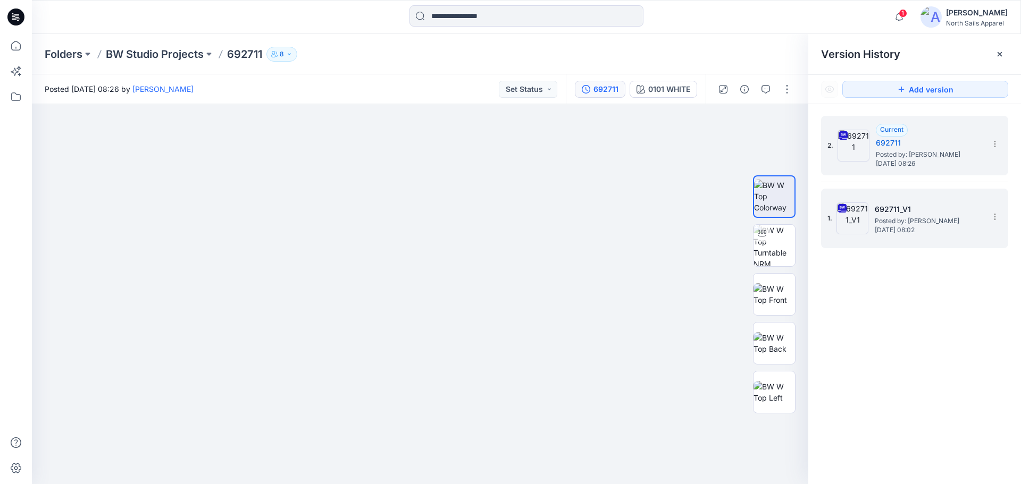
click at [874, 226] on span "Wednesday, September 17, 2025 08:02" at bounding box center [927, 229] width 106 height 7
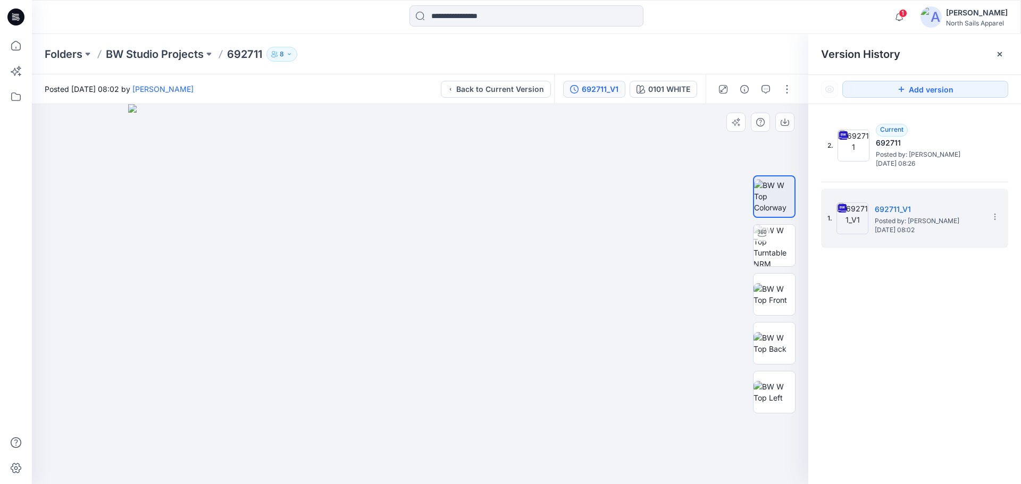
drag, startPoint x: 420, startPoint y: 172, endPoint x: 474, endPoint y: 338, distance: 174.3
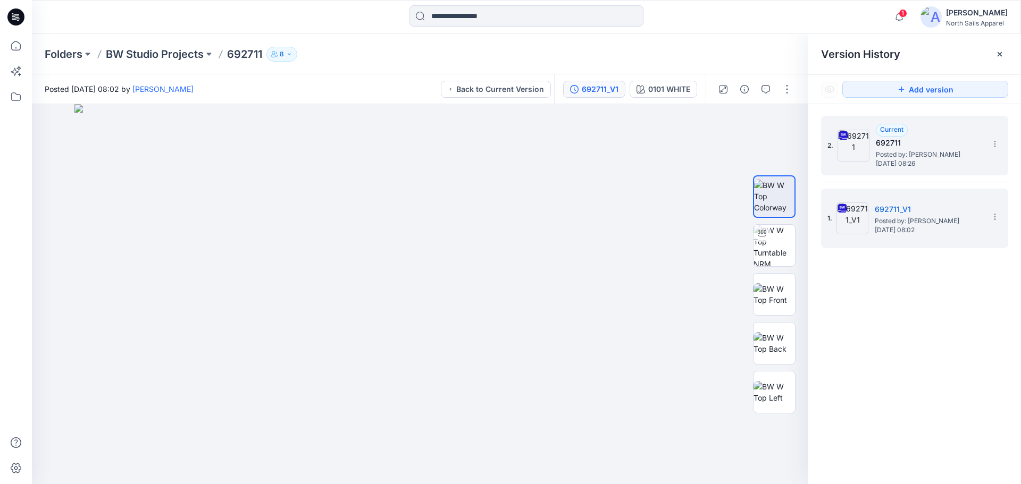
click at [865, 166] on div "2. Current 692711 Posted by: Kapila Kothalawala Wednesday, September 17, 2025 0…" at bounding box center [906, 145] width 159 height 51
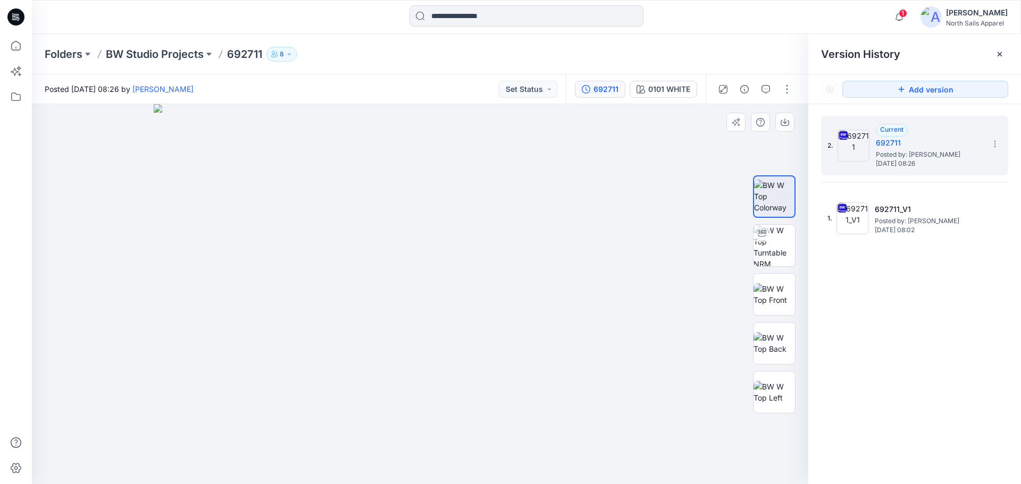
drag, startPoint x: 486, startPoint y: 316, endPoint x: 493, endPoint y: 353, distance: 37.3
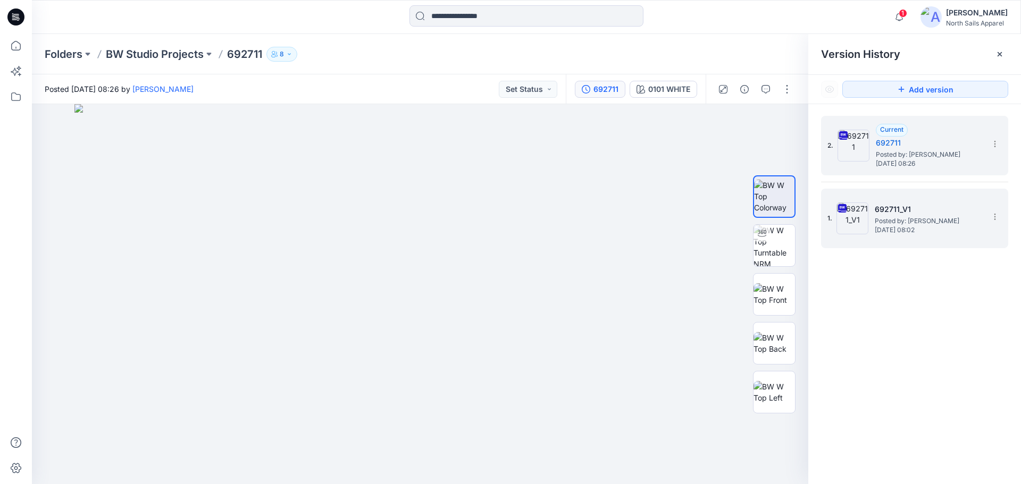
click at [915, 216] on span "Posted by: Kapila Kothalawala" at bounding box center [927, 221] width 106 height 11
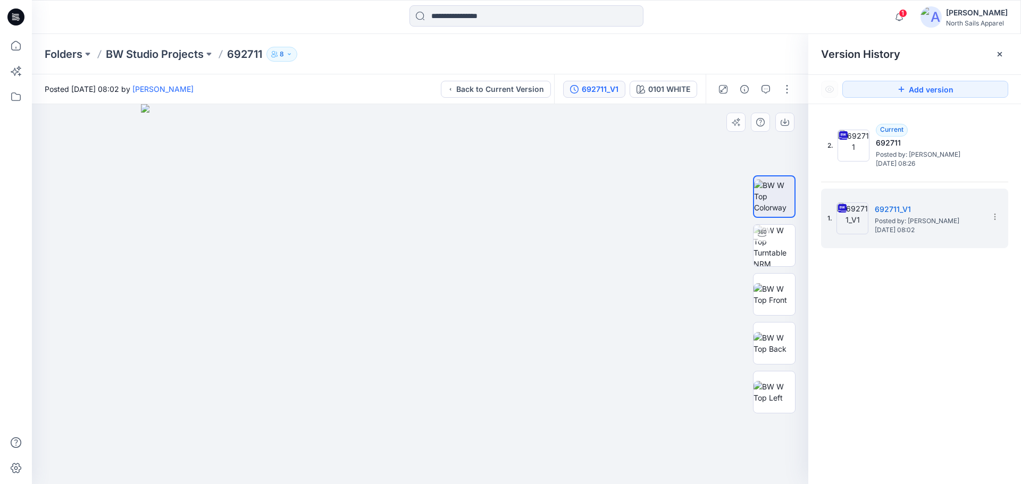
drag, startPoint x: 426, startPoint y: 184, endPoint x: 446, endPoint y: 370, distance: 187.1
click at [992, 216] on icon at bounding box center [994, 217] width 9 height 9
click at [944, 326] on span "Delete Version" at bounding box center [921, 327] width 50 height 13
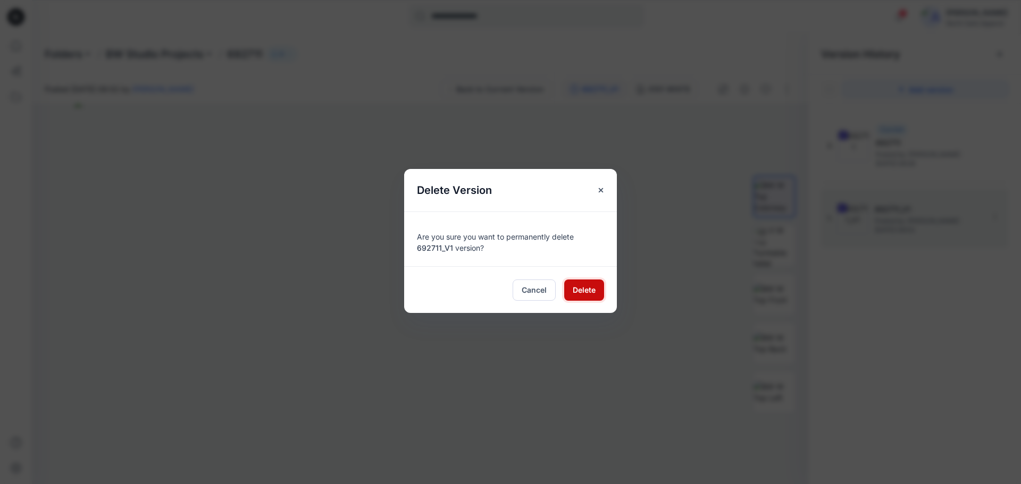
click at [591, 289] on span "Delete" at bounding box center [583, 289] width 23 height 11
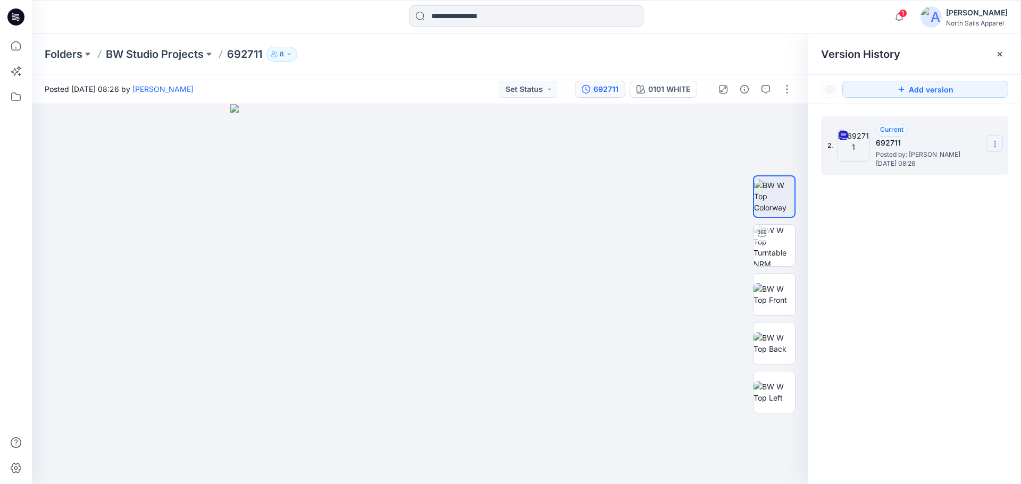
click at [996, 144] on icon at bounding box center [994, 144] width 9 height 9
click at [959, 206] on div "Rename Version" at bounding box center [937, 207] width 123 height 21
click at [935, 140] on input "******" at bounding box center [941, 142] width 117 height 17
type input "*********"
click at [932, 242] on div "2. *********" at bounding box center [914, 301] width 213 height 395
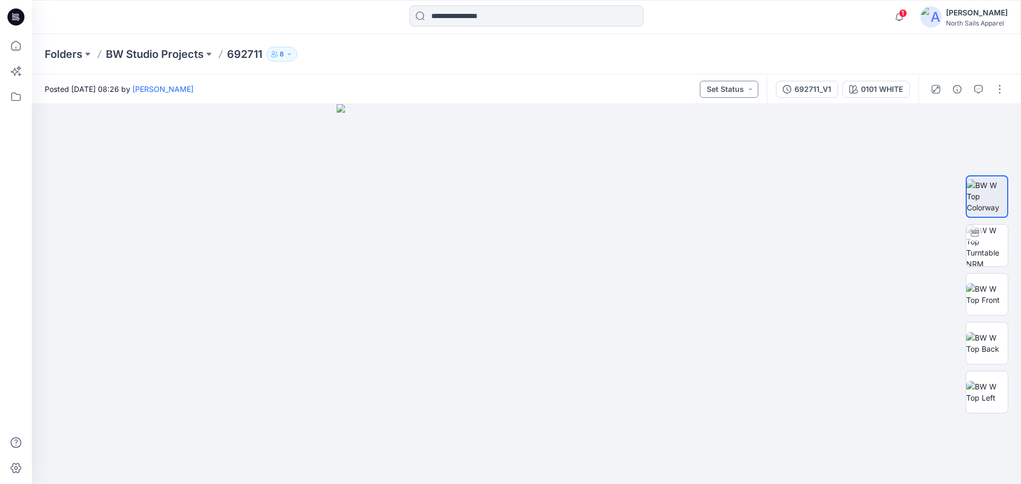
drag, startPoint x: 744, startPoint y: 87, endPoint x: 746, endPoint y: 82, distance: 5.9
click at [744, 87] on button "Set Status" at bounding box center [728, 89] width 58 height 17
click at [775, 55] on div "Folders BW Studio Projects 692711 8" at bounding box center [485, 54] width 880 height 15
click at [995, 94] on button "button" at bounding box center [999, 89] width 17 height 17
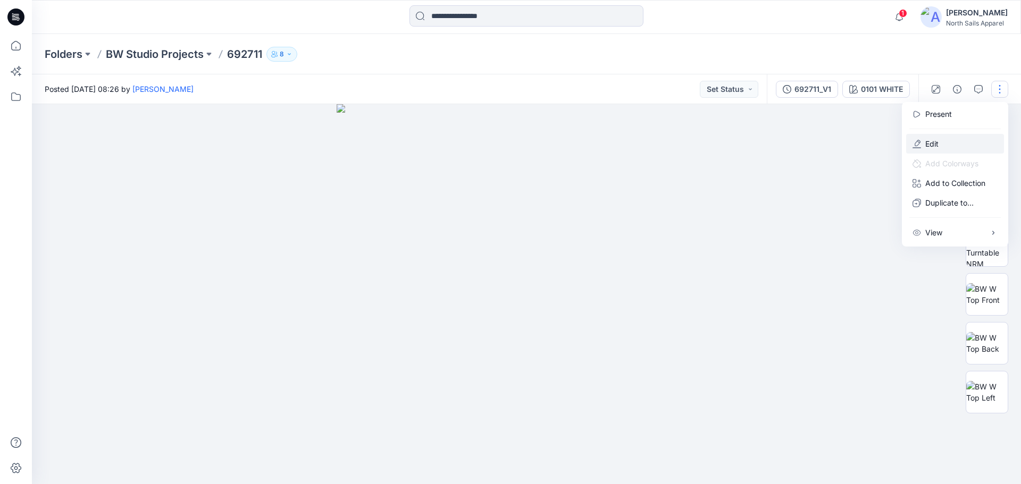
click at [940, 147] on button "Edit" at bounding box center [955, 144] width 98 height 20
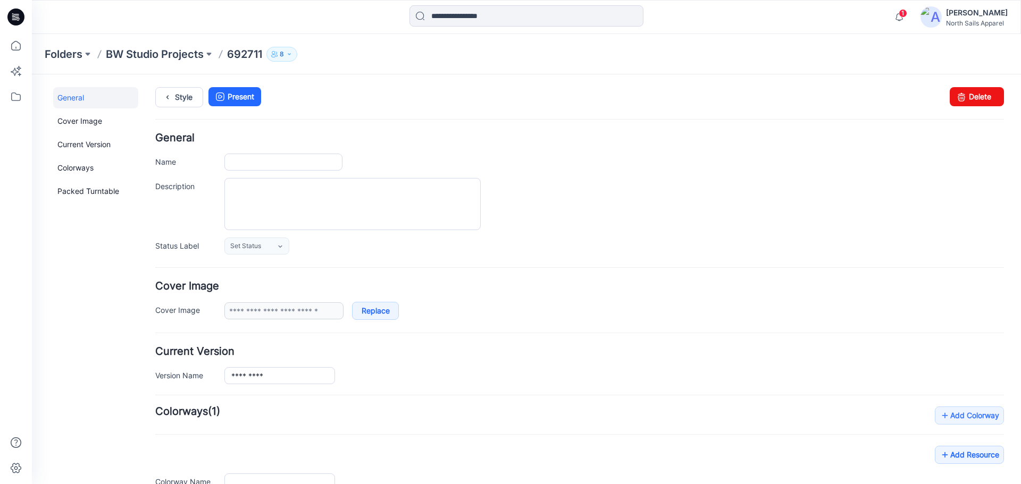
type input "******"
type input "**********"
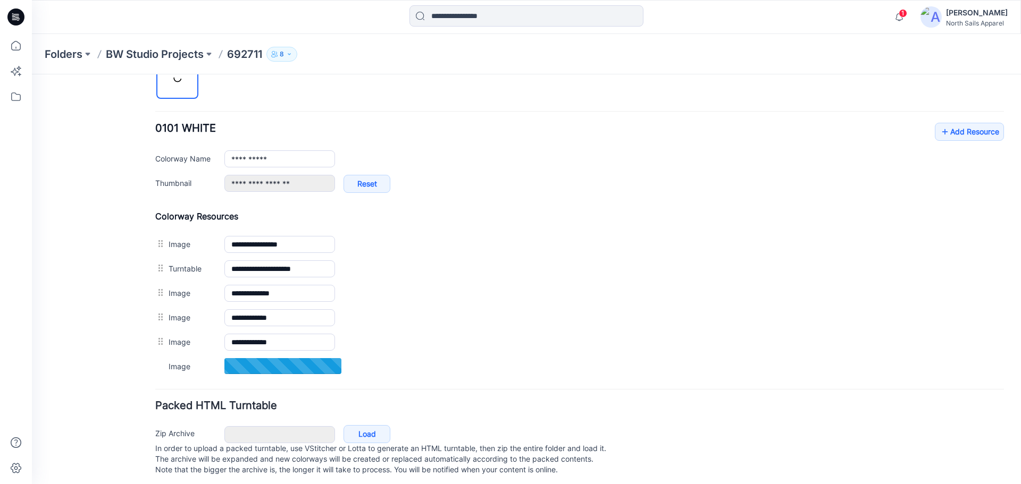
scroll to position [393, 0]
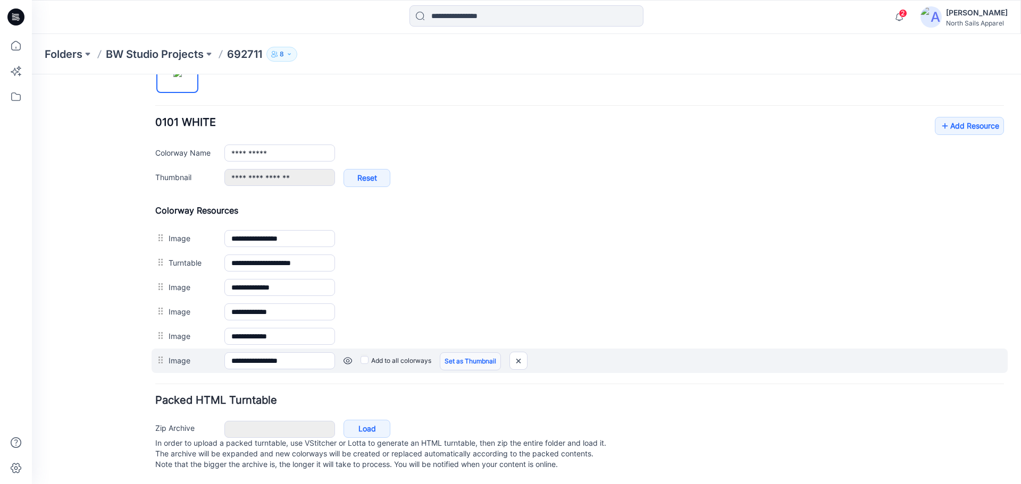
click at [465, 352] on link "Set as Thumbnail" at bounding box center [470, 361] width 61 height 18
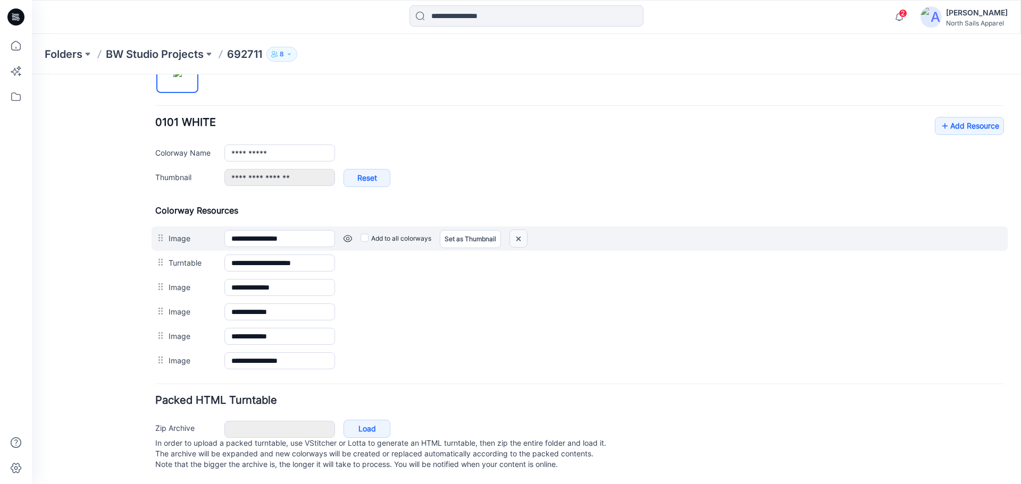
drag, startPoint x: 519, startPoint y: 225, endPoint x: 592, endPoint y: 116, distance: 131.4
click at [519, 230] on img at bounding box center [518, 239] width 17 height 18
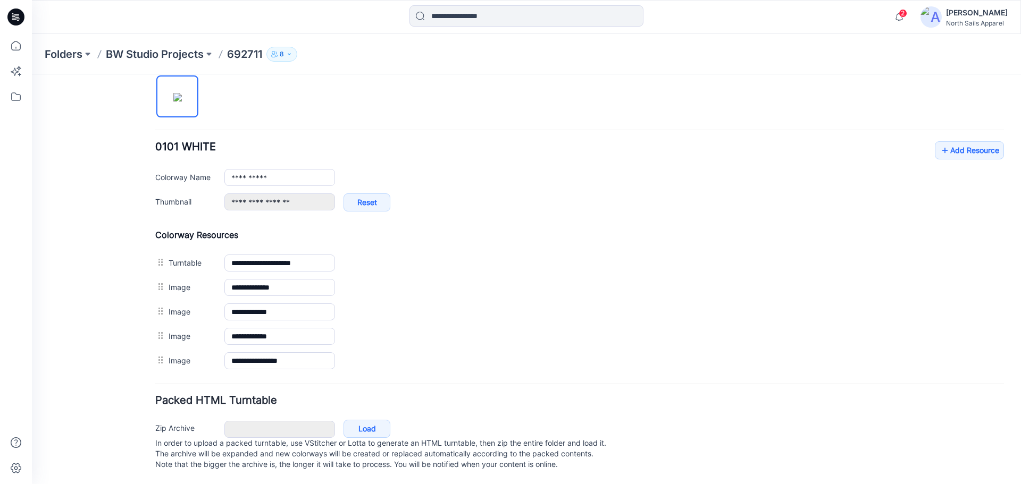
scroll to position [358, 0]
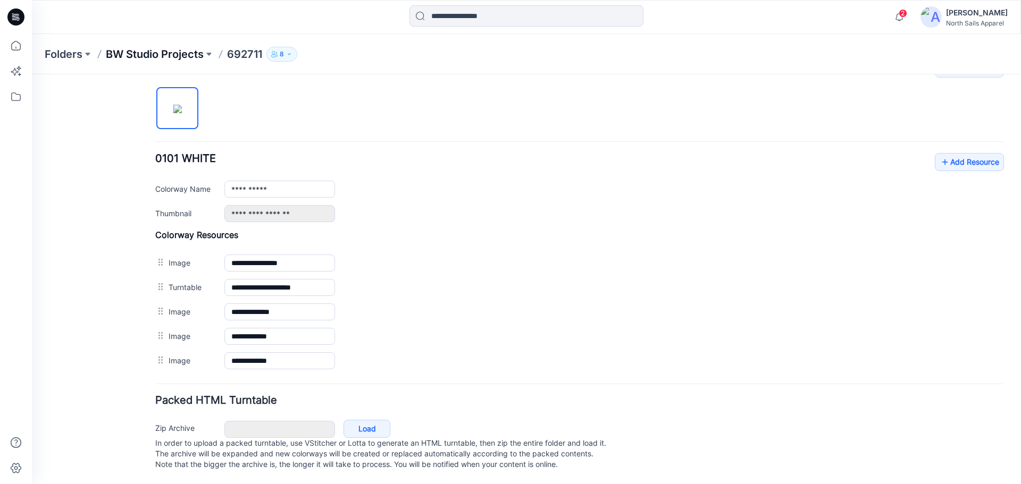
click at [189, 52] on p "BW Studio Projects" at bounding box center [155, 54] width 98 height 15
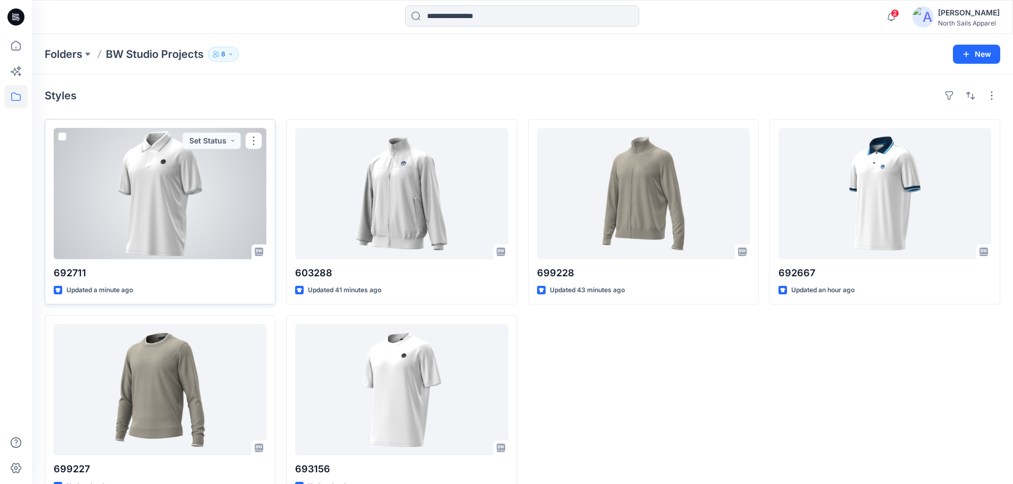
click at [158, 190] on div at bounding box center [160, 193] width 213 height 131
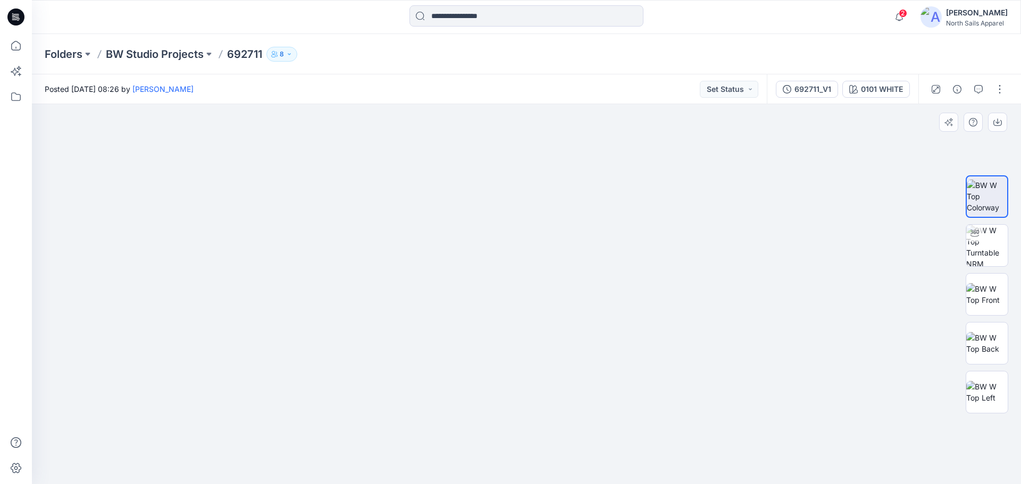
drag, startPoint x: 512, startPoint y: 193, endPoint x: 502, endPoint y: 226, distance: 35.0
click at [502, 226] on img at bounding box center [526, 290] width 507 height 389
click at [974, 249] on img at bounding box center [986, 245] width 41 height 41
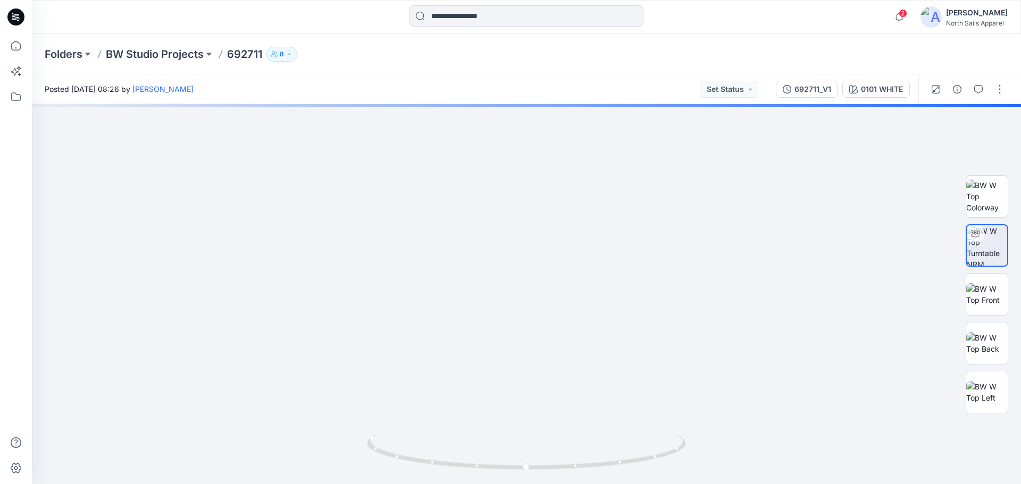
drag, startPoint x: 526, startPoint y: 263, endPoint x: 476, endPoint y: 509, distance: 251.0
drag, startPoint x: 549, startPoint y: 185, endPoint x: 537, endPoint y: 417, distance: 232.6
click at [996, 207] on img at bounding box center [986, 196] width 41 height 33
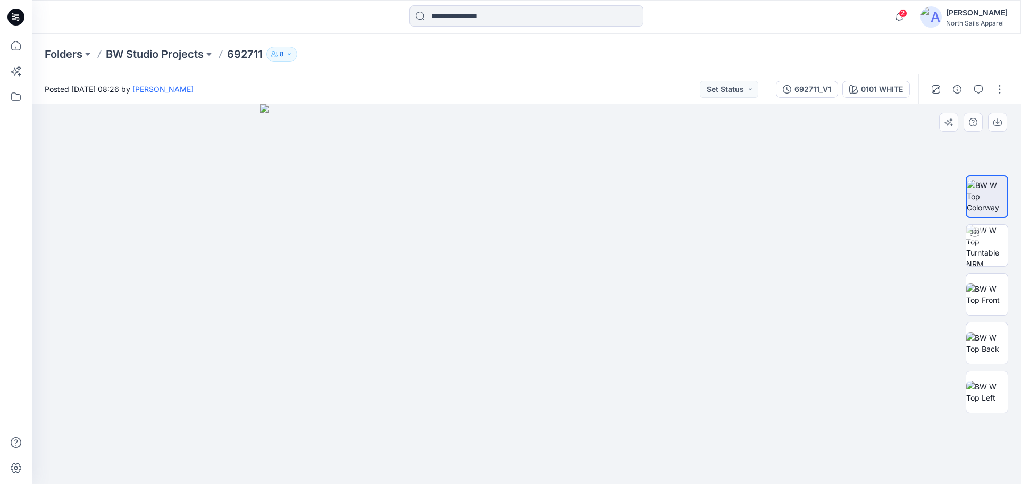
drag, startPoint x: 652, startPoint y: 204, endPoint x: 628, endPoint y: 367, distance: 164.9
click at [999, 91] on button "button" at bounding box center [999, 89] width 17 height 17
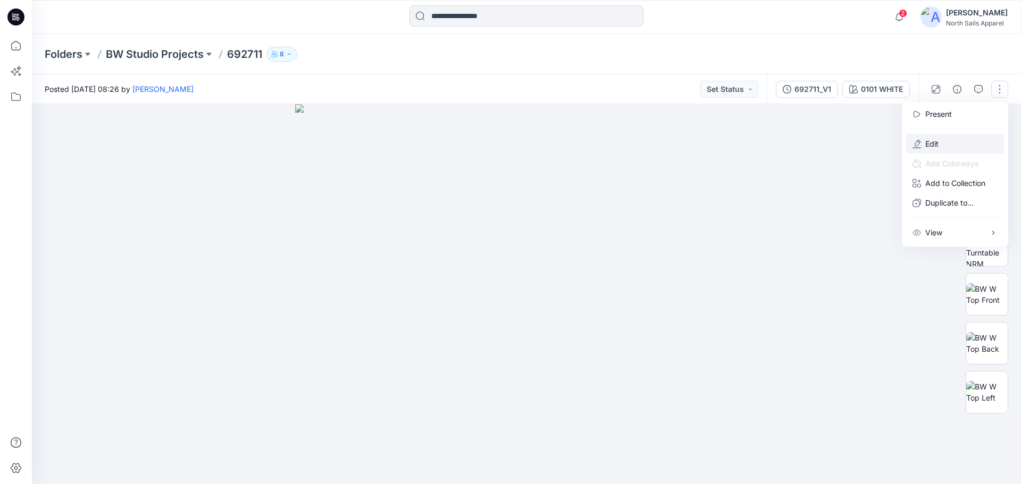
click at [935, 147] on p "Edit" at bounding box center [931, 143] width 13 height 11
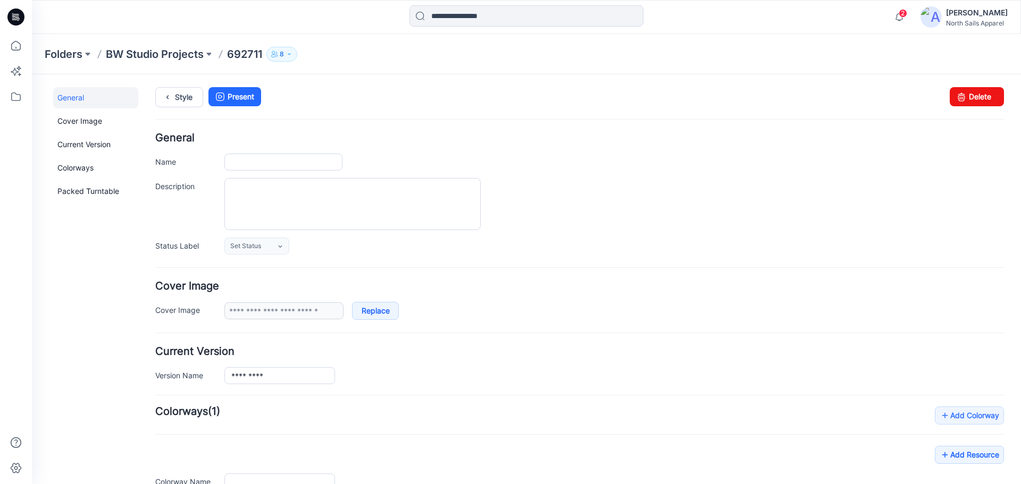
type input "******"
type input "**********"
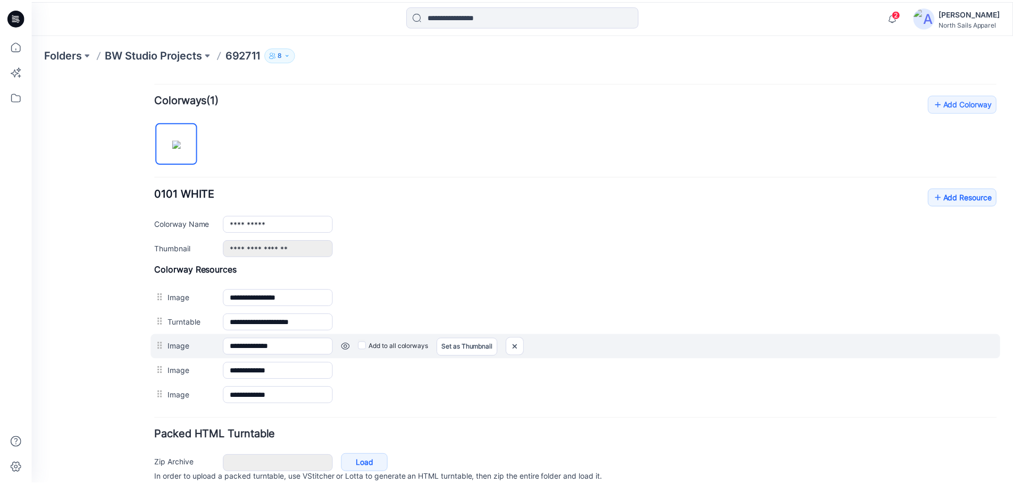
scroll to position [358, 0]
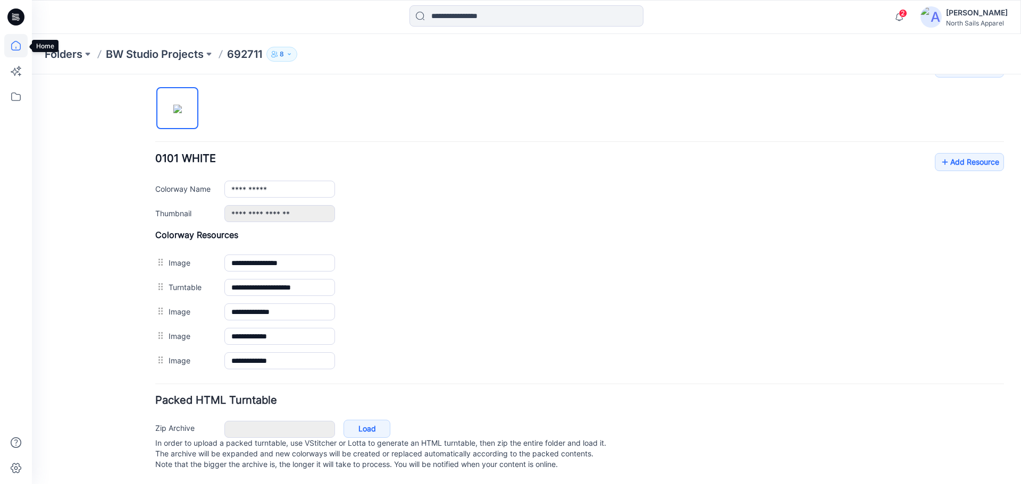
click at [18, 40] on icon at bounding box center [15, 45] width 23 height 23
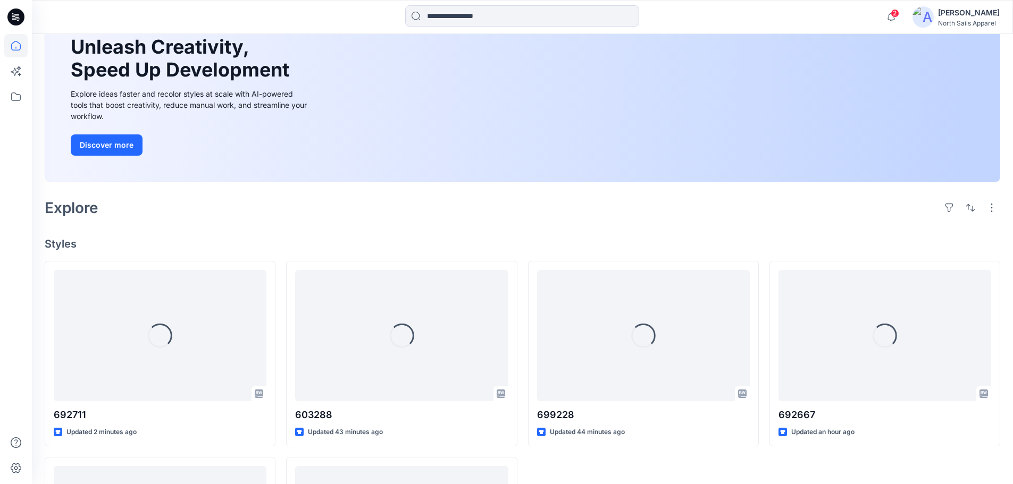
scroll to position [266, 0]
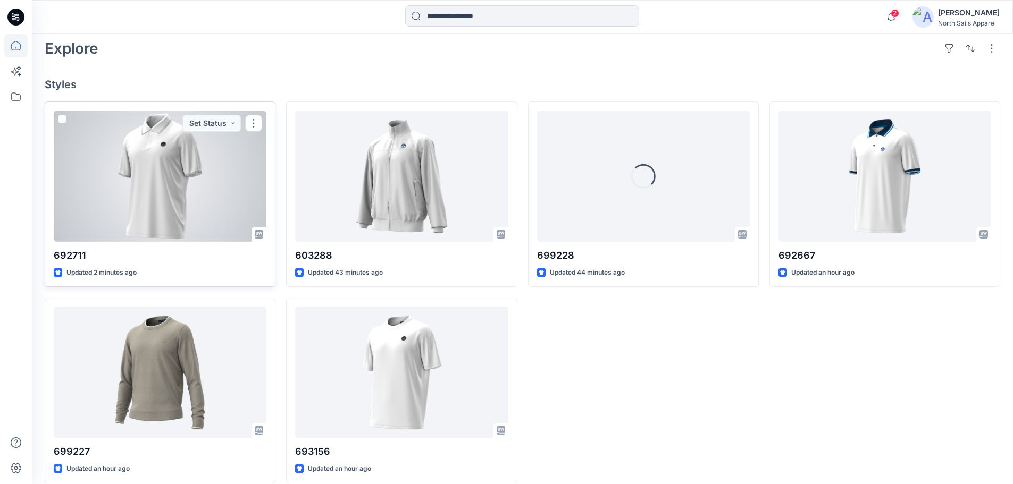
click at [158, 179] on div at bounding box center [160, 176] width 213 height 131
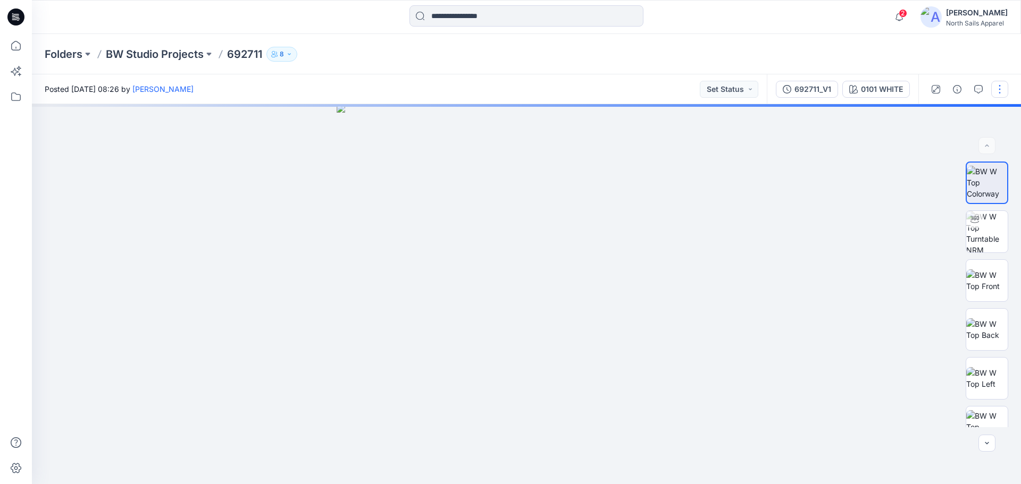
click at [1000, 91] on button "button" at bounding box center [999, 89] width 17 height 17
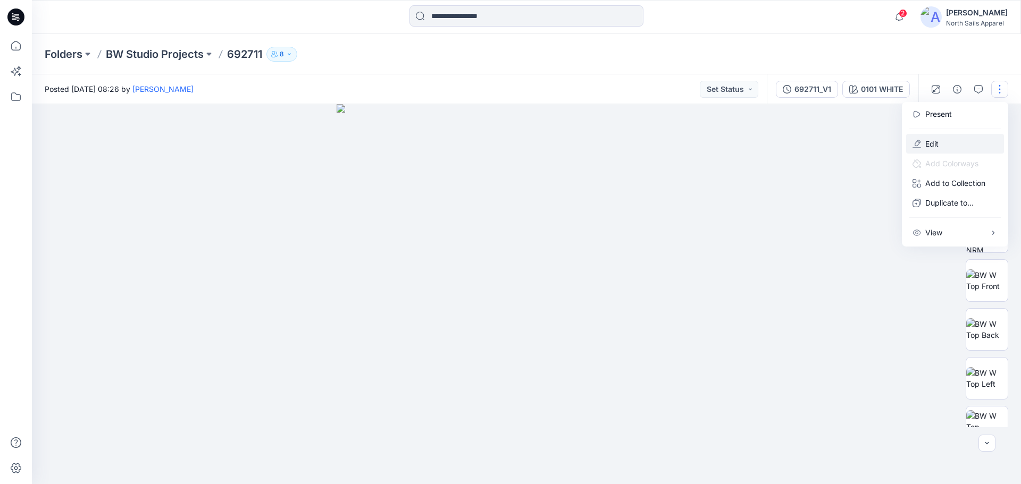
click at [976, 134] on button "Edit" at bounding box center [955, 144] width 98 height 20
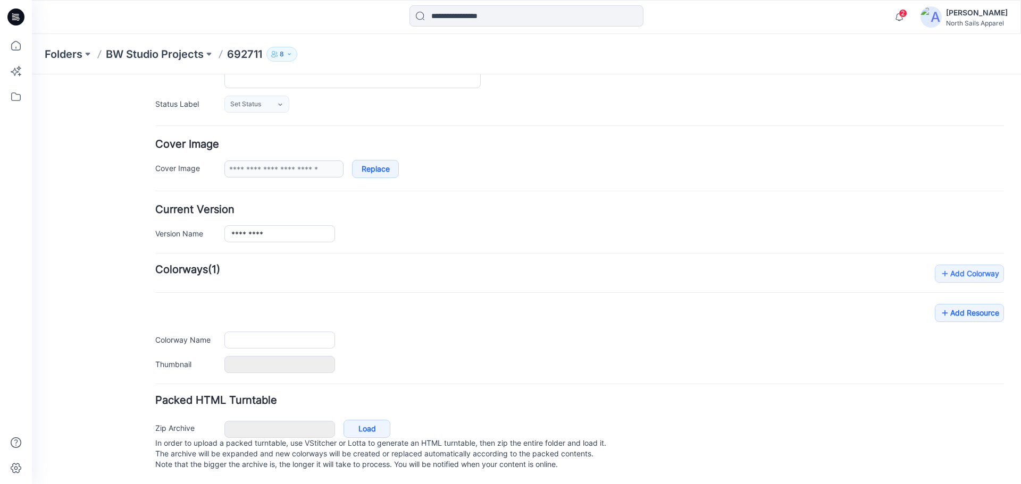
type input "******"
type input "**********"
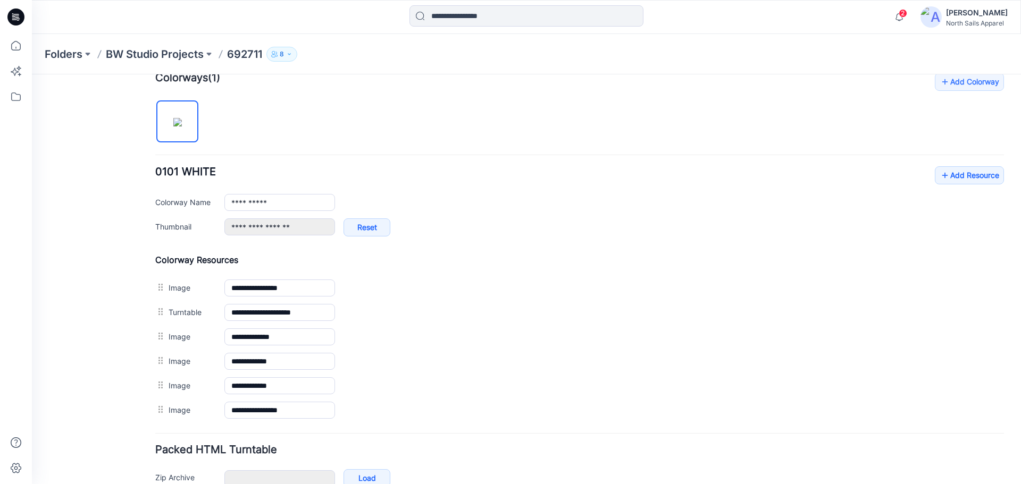
scroll to position [234, 0]
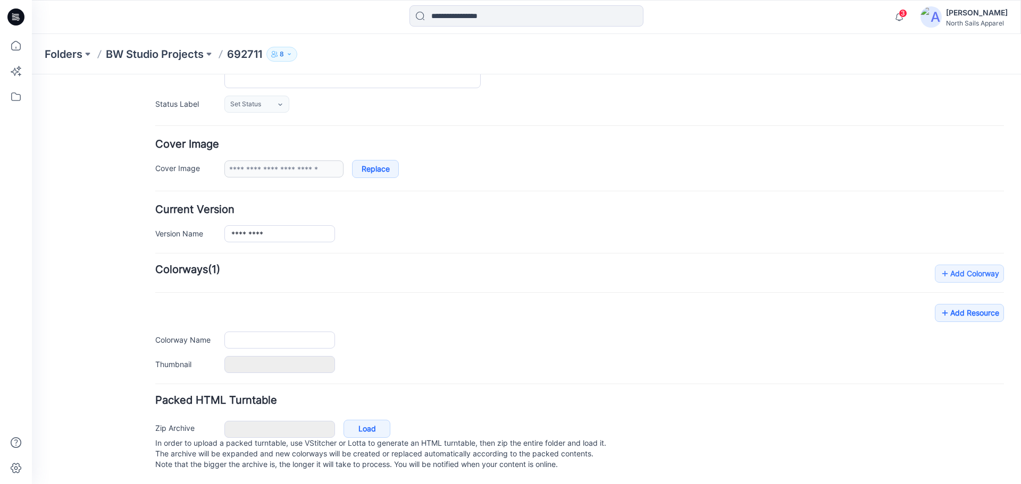
type input "******"
type input "**********"
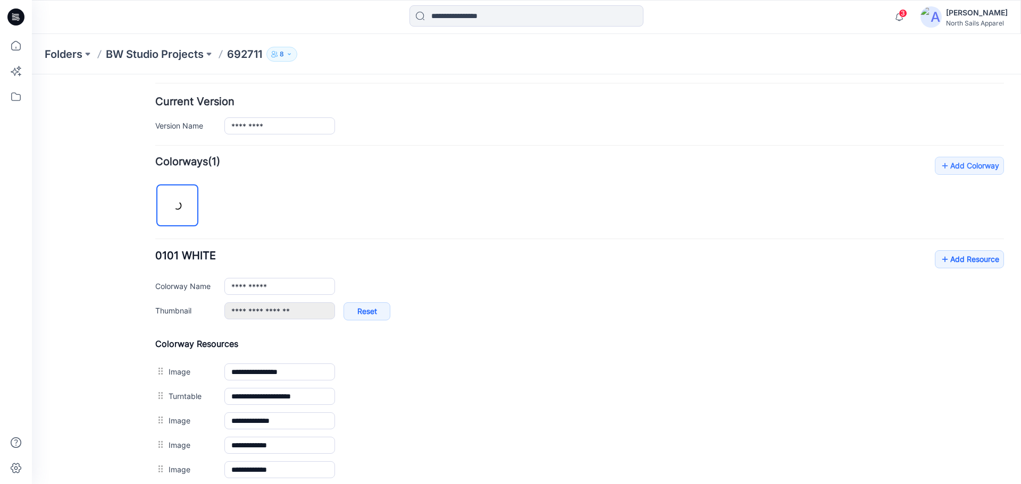
scroll to position [418, 0]
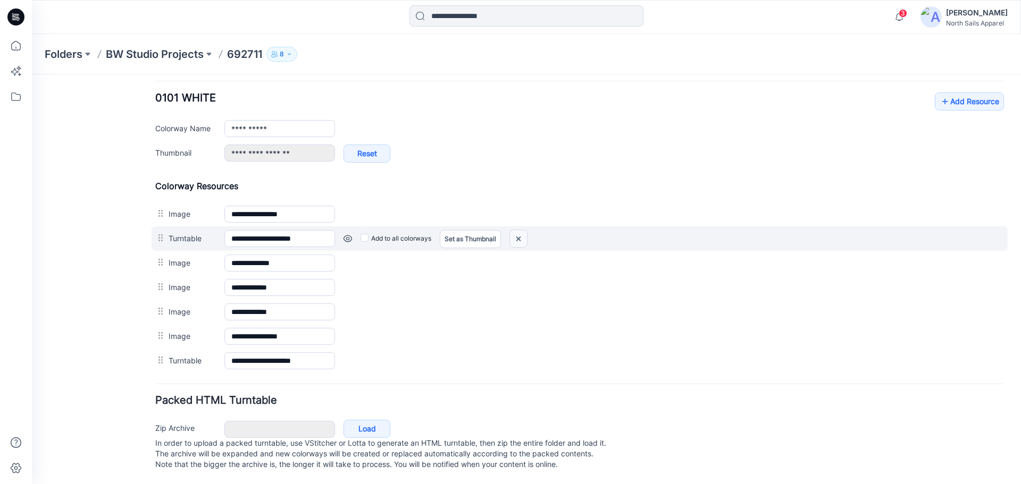
click at [520, 230] on img at bounding box center [518, 239] width 17 height 18
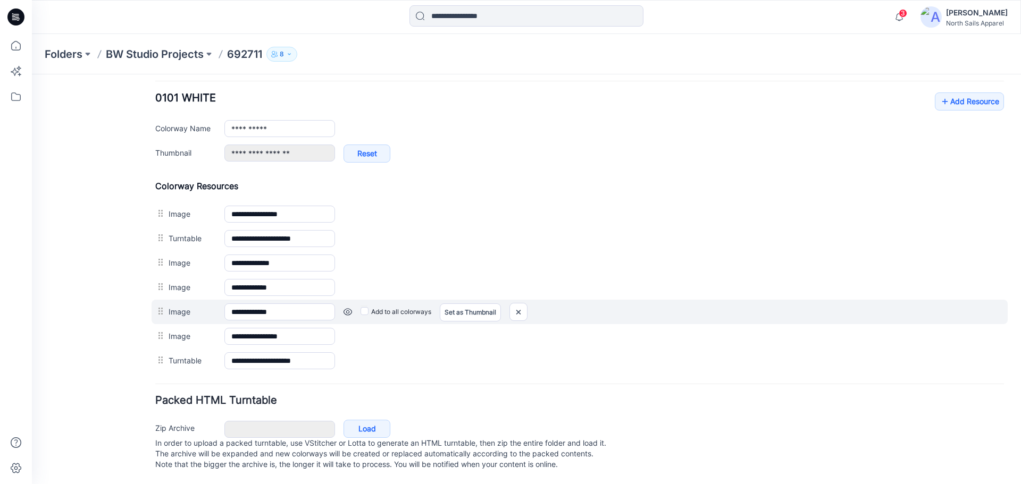
scroll to position [394, 0]
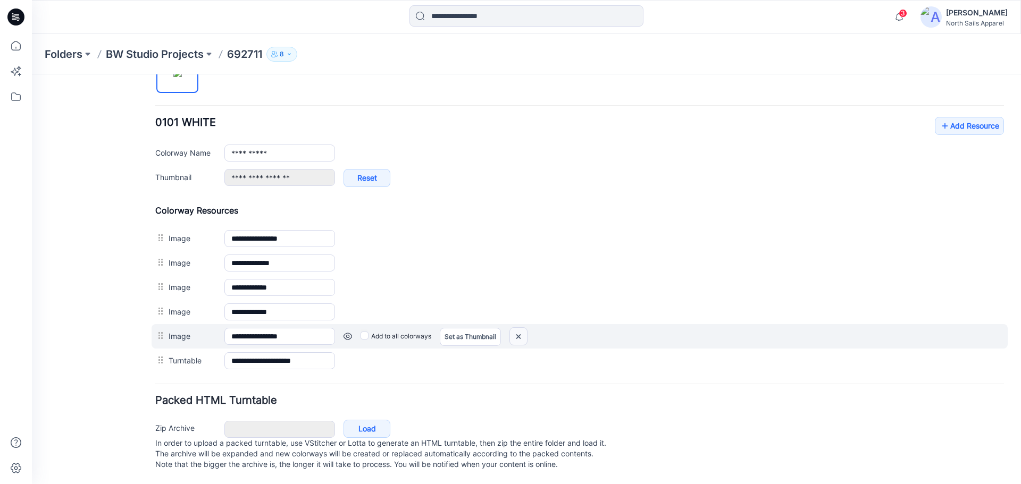
click at [520, 328] on img at bounding box center [518, 337] width 17 height 18
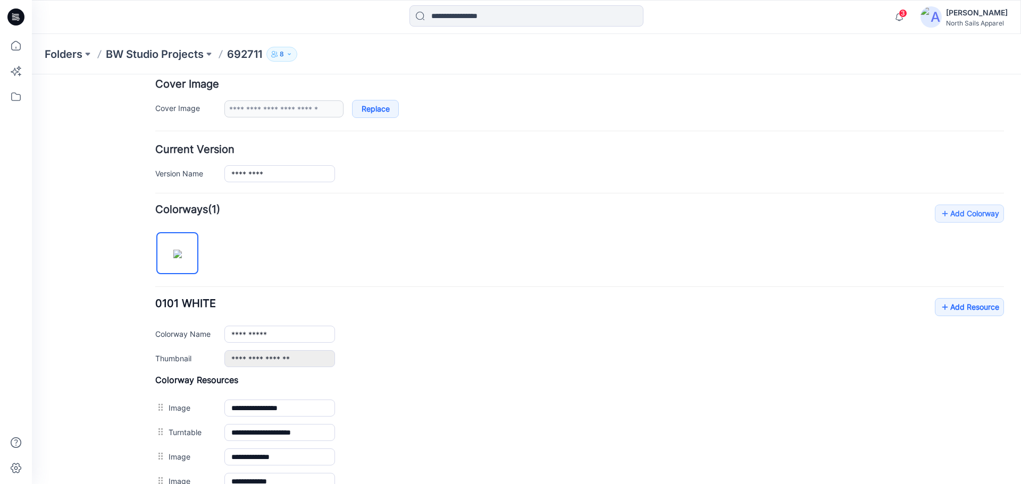
scroll to position [0, 0]
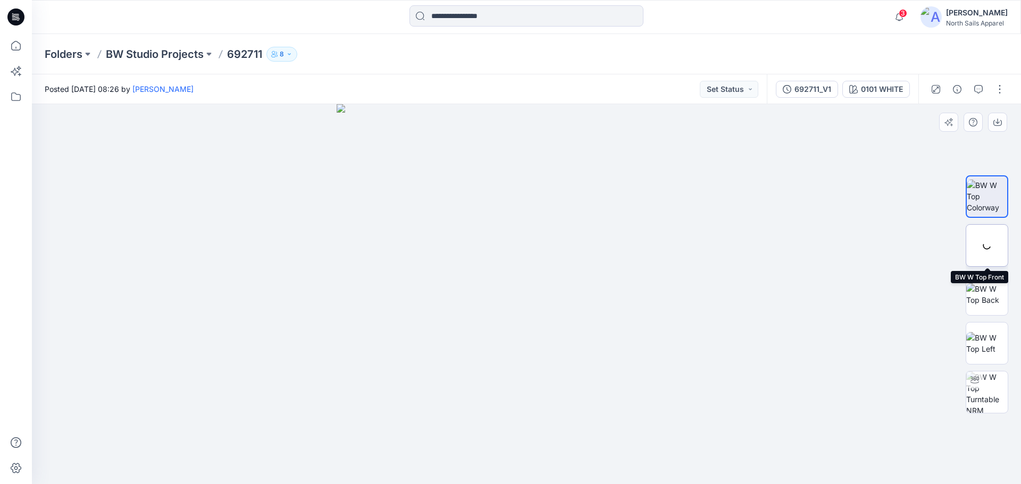
click at [988, 254] on div at bounding box center [986, 245] width 43 height 43
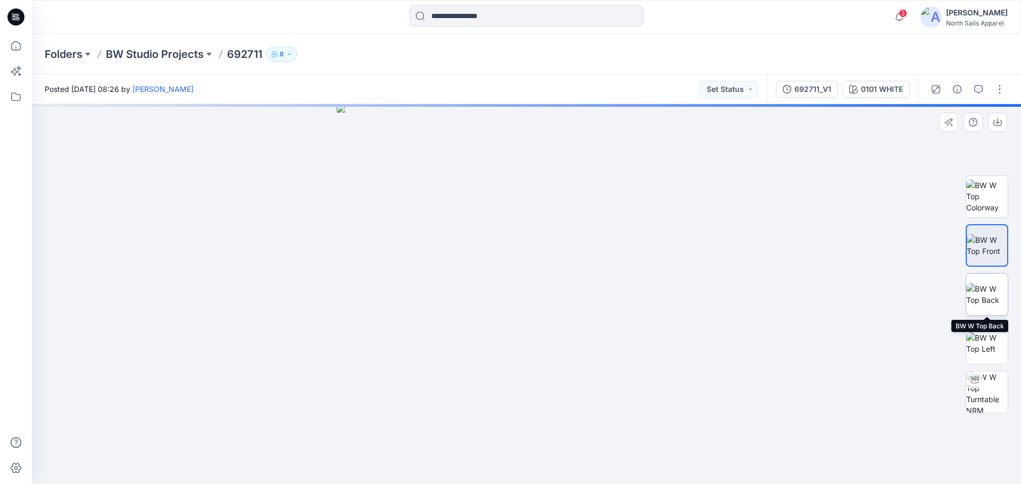
click at [990, 303] on img at bounding box center [986, 294] width 41 height 22
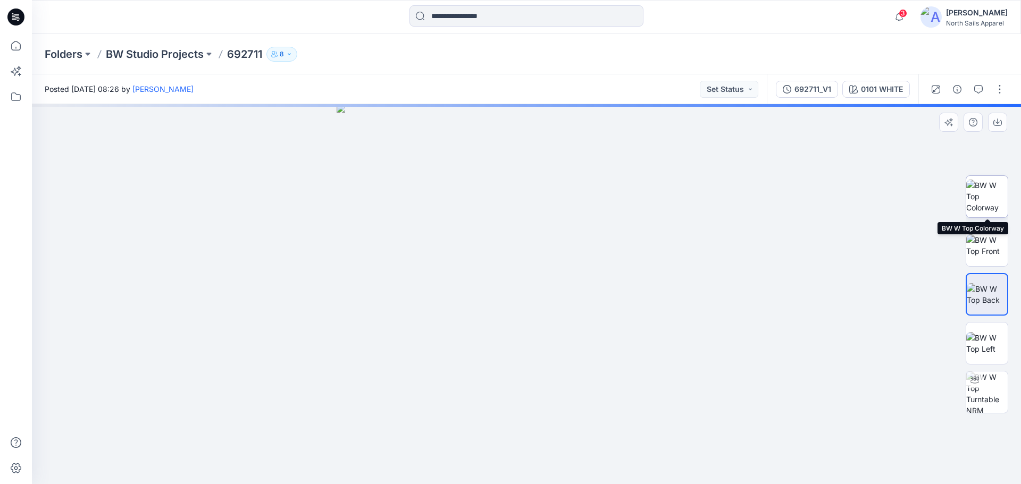
click at [991, 211] on img at bounding box center [986, 196] width 41 height 33
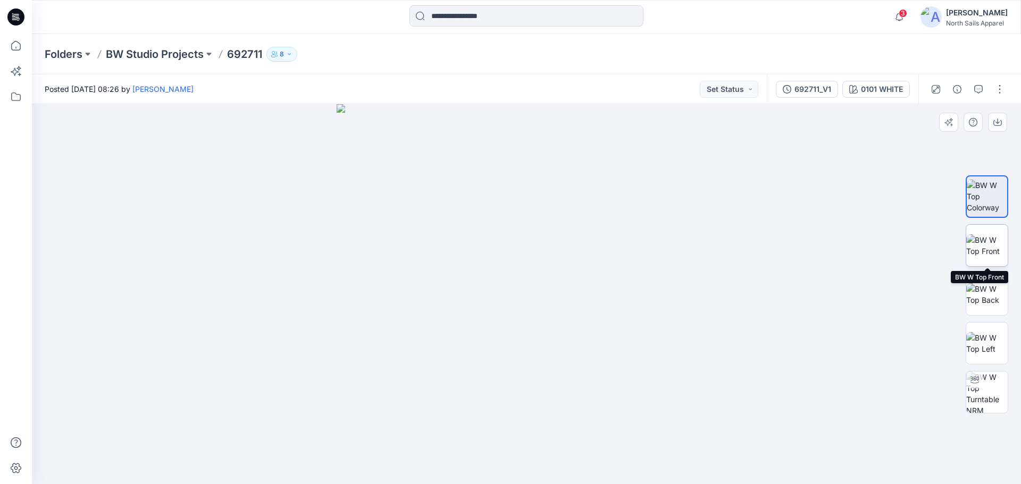
click at [992, 252] on img at bounding box center [986, 245] width 41 height 22
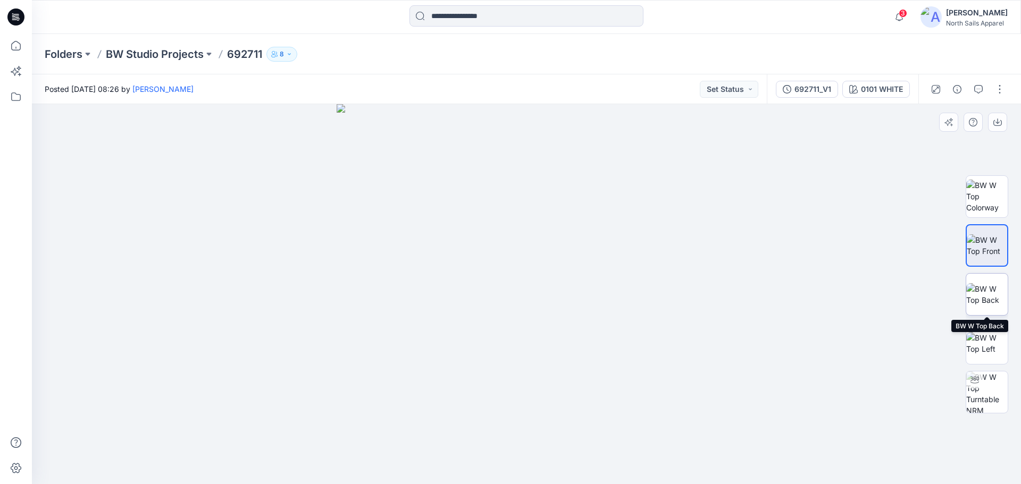
click at [990, 293] on img at bounding box center [986, 294] width 41 height 22
click at [991, 250] on img at bounding box center [986, 245] width 41 height 22
click at [975, 207] on img at bounding box center [986, 196] width 41 height 33
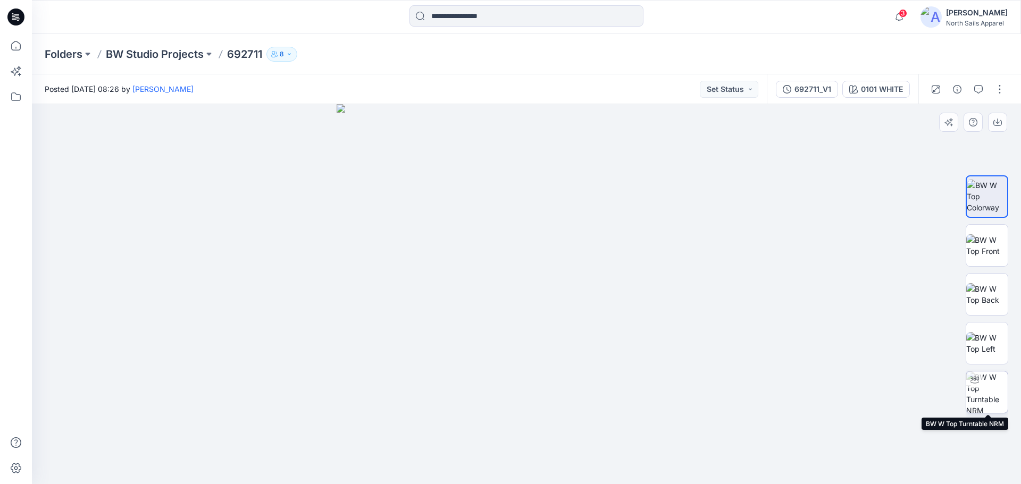
click at [984, 391] on img at bounding box center [986, 392] width 41 height 41
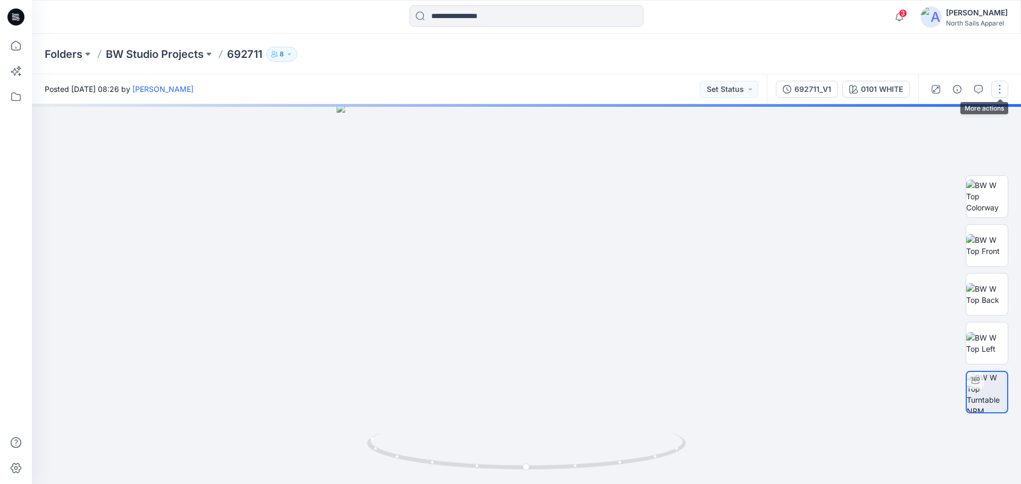
click at [1000, 96] on button "button" at bounding box center [999, 89] width 17 height 17
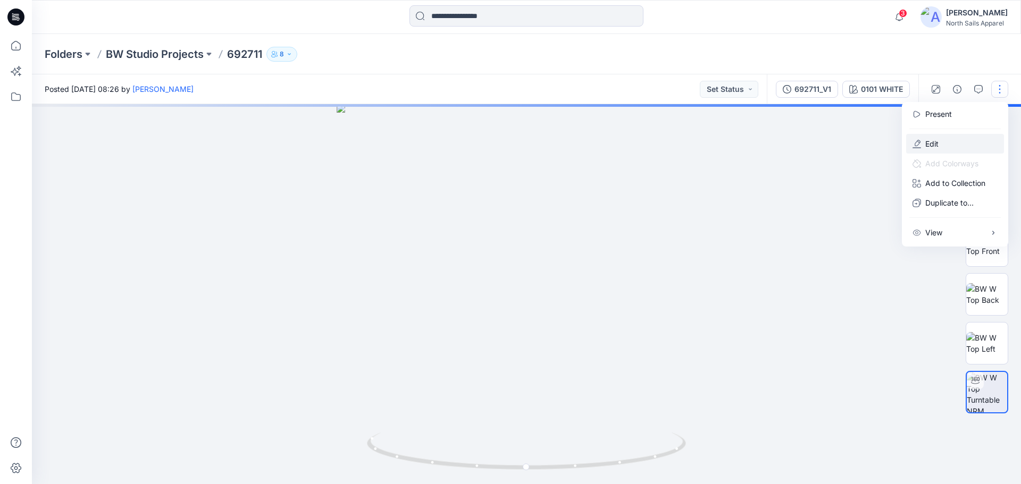
click at [958, 148] on button "Edit" at bounding box center [955, 144] width 98 height 20
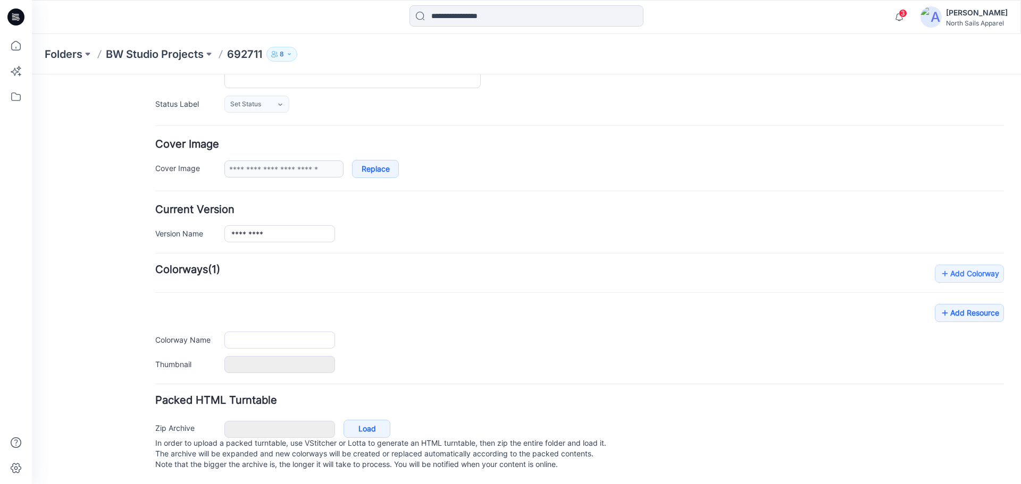
type input "******"
type input "**********"
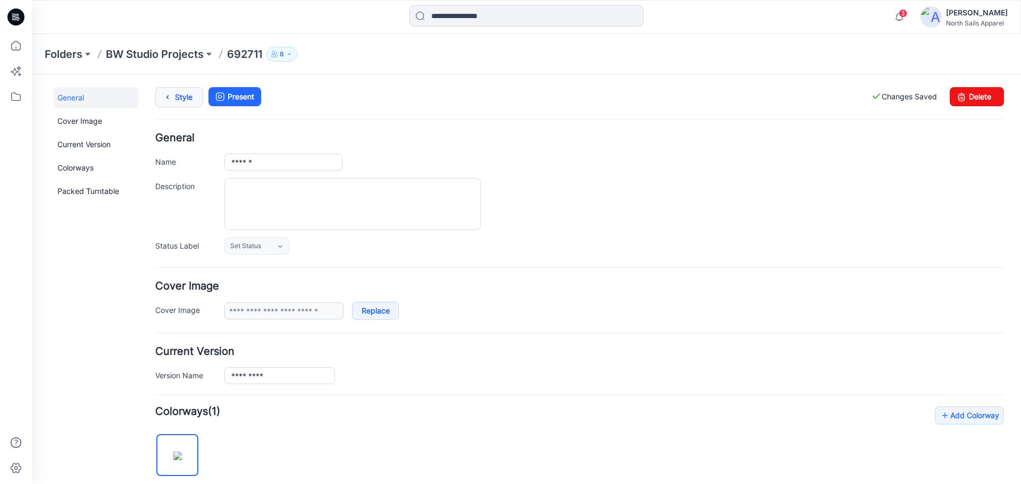
click at [162, 95] on icon at bounding box center [167, 97] width 15 height 19
